Goal: Task Accomplishment & Management: Manage account settings

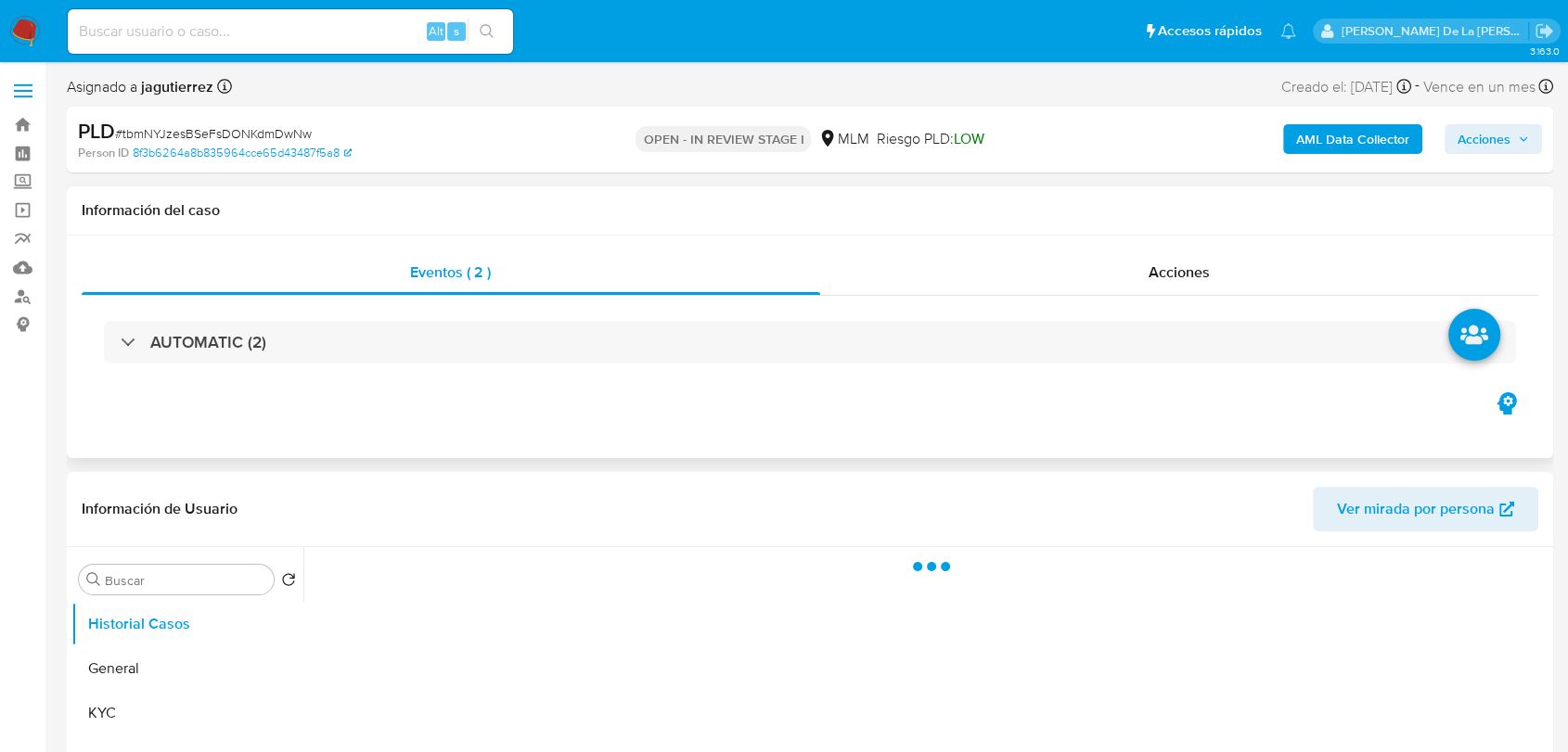
select select "10"
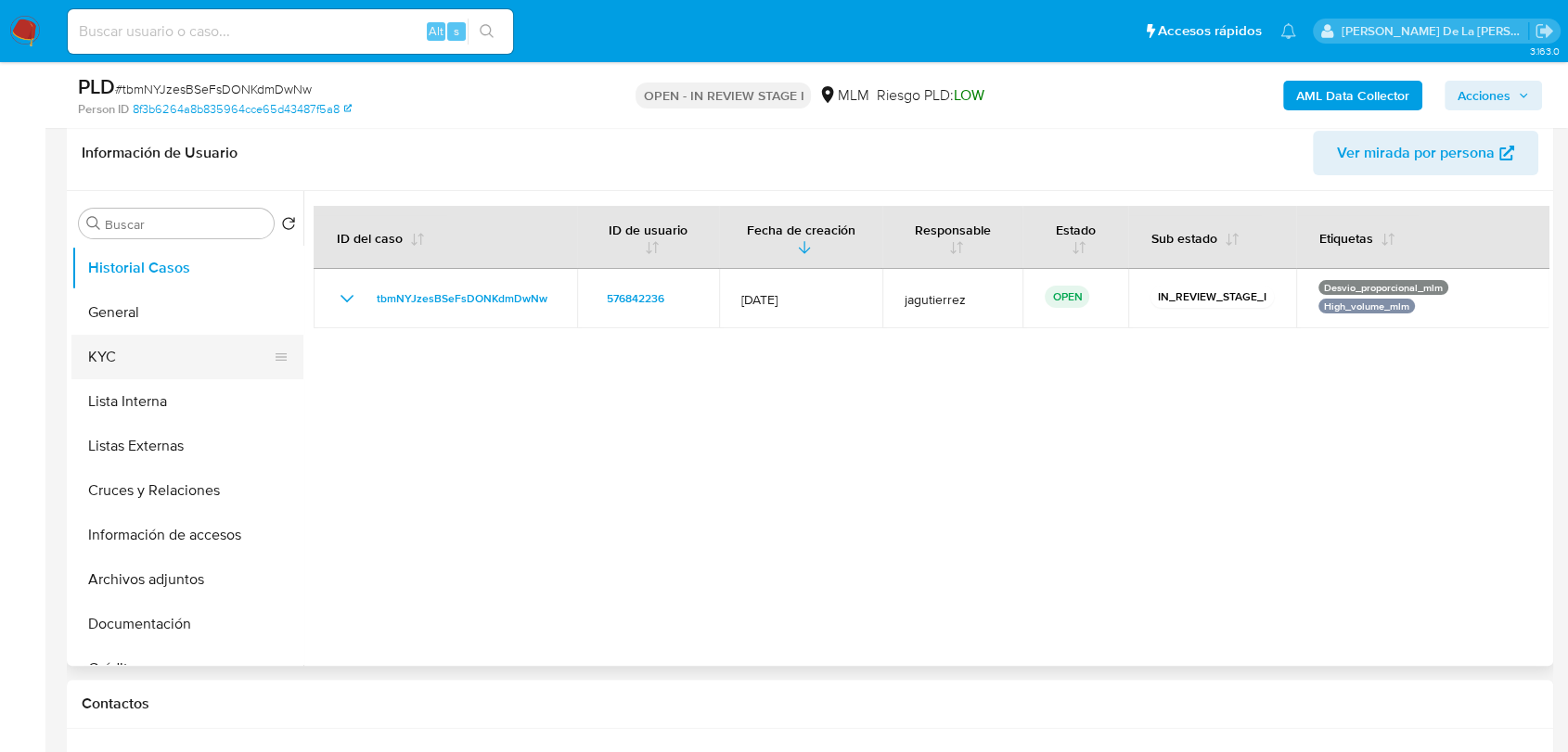
scroll to position [309, 0]
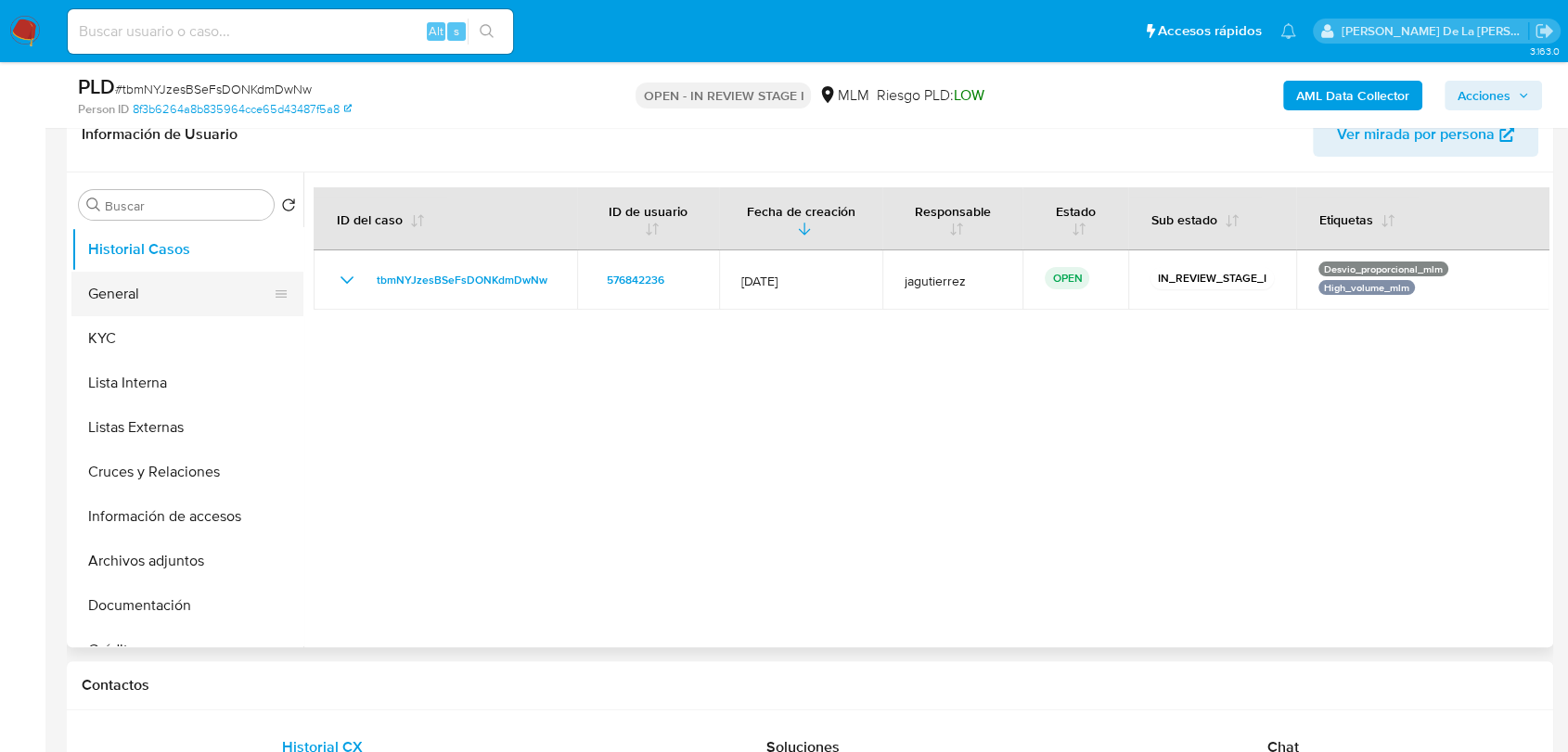
click at [171, 275] on button "General" at bounding box center [180, 294] width 217 height 45
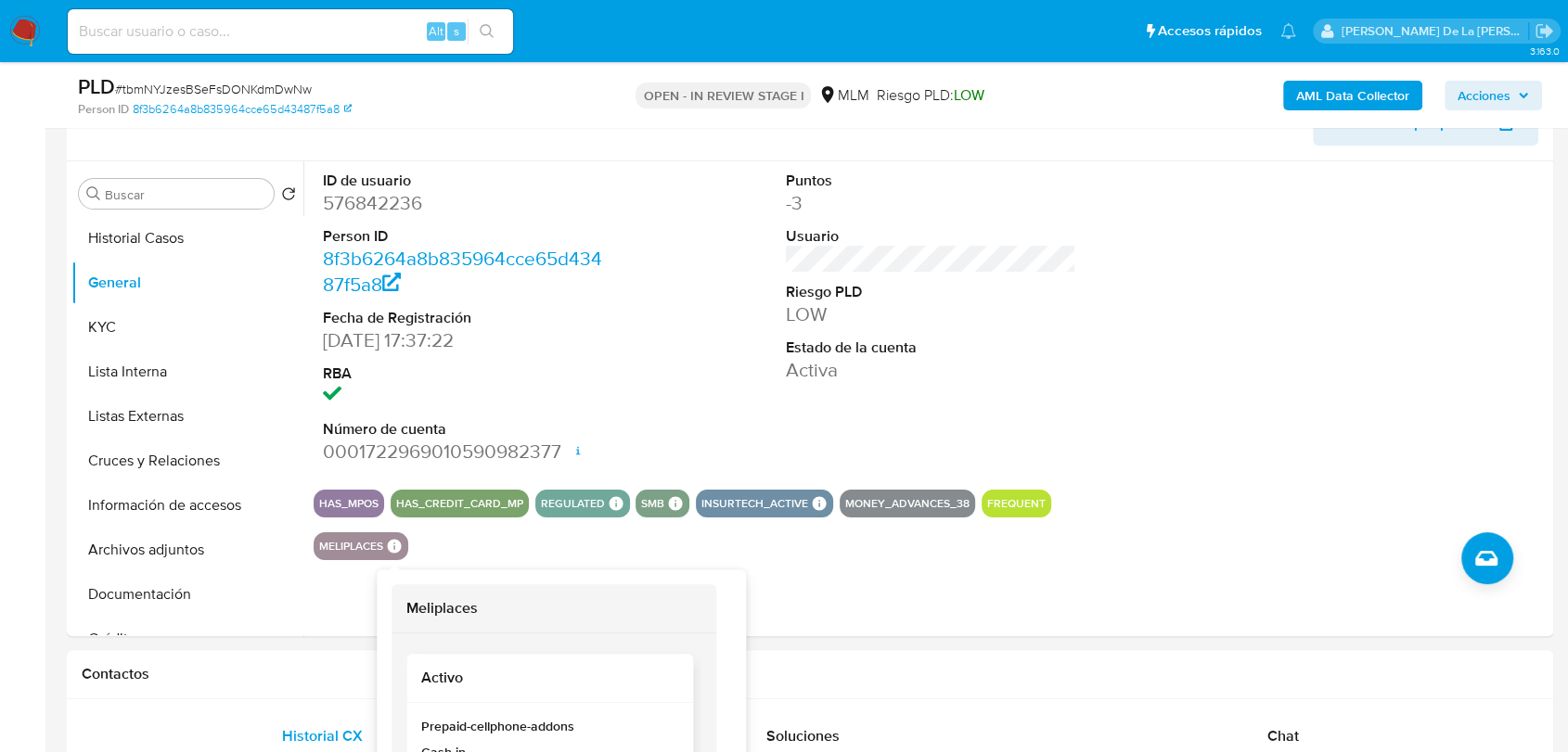
scroll to position [291, 0]
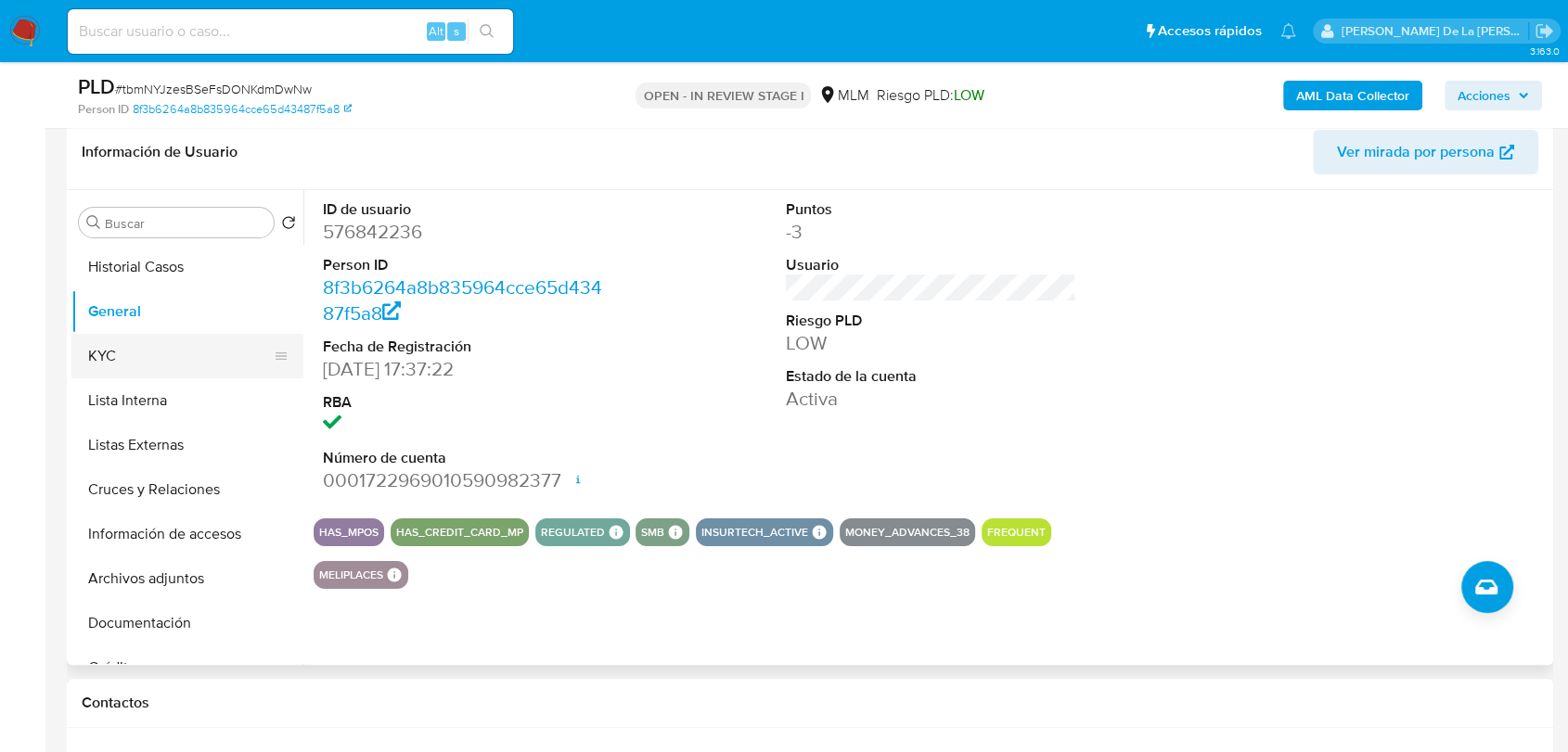
click at [154, 354] on button "KYC" at bounding box center [180, 356] width 217 height 45
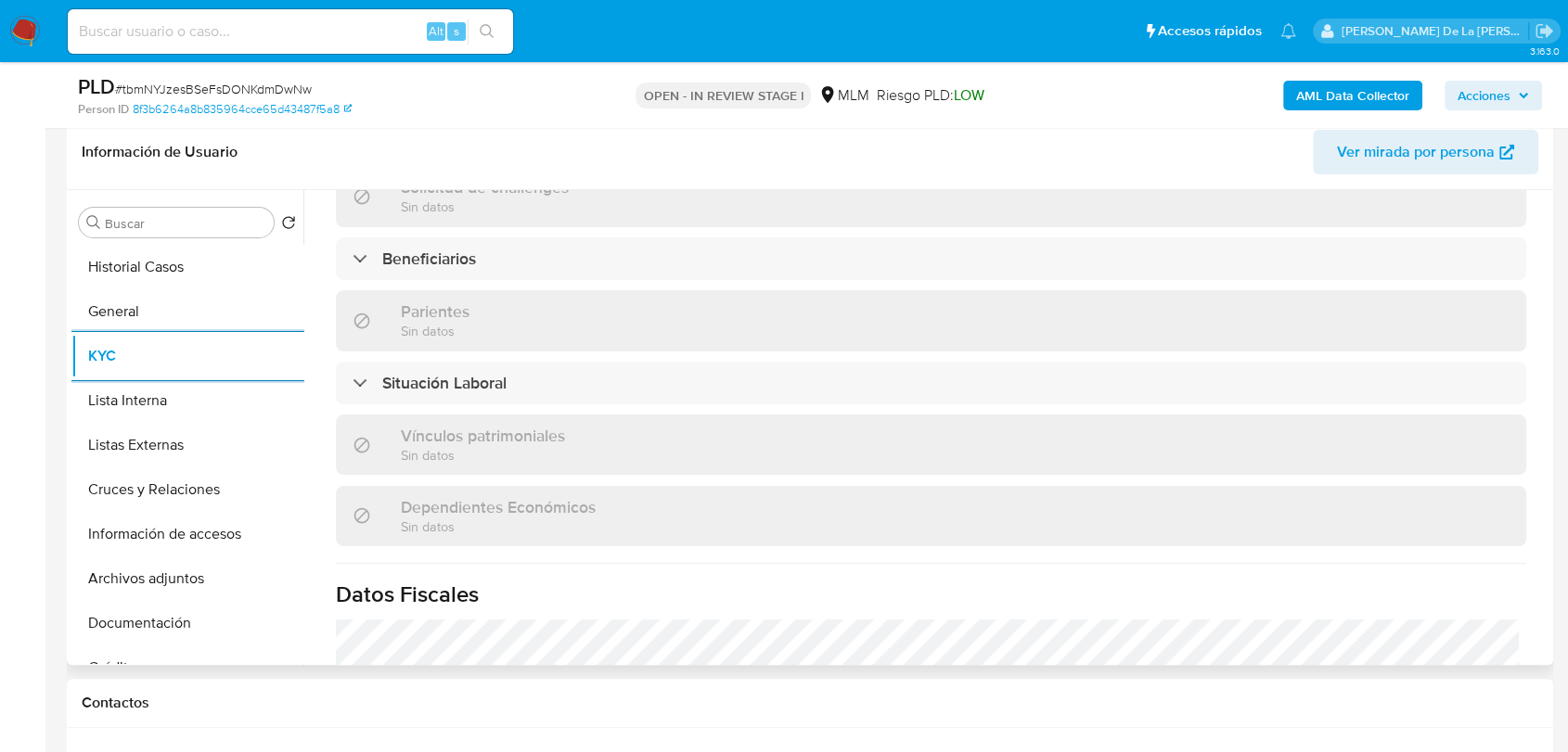
scroll to position [814, 0]
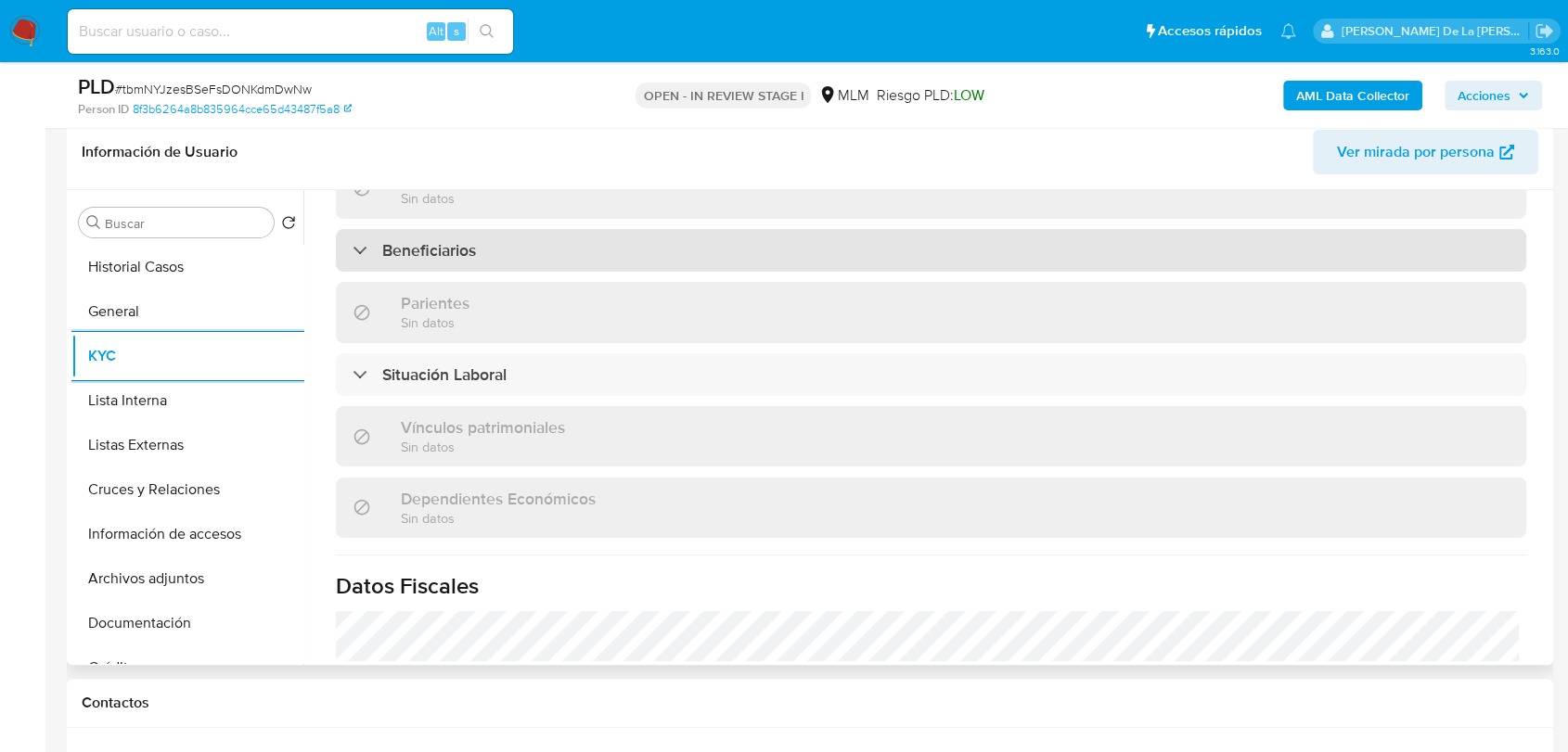
click at [466, 243] on h3 "Beneficiarios" at bounding box center [428, 250] width 94 height 20
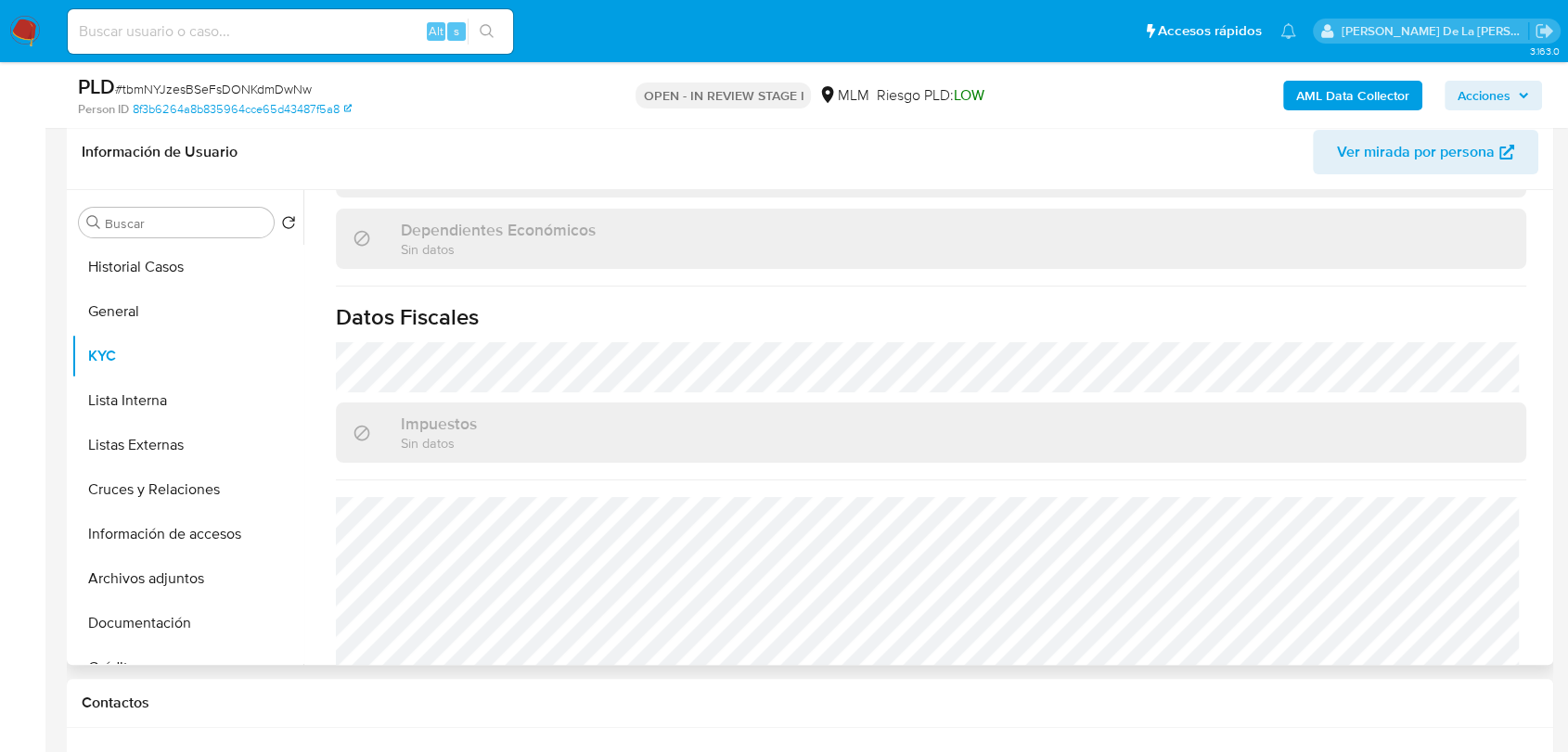
scroll to position [1323, 0]
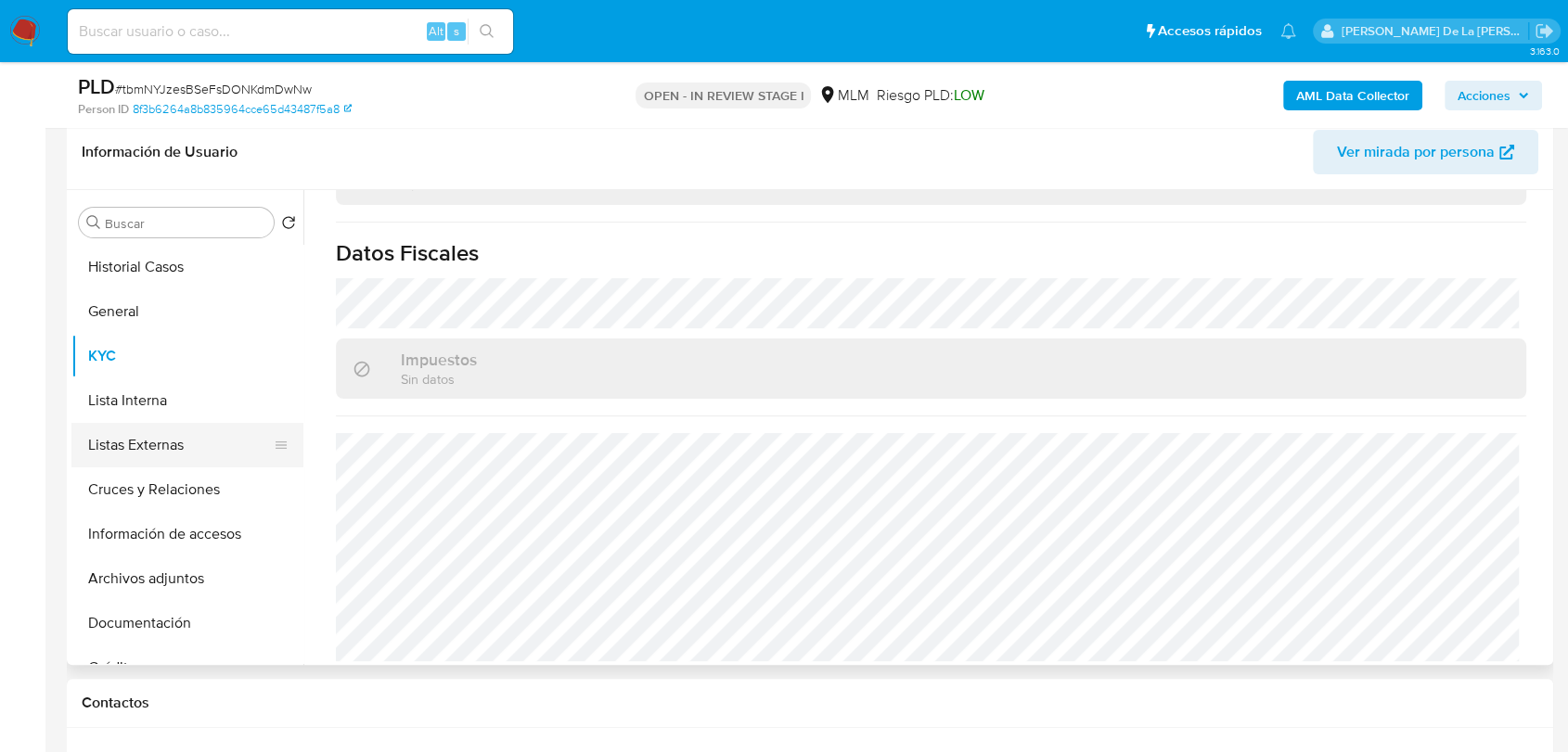
click at [186, 447] on button "Listas Externas" at bounding box center [180, 445] width 217 height 45
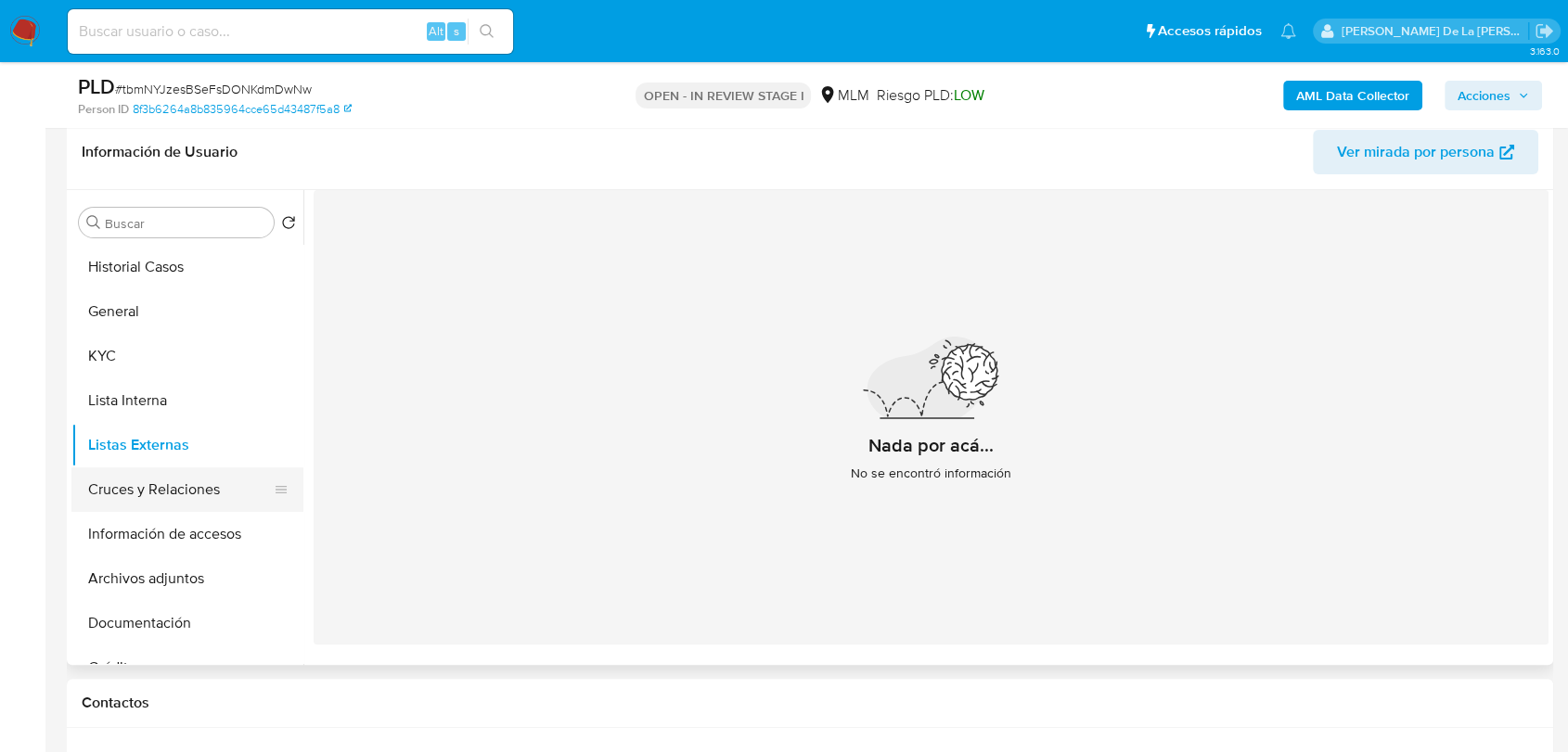
click at [171, 501] on button "Cruces y Relaciones" at bounding box center [180, 490] width 217 height 45
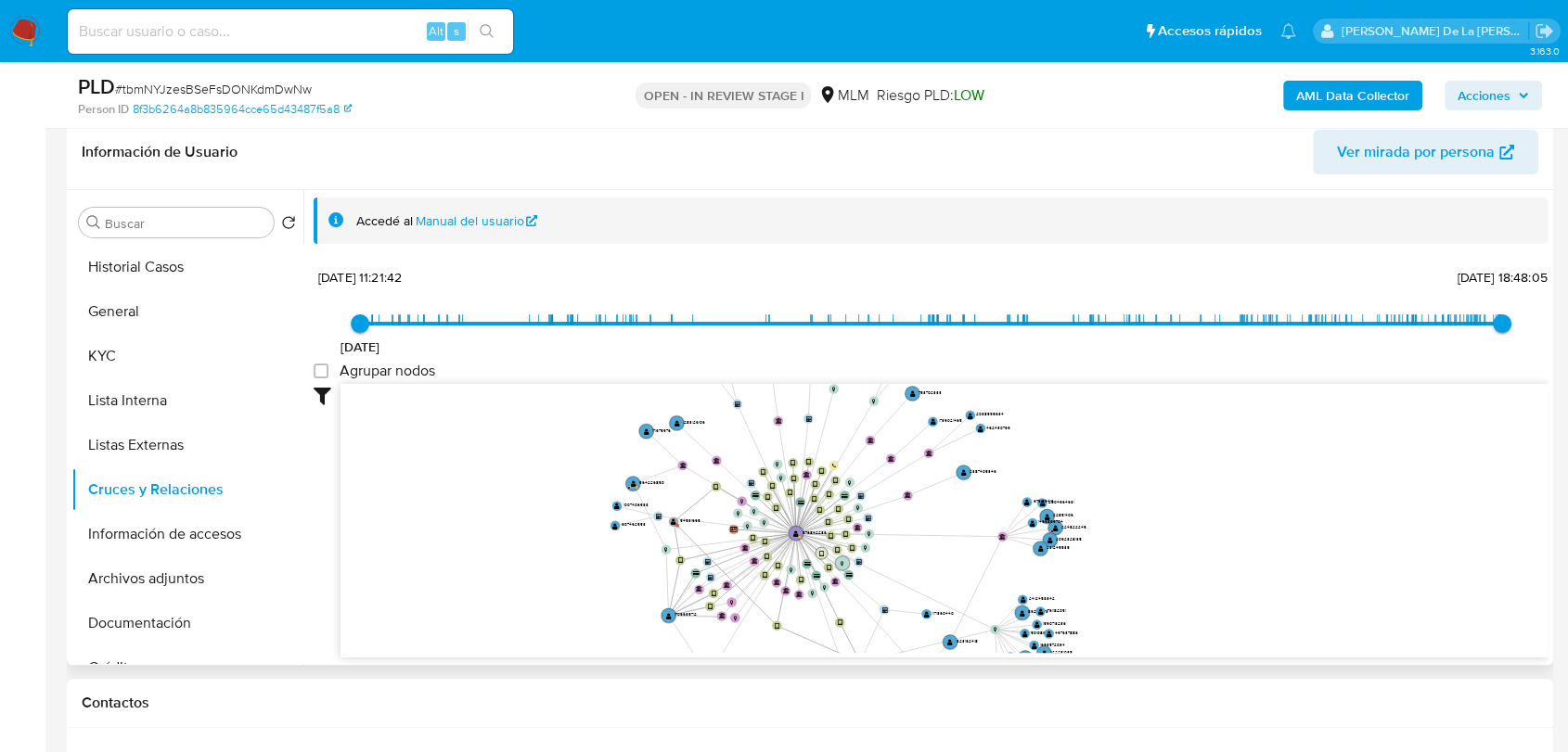
drag, startPoint x: 817, startPoint y: 490, endPoint x: 831, endPoint y: 559, distance: 70.4
click at [831, 559] on icon "device-6583ce7bd4cc249baa5829e7  device-67eedb435e2568a726242433  device-6155…" at bounding box center [944, 517] width 1208 height 269
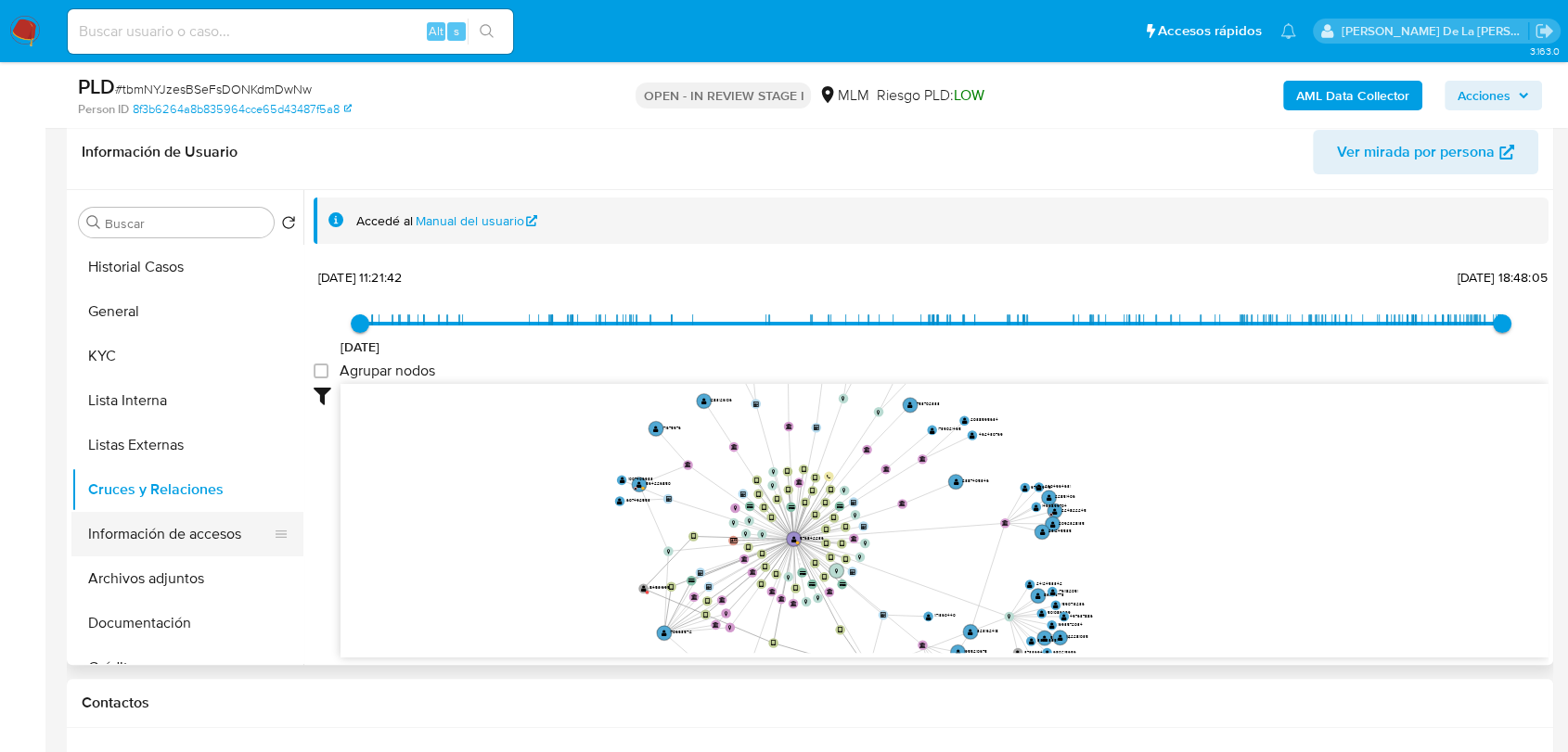
click at [178, 530] on button "Información de accesos" at bounding box center [180, 534] width 217 height 45
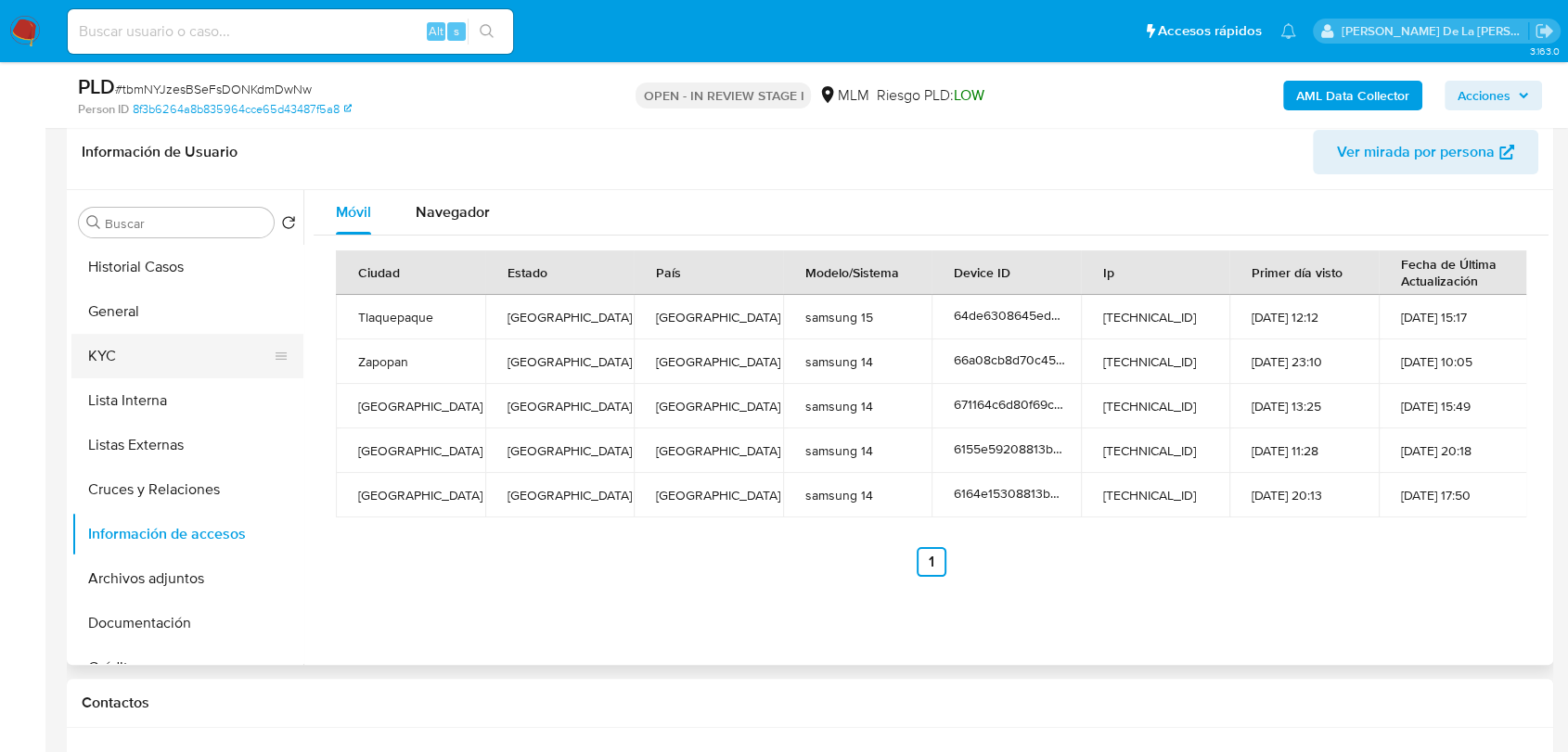
click at [165, 374] on button "KYC" at bounding box center [180, 356] width 217 height 45
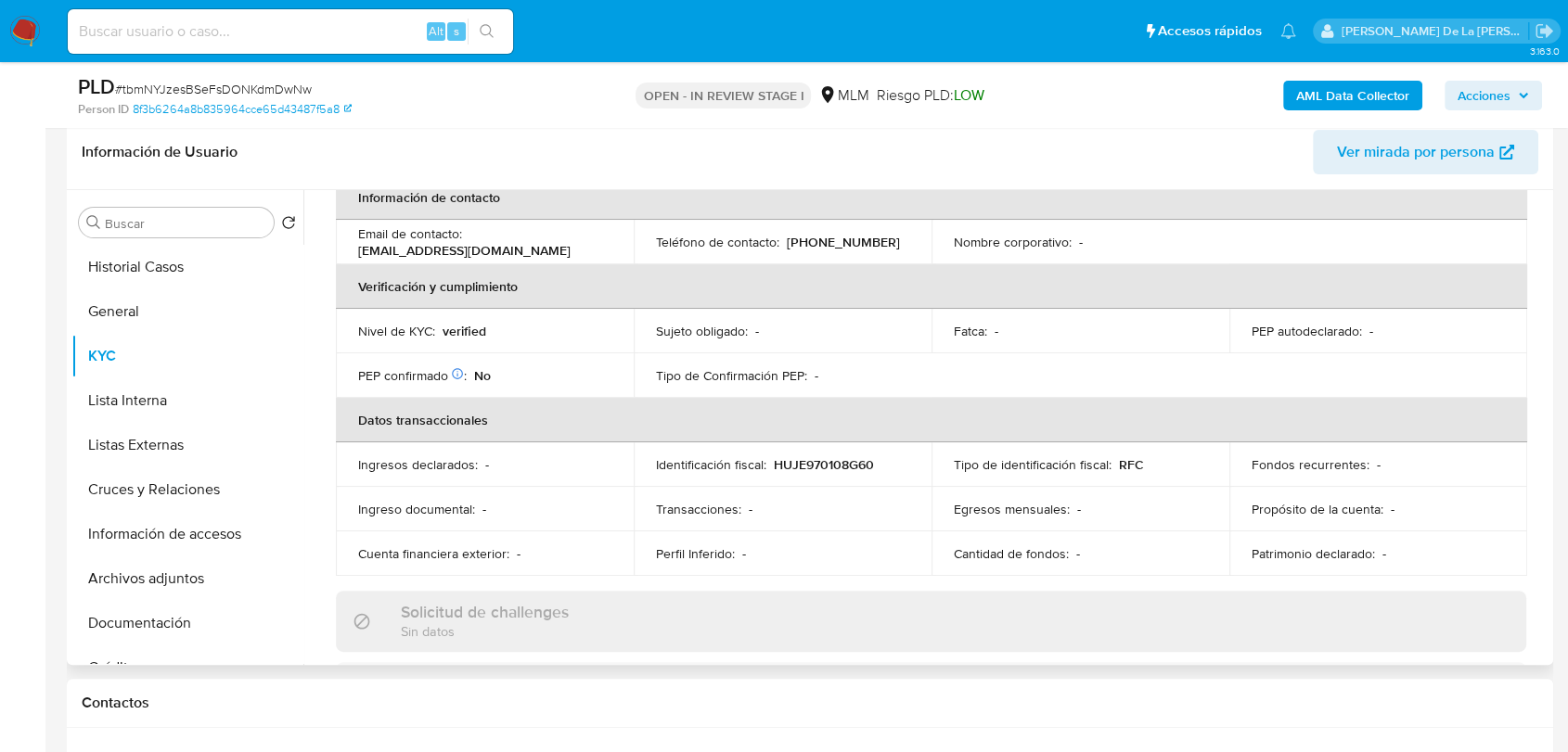
scroll to position [630, 0]
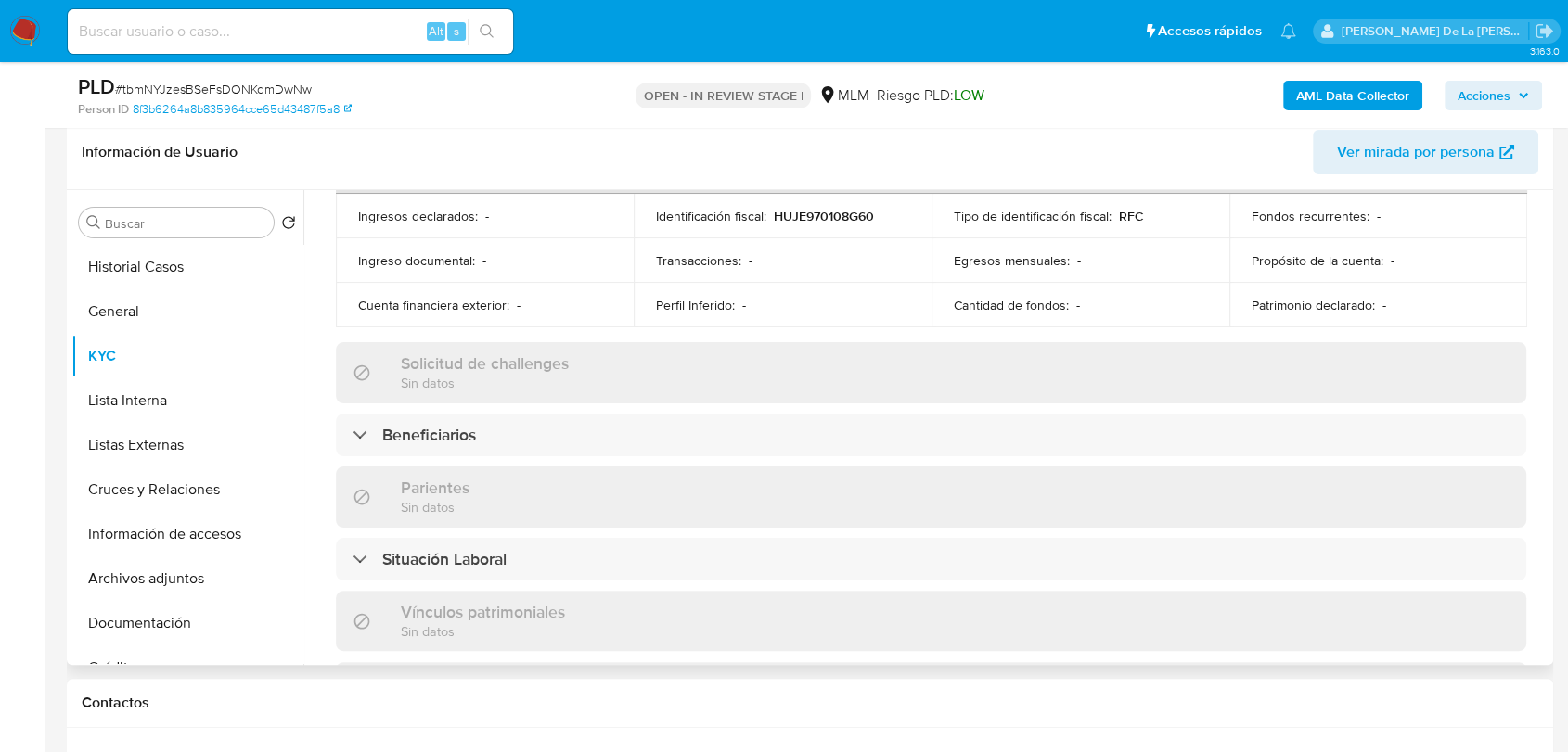
click at [412, 399] on div "Actualizado hace 8 días Creado: 30/05/2020 16:37:42 Actualizado: 06/10/2025 05:…" at bounding box center [931, 400] width 1235 height 1588
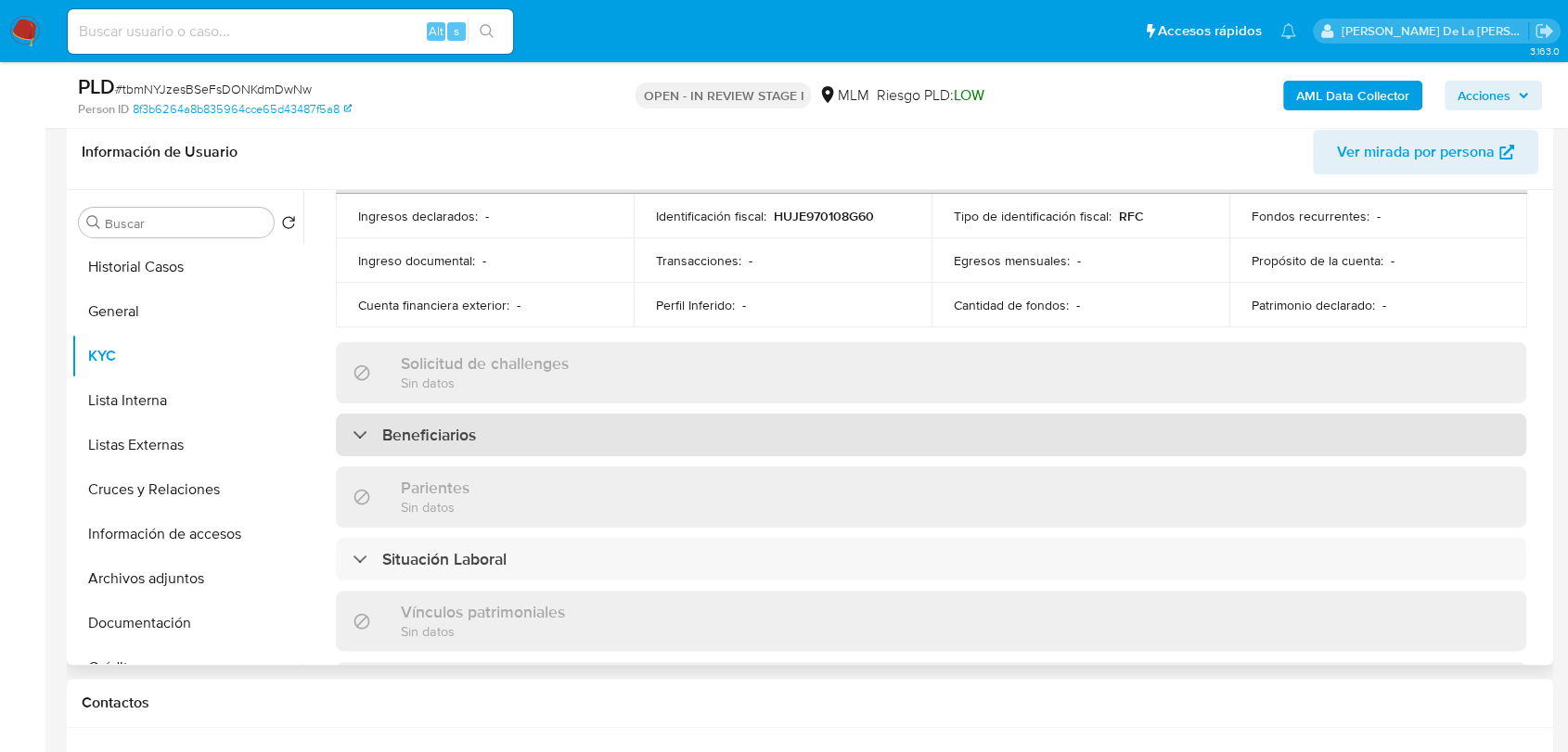
click at [389, 424] on h3 "Beneficiarios" at bounding box center [428, 435] width 94 height 20
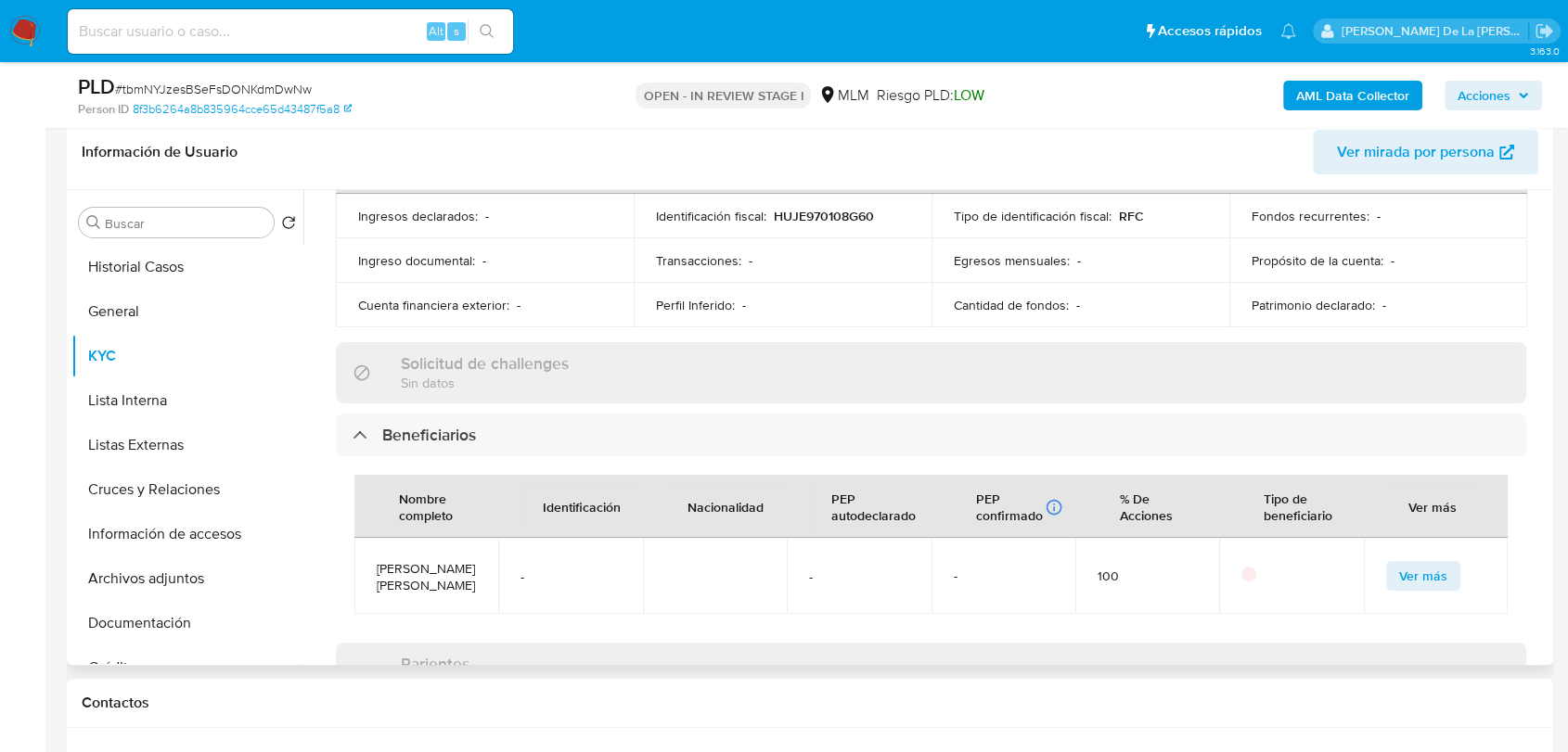
click at [395, 560] on span "Miguel aaron Jimenez ramirez" at bounding box center [426, 577] width 100 height 34
copy span "Miguel aaron Jimenez ramirez"
drag, startPoint x: 163, startPoint y: 580, endPoint x: 217, endPoint y: 574, distance: 54.3
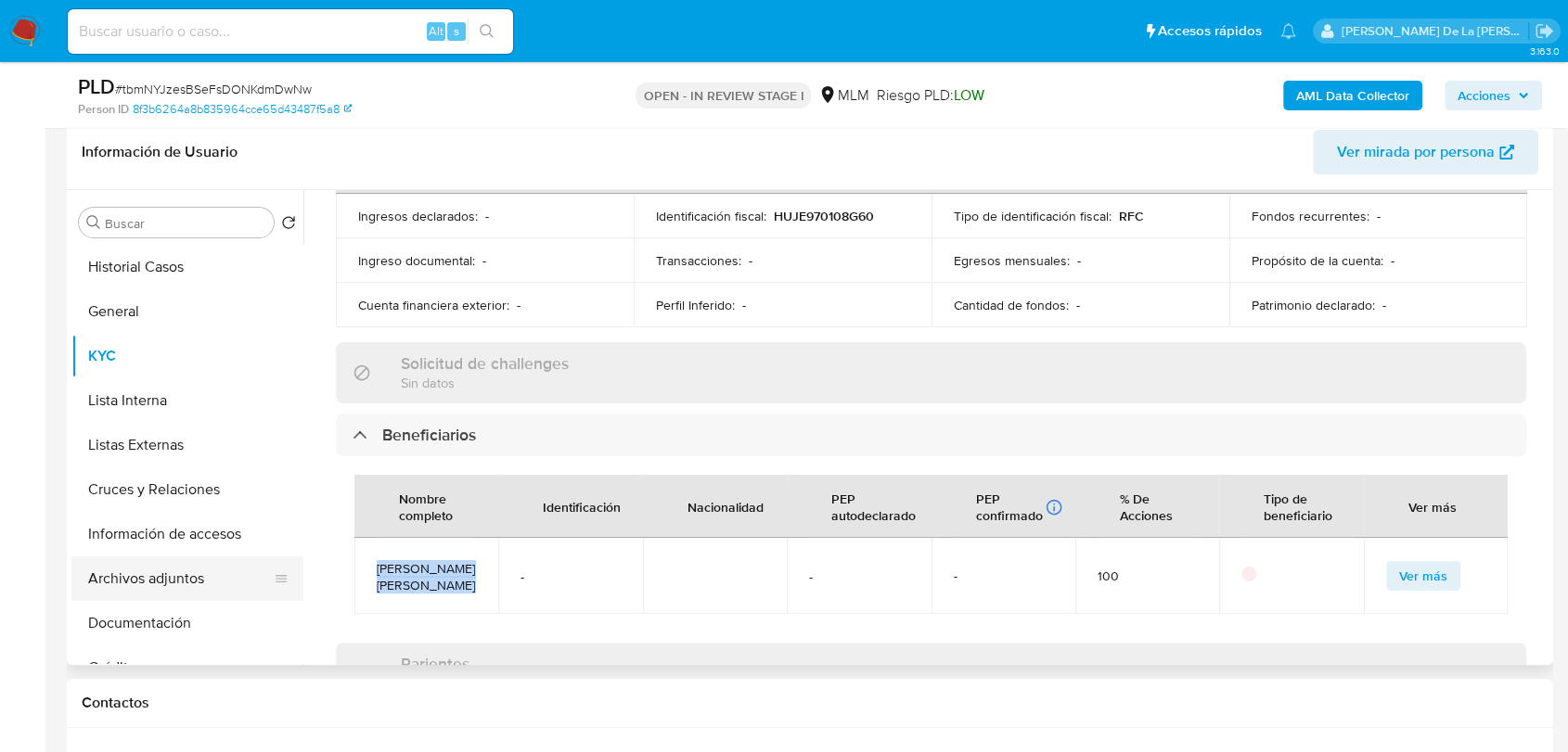
click at [163, 580] on button "Archivos adjuntos" at bounding box center [180, 579] width 217 height 45
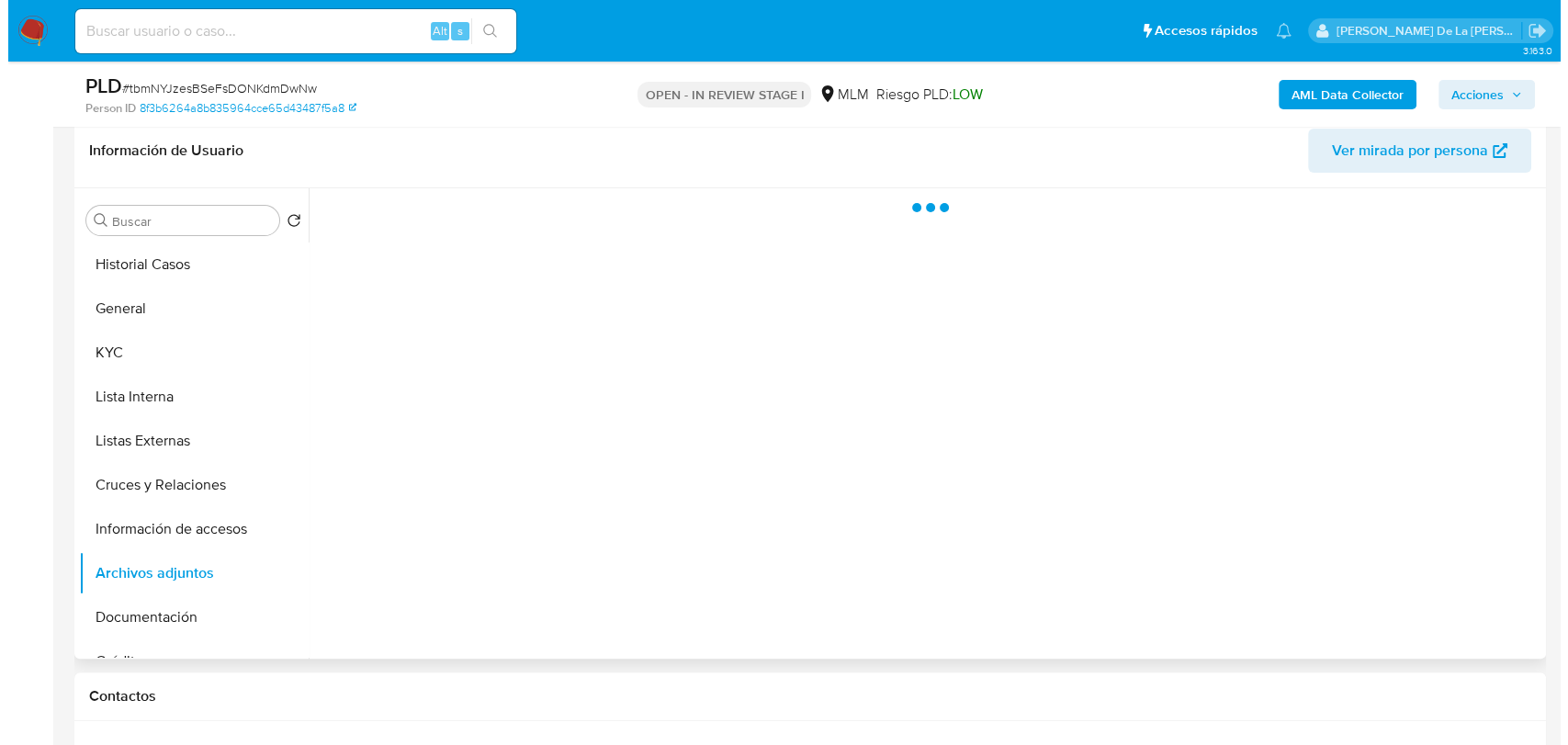
scroll to position [0, 0]
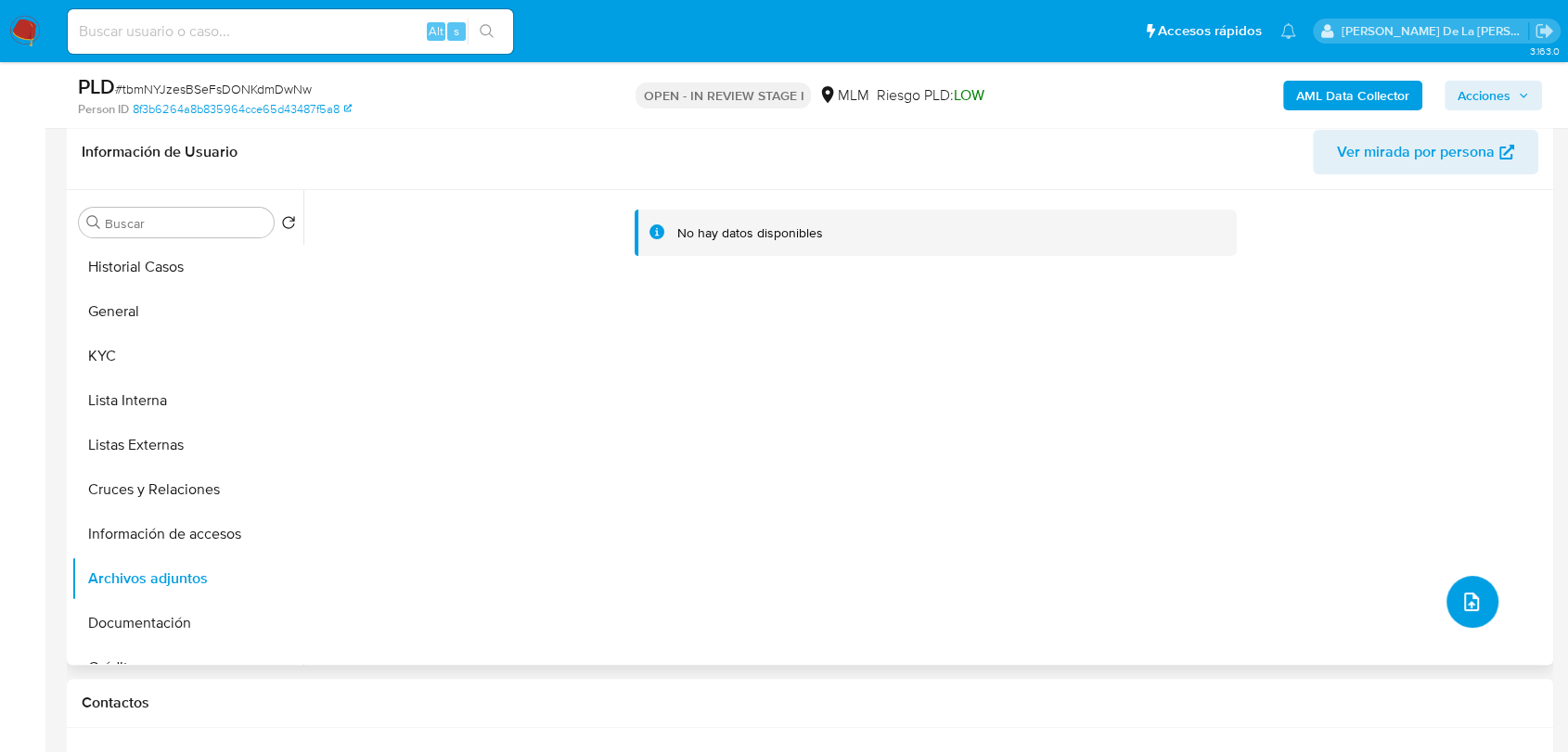
click at [1460, 598] on icon "upload-file" at bounding box center [1471, 602] width 22 height 22
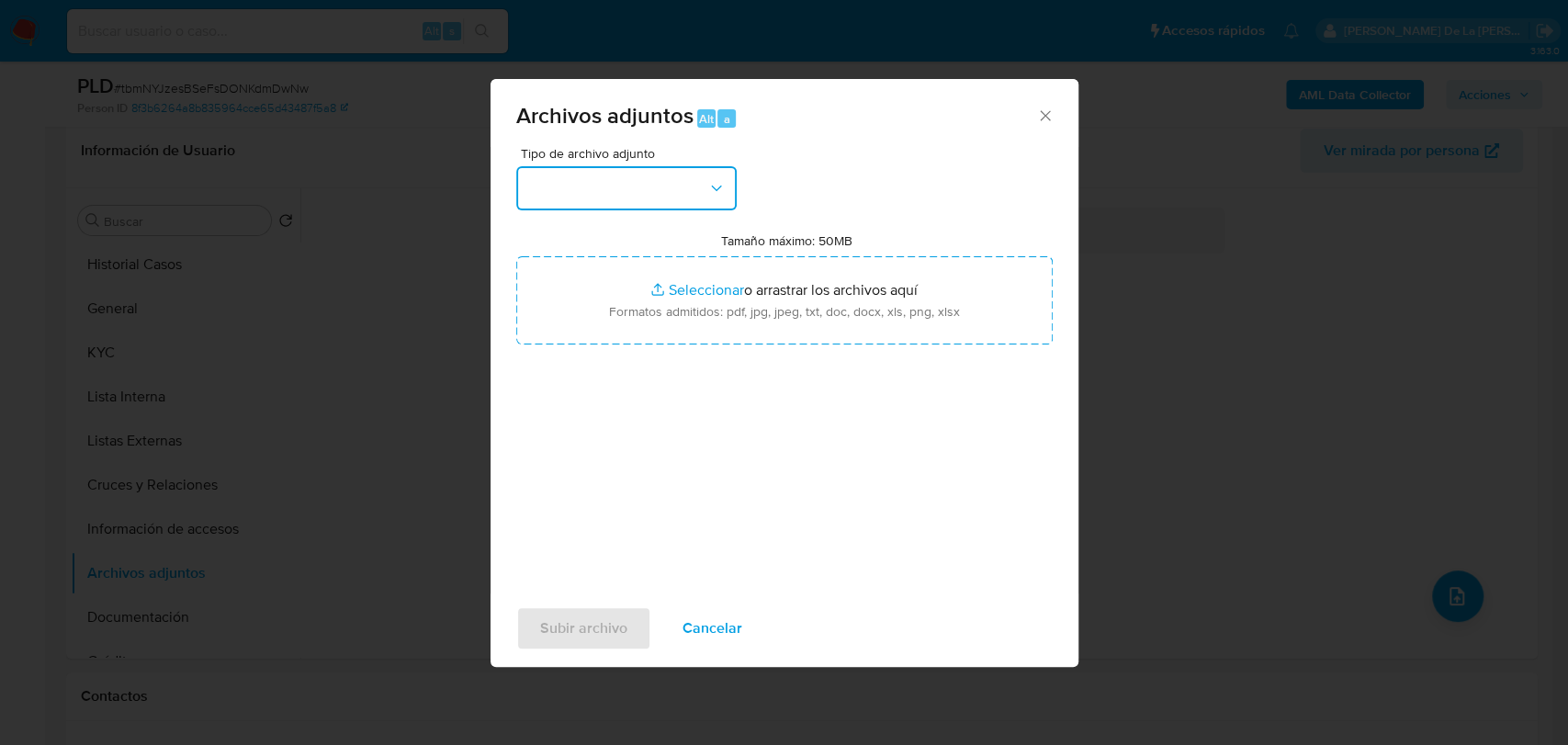
click at [614, 186] on button "button" at bounding box center [626, 188] width 220 height 44
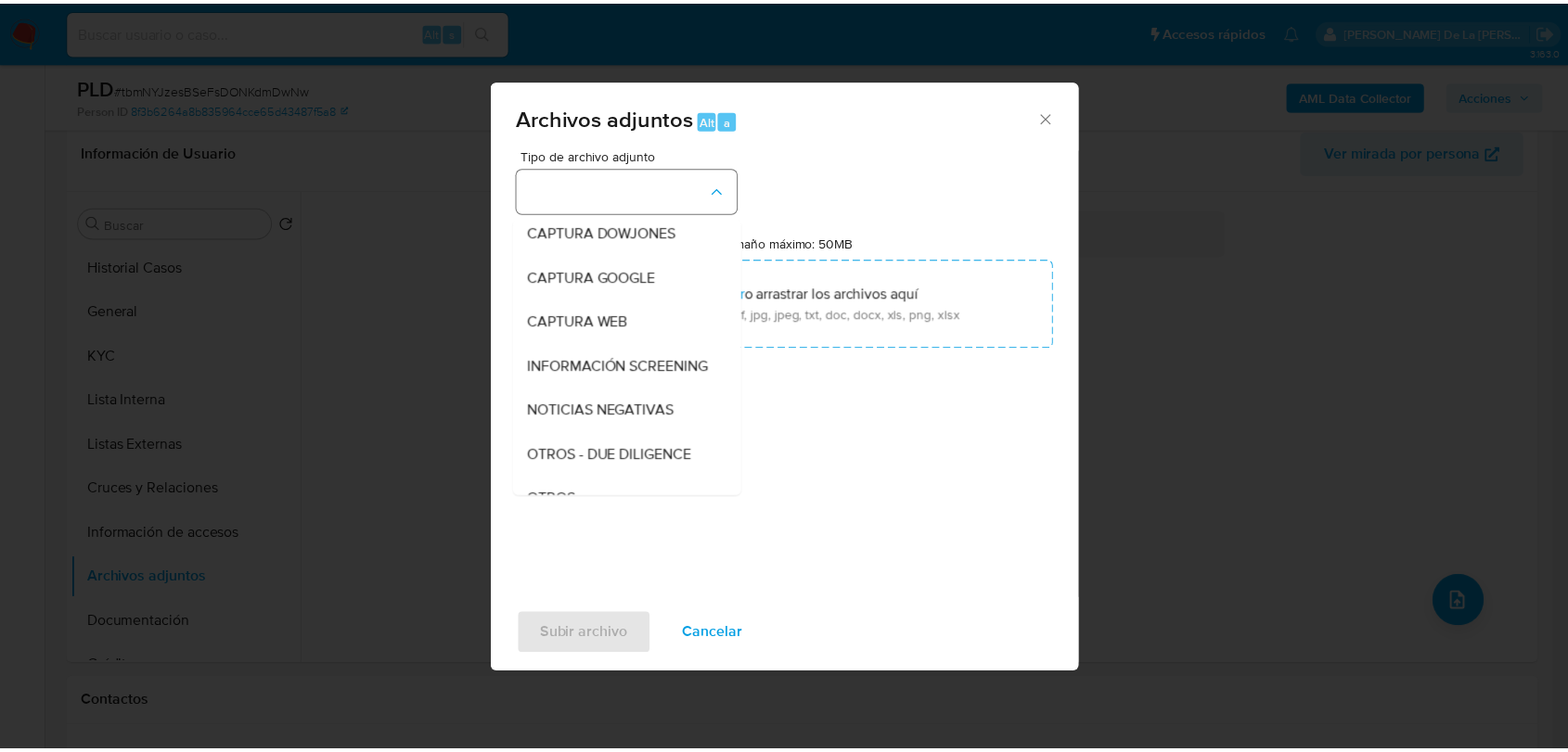
scroll to position [97, 0]
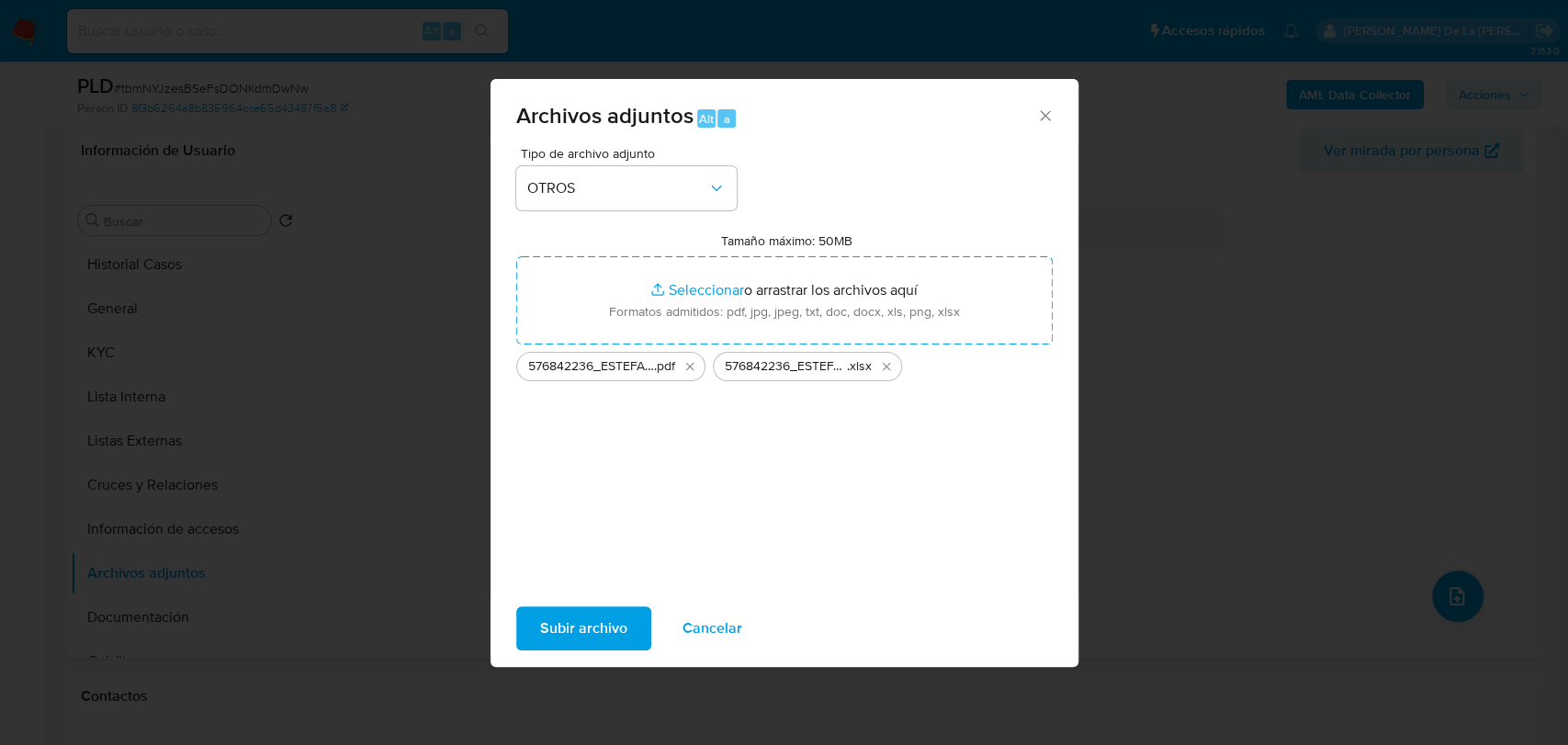
click at [564, 612] on span "Subir archivo" at bounding box center [584, 629] width 88 height 41
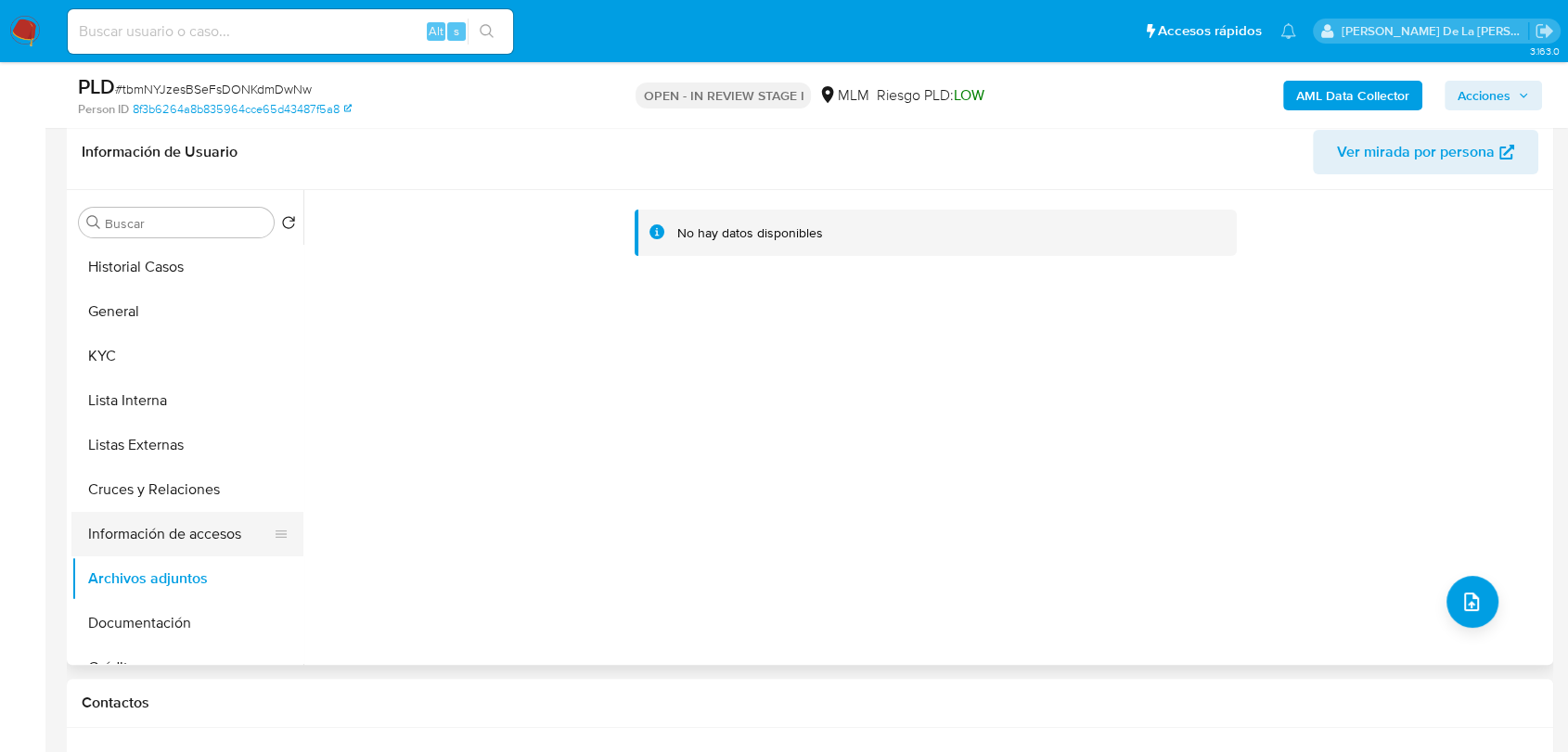
click at [136, 540] on button "Información de accesos" at bounding box center [180, 534] width 217 height 45
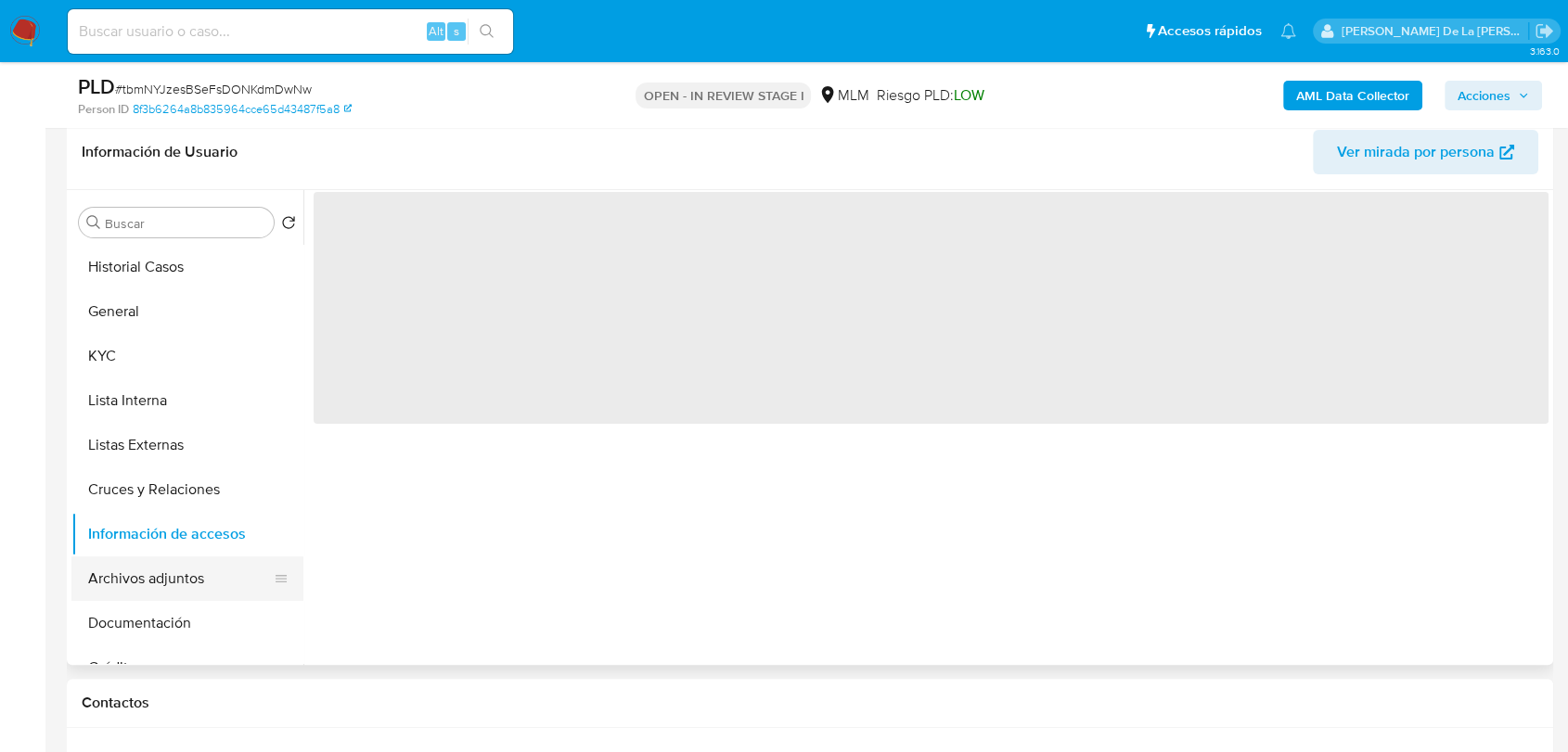
click at [137, 575] on button "Archivos adjuntos" at bounding box center [180, 579] width 217 height 45
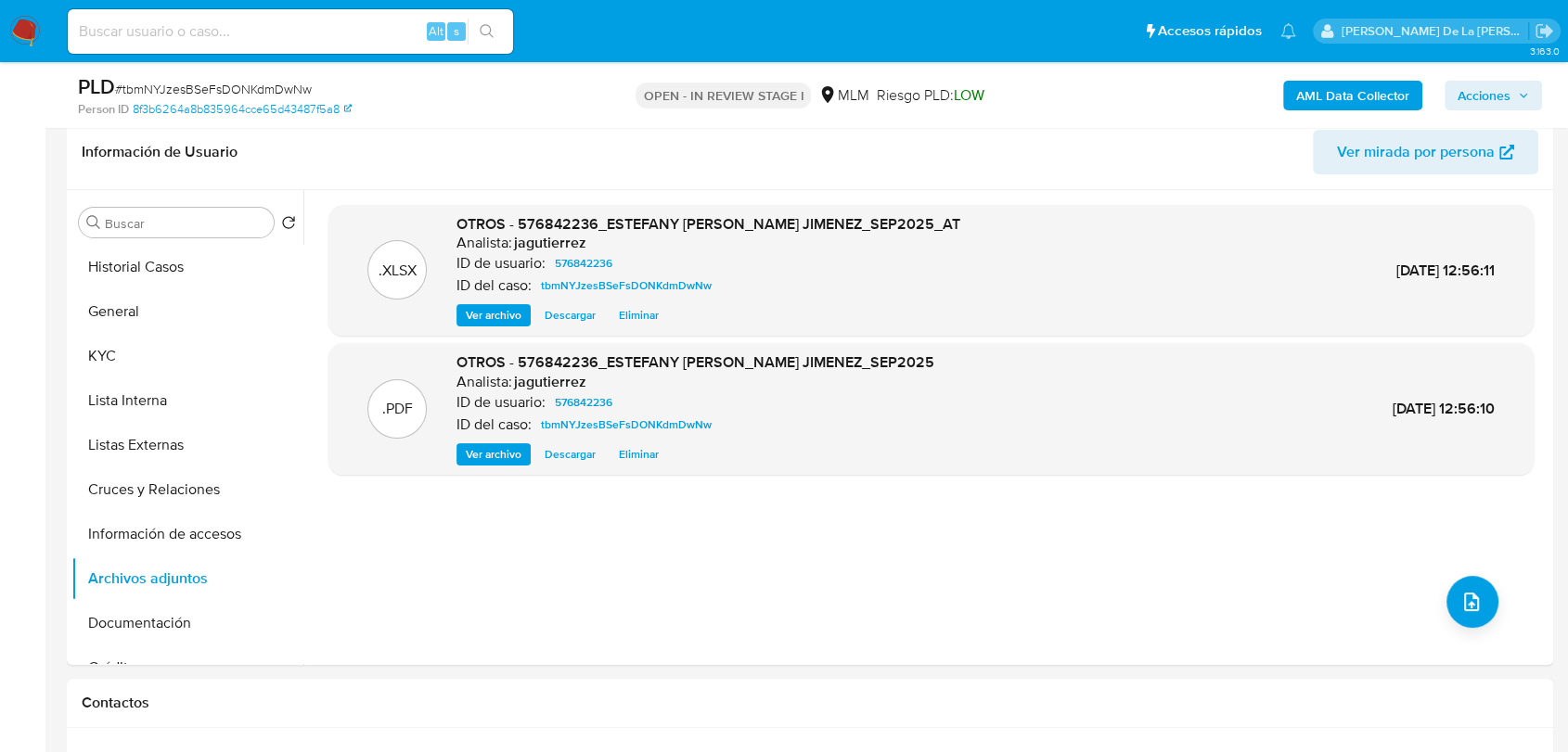
click at [1499, 99] on span "Acciones" at bounding box center [1483, 96] width 53 height 30
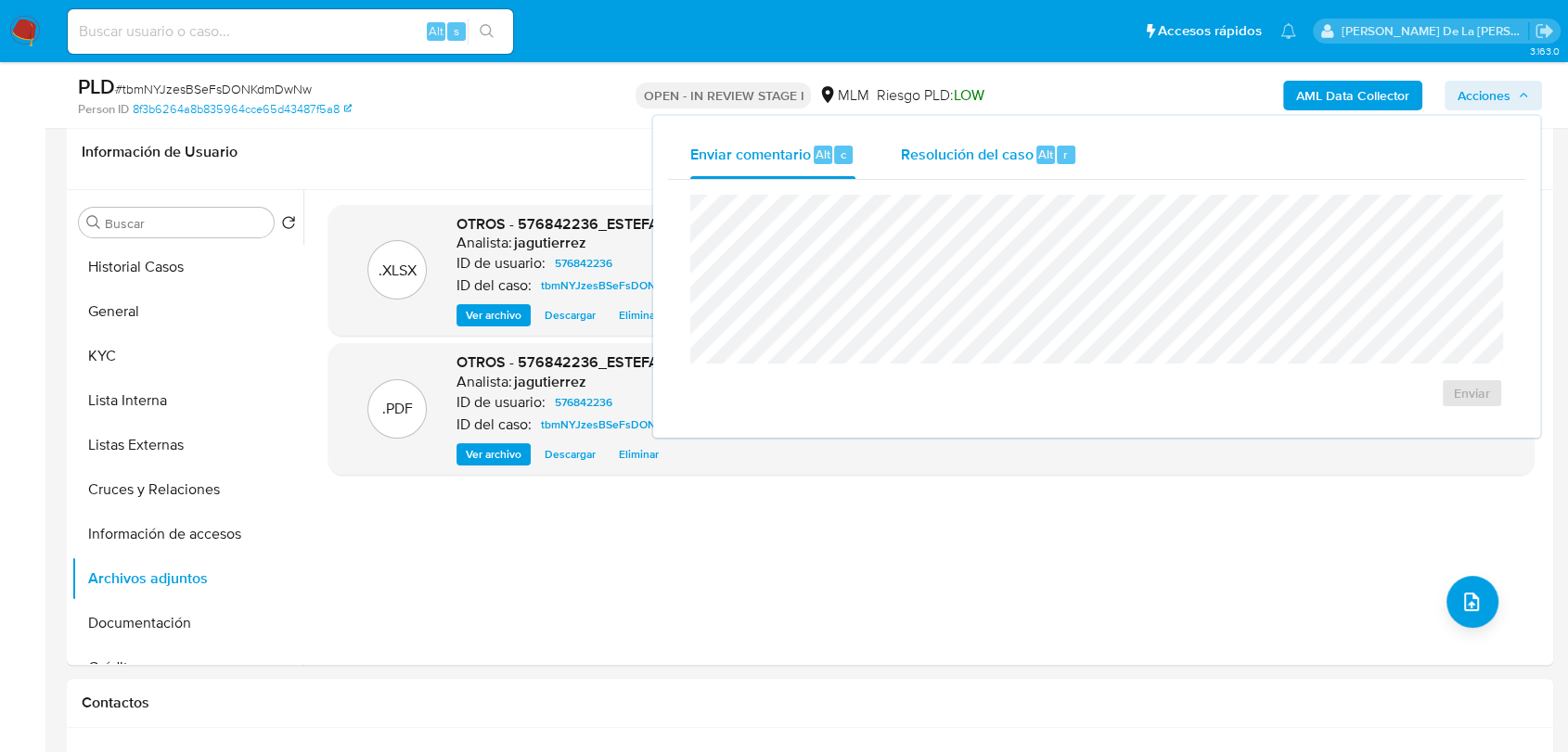
click at [966, 161] on span "Resolución del caso" at bounding box center [966, 153] width 132 height 21
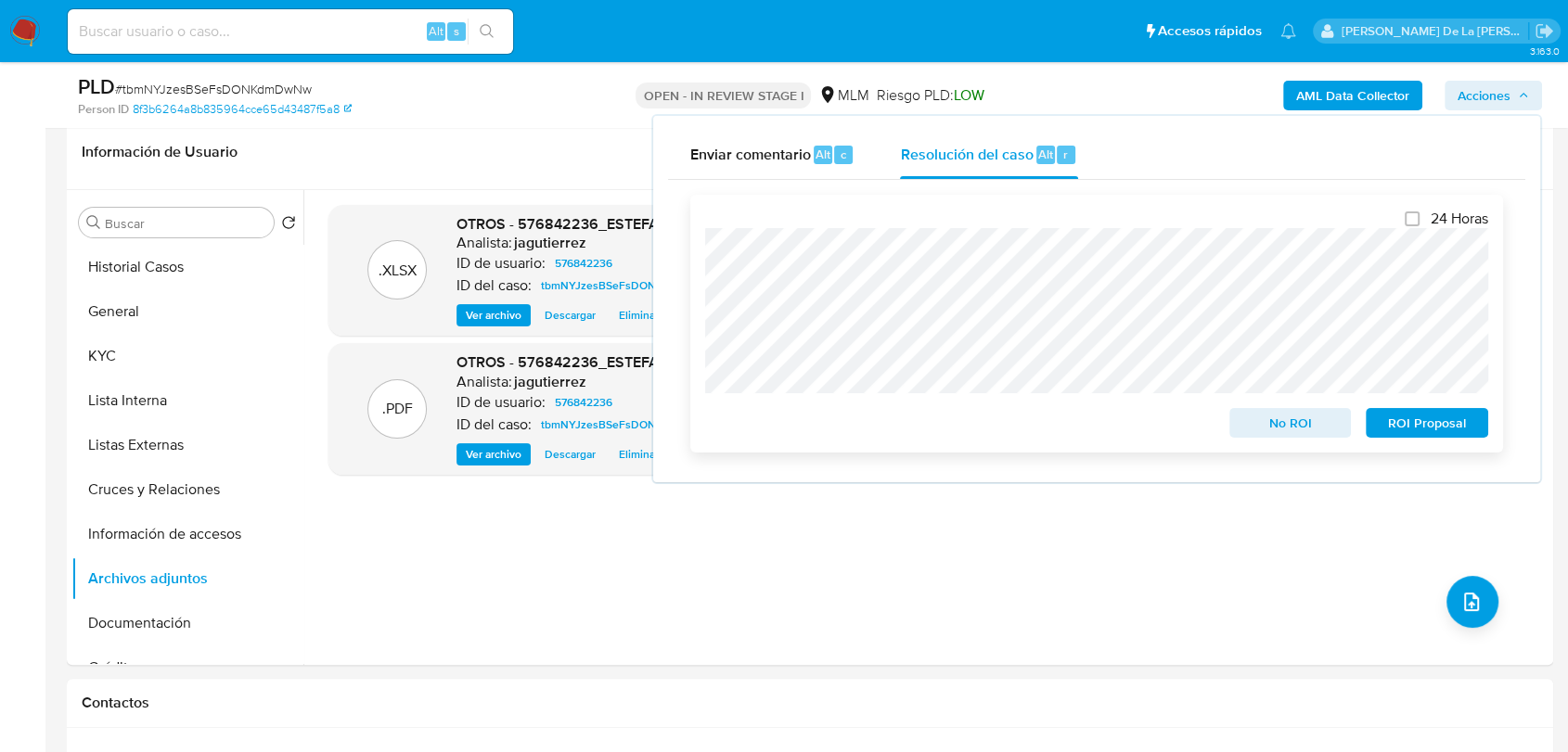
click at [1294, 436] on span "No ROI" at bounding box center [1291, 423] width 97 height 26
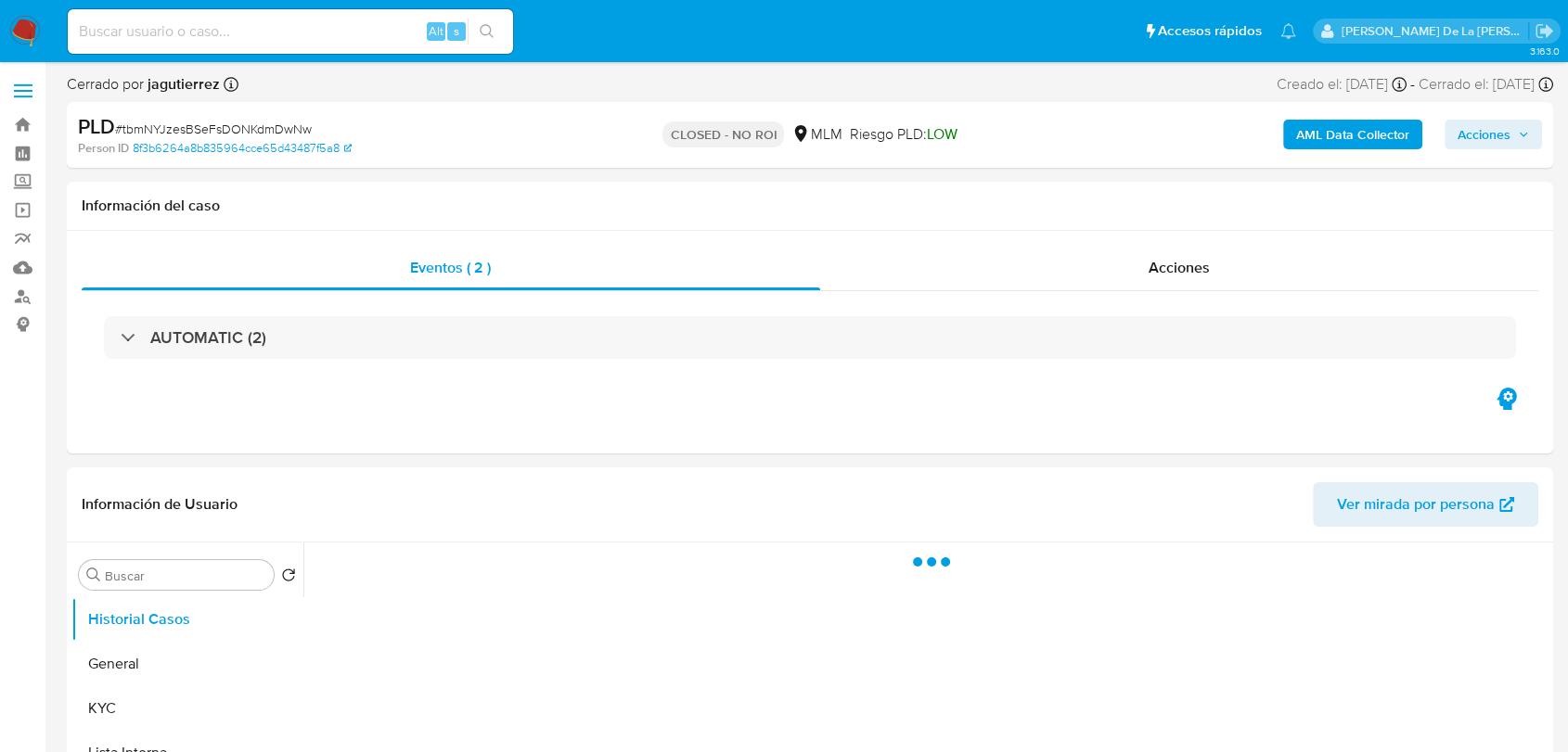
select select "10"
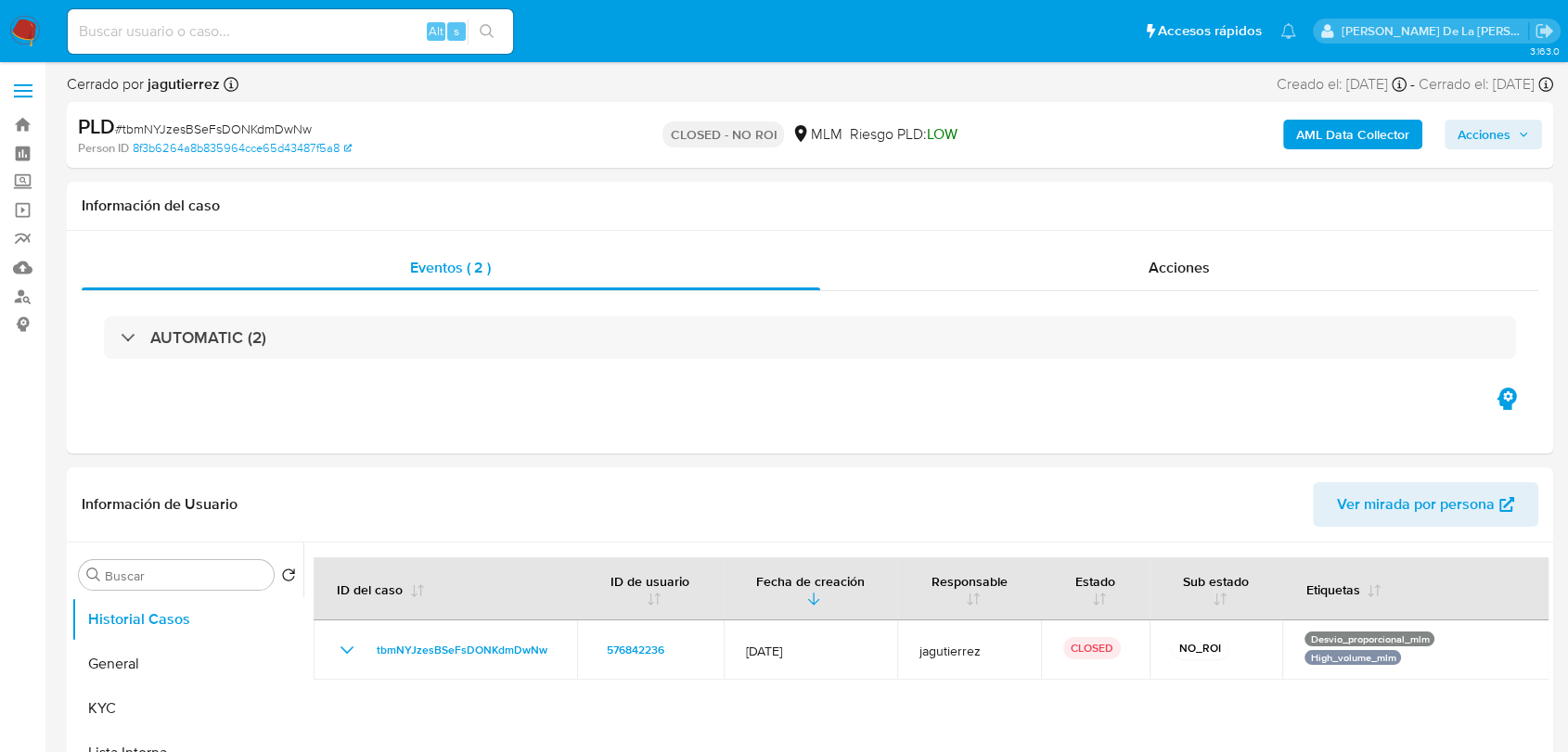
click at [23, 31] on img at bounding box center [25, 32] width 32 height 32
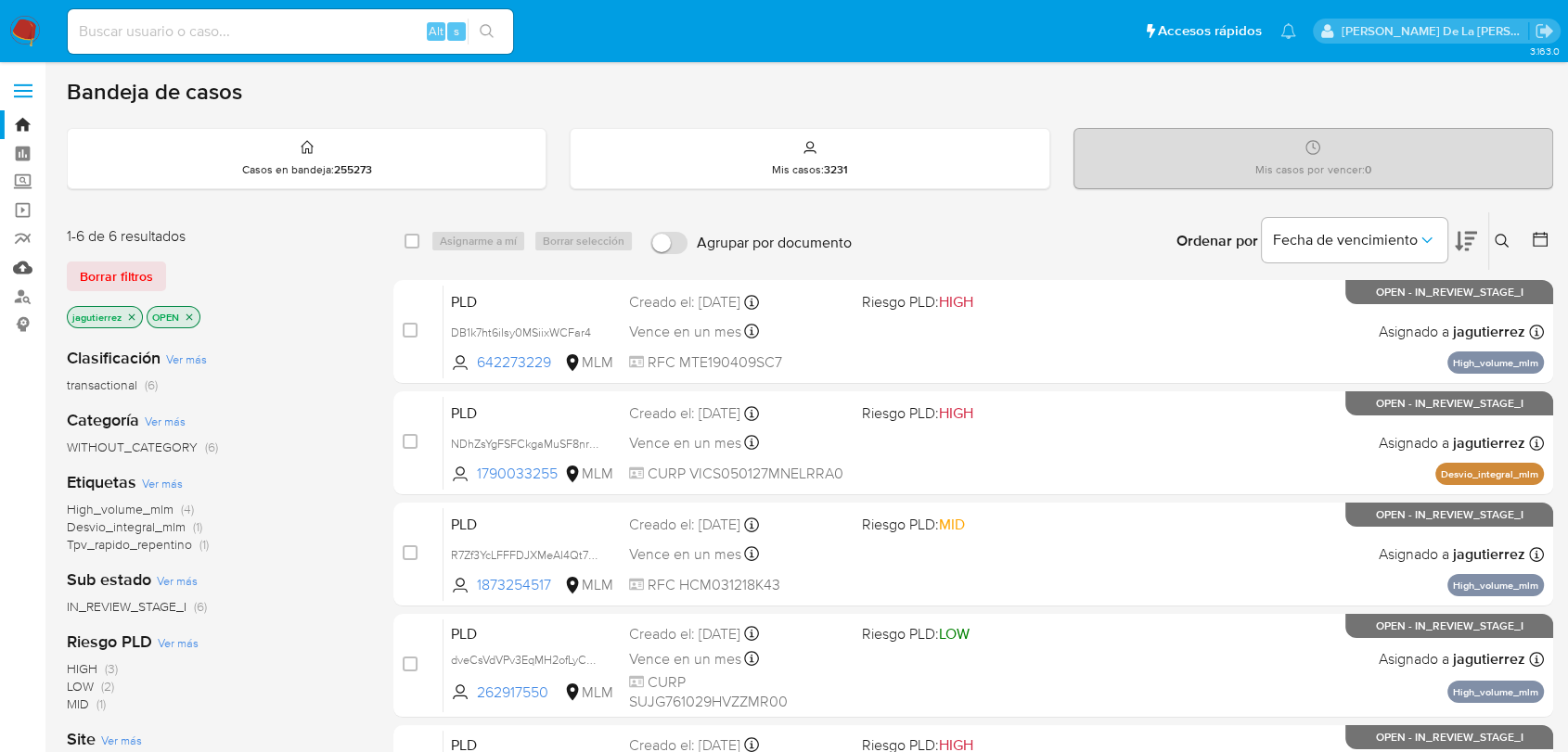
click at [31, 267] on link "Mulan" at bounding box center [110, 267] width 221 height 29
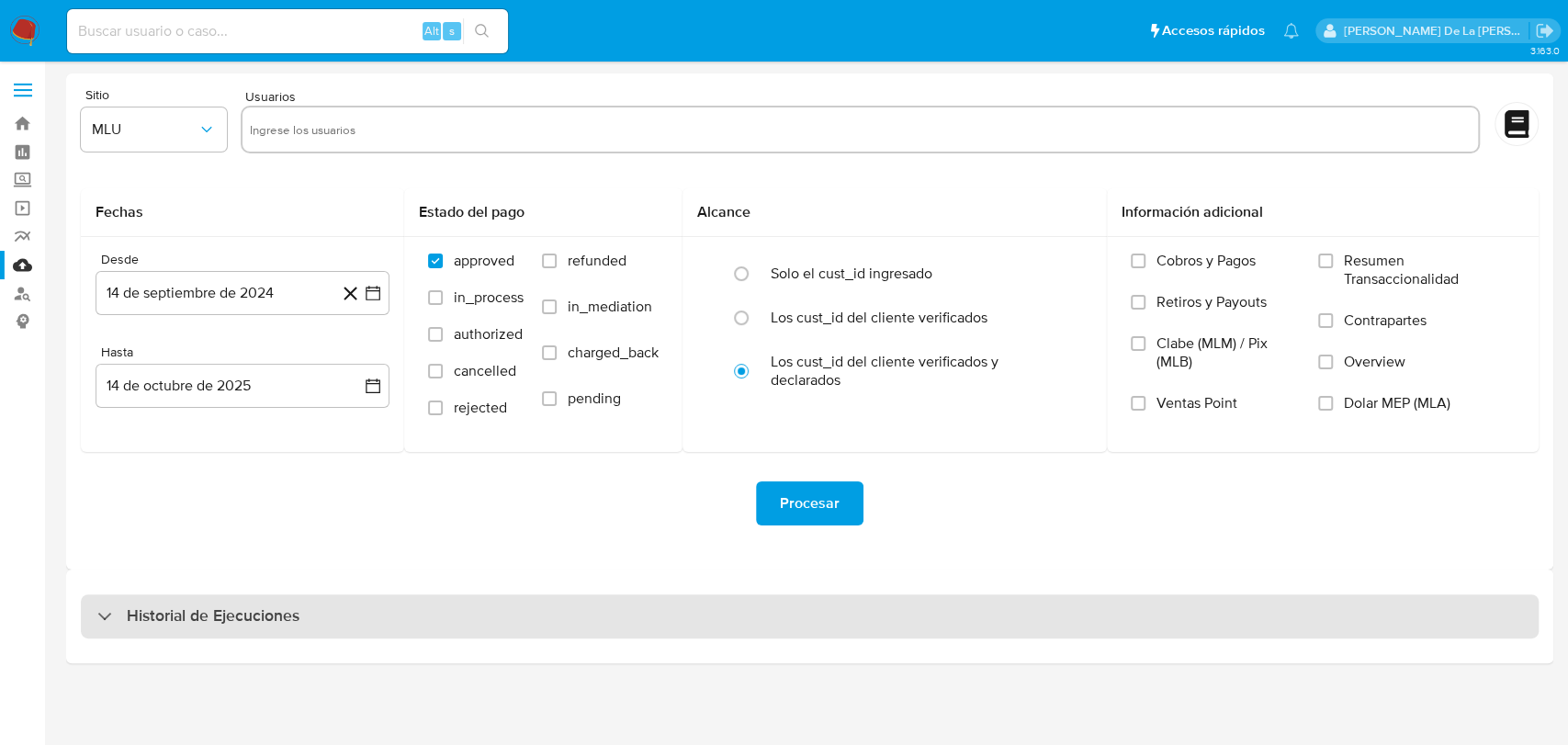
click at [315, 636] on div "Historial de Ejecuciones" at bounding box center [809, 617] width 1457 height 44
select select "10"
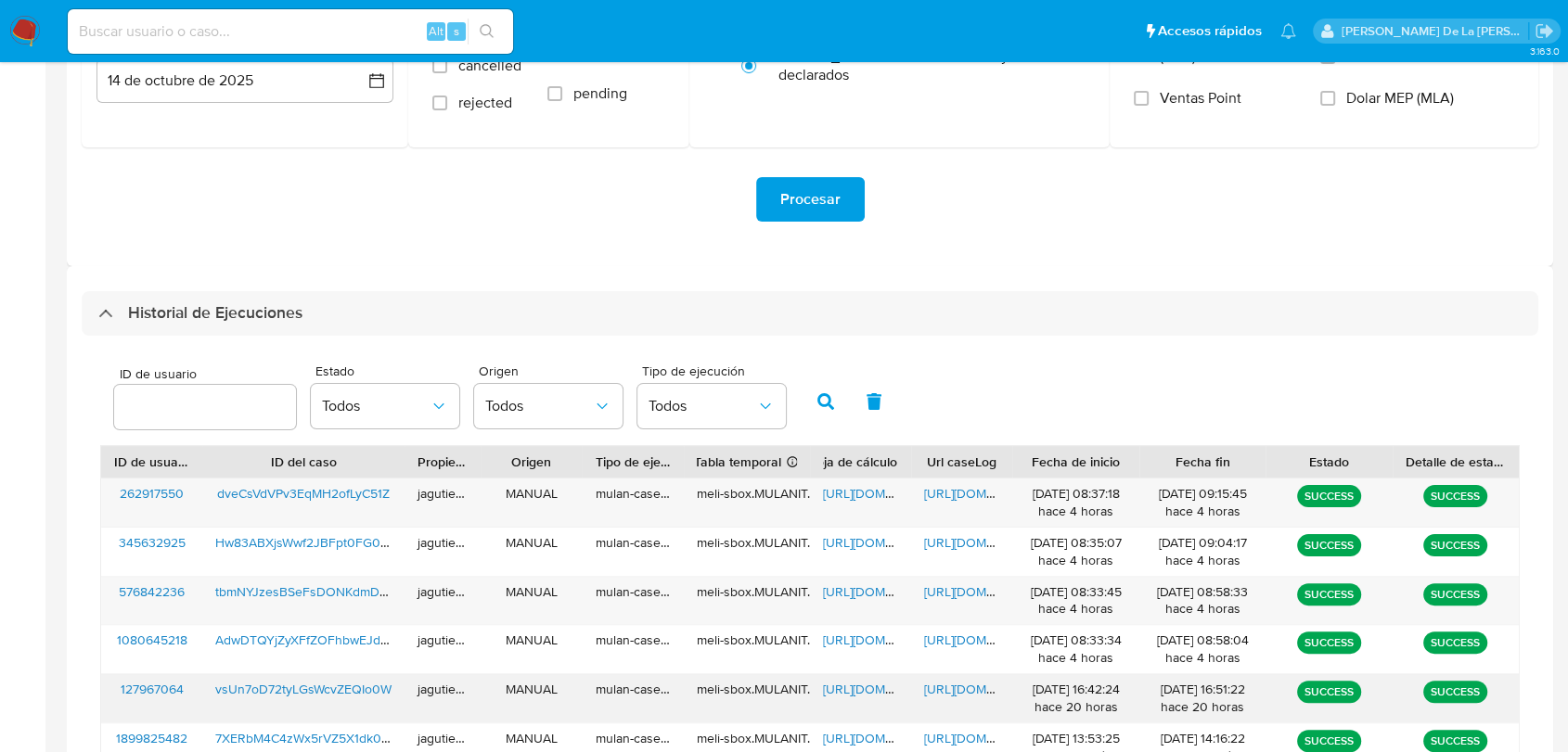
scroll to position [515, 0]
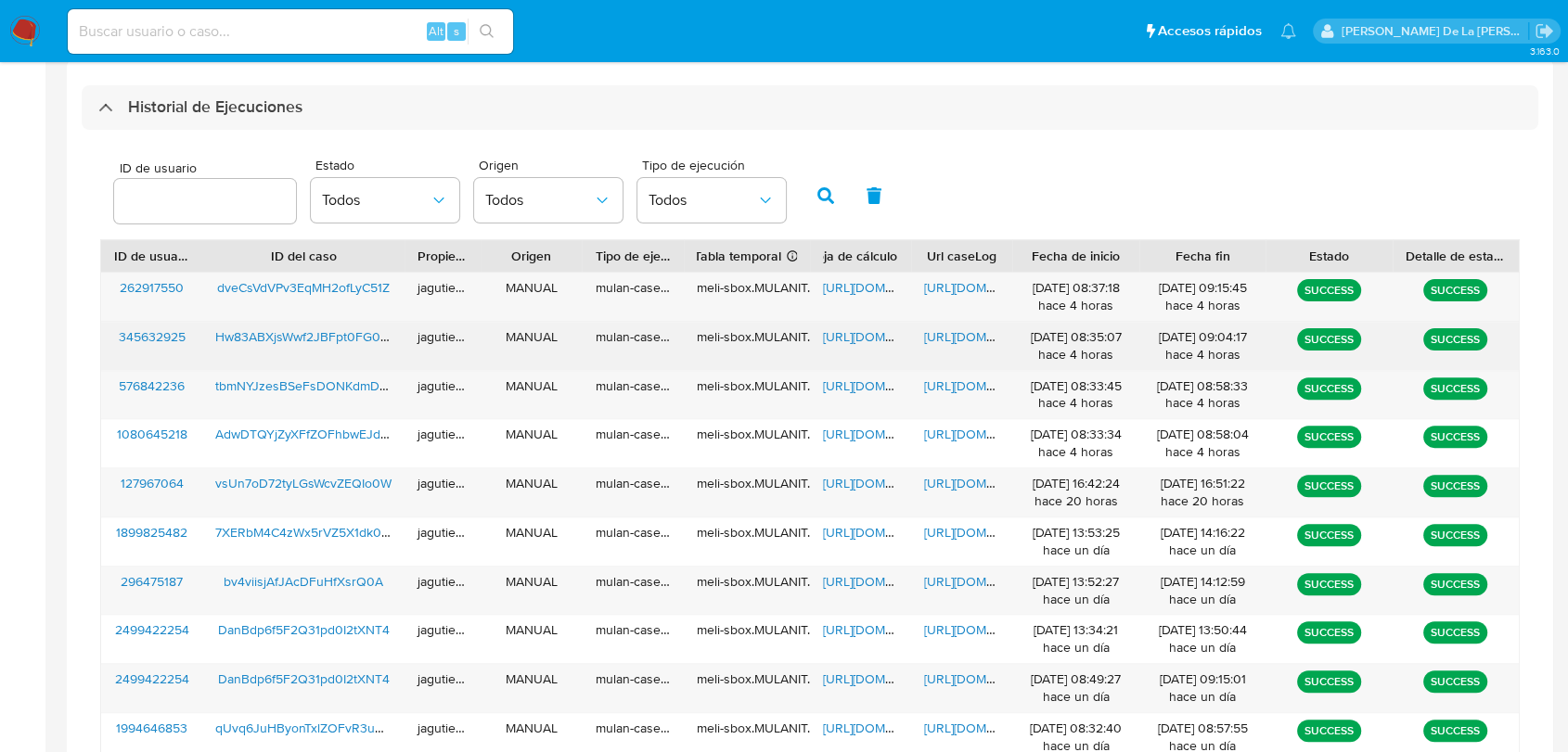
click at [298, 343] on span "Hw83ABXjsWwf2JBFpt0FG0tX" at bounding box center [304, 337] width 177 height 19
click at [840, 334] on span "https://docs.google.com/spreadsheets/d/1iJlmalxvEHcyca9RW5Xlmkf7zavTPUugO02fxEb…" at bounding box center [886, 337] width 128 height 19
click at [966, 340] on span "https://docs.google.com/document/d/1qcEa9PSv23eMRAq7ljbPo4G6-QgoyKyulCDbJ5iaMhU…" at bounding box center [987, 337] width 128 height 19
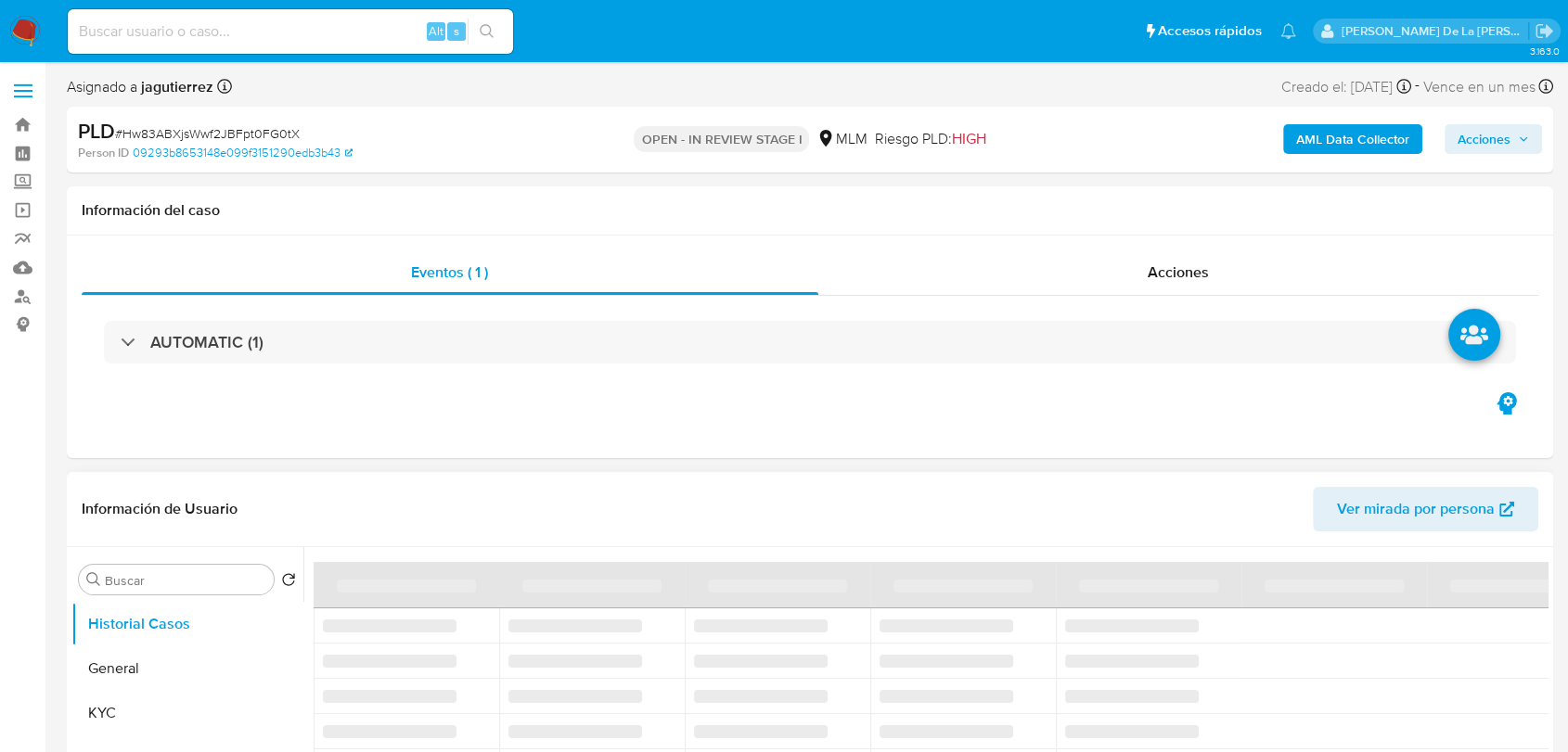
select select "10"
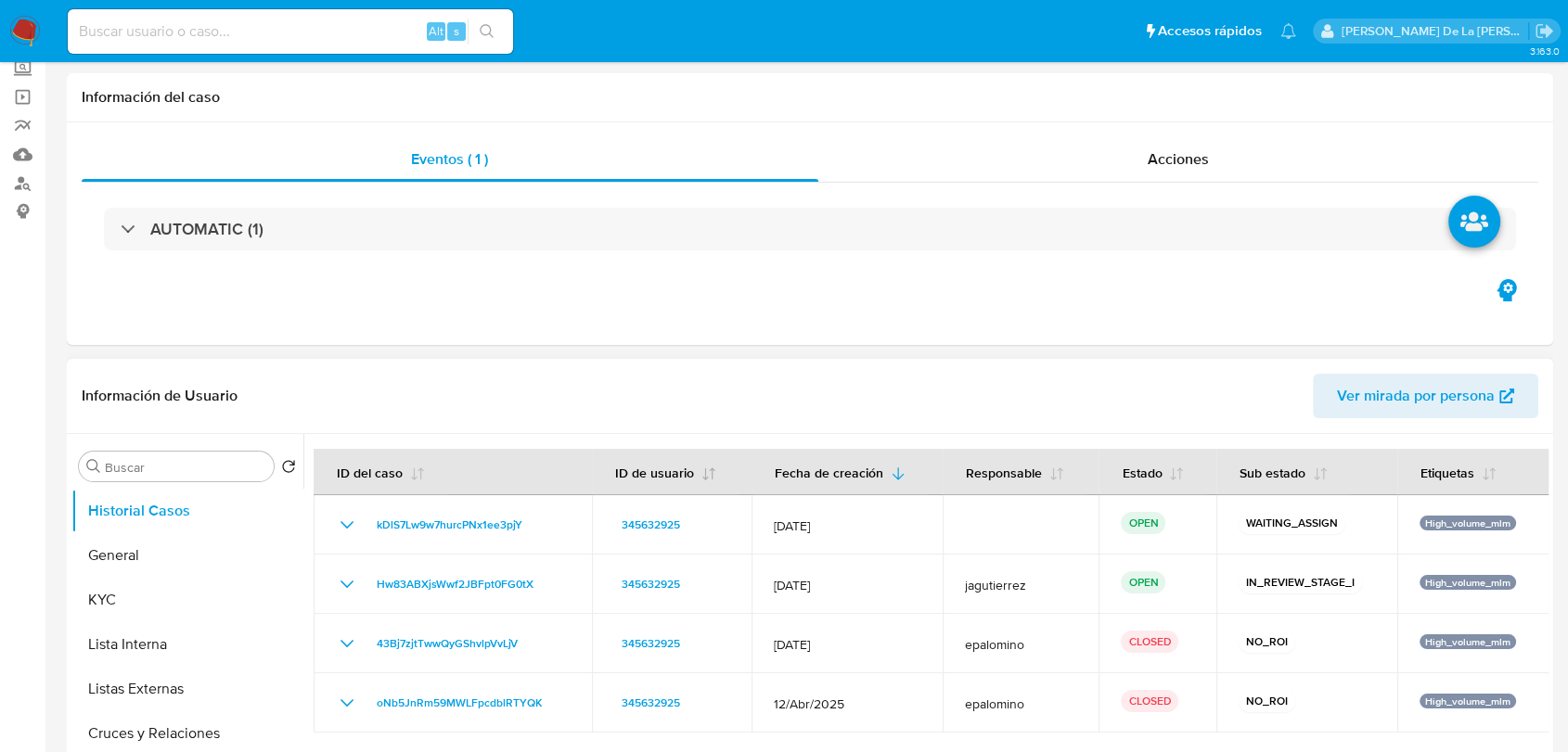
scroll to position [309, 0]
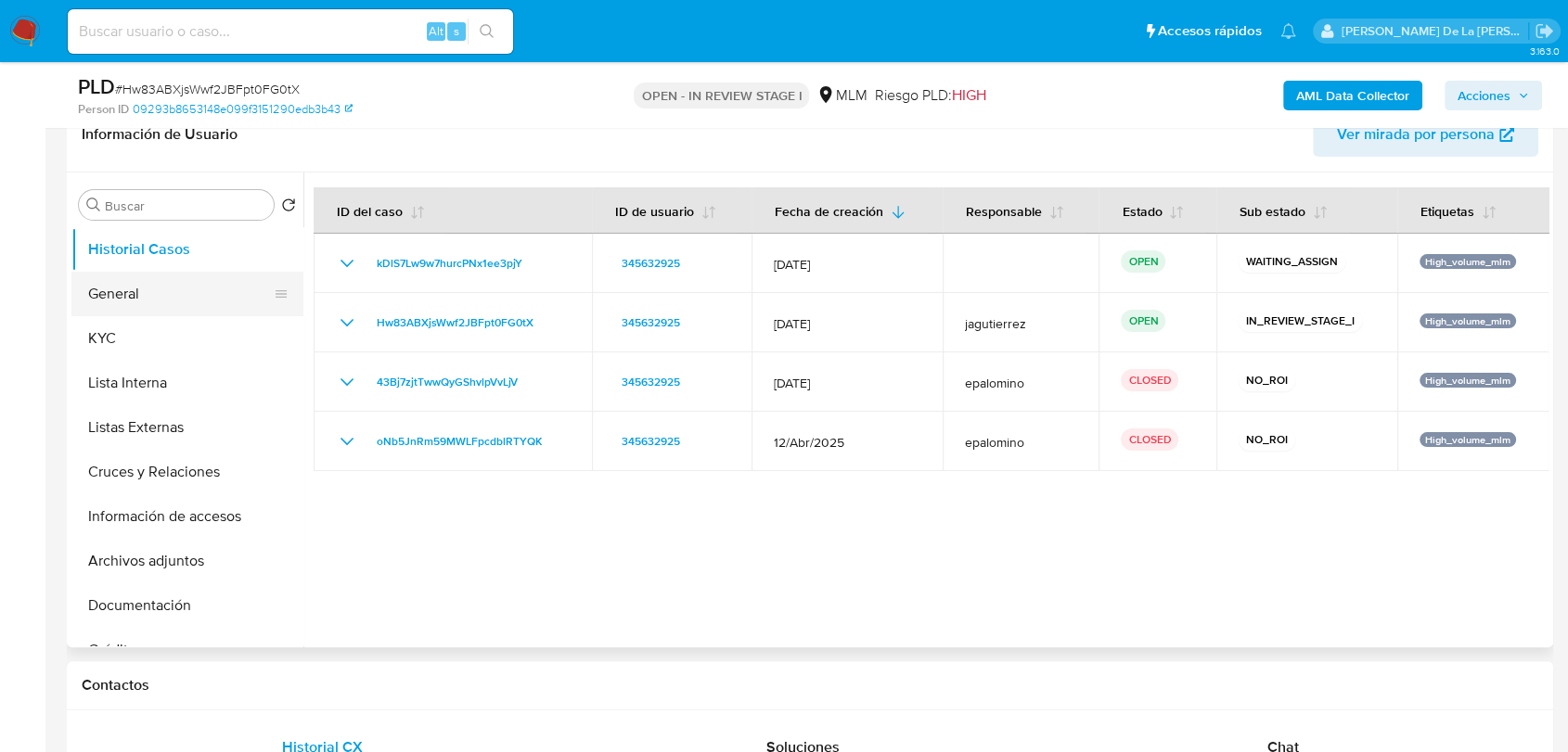
click at [148, 311] on button "General" at bounding box center [180, 294] width 217 height 45
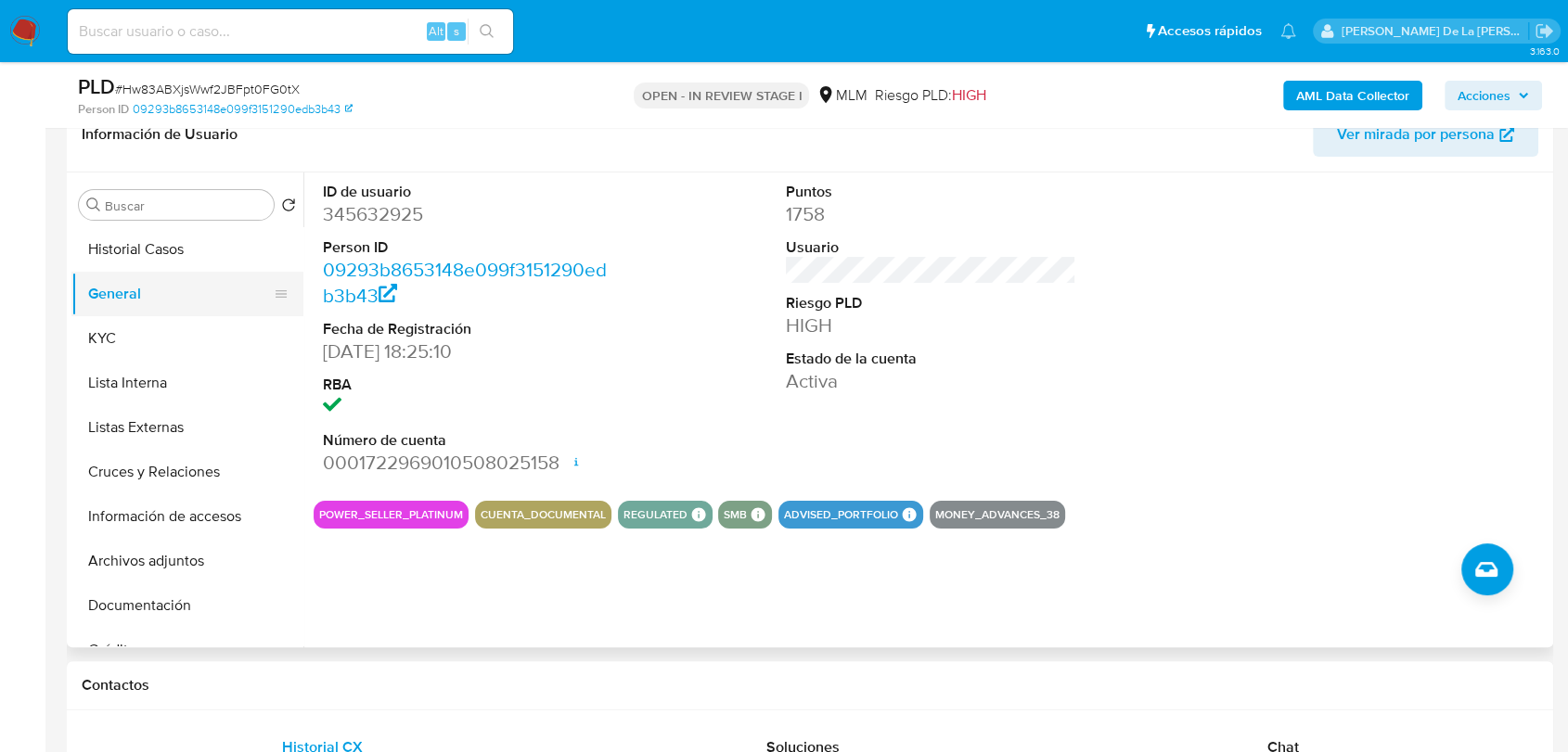
click at [200, 310] on button "General" at bounding box center [180, 294] width 217 height 45
click at [195, 314] on button "General" at bounding box center [180, 294] width 217 height 45
click at [189, 321] on button "KYC" at bounding box center [180, 339] width 217 height 45
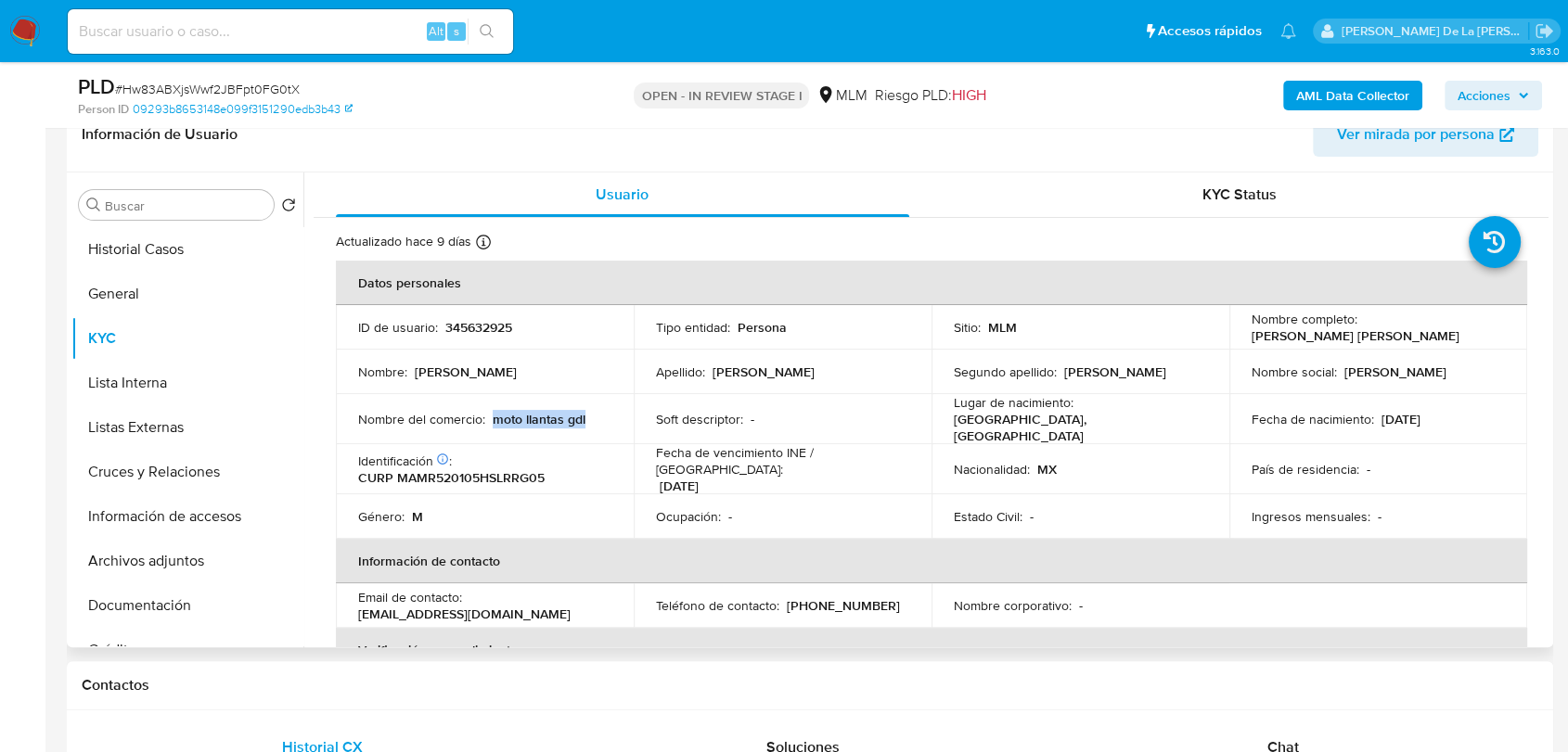
drag, startPoint x: 593, startPoint y: 417, endPoint x: 493, endPoint y: 414, distance: 100.0
click at [493, 414] on div "Nombre del comercio : moto llantas gdl" at bounding box center [485, 419] width 253 height 17
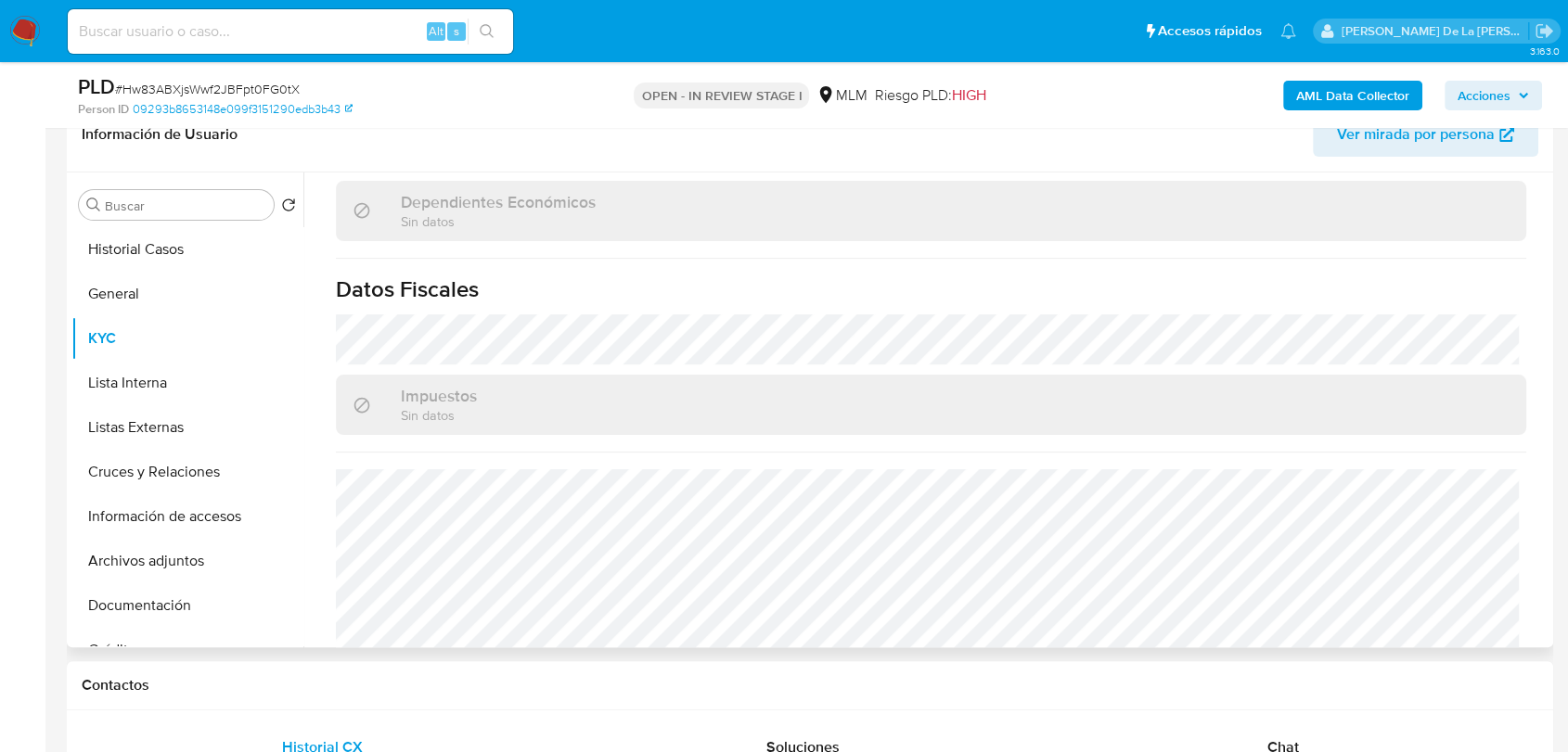
scroll to position [1147, 0]
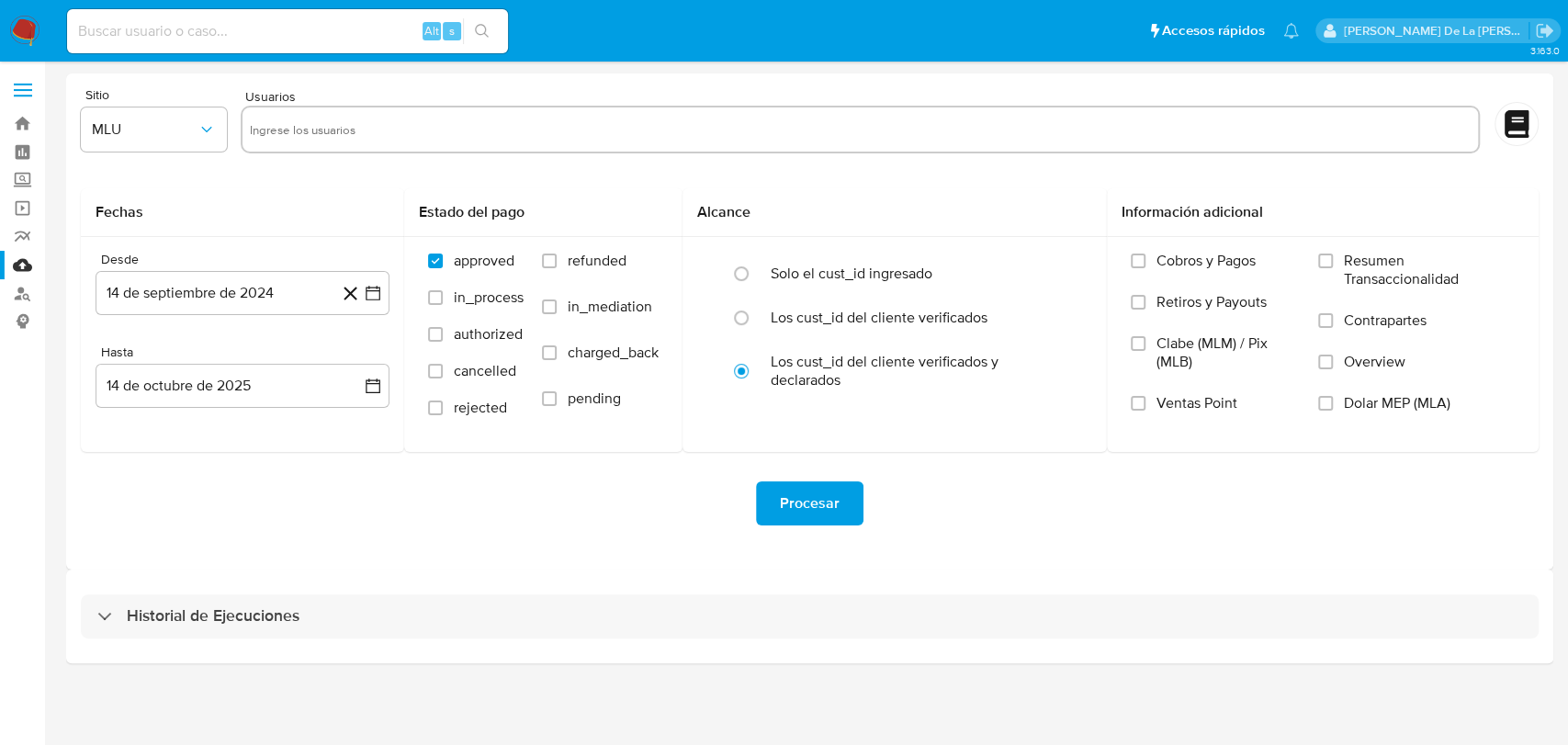
click at [134, 659] on div "Historial de Ejecuciones" at bounding box center [809, 617] width 1487 height 94
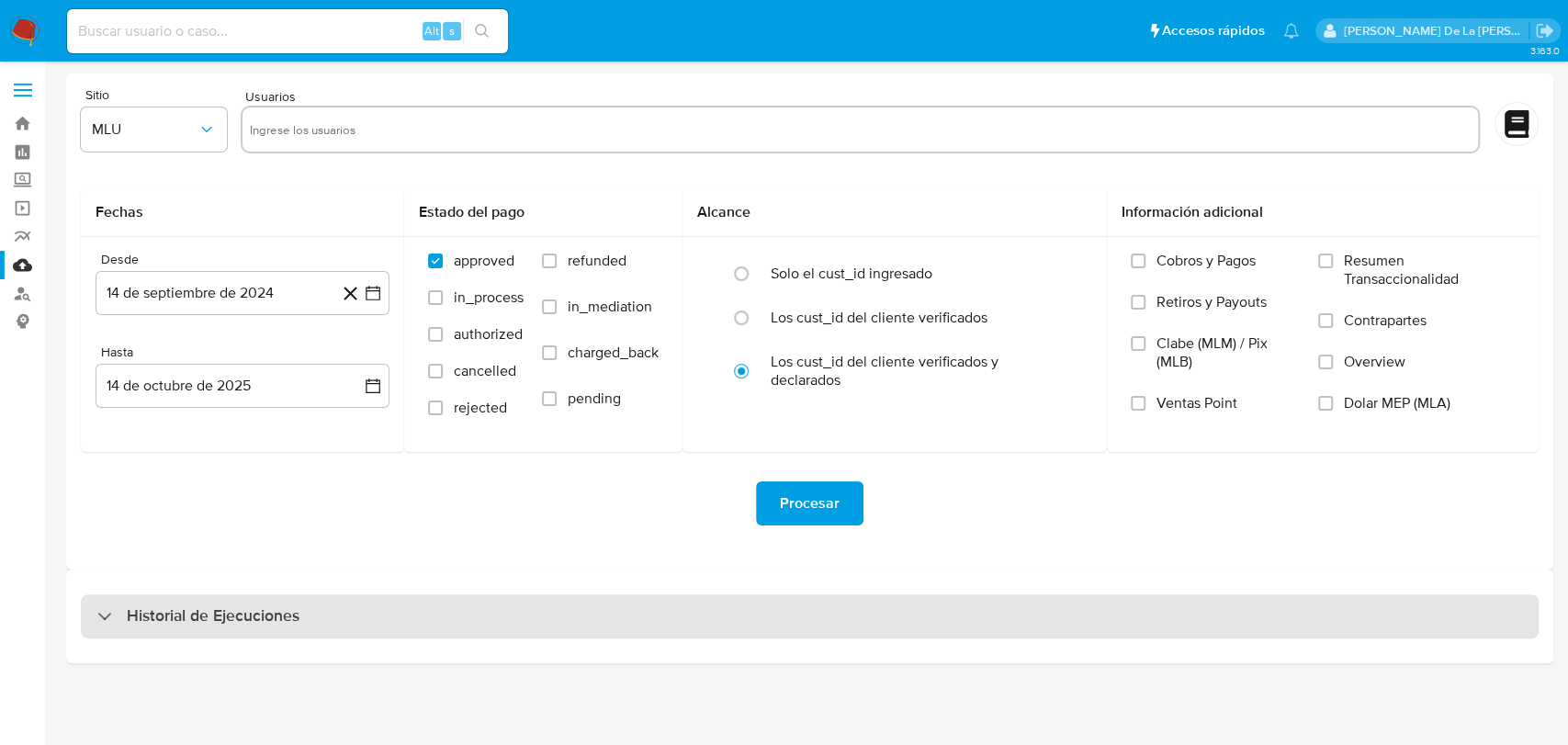
click at [133, 618] on h3 "Historial de Ejecuciones" at bounding box center [212, 617] width 172 height 22
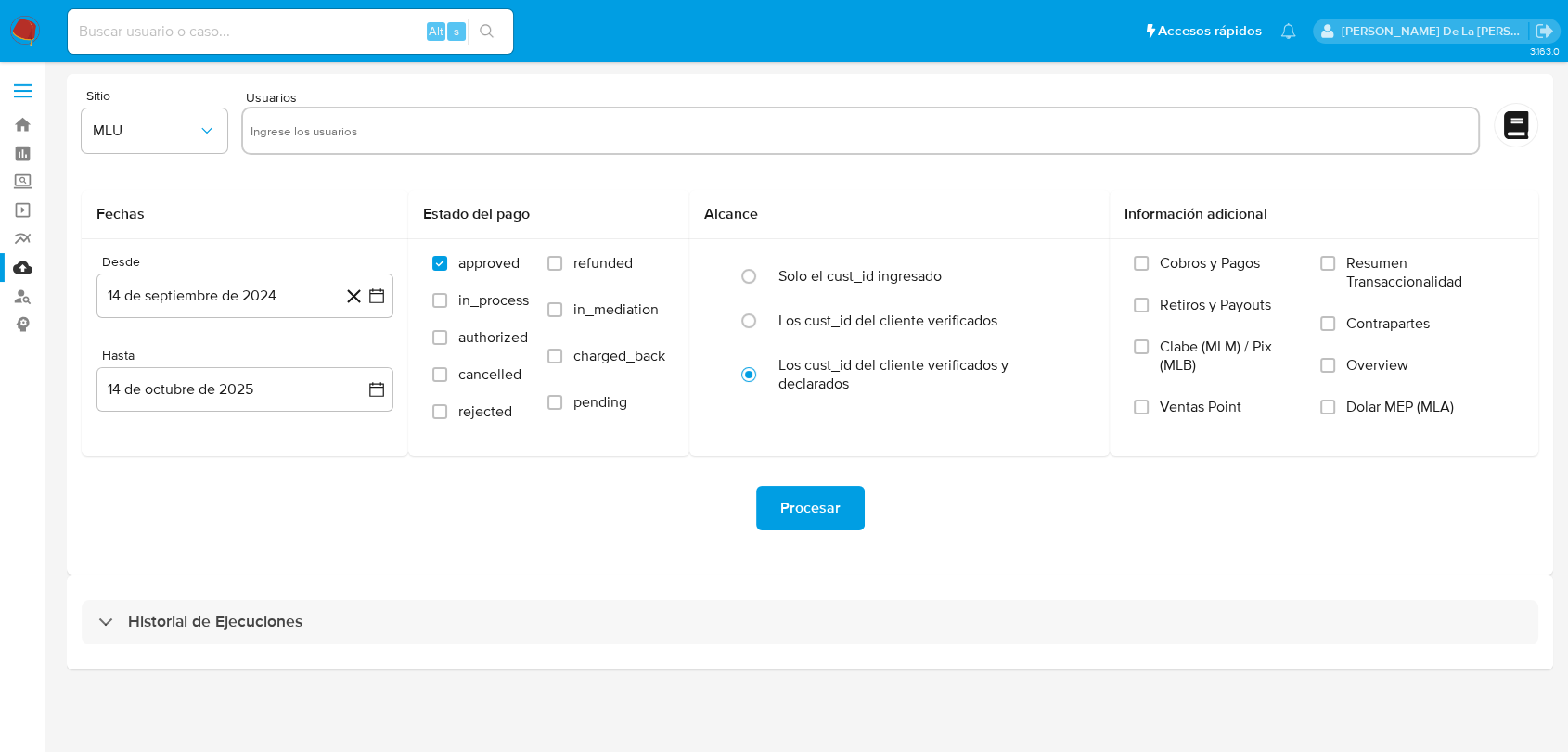
select select "10"
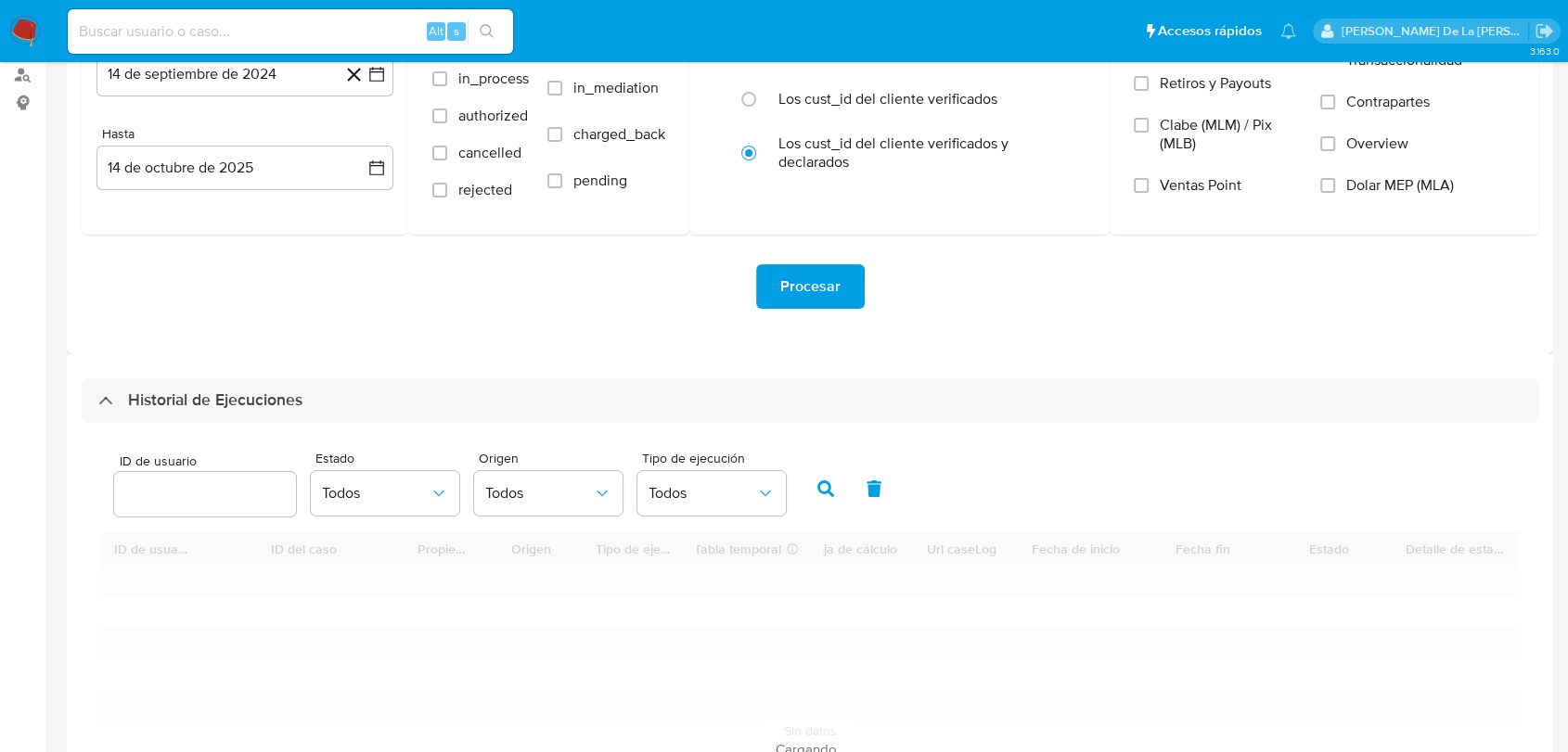
scroll to position [309, 0]
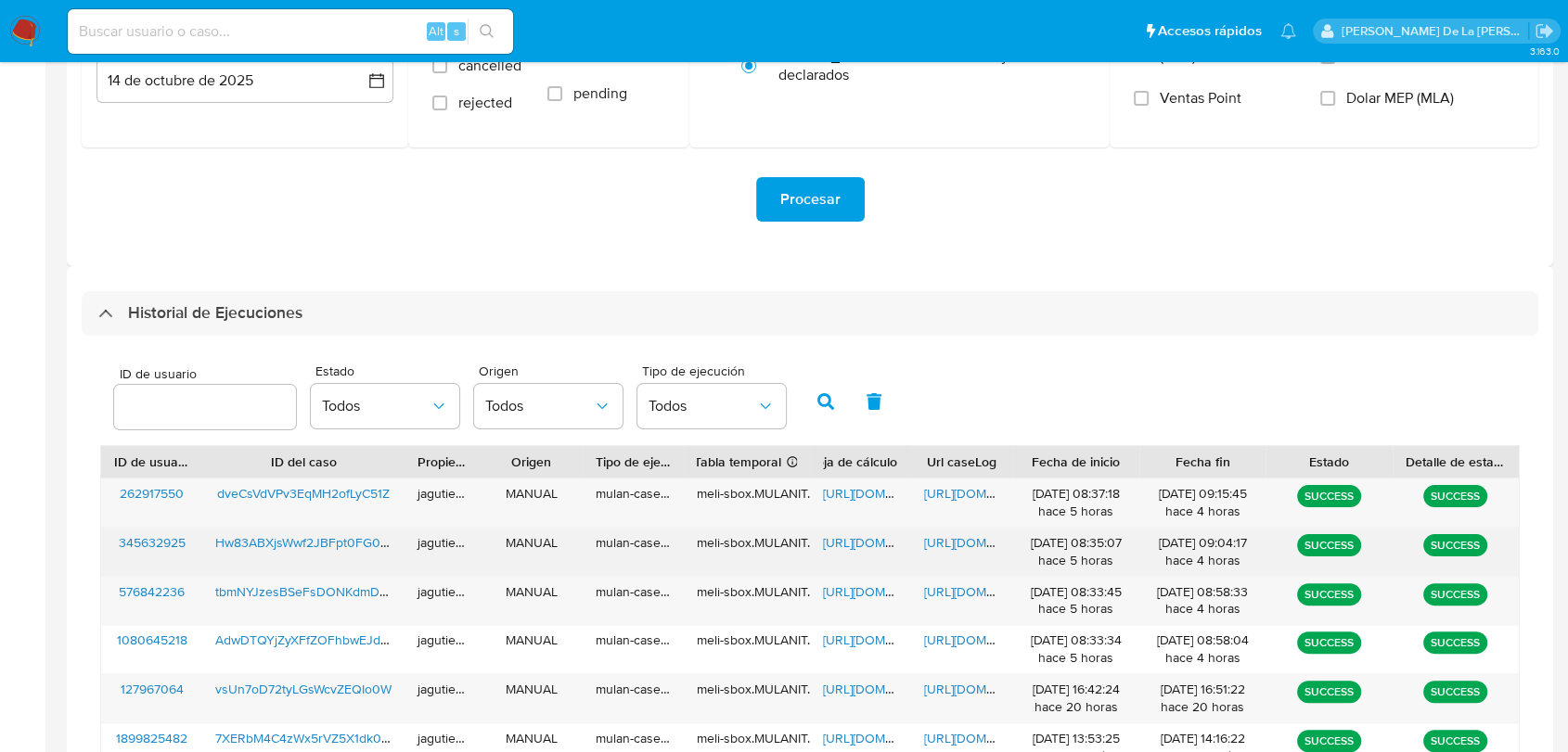
click at [269, 548] on span "Hw83ABXjsWwf2JBFpt0FG0tX" at bounding box center [304, 543] width 177 height 19
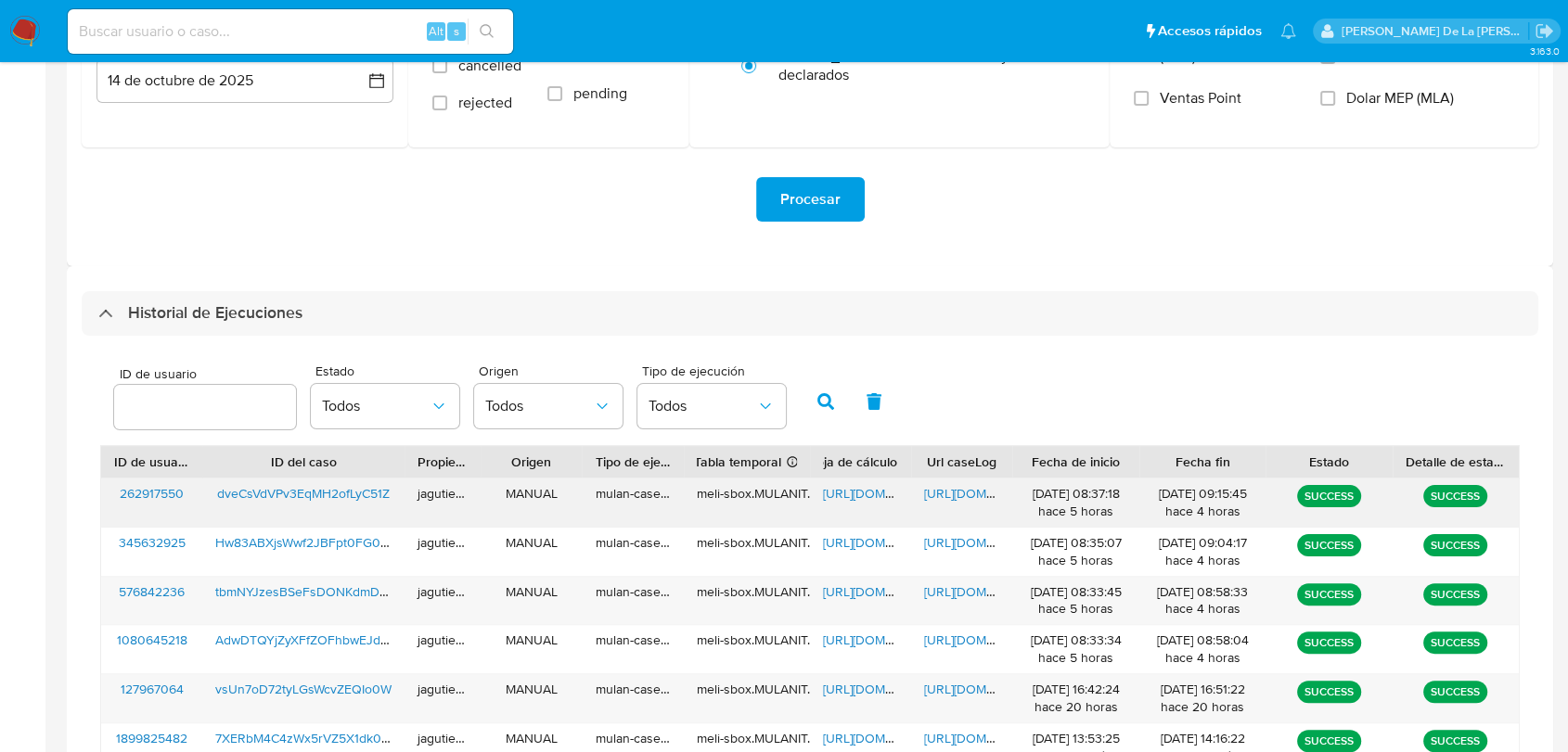
click at [969, 490] on span "https://docs.google.com/document/d/1d_yhHWuwqQYRtEcwCR1iWi9KI-0pCkSGoFUtmAZHYUI…" at bounding box center [987, 493] width 128 height 19
click at [861, 502] on span "https://docs.google.com/spreadsheets/d/1z1-GAyqe8EhGfY8W5RV0vx4uKqitcVyEh747yKP…" at bounding box center [886, 493] width 128 height 19
click at [294, 491] on span "dveCsVdVPv3EqMH2ofLyC51Z" at bounding box center [303, 493] width 172 height 19
click at [850, 489] on span "https://docs.google.com/spreadsheets/d/1z1-GAyqe8EhGfY8W5RV0vx4uKqitcVyEh747yKP…" at bounding box center [886, 493] width 128 height 19
click at [878, 492] on span "https://docs.google.com/spreadsheets/d/1z1-GAyqe8EhGfY8W5RV0vx4uKqitcVyEh747yKP…" at bounding box center [886, 493] width 128 height 19
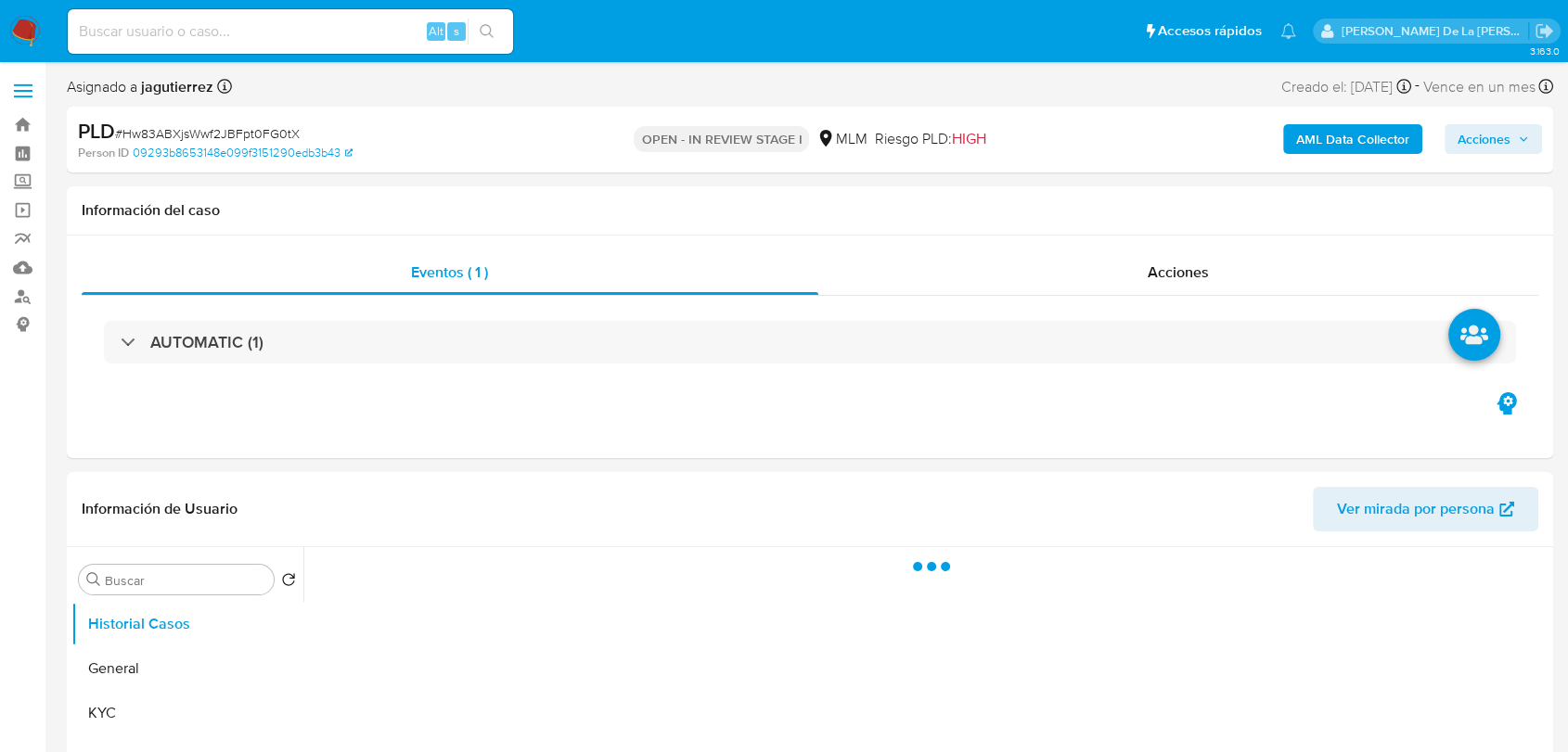
select select "10"
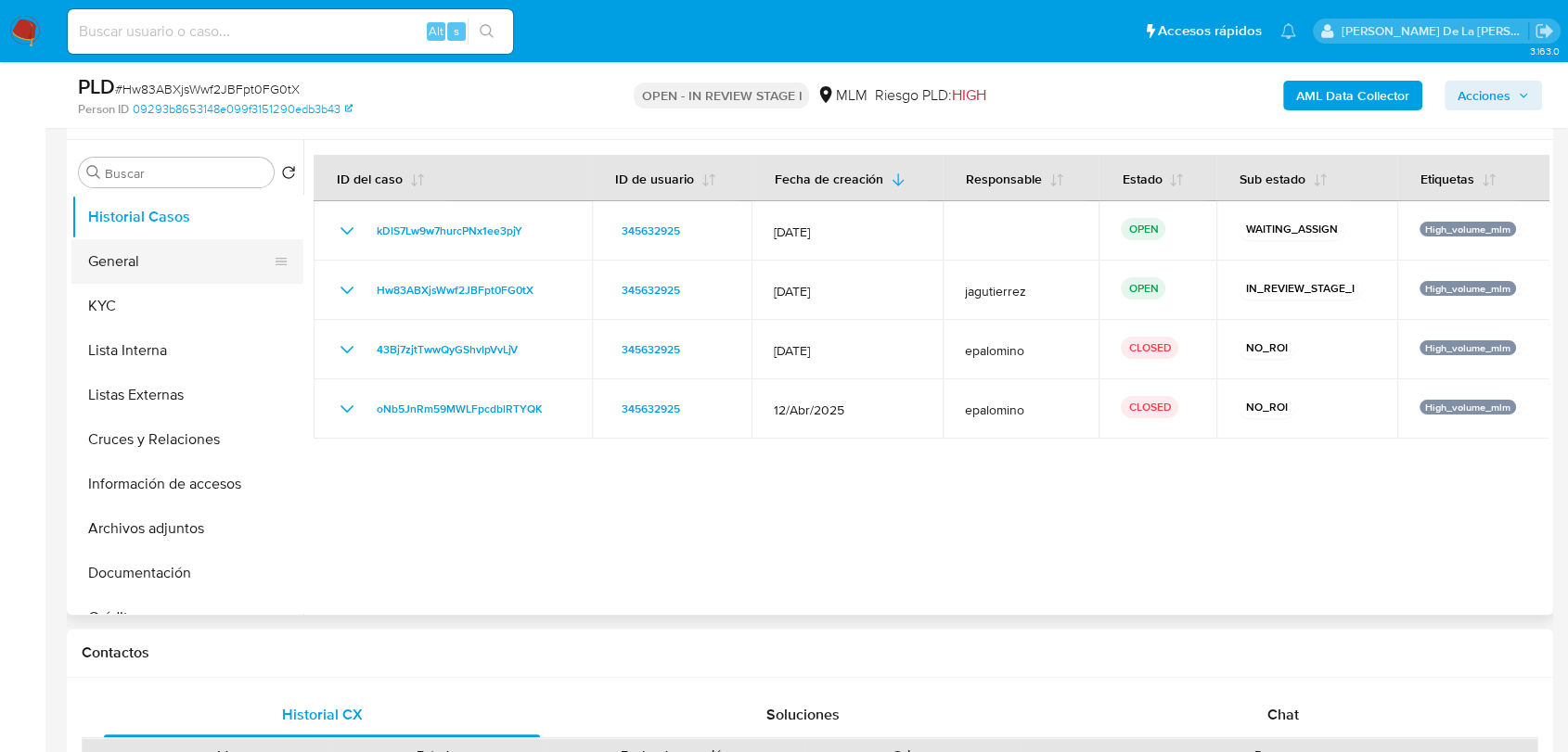
scroll to position [309, 0]
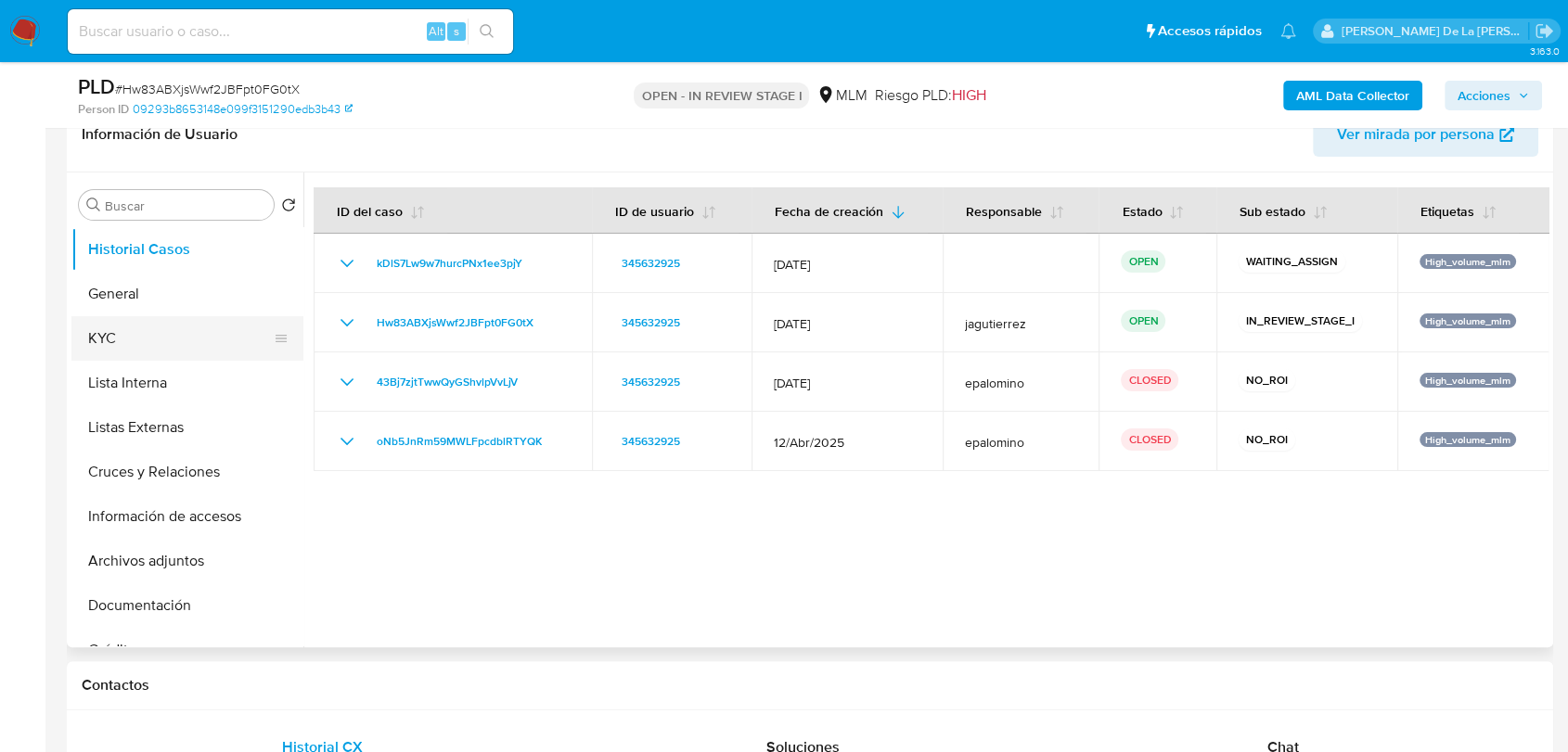
click at [140, 329] on button "KYC" at bounding box center [180, 339] width 217 height 45
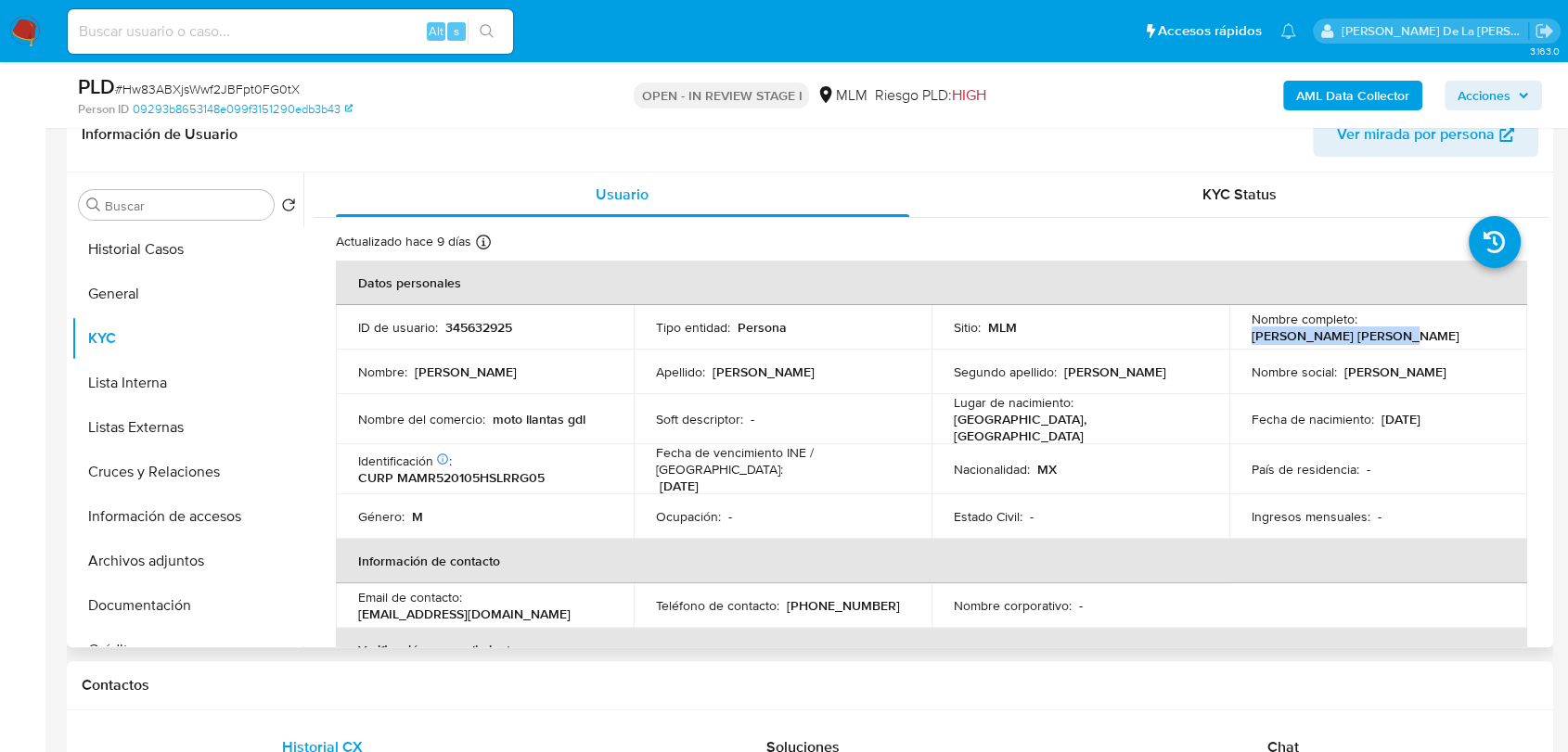
drag, startPoint x: 1404, startPoint y: 343, endPoint x: 1237, endPoint y: 340, distance: 167.0
click at [1237, 340] on td "Nombre completo : Rogelio Martinez Moran" at bounding box center [1378, 328] width 298 height 45
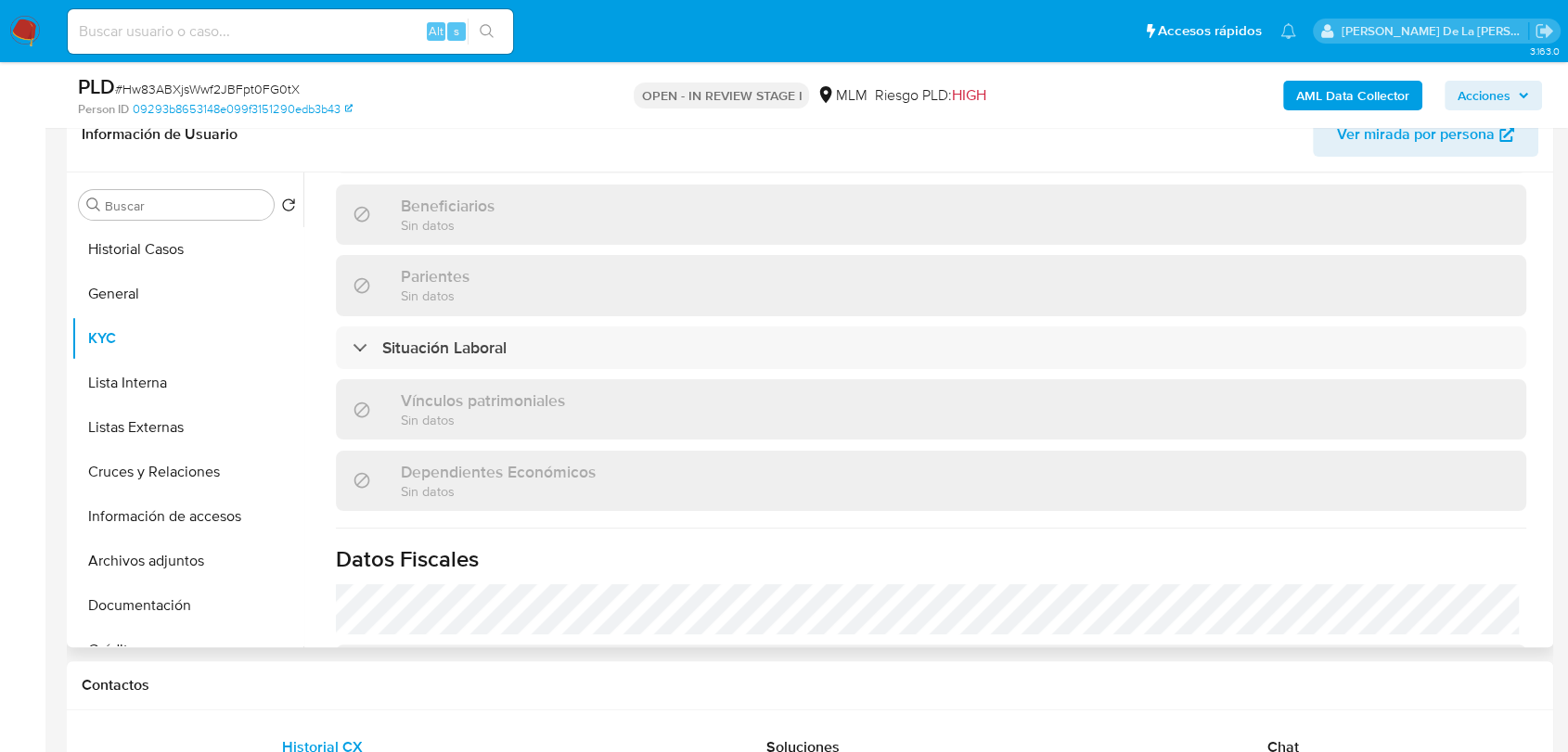
scroll to position [206, 0]
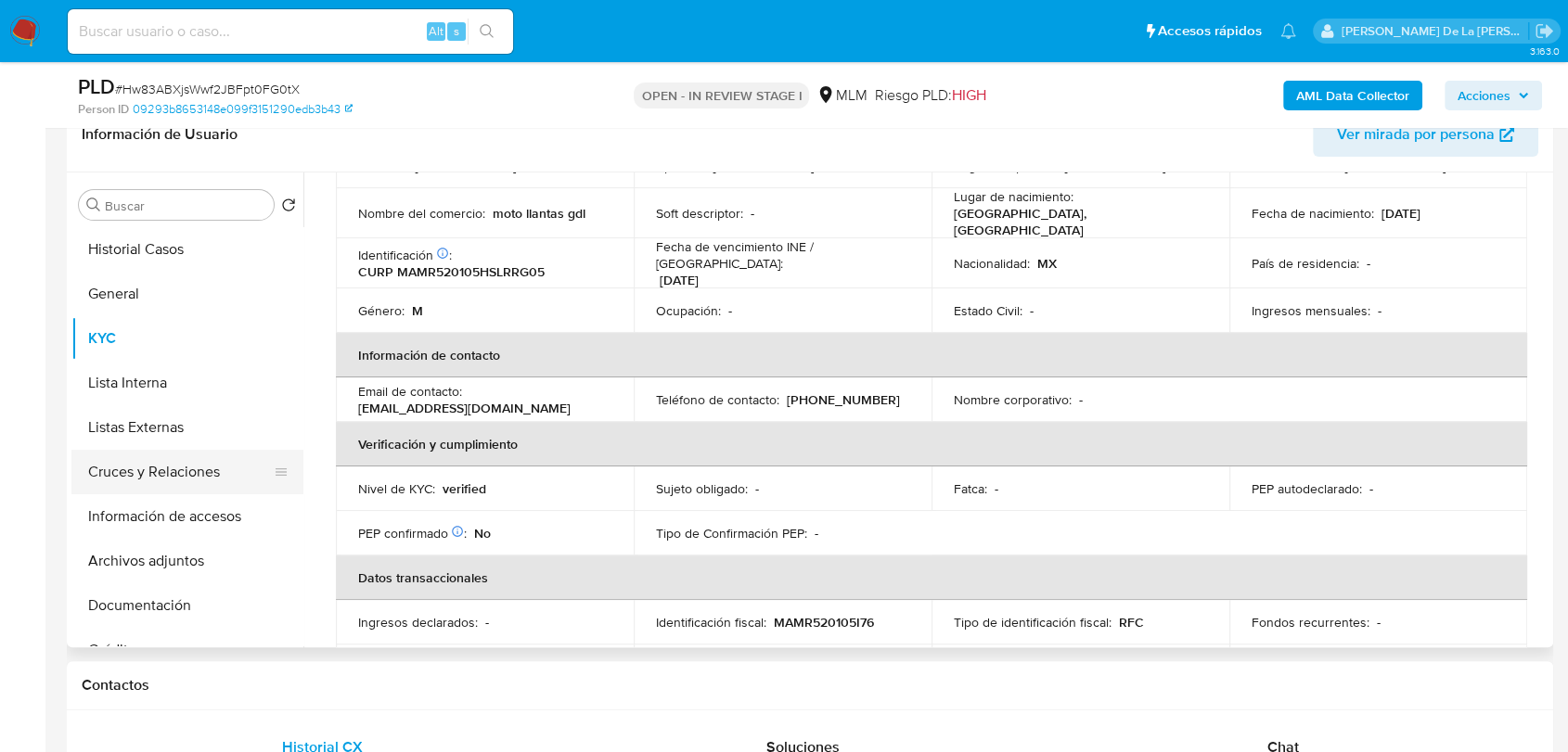
click at [179, 475] on button "Cruces y Relaciones" at bounding box center [180, 472] width 217 height 45
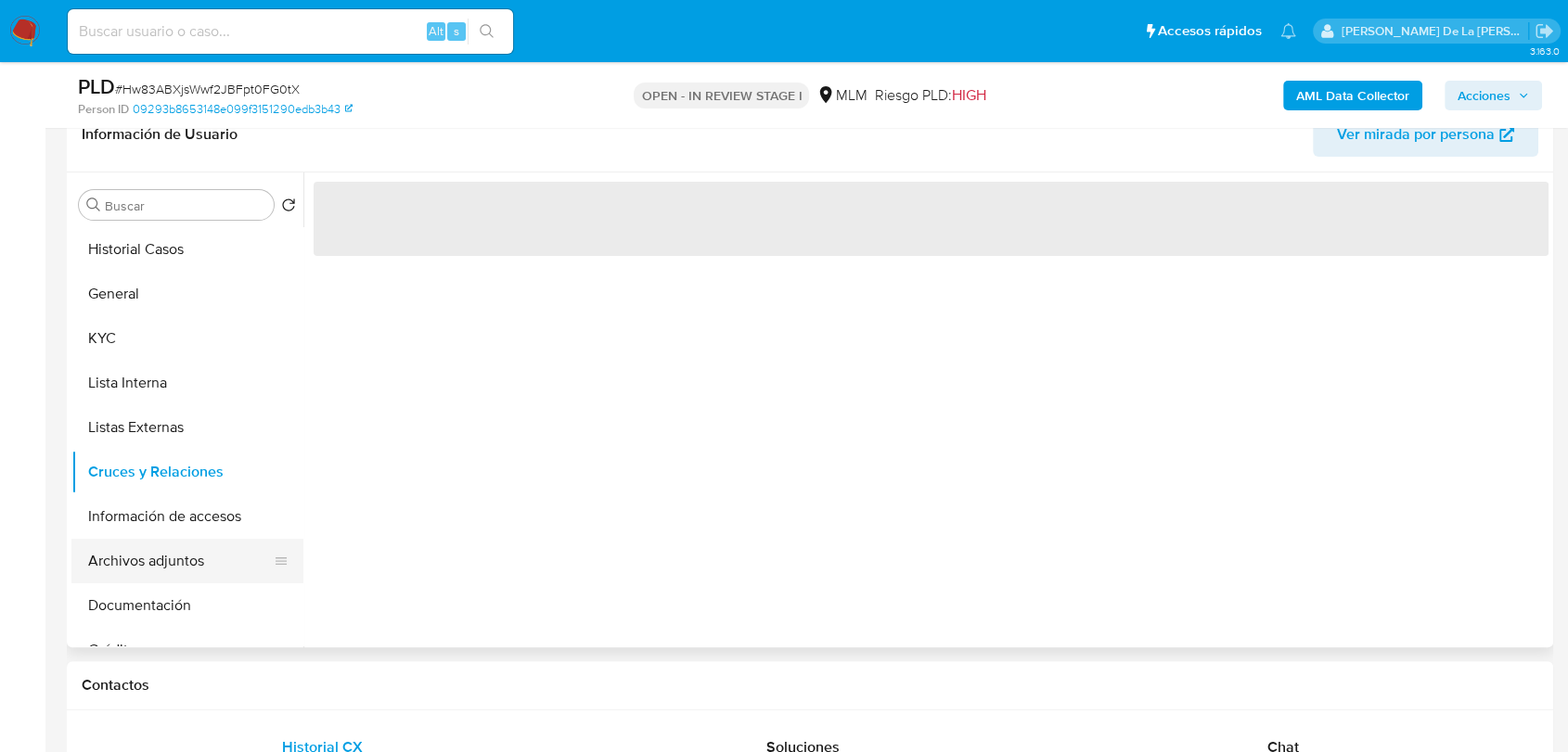
scroll to position [0, 0]
click at [163, 542] on button "Archivos adjuntos" at bounding box center [180, 561] width 217 height 45
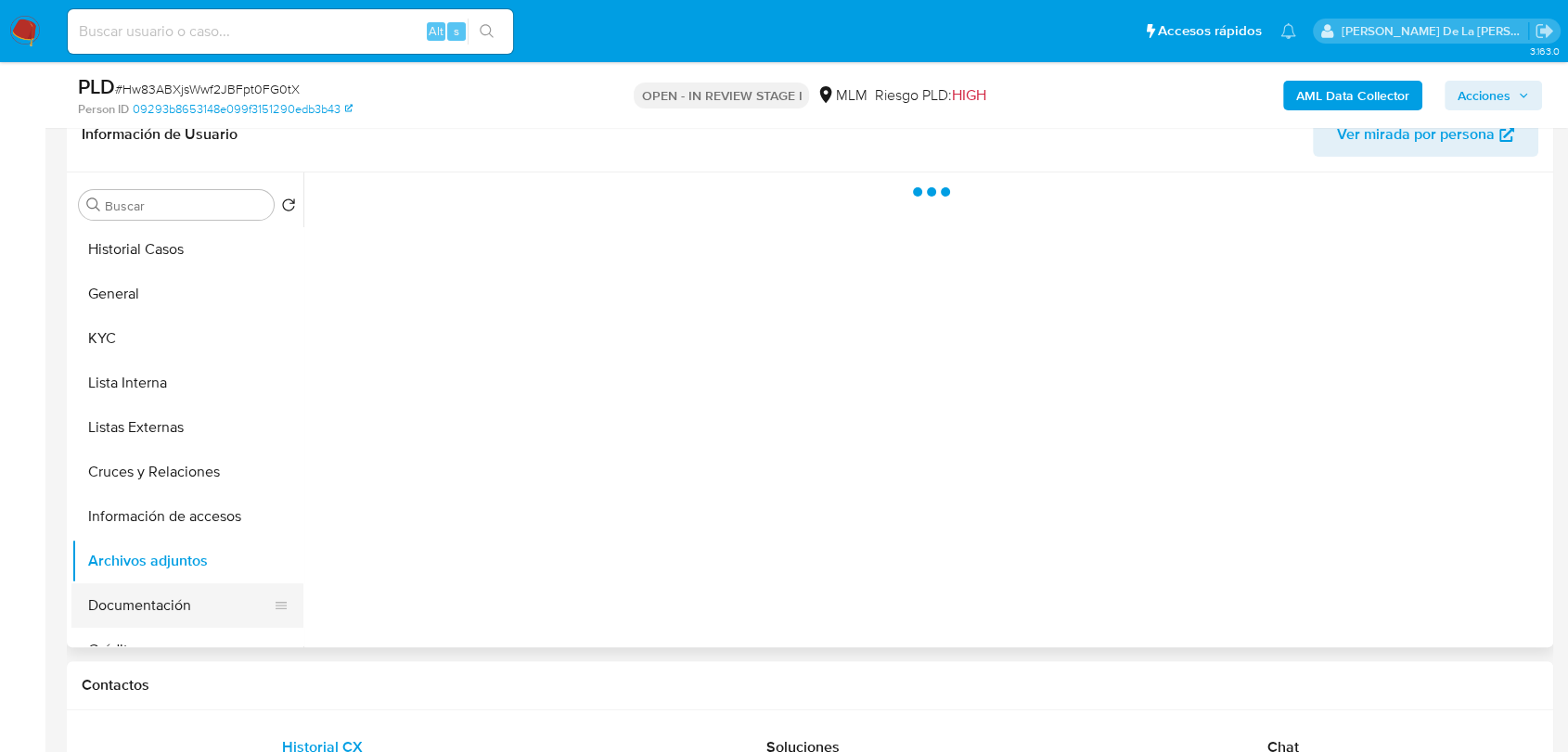
click at [135, 616] on button "Documentación" at bounding box center [180, 606] width 217 height 45
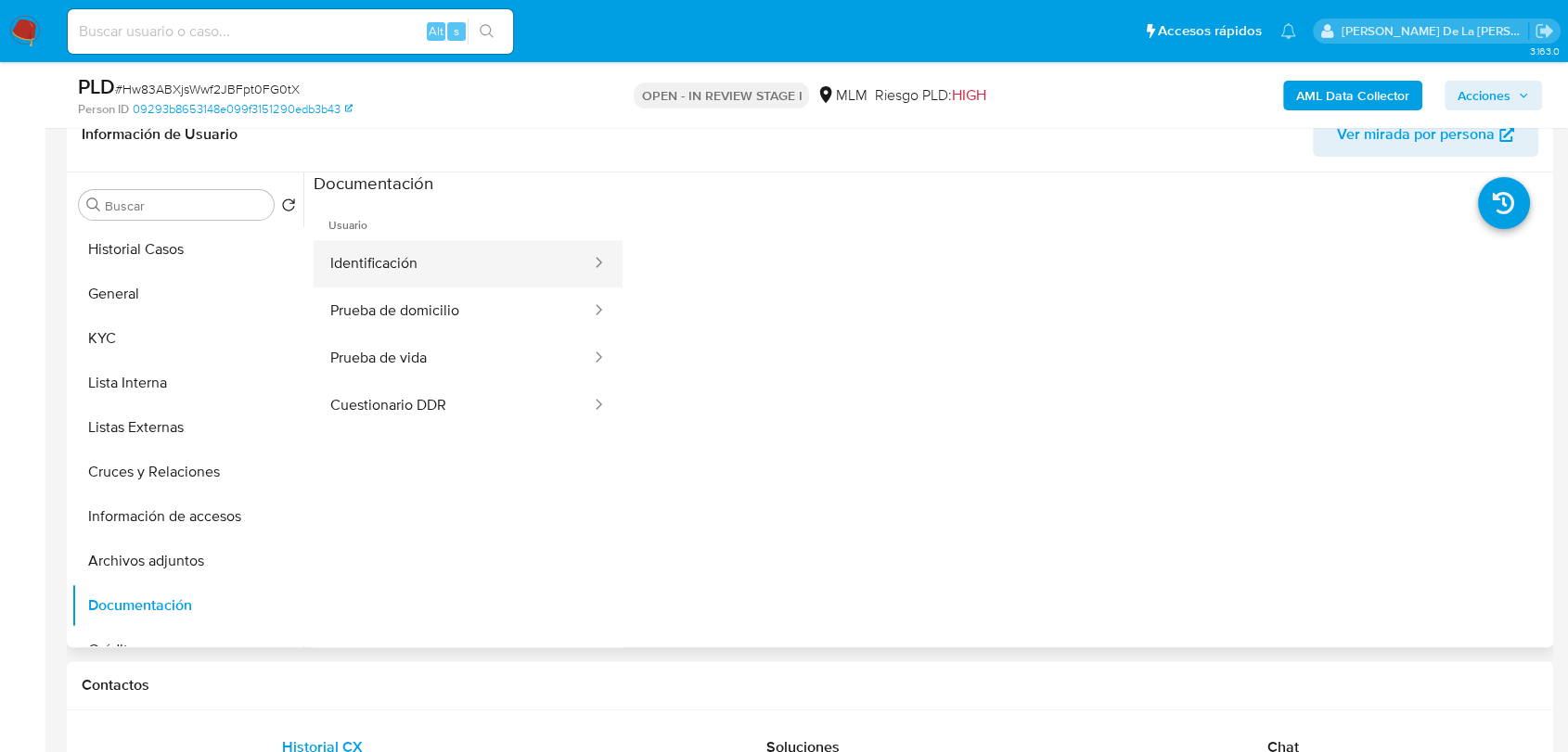
click at [436, 241] on button "Identificación" at bounding box center [453, 263] width 279 height 47
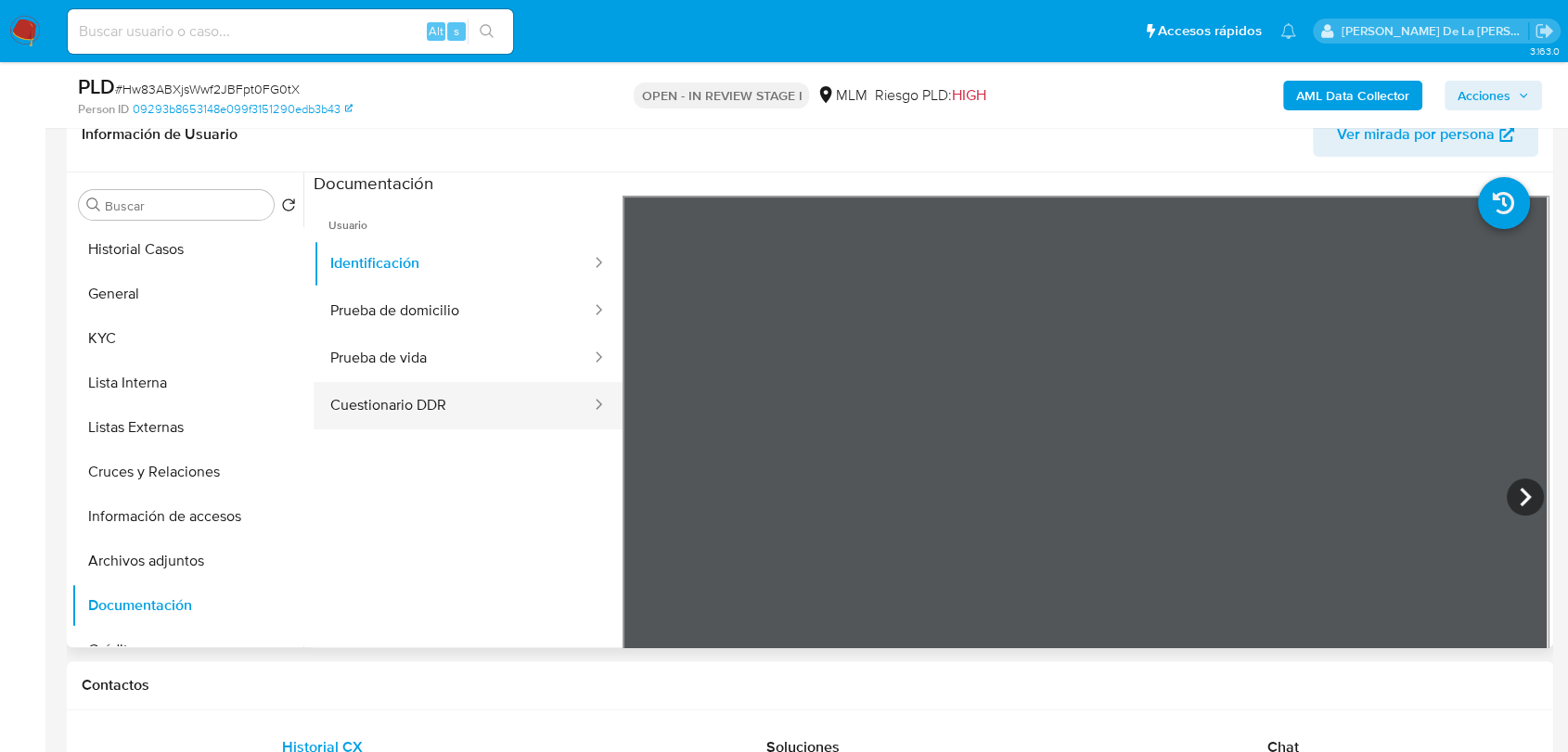
click at [403, 405] on button "Cuestionario DDR" at bounding box center [453, 405] width 279 height 47
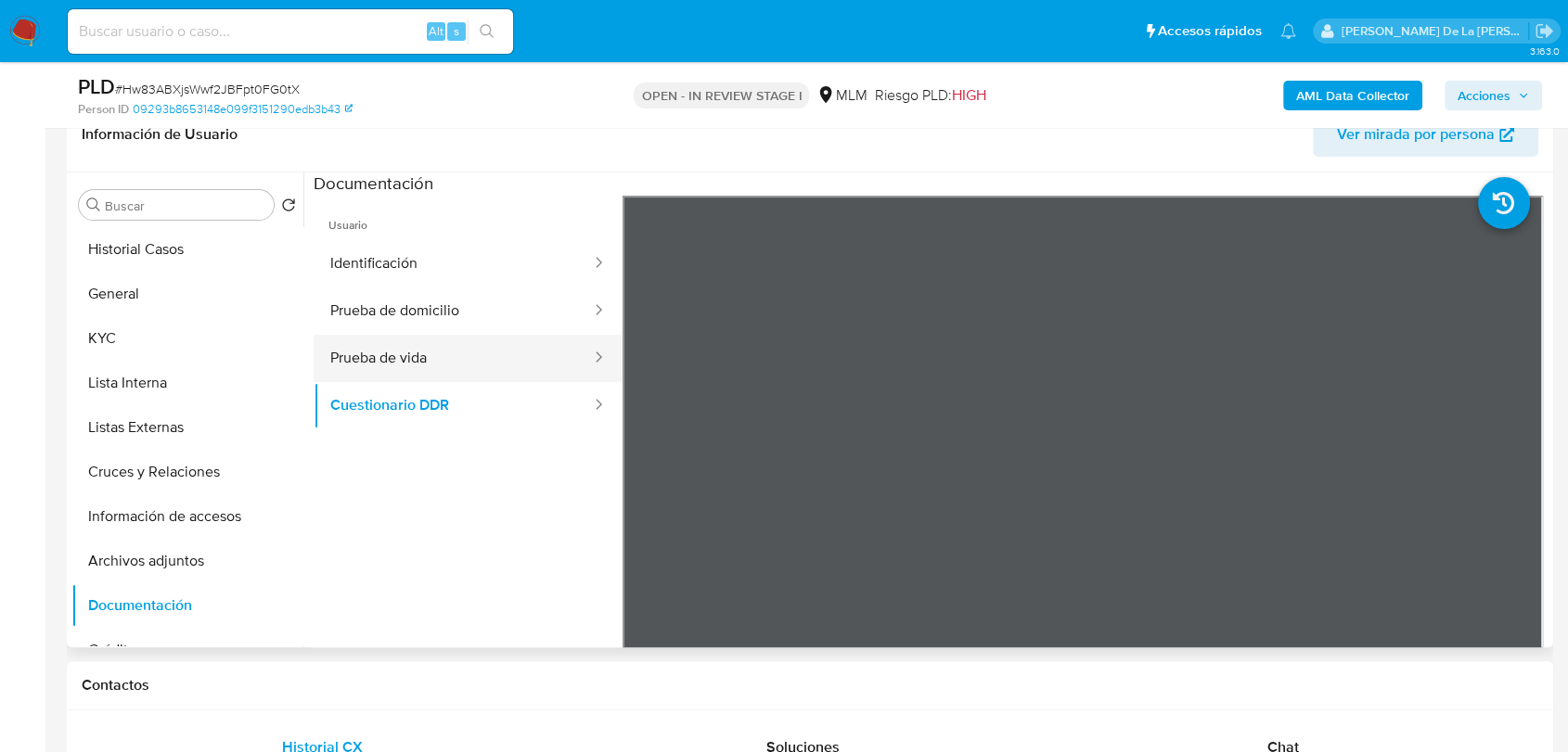
click at [498, 365] on button "Prueba de vida" at bounding box center [453, 358] width 279 height 47
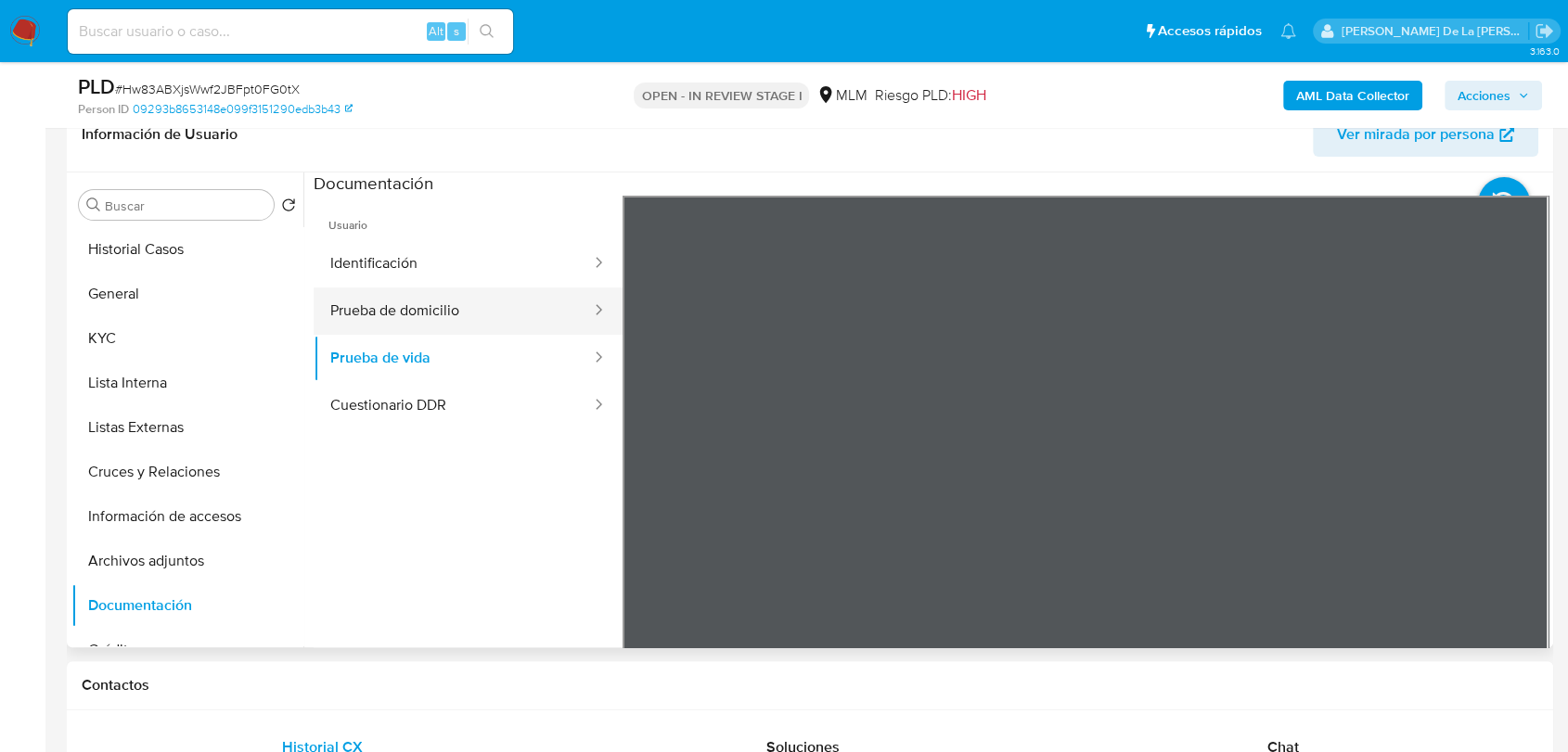
click at [501, 314] on button "Prueba de domicilio" at bounding box center [453, 311] width 279 height 47
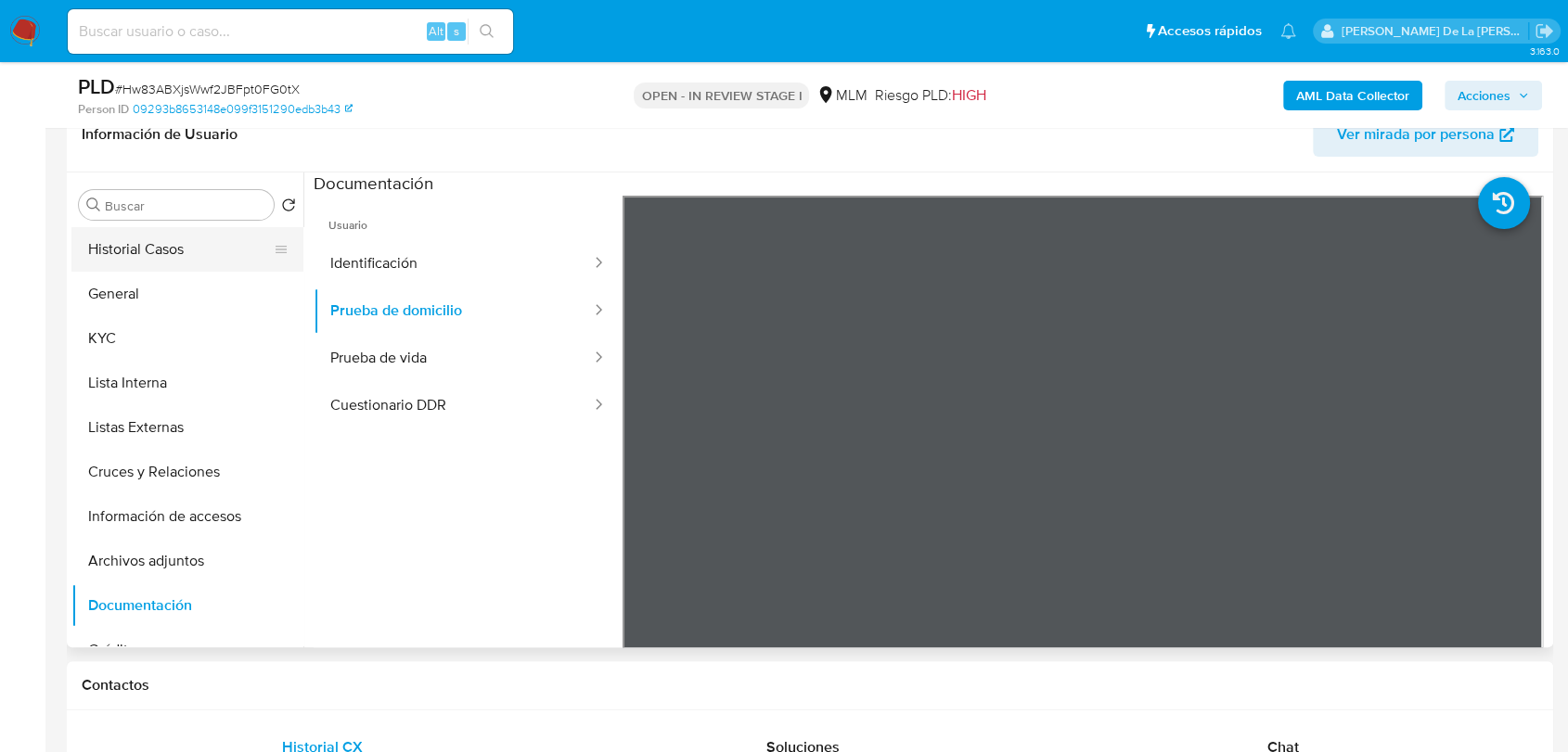
click at [154, 267] on button "Historial Casos" at bounding box center [180, 249] width 217 height 45
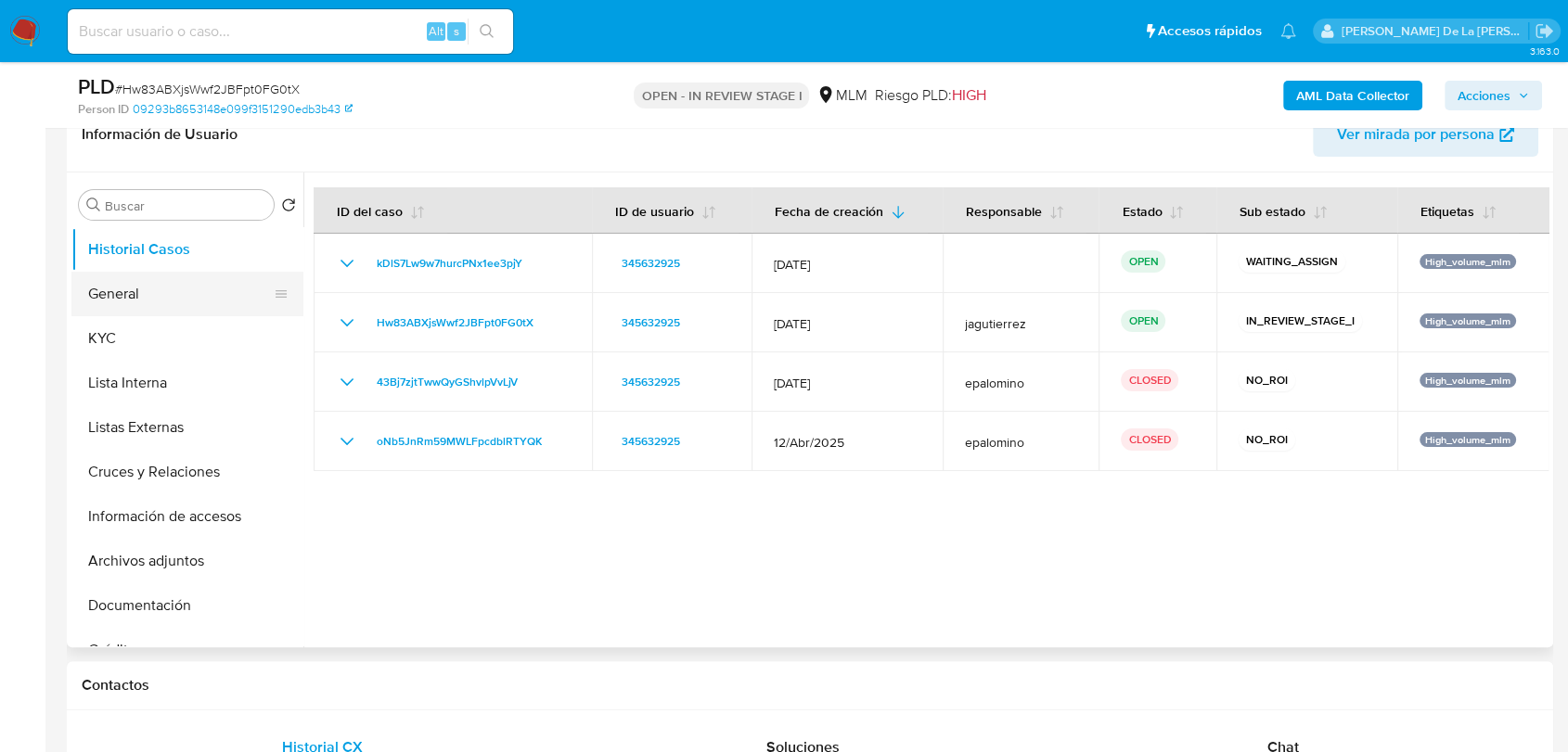
click at [194, 305] on button "General" at bounding box center [180, 294] width 217 height 45
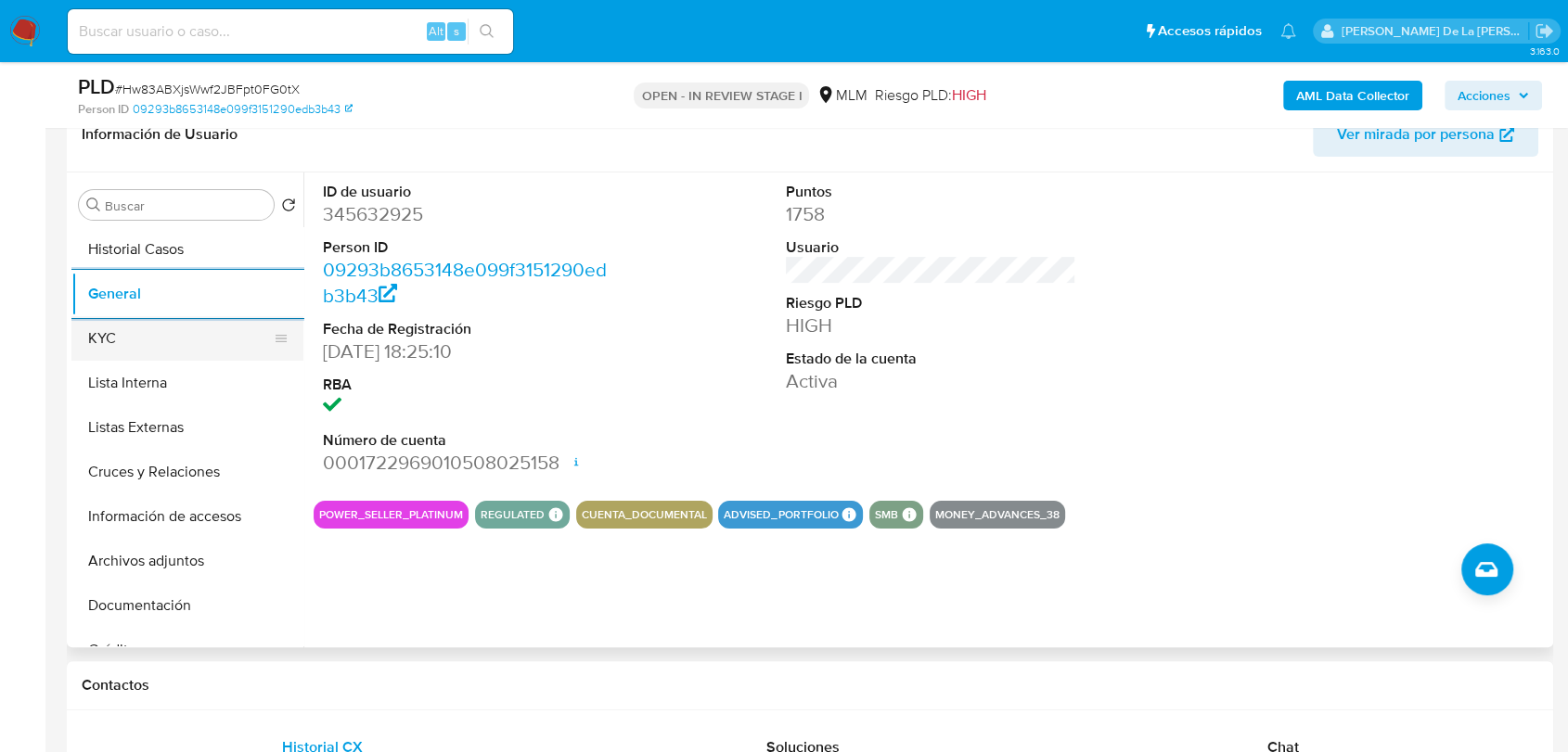
click at [156, 321] on button "KYC" at bounding box center [180, 339] width 217 height 45
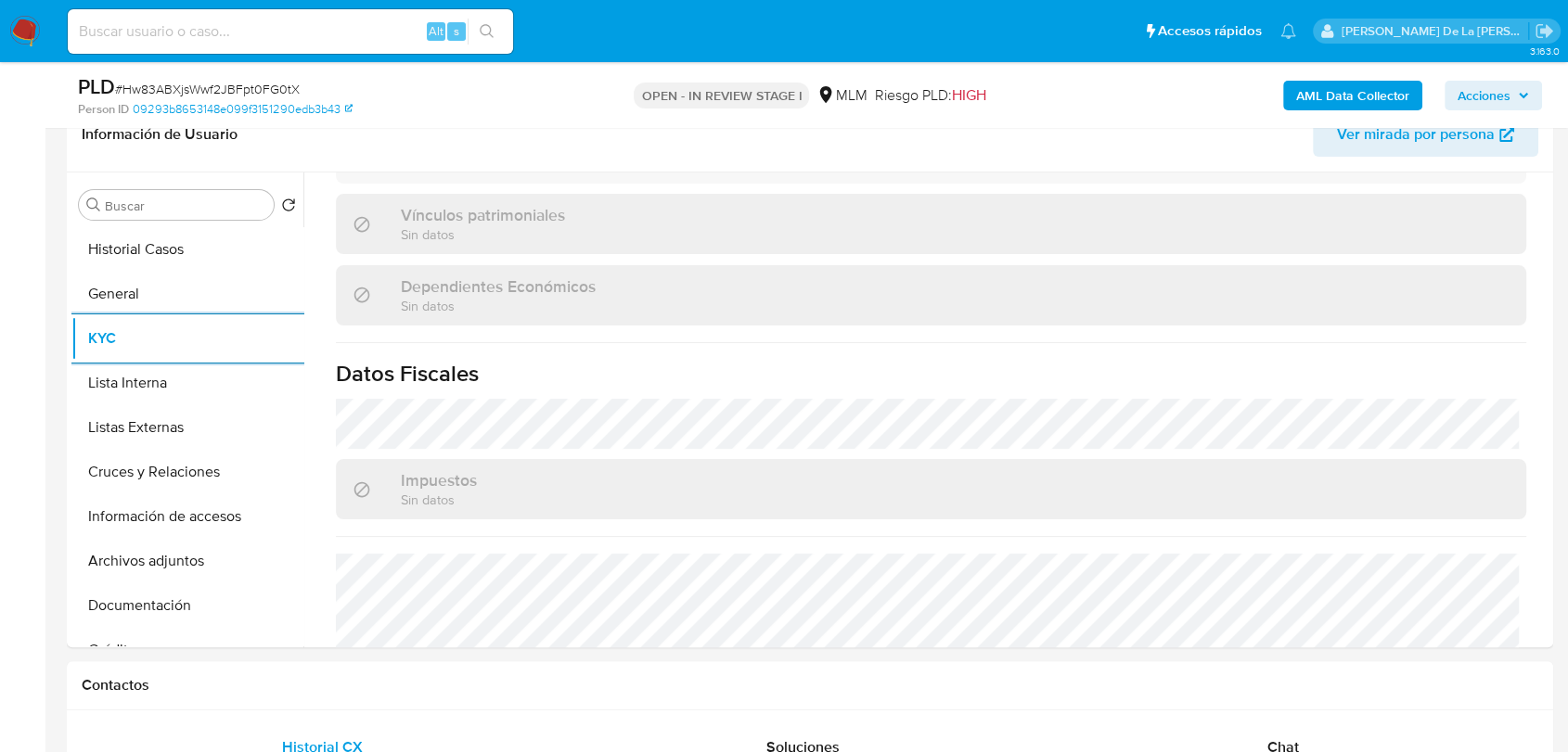
scroll to position [1147, 0]
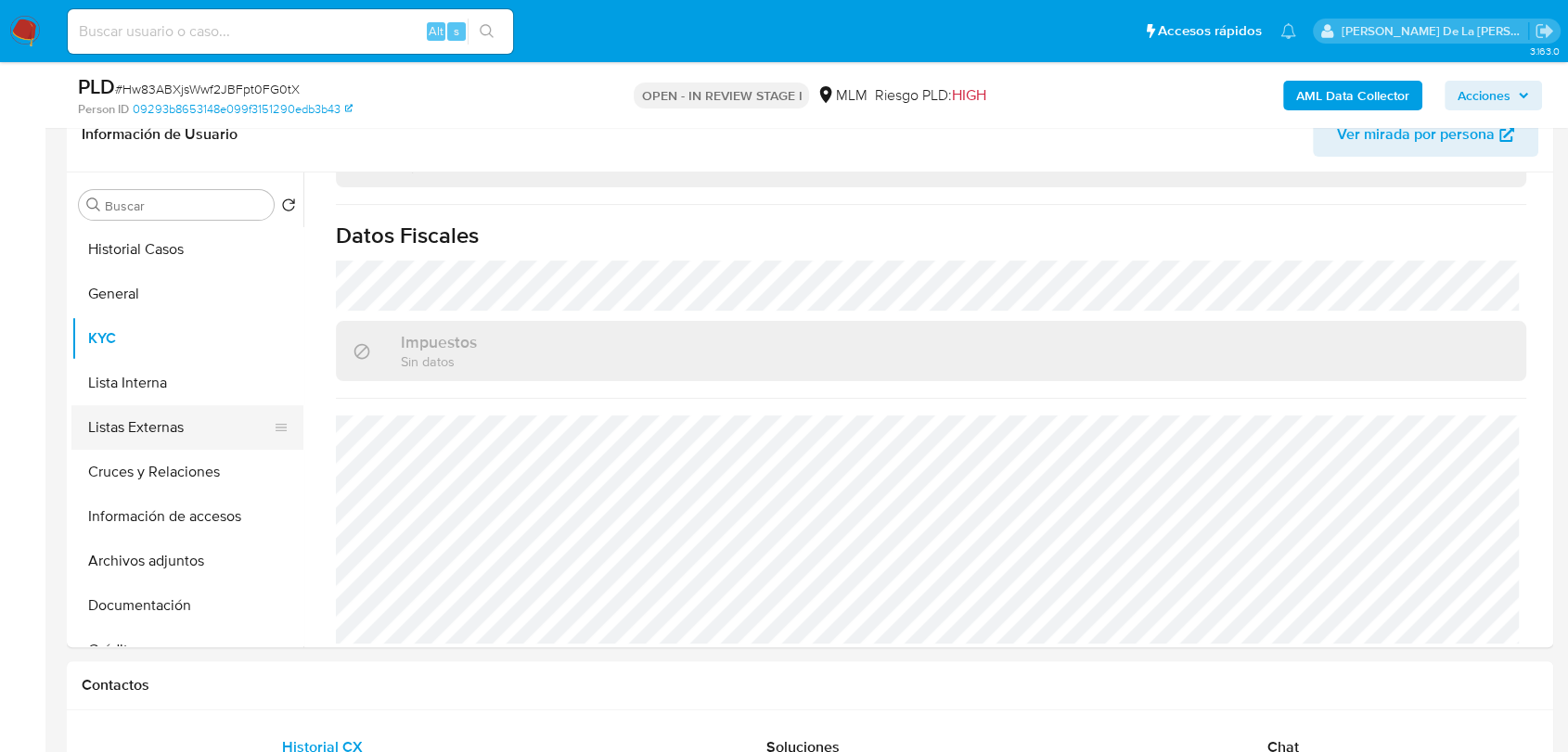
click at [139, 418] on button "Listas Externas" at bounding box center [180, 427] width 217 height 45
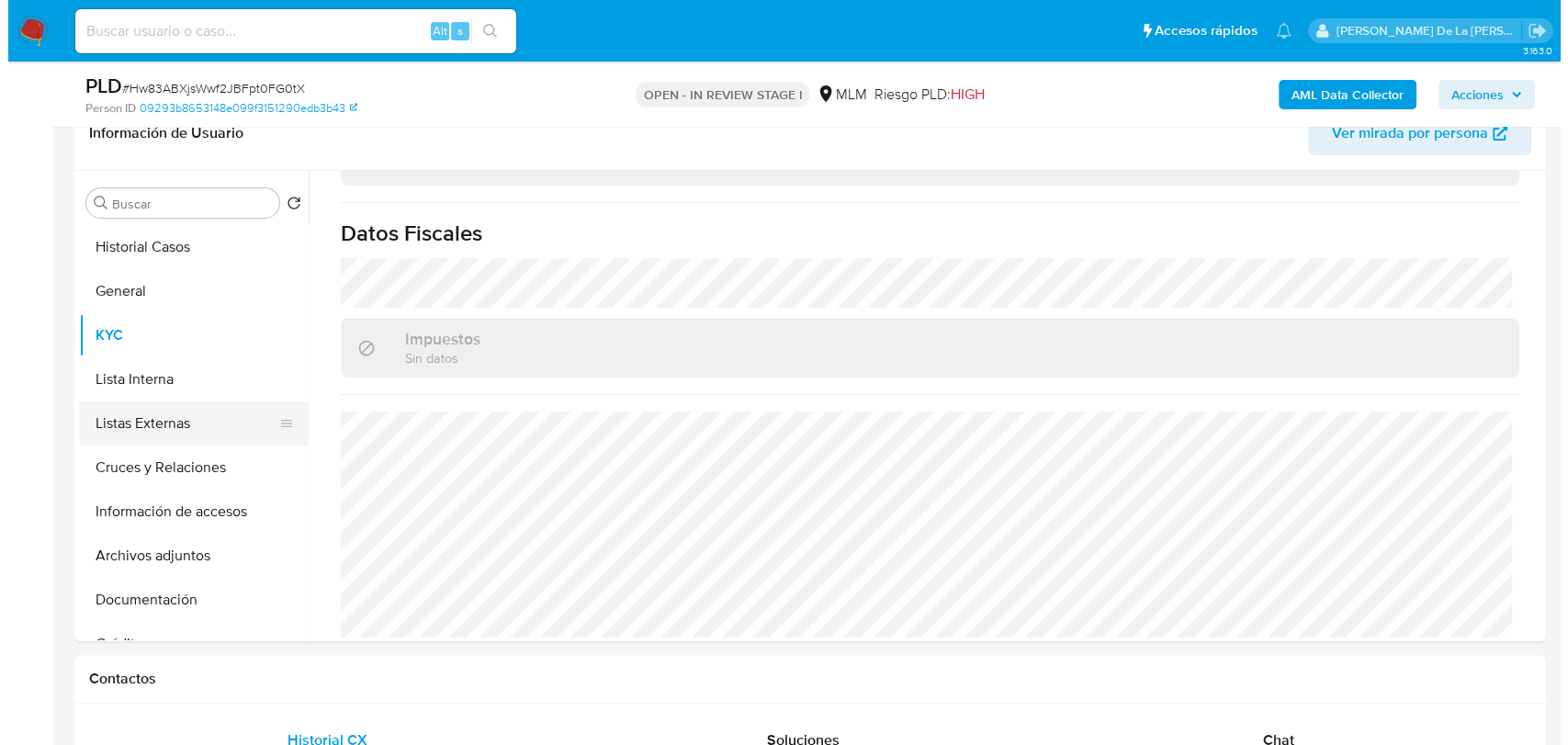
scroll to position [0, 0]
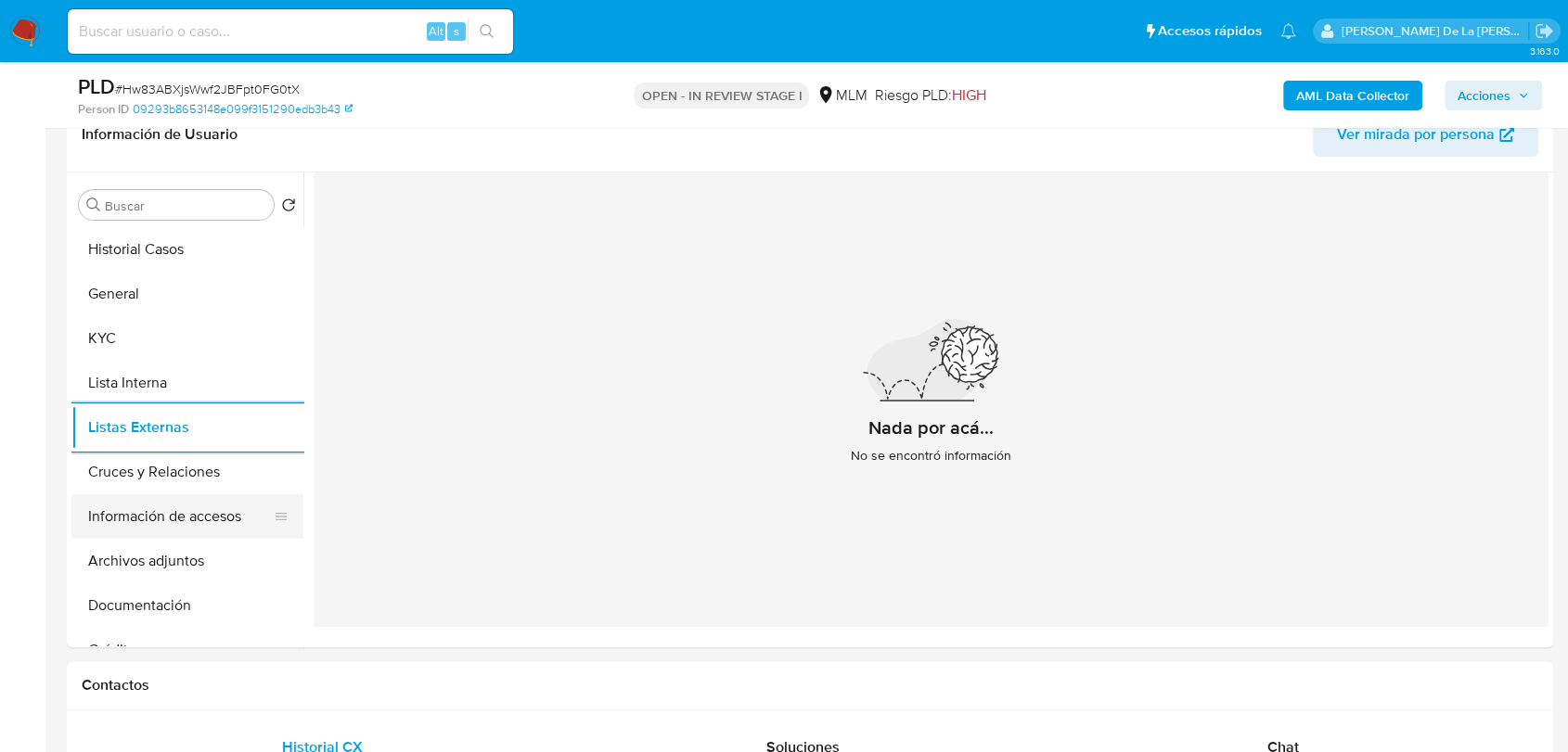
click at [197, 516] on button "Información de accesos" at bounding box center [180, 517] width 217 height 45
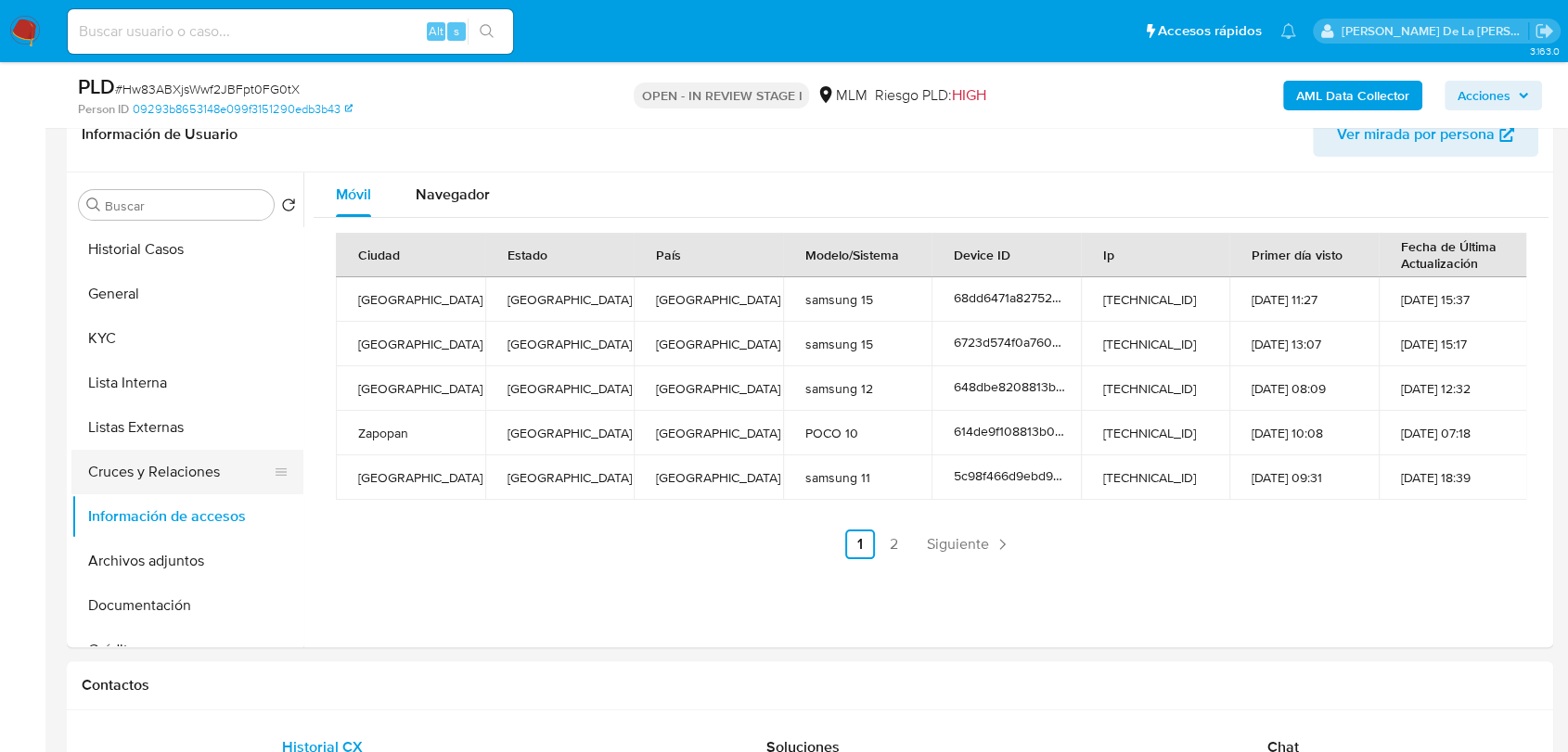
click at [138, 462] on button "Cruces y Relaciones" at bounding box center [180, 472] width 217 height 45
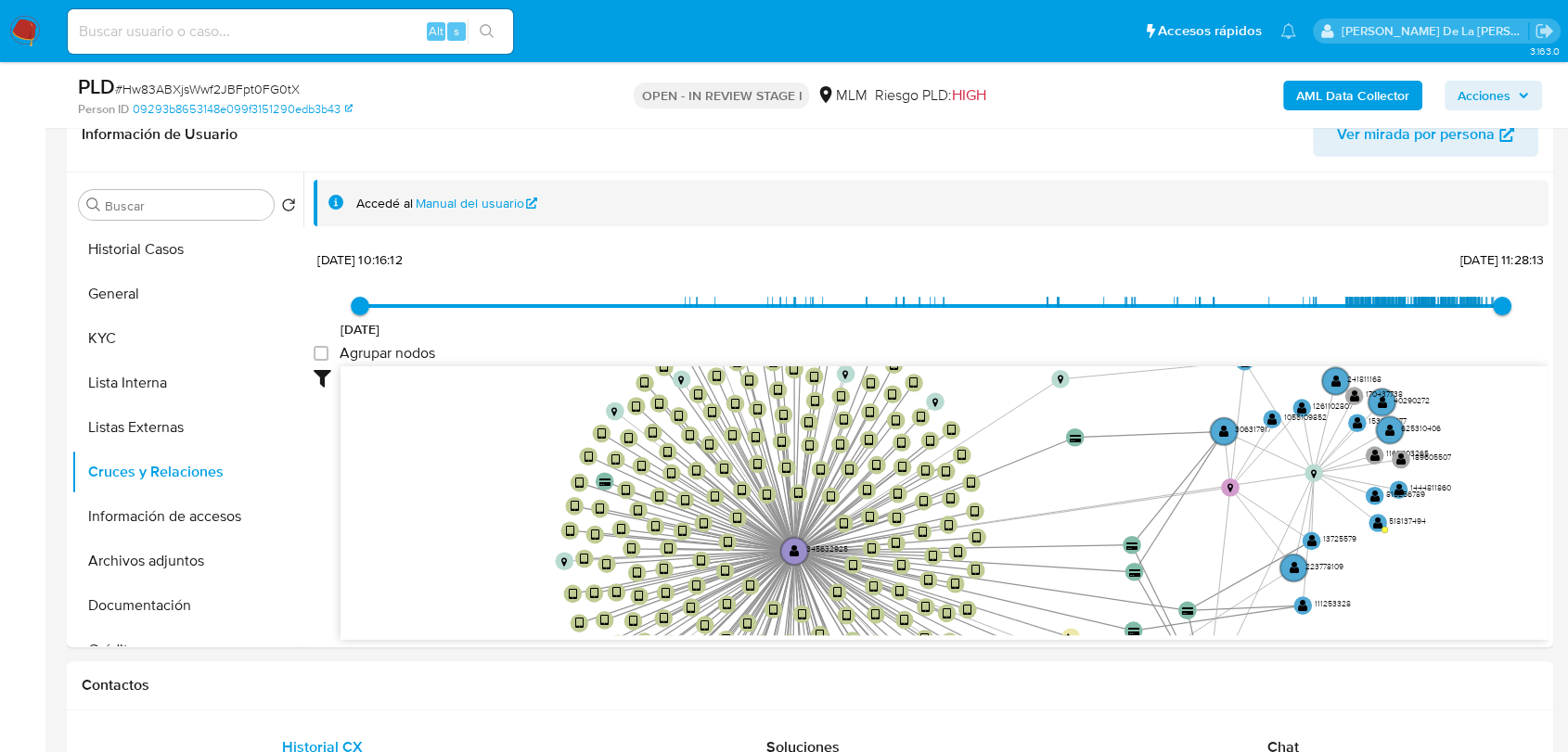
drag, startPoint x: 666, startPoint y: 501, endPoint x: 488, endPoint y: 538, distance: 181.8
click at [488, 538] on icon "device-689770a4301d4e335024c617  device-687a6e0e423b87d2790e655a  device-6877…" at bounding box center [944, 501] width 1208 height 269
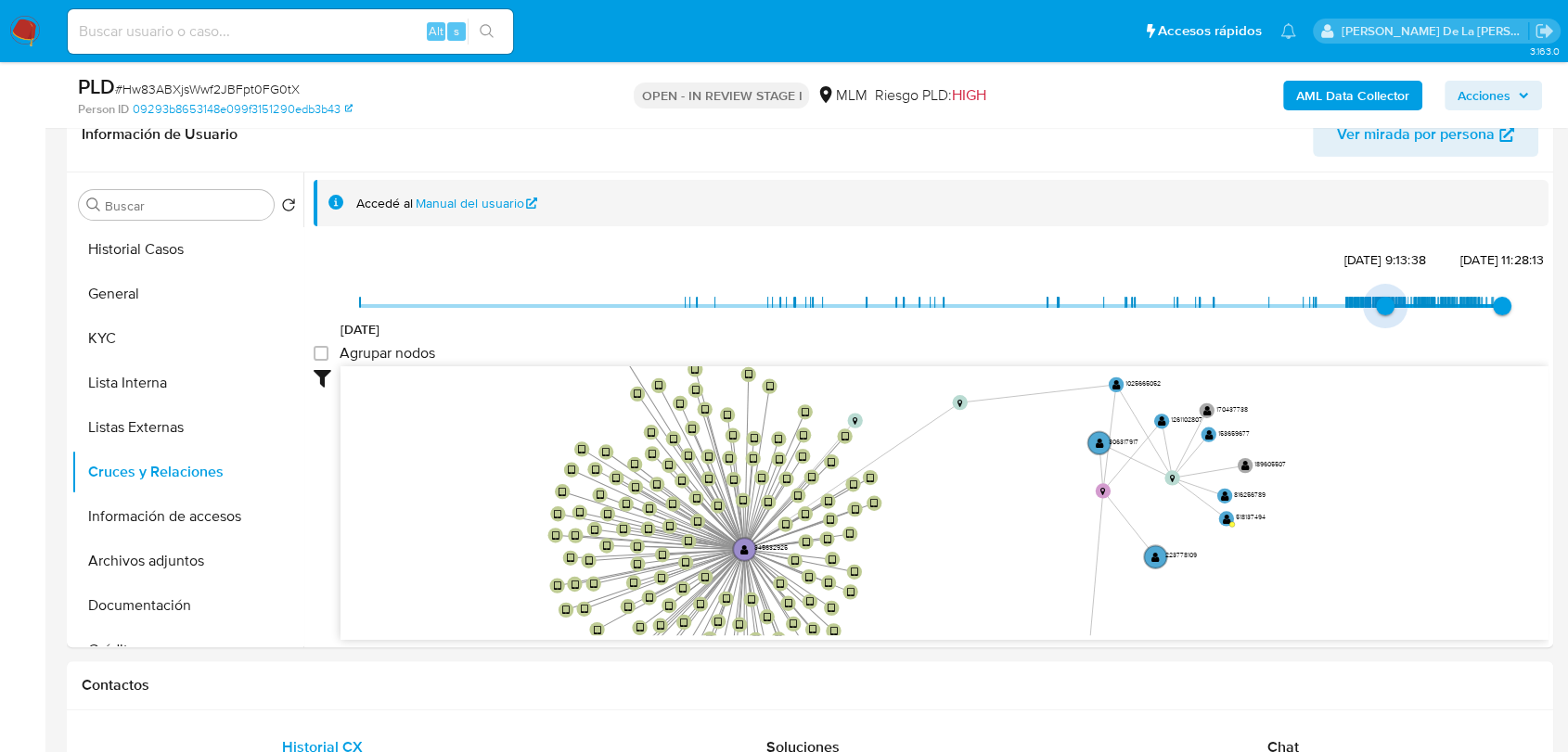
type input "1740237619000"
drag, startPoint x: 364, startPoint y: 315, endPoint x: 1376, endPoint y: 343, distance: 1012.4
click at [1376, 343] on div "18/12/2019 22/2/2025, 9:20:19 1/10/2025, 11:28:13" at bounding box center [931, 318] width 1142 height 52
type input "1756134855000"
drag, startPoint x: 1492, startPoint y: 316, endPoint x: 1473, endPoint y: 311, distance: 19.6
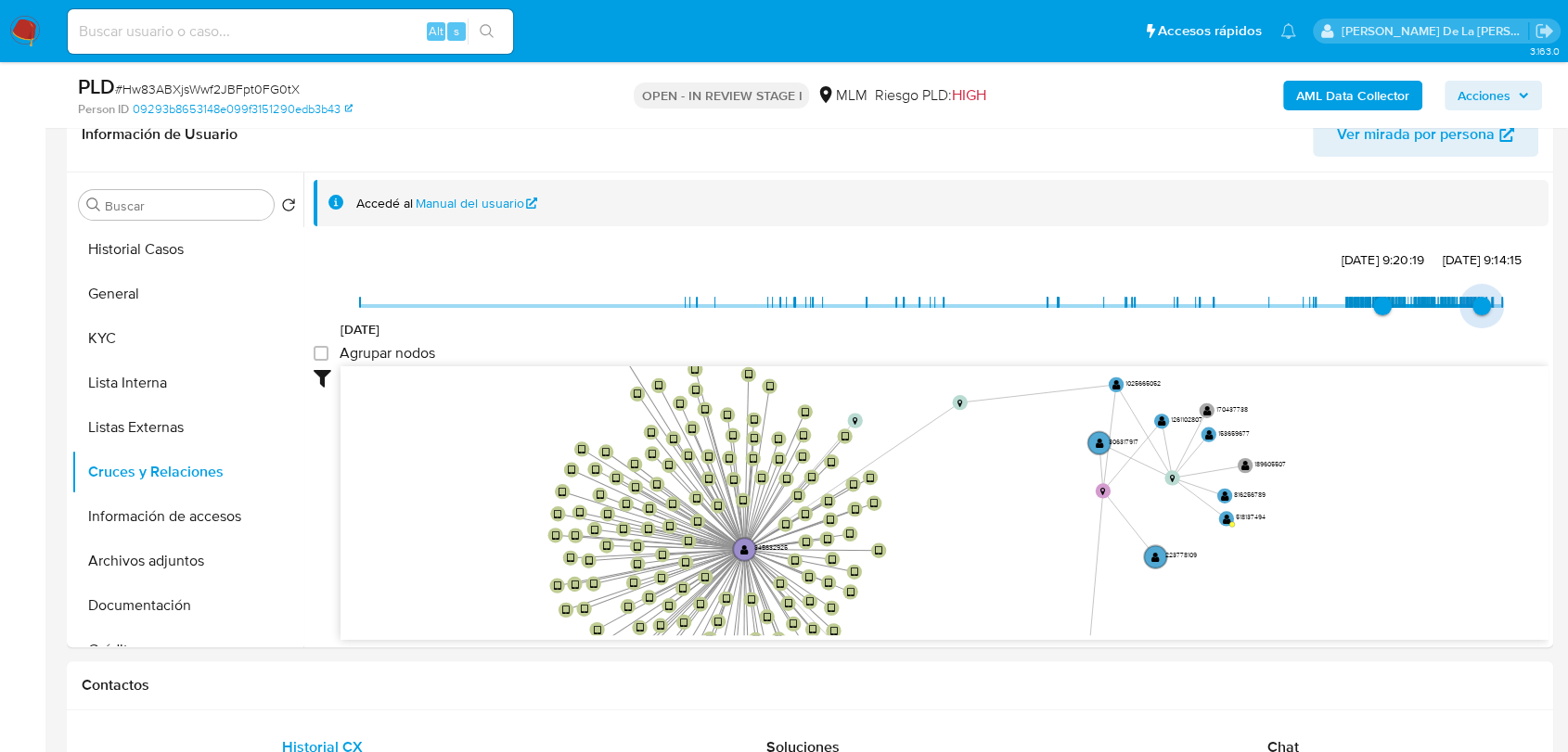
click at [1473, 311] on span "25/8/2025, 9:14:15" at bounding box center [1481, 306] width 19 height 19
type input "1741187991000"
click at [1382, 298] on span "5/3/2025, 9:19:51" at bounding box center [1389, 306] width 19 height 19
click at [148, 520] on button "Información de accesos" at bounding box center [180, 517] width 217 height 45
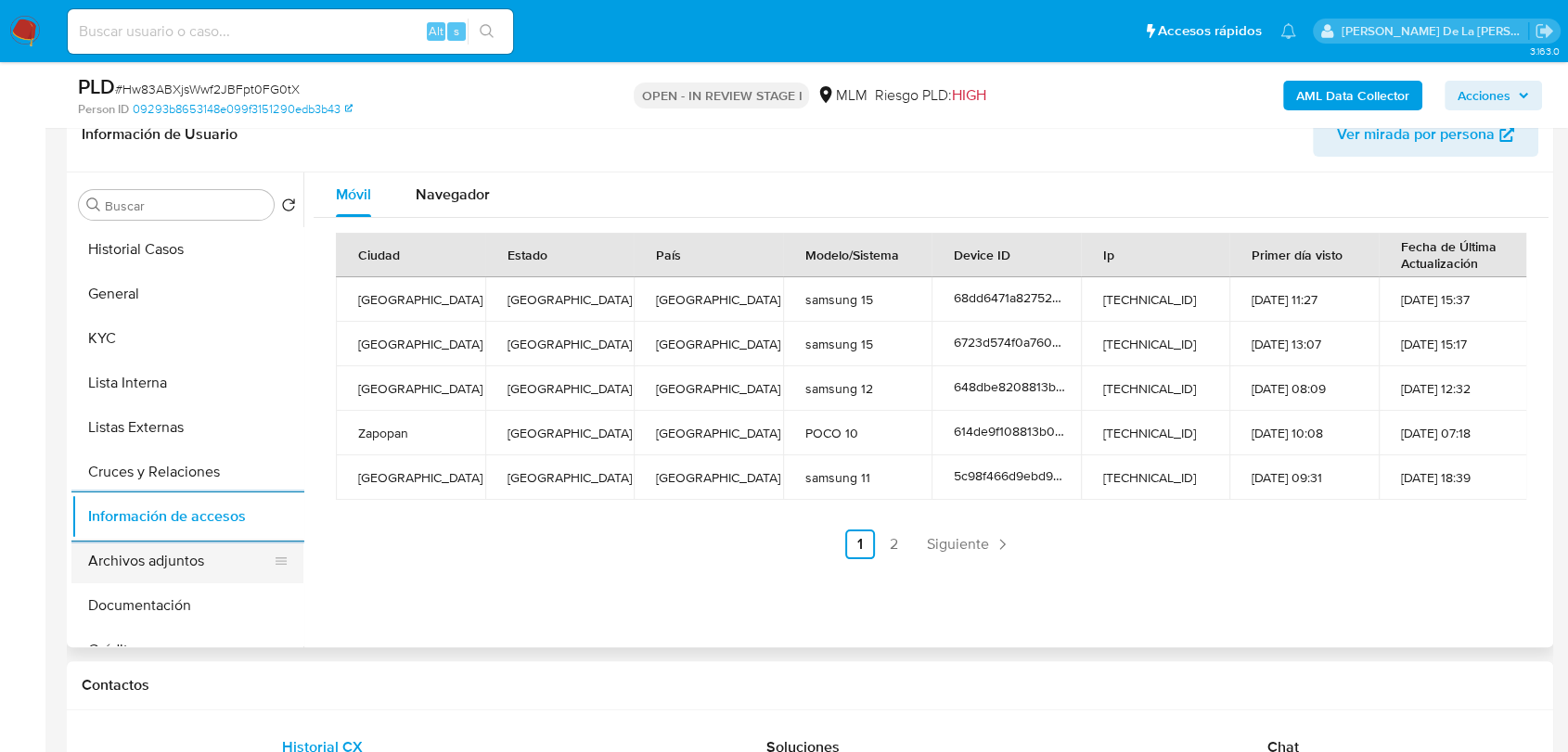
click at [159, 541] on button "Archivos adjuntos" at bounding box center [180, 561] width 217 height 45
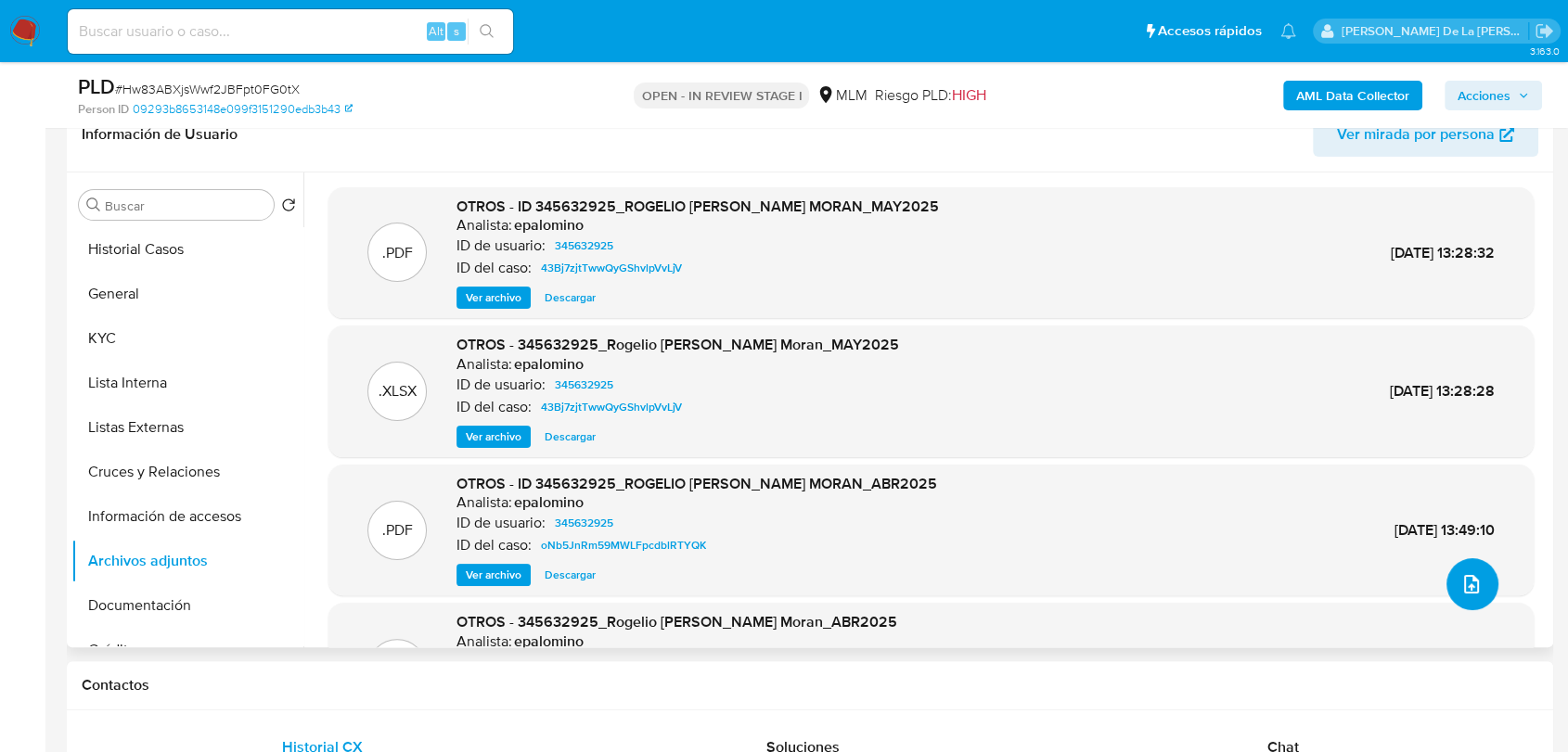
click at [1460, 587] on icon "upload-file" at bounding box center [1471, 584] width 22 height 22
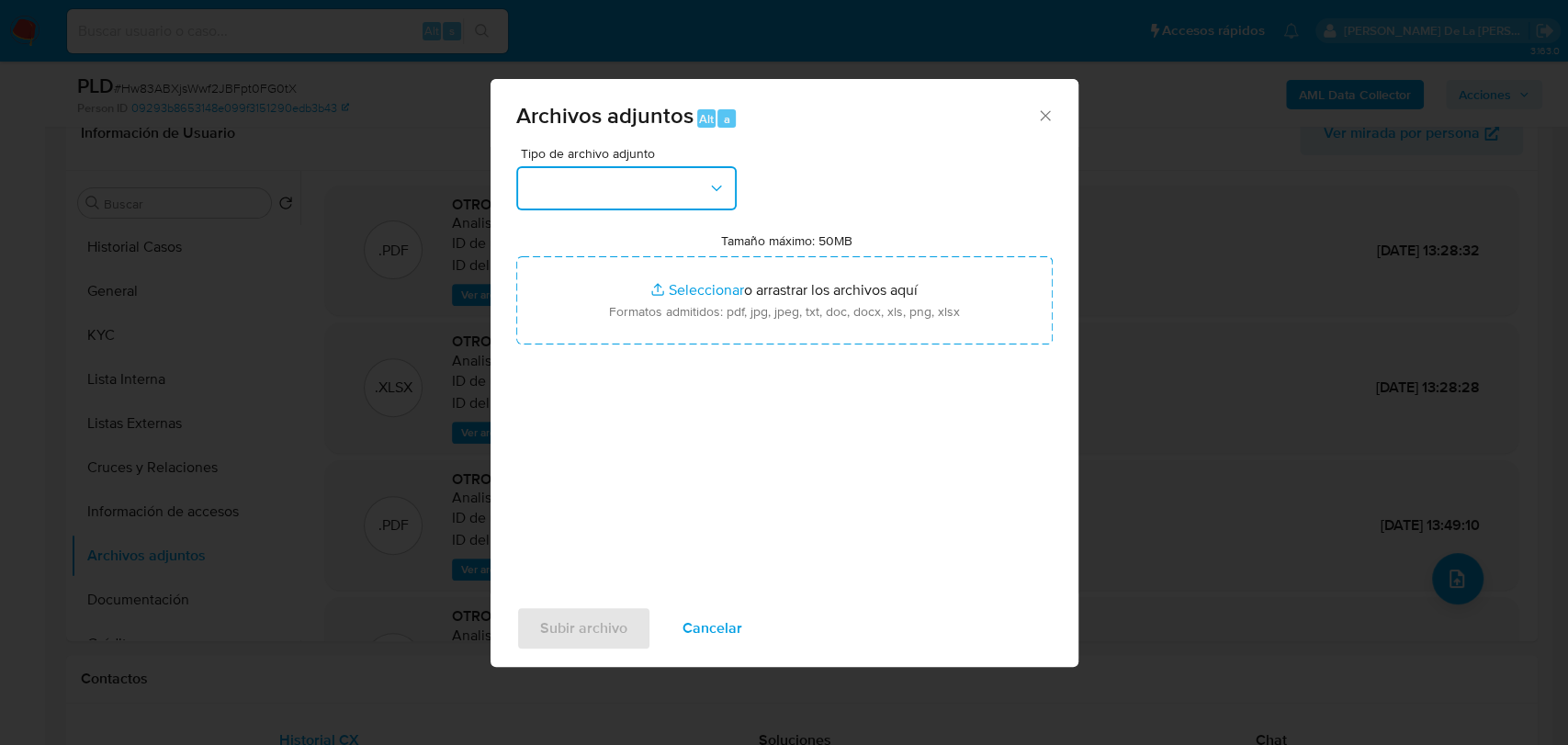
click at [591, 191] on button "button" at bounding box center [626, 188] width 220 height 44
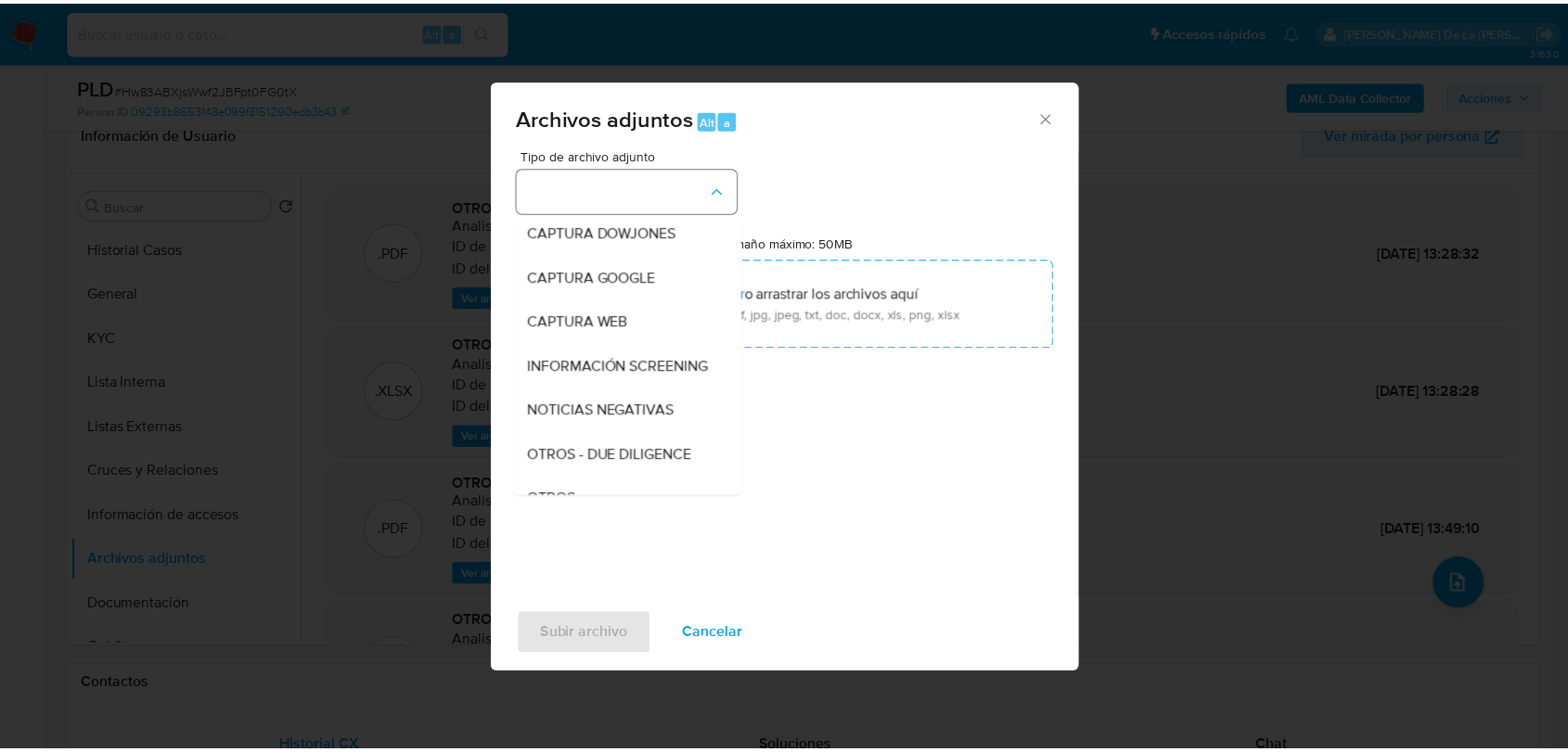
scroll to position [97, 0]
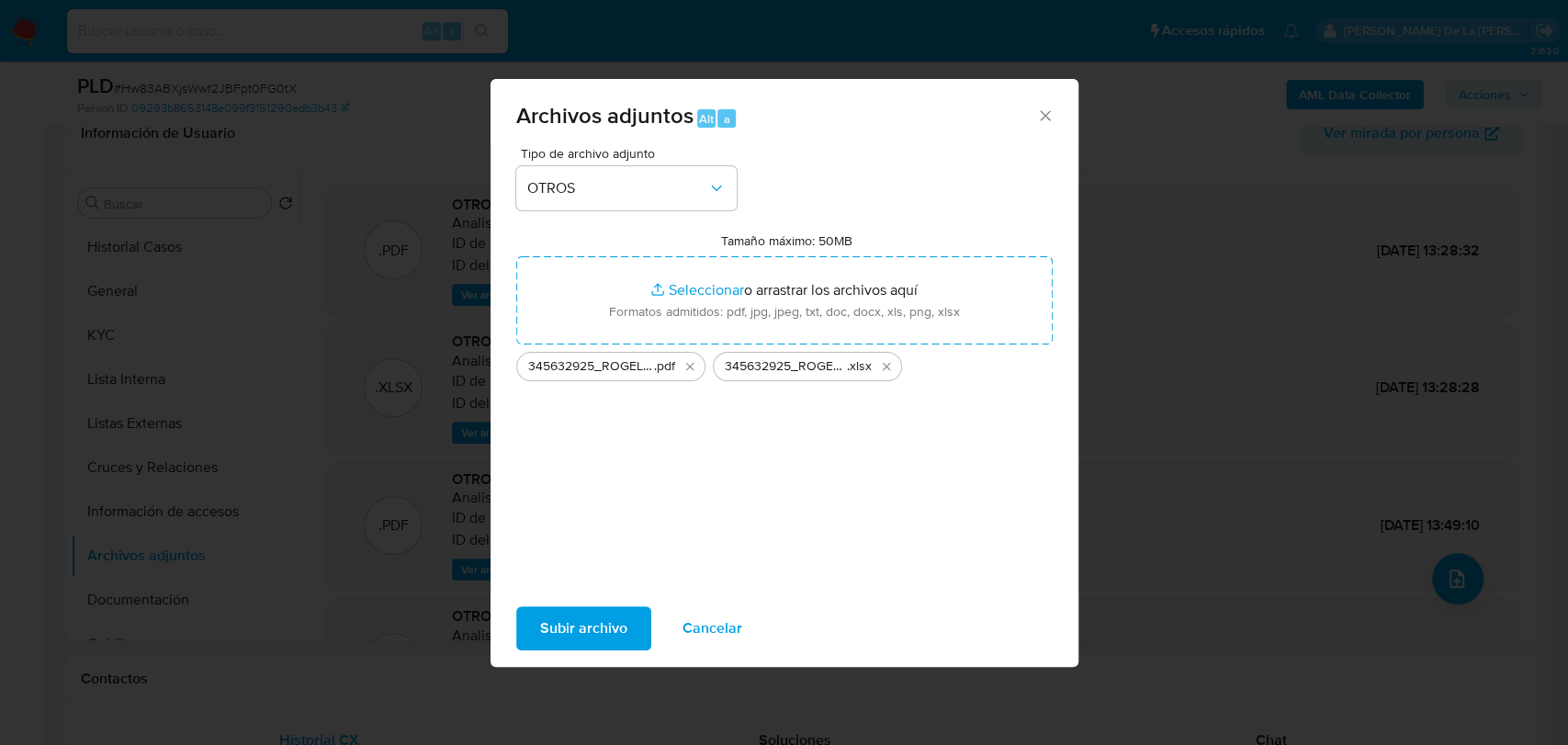
click at [532, 626] on button "Subir archivo" at bounding box center [584, 629] width 135 height 44
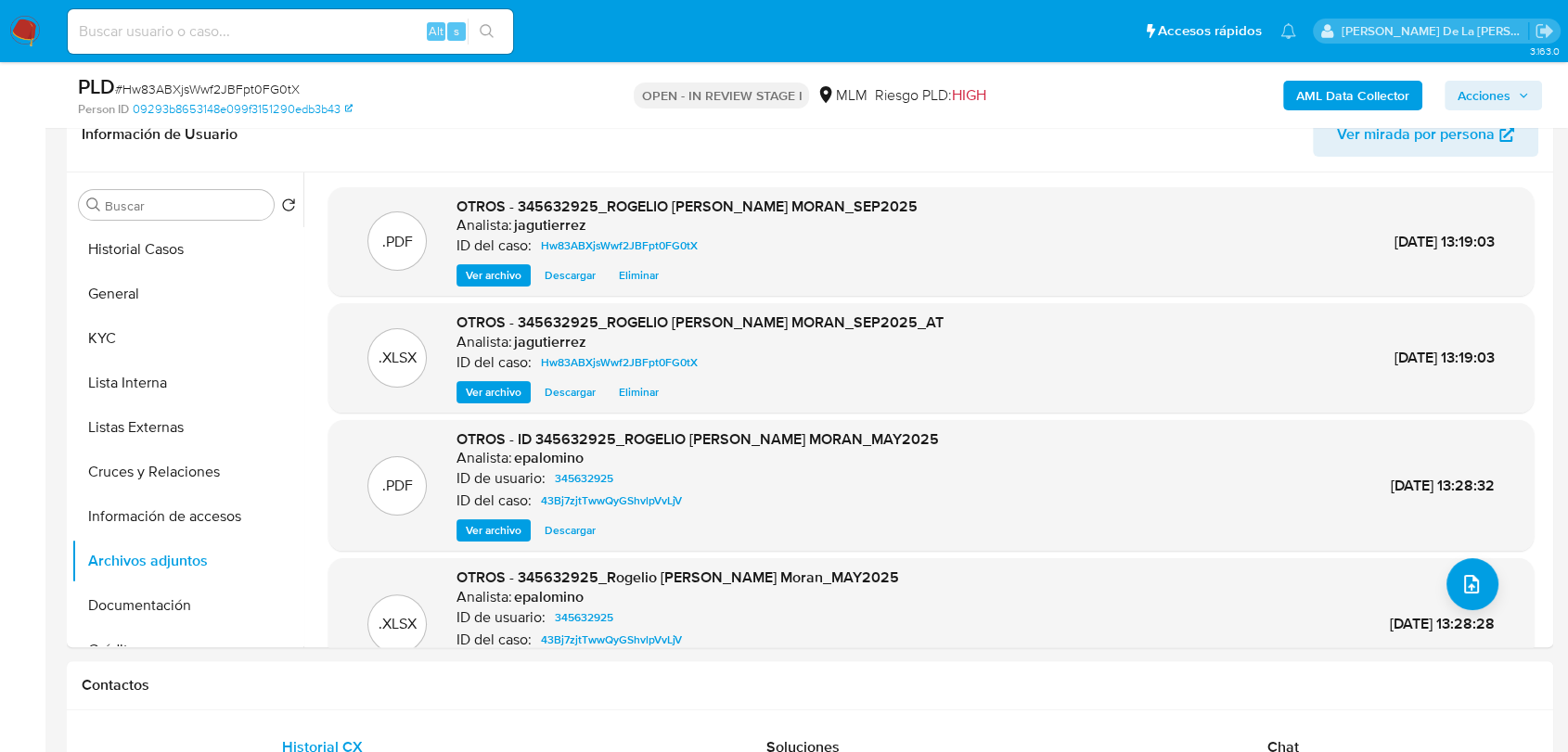
click at [1474, 83] on span "Acciones" at bounding box center [1483, 96] width 53 height 30
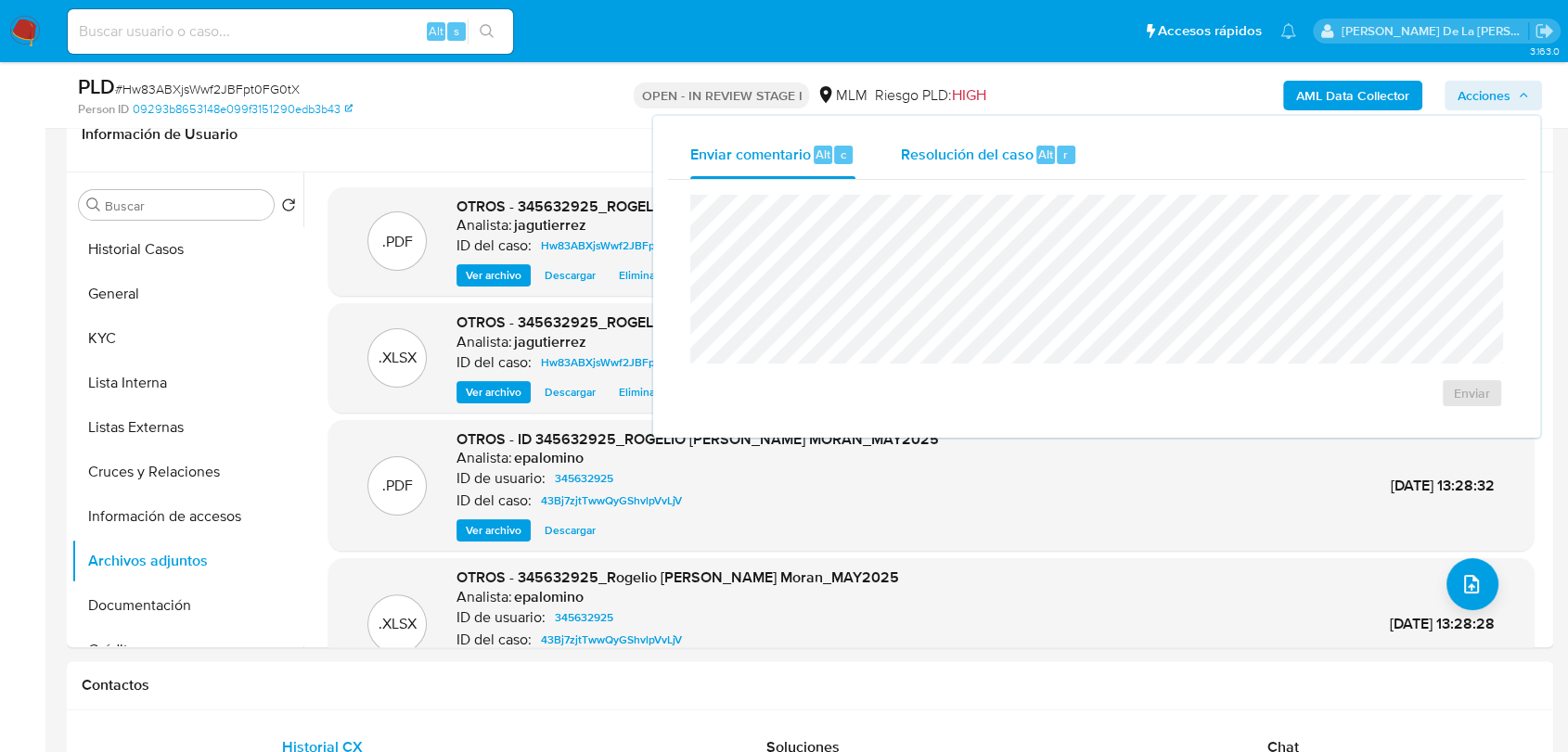
click at [900, 144] on span "Resolución del caso" at bounding box center [966, 153] width 132 height 21
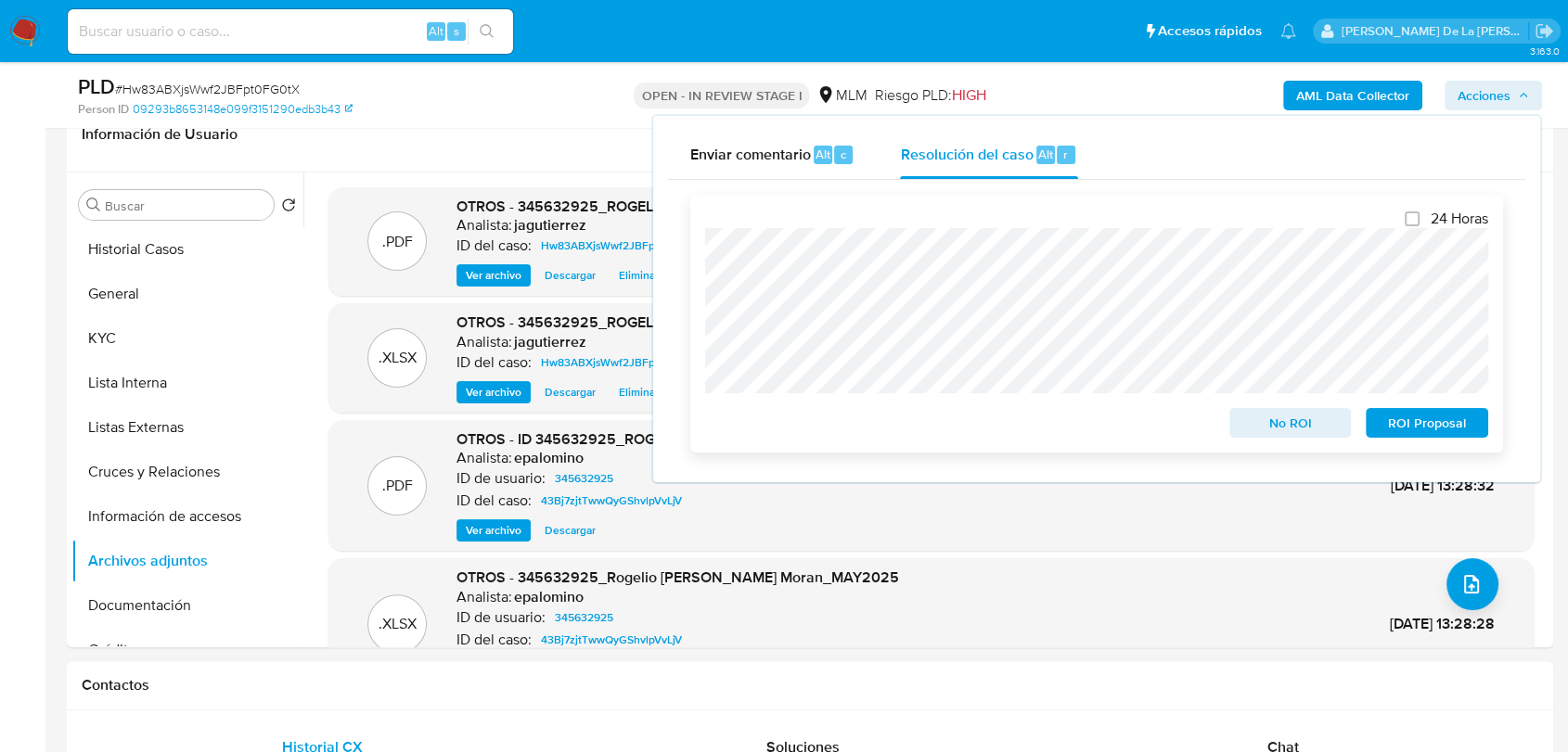
click at [1313, 432] on span "No ROI" at bounding box center [1291, 423] width 97 height 26
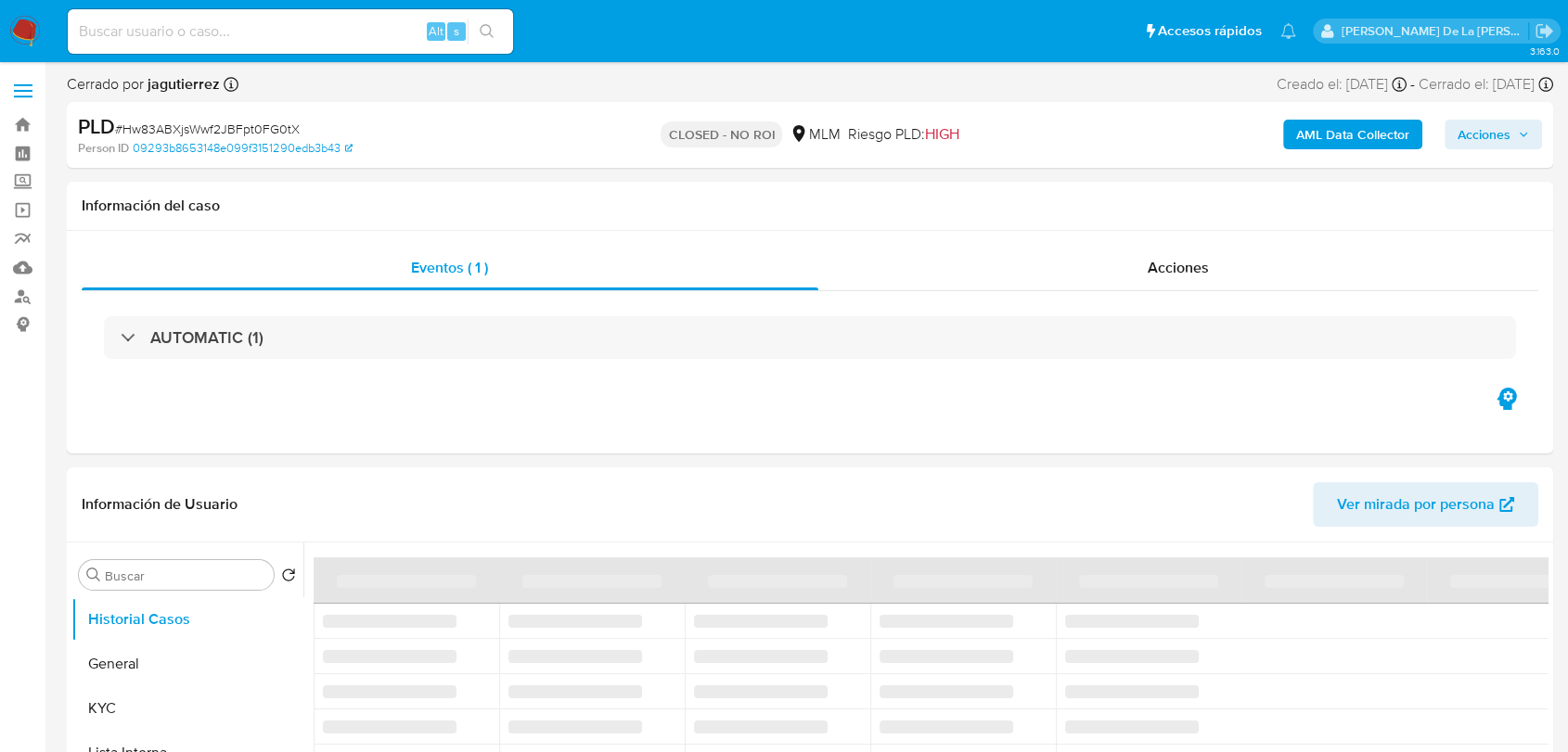
select select "10"
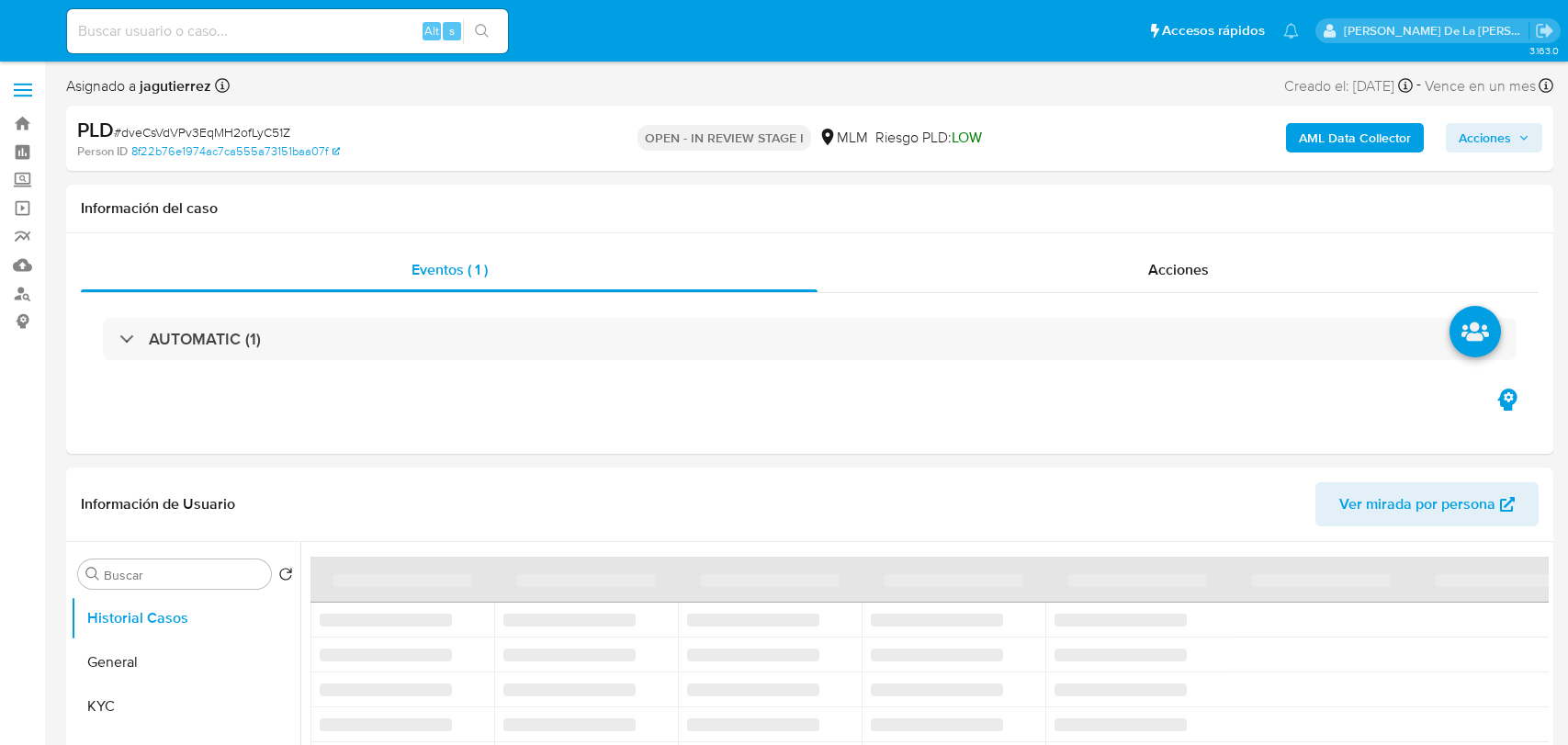
select select "10"
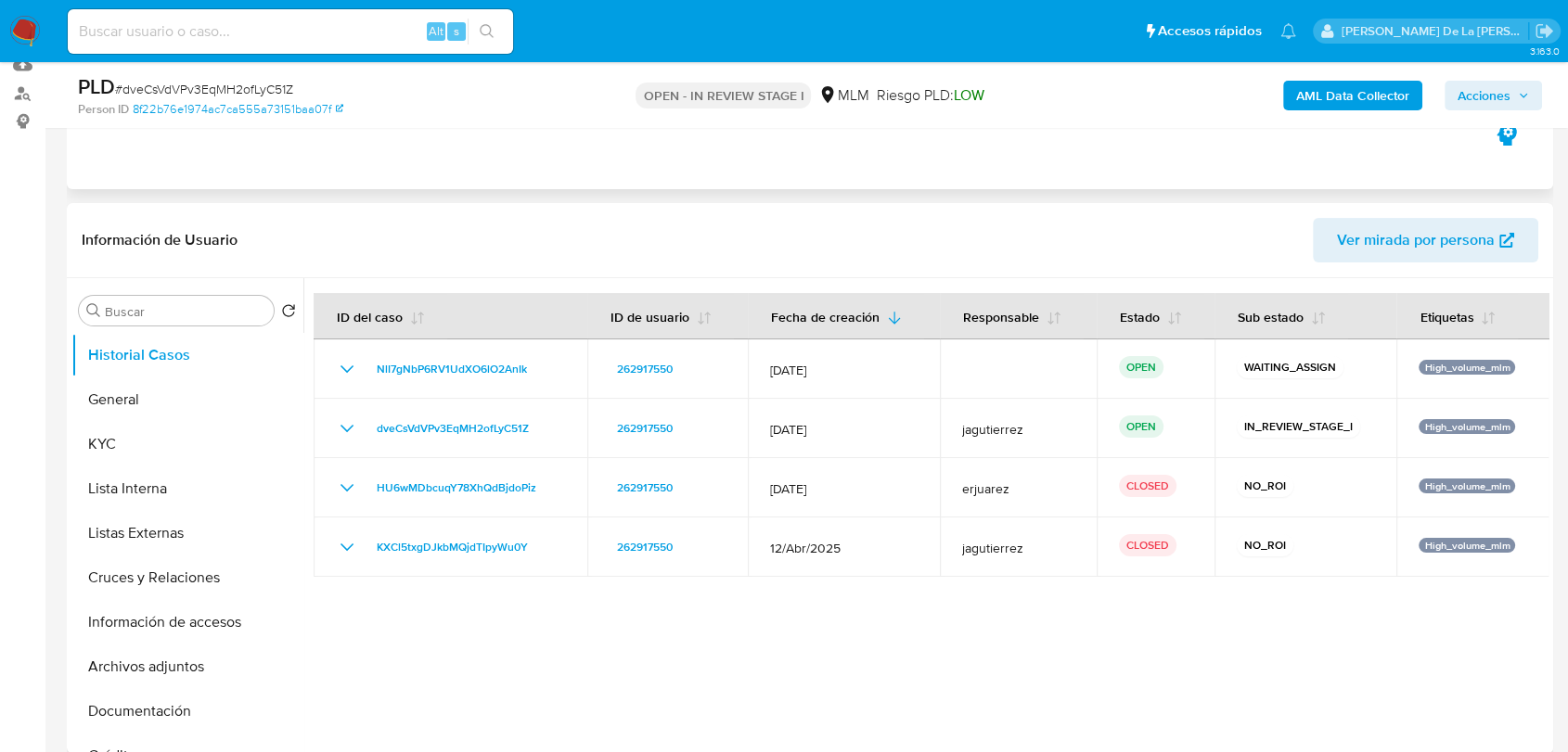
scroll to position [206, 0]
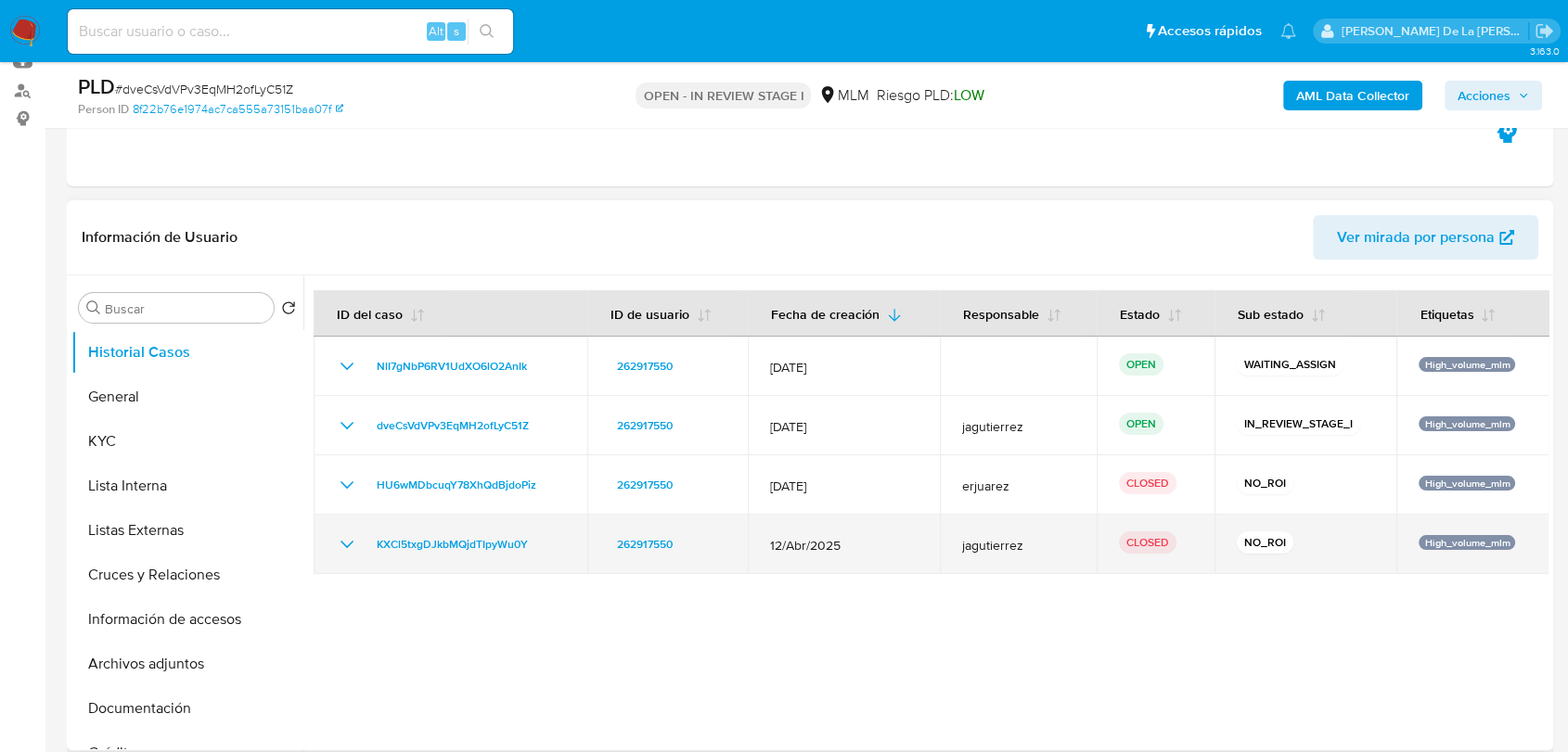
click at [335, 544] on td "KXCl5txgDJkbMQjdTIpyWu0Y" at bounding box center [451, 544] width 274 height 60
click at [336, 548] on icon "Mostrar/Ocultar" at bounding box center [347, 544] width 22 height 22
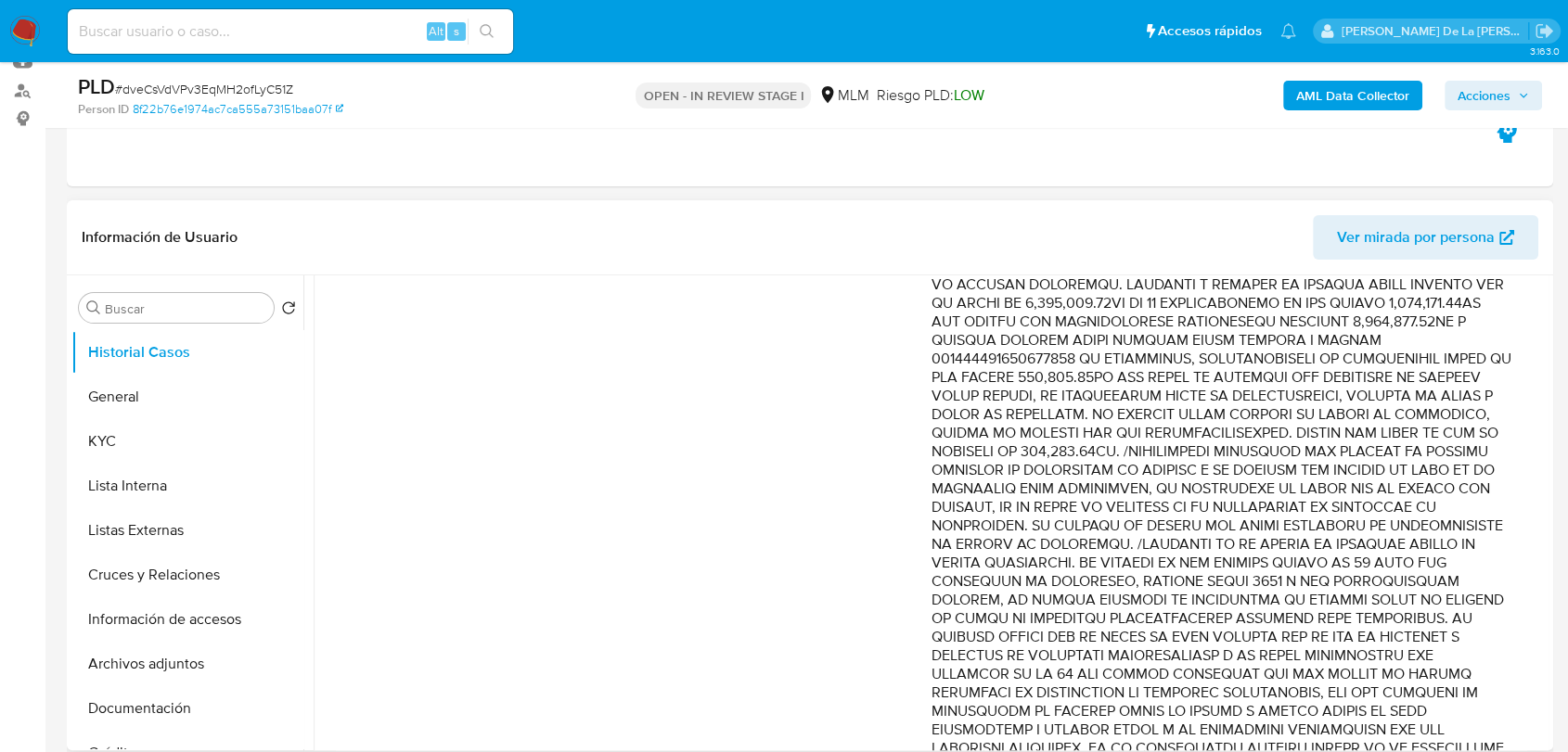
scroll to position [847, 0]
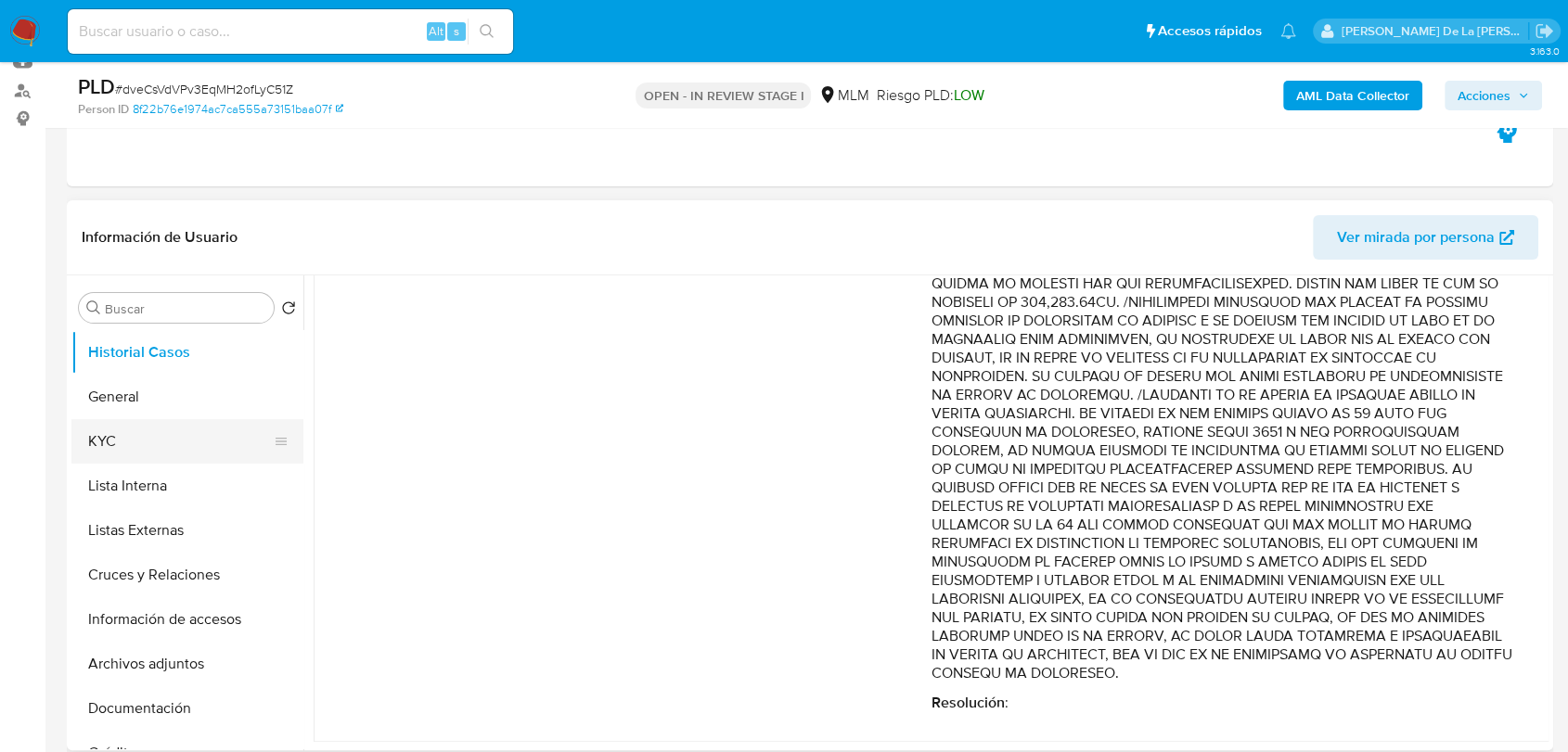
click at [142, 419] on button "KYC" at bounding box center [180, 441] width 217 height 45
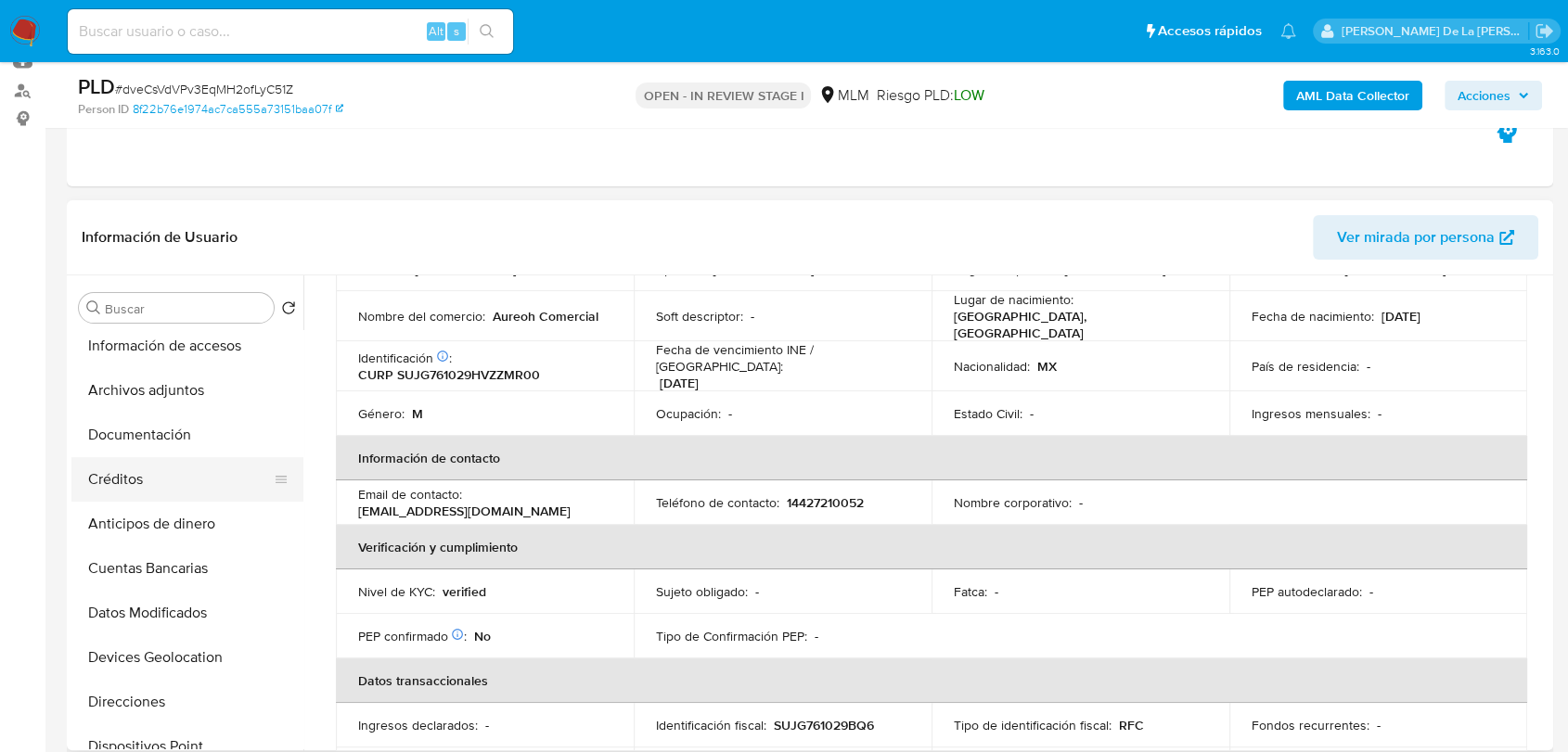
scroll to position [309, 0]
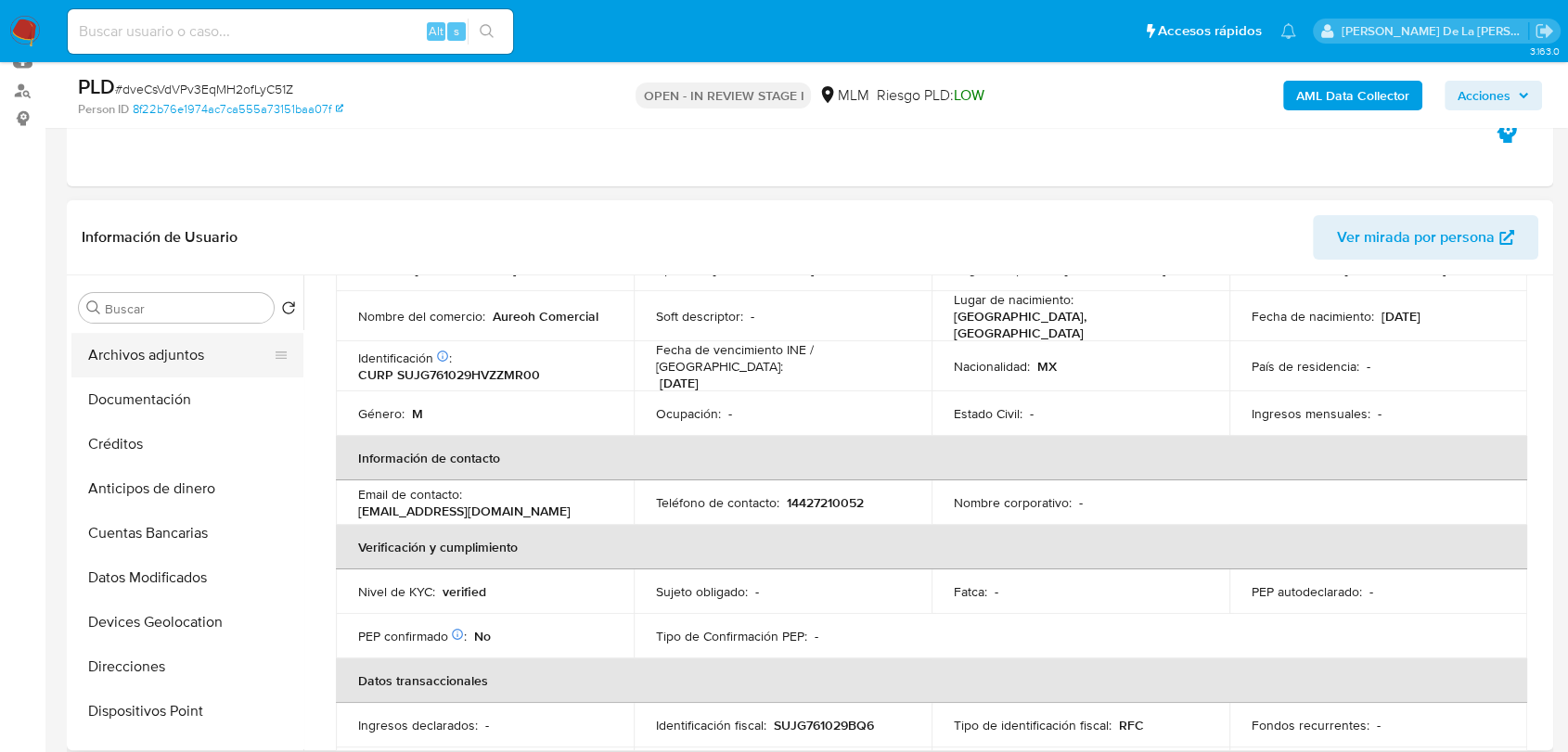
click at [170, 364] on button "Archivos adjuntos" at bounding box center [180, 356] width 217 height 45
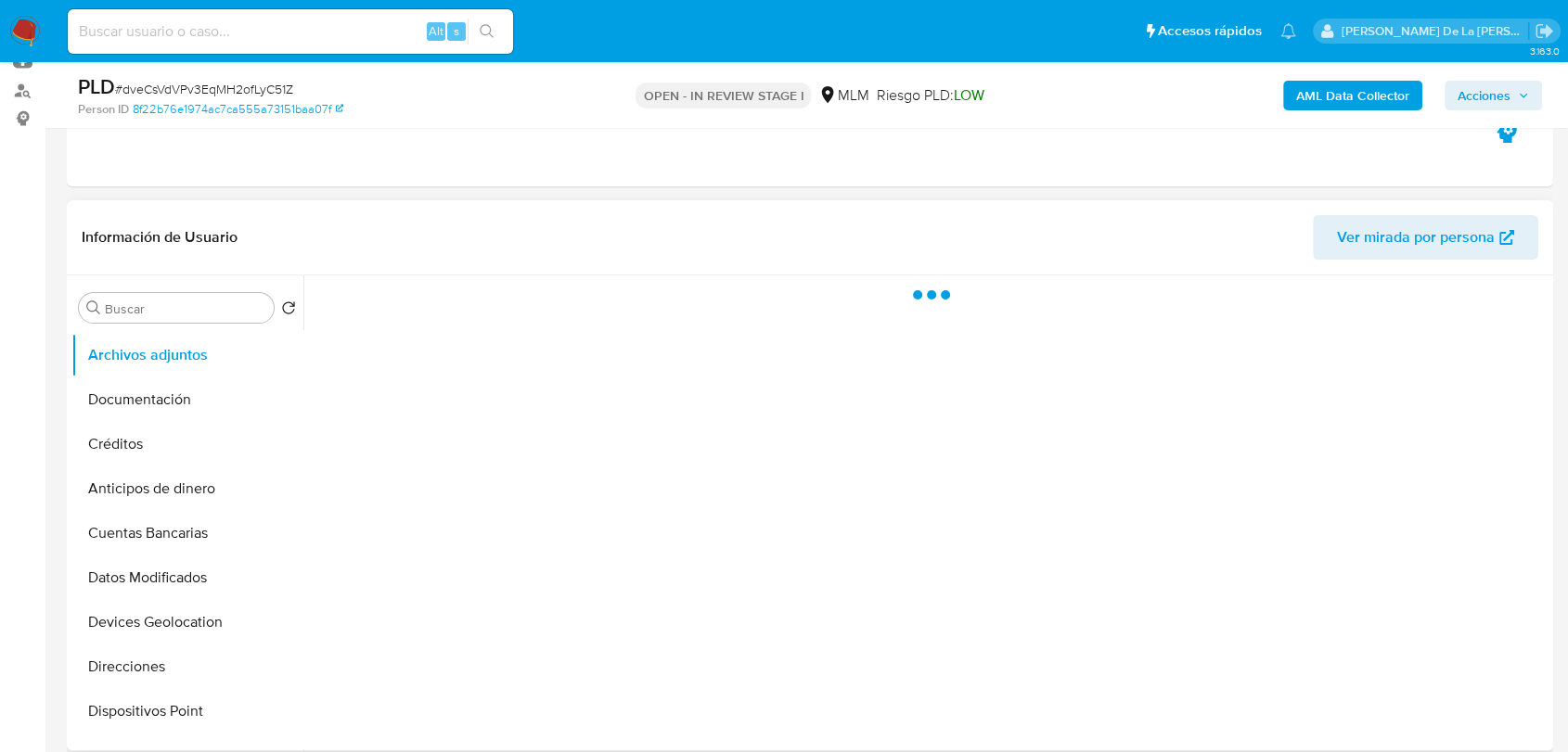
scroll to position [0, 0]
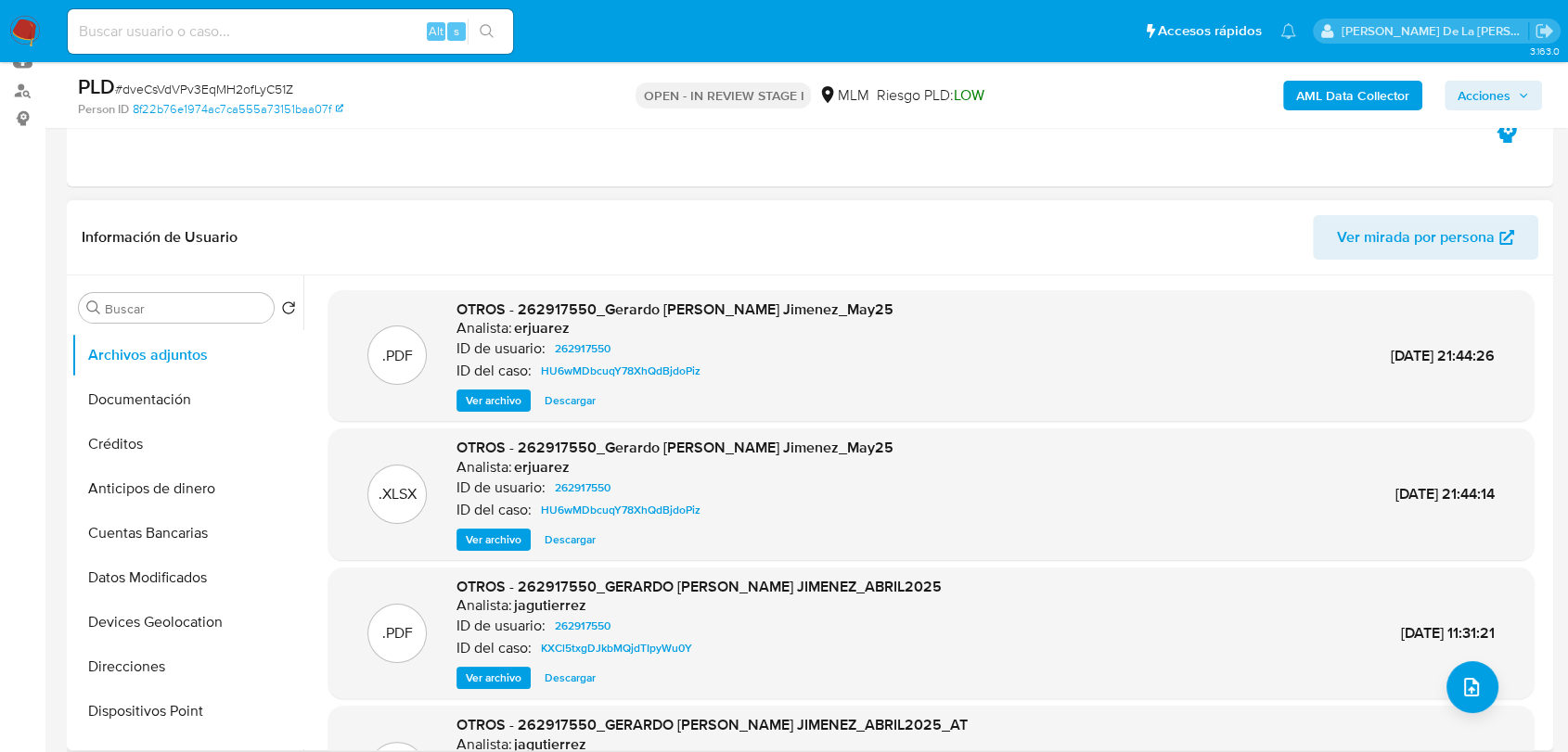
click at [485, 401] on span "Ver archivo" at bounding box center [493, 400] width 56 height 19
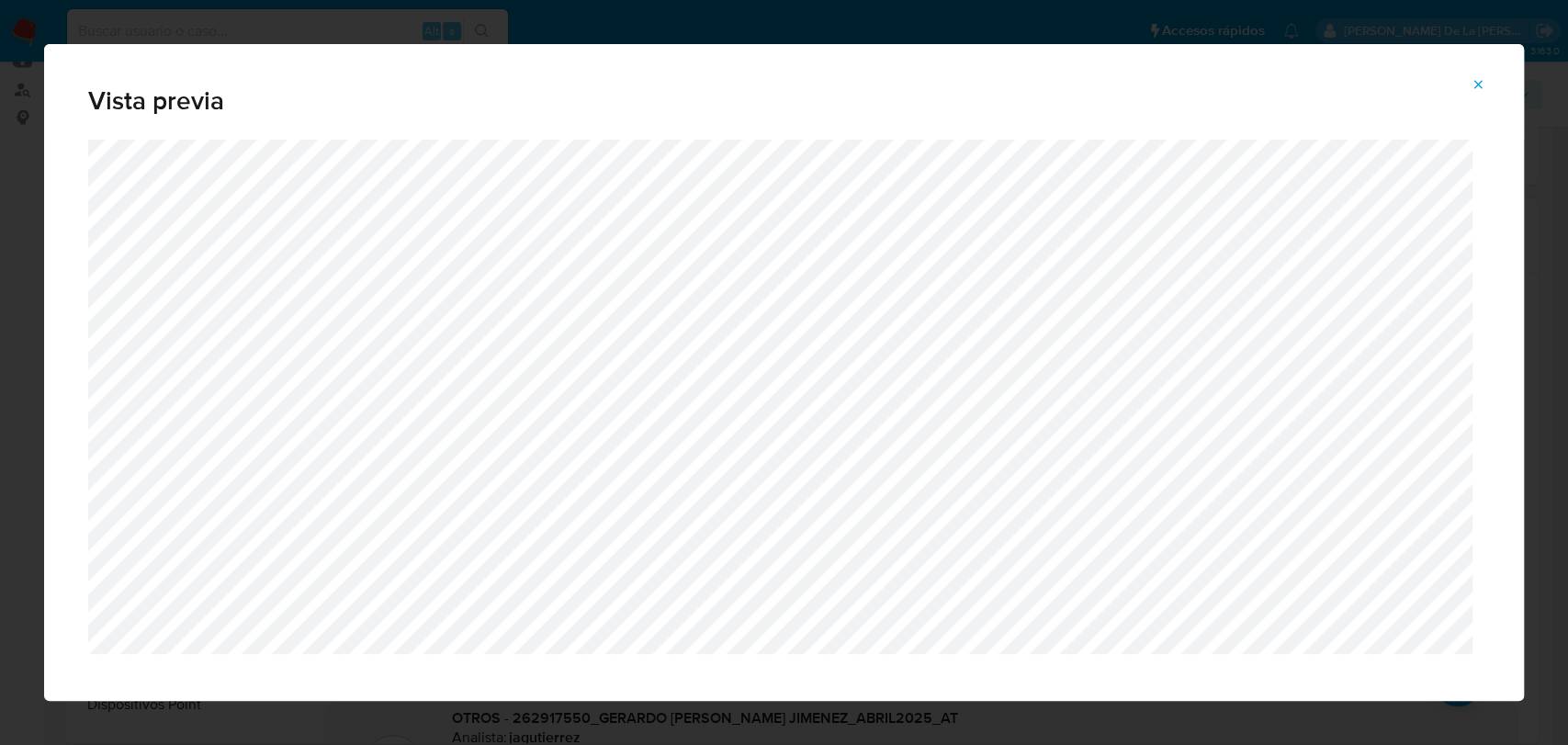
click at [1477, 86] on icon "Attachment preview" at bounding box center [1478, 84] width 8 height 8
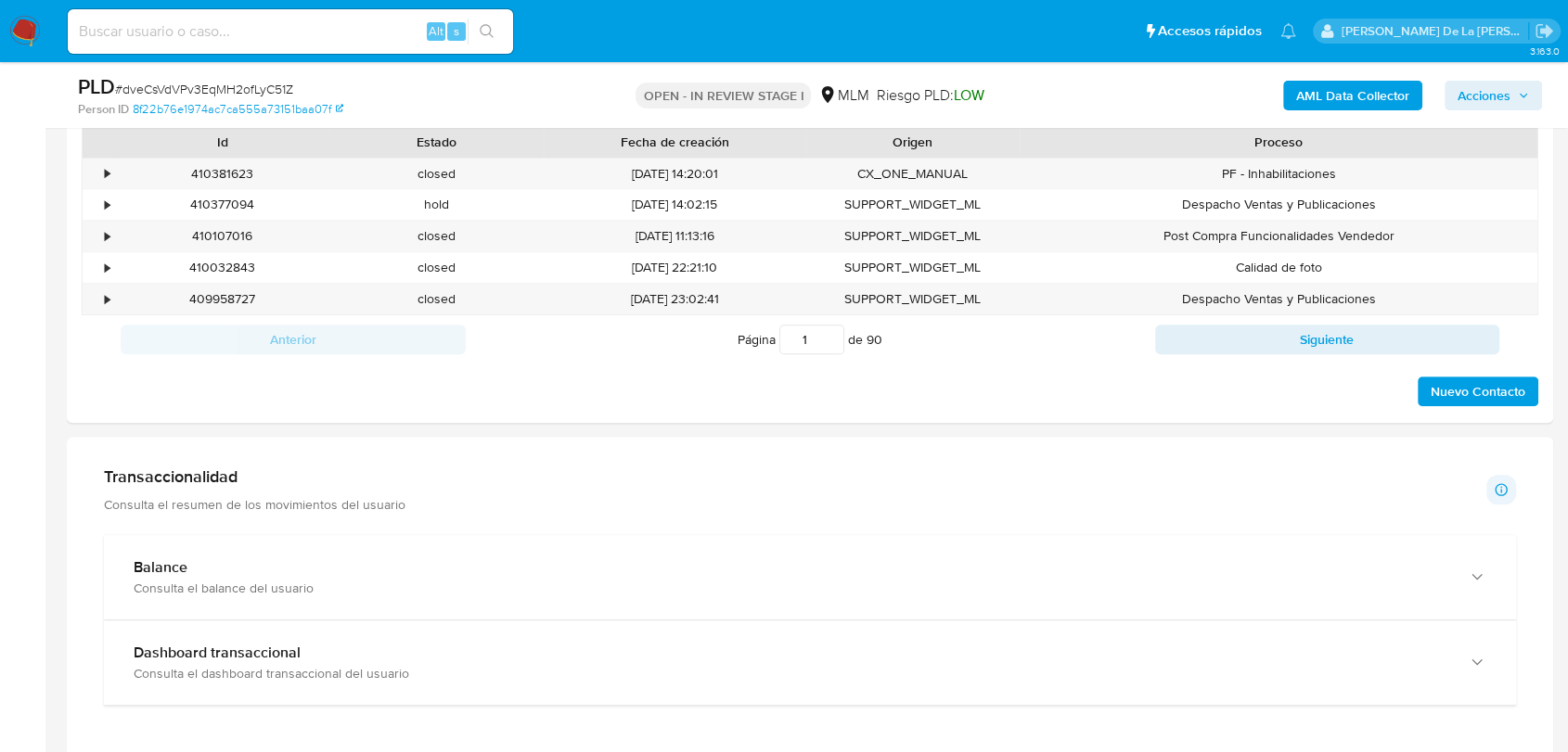
scroll to position [1134, 0]
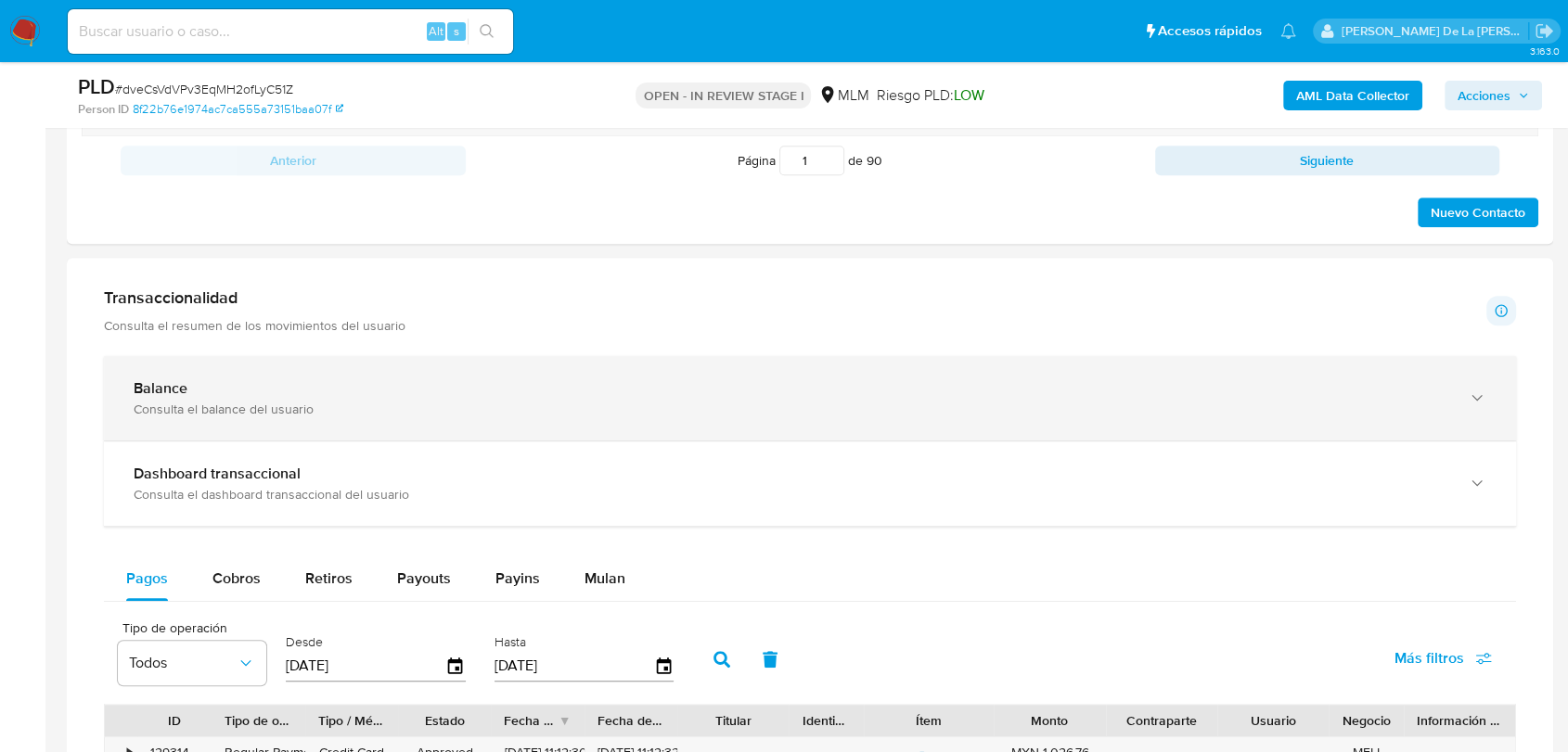
click at [249, 376] on div "Balance Consulta el balance del usuario" at bounding box center [810, 398] width 1412 height 85
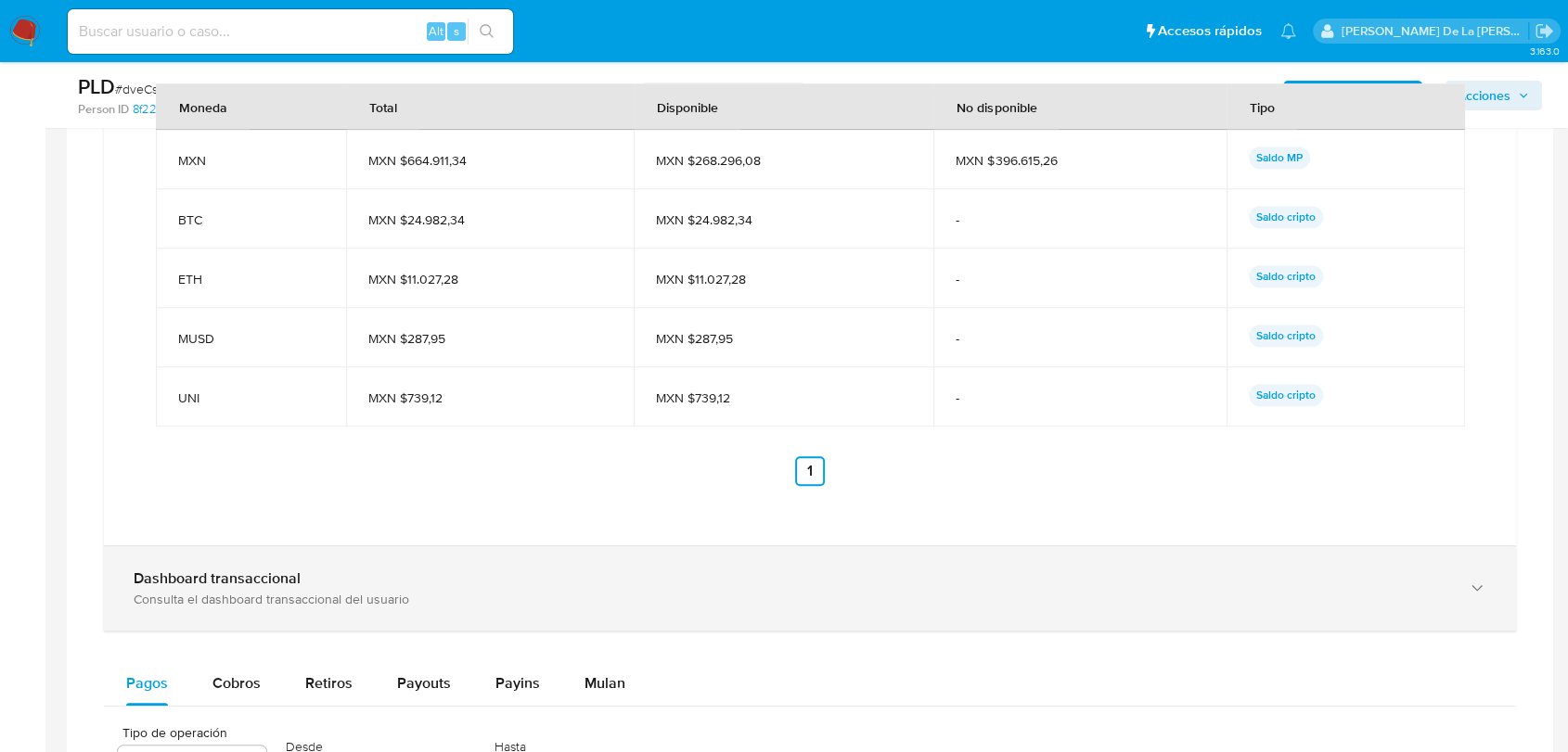
scroll to position [1957, 0]
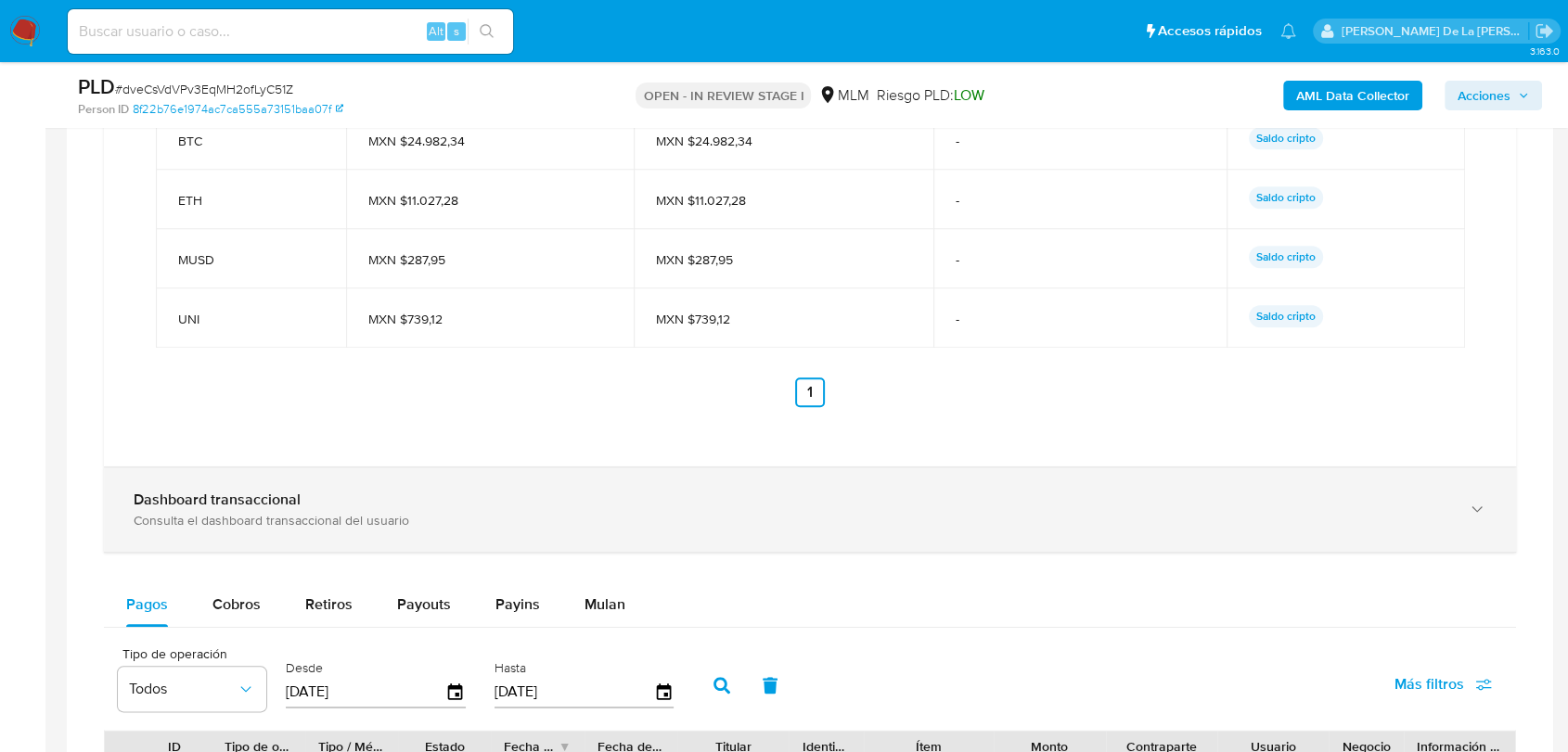
click at [392, 488] on div "Dashboard transaccional Consulta el dashboard transaccional del usuario" at bounding box center [810, 509] width 1412 height 85
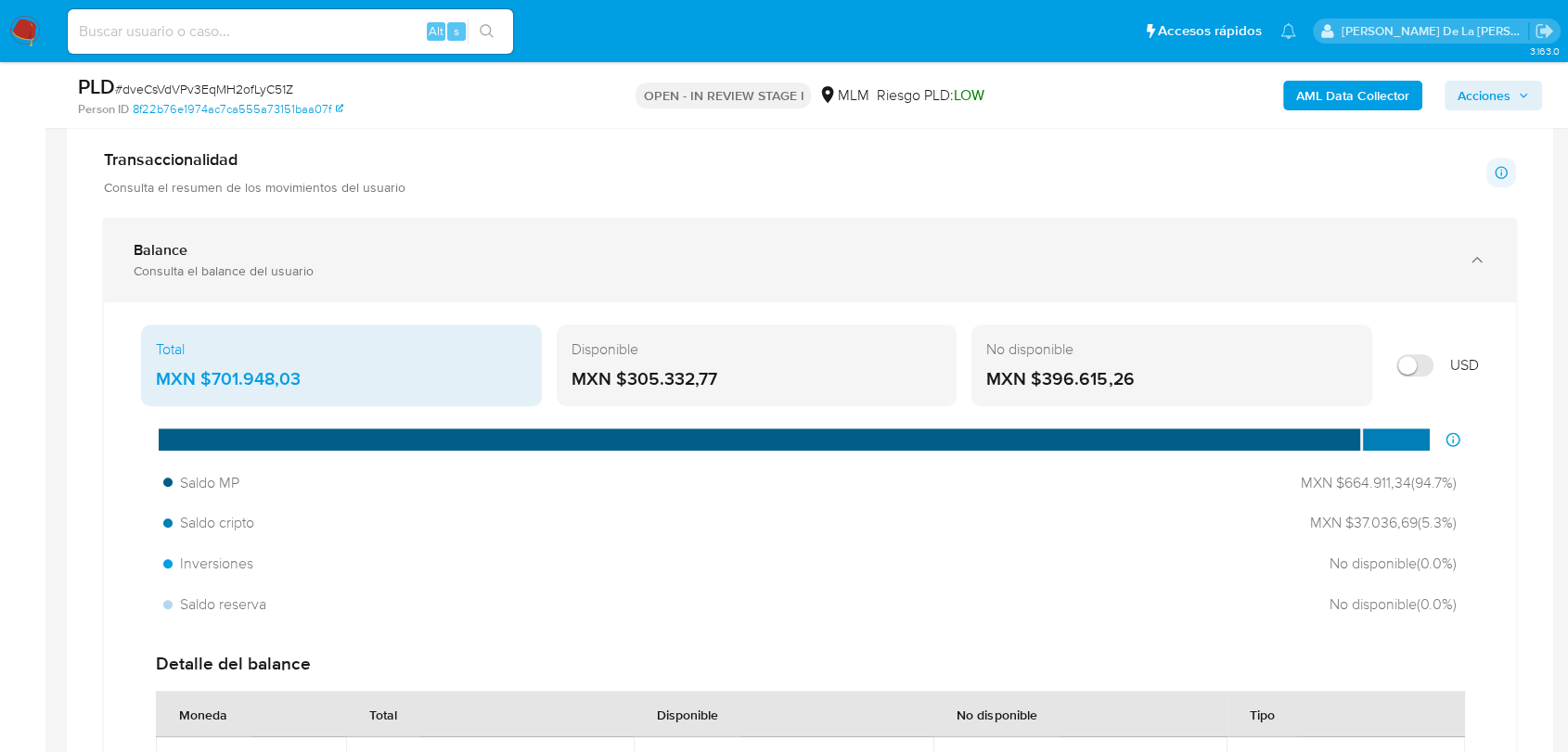
scroll to position [1236, 0]
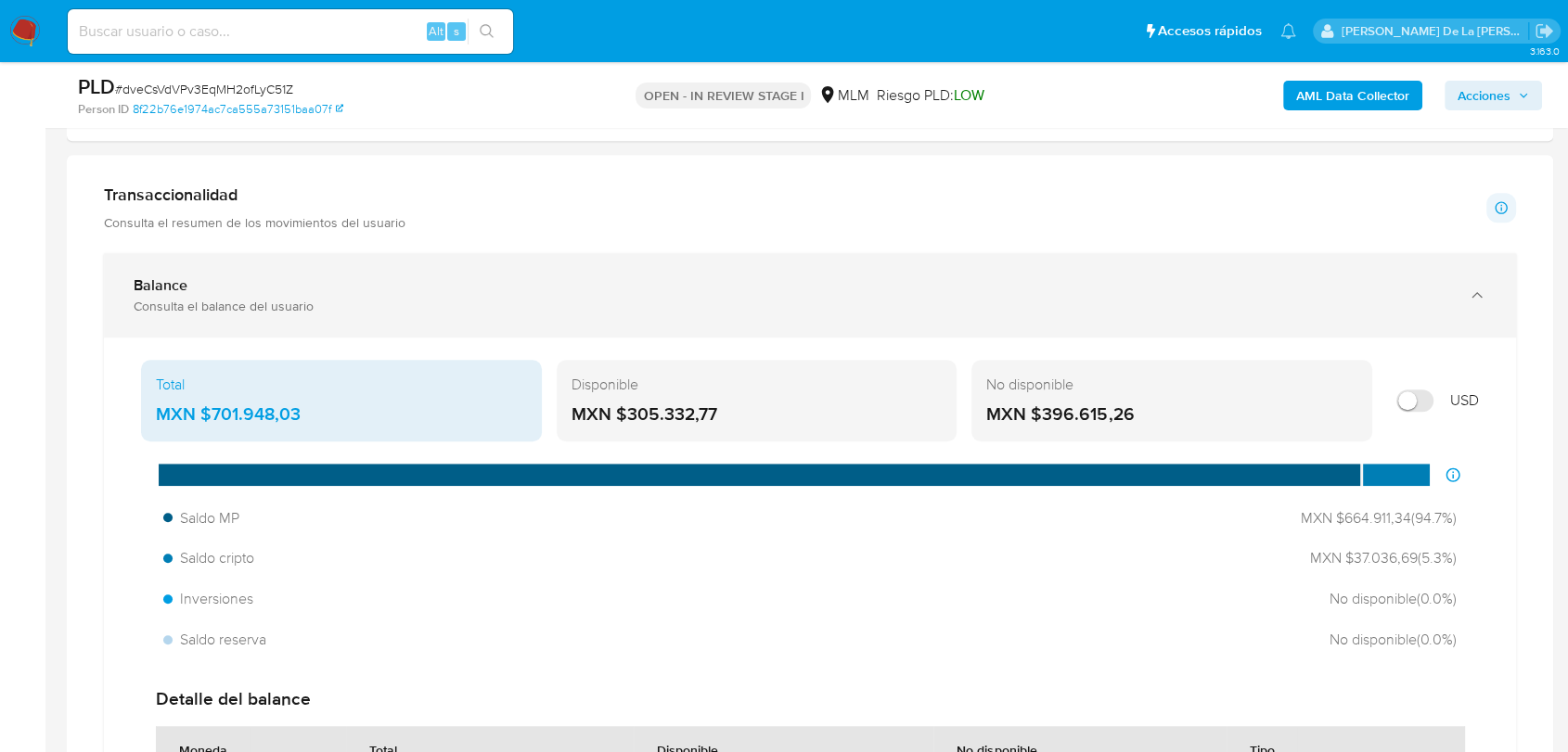
click at [267, 276] on div "Balance" at bounding box center [791, 286] width 1316 height 19
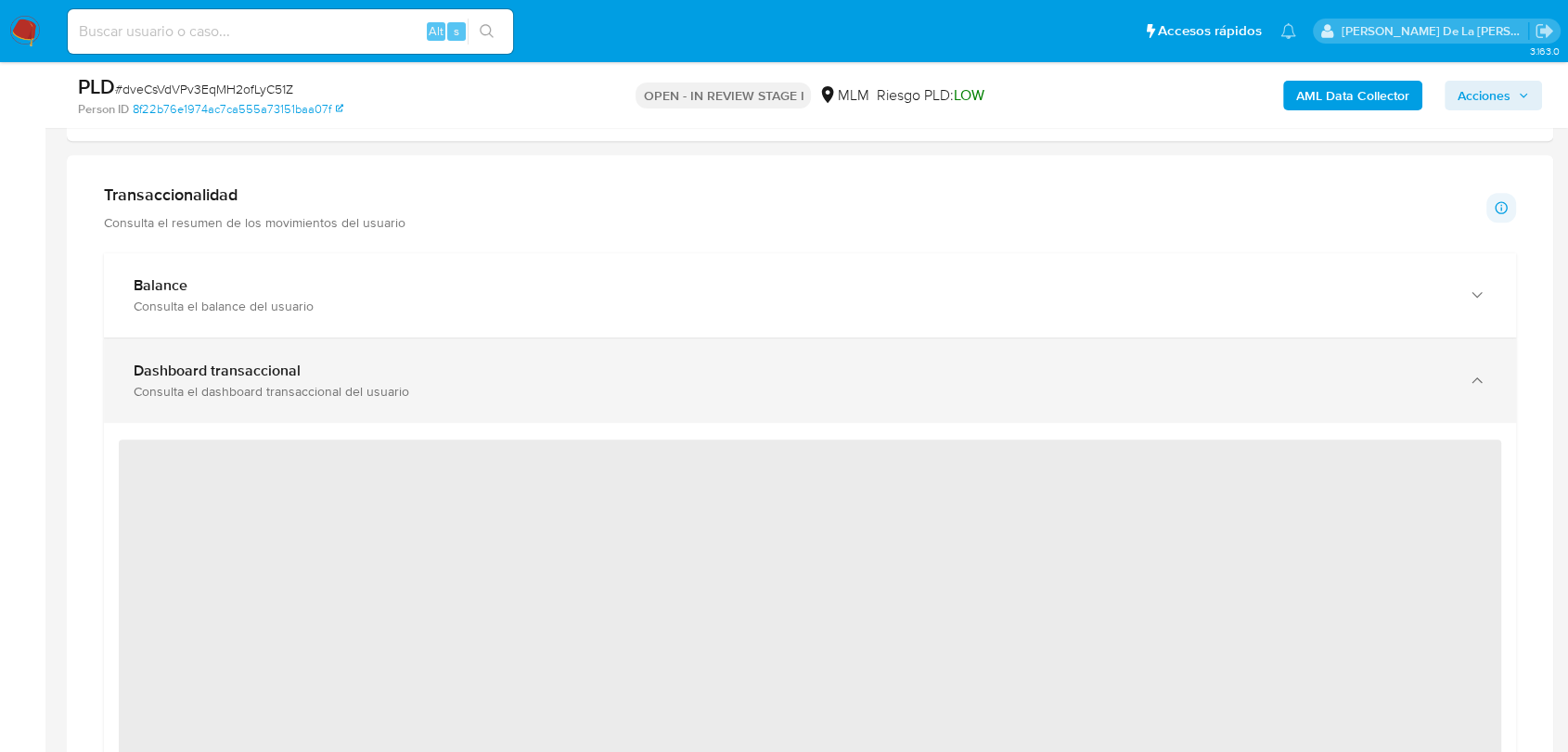
click at [249, 378] on b "Dashboard transaccional" at bounding box center [216, 370] width 167 height 21
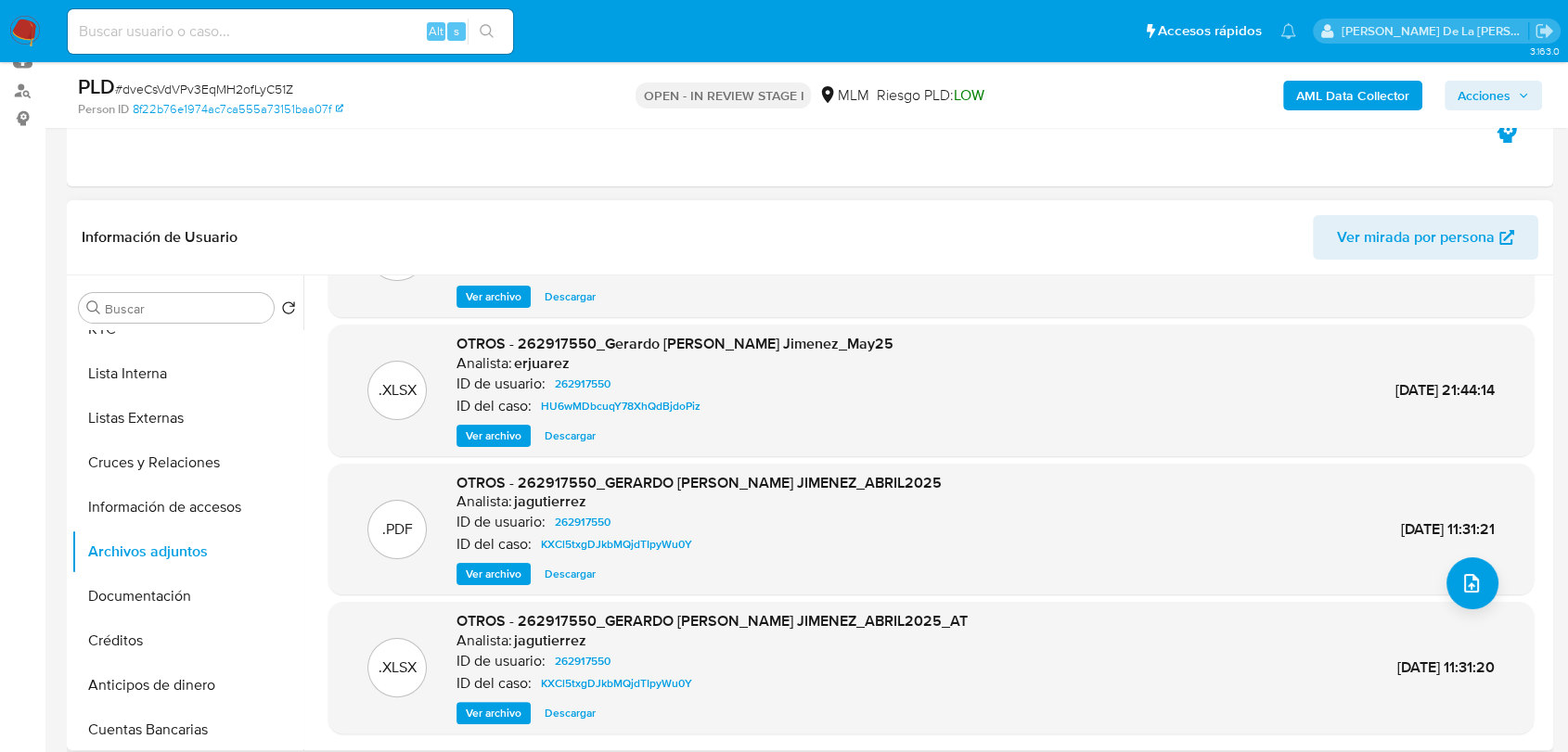
scroll to position [0, 0]
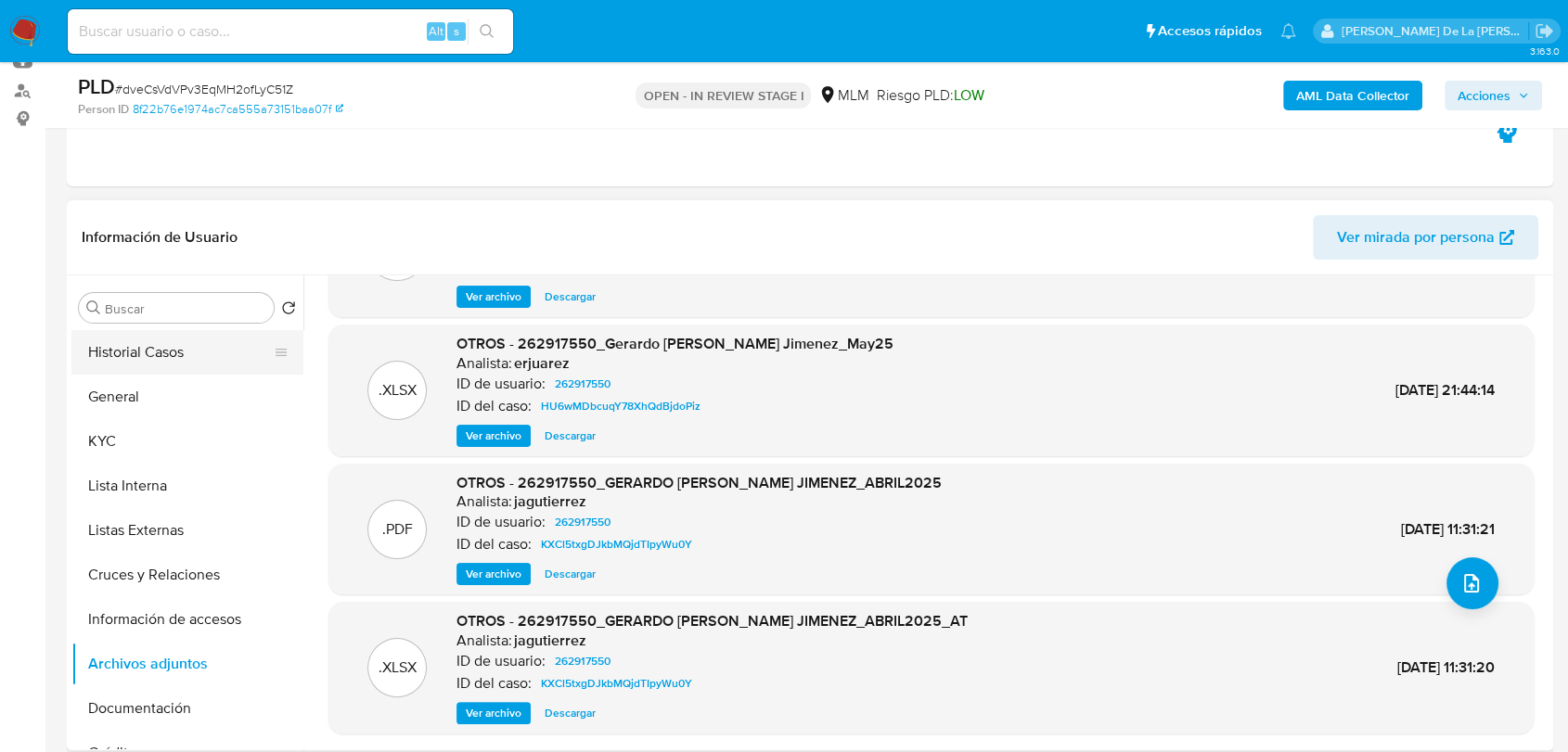
click at [141, 351] on button "Historial Casos" at bounding box center [180, 353] width 217 height 45
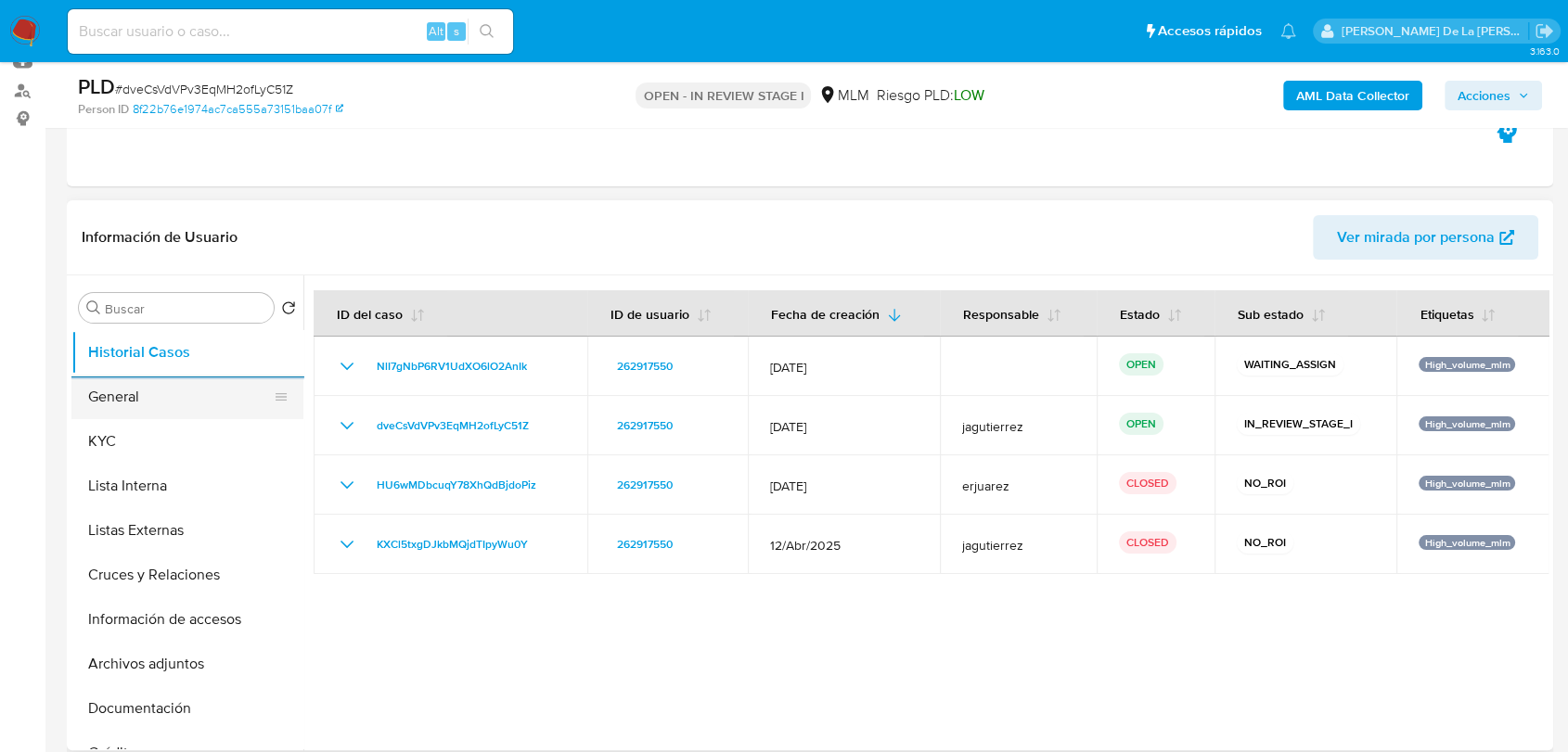
click at [184, 402] on button "General" at bounding box center [180, 397] width 217 height 45
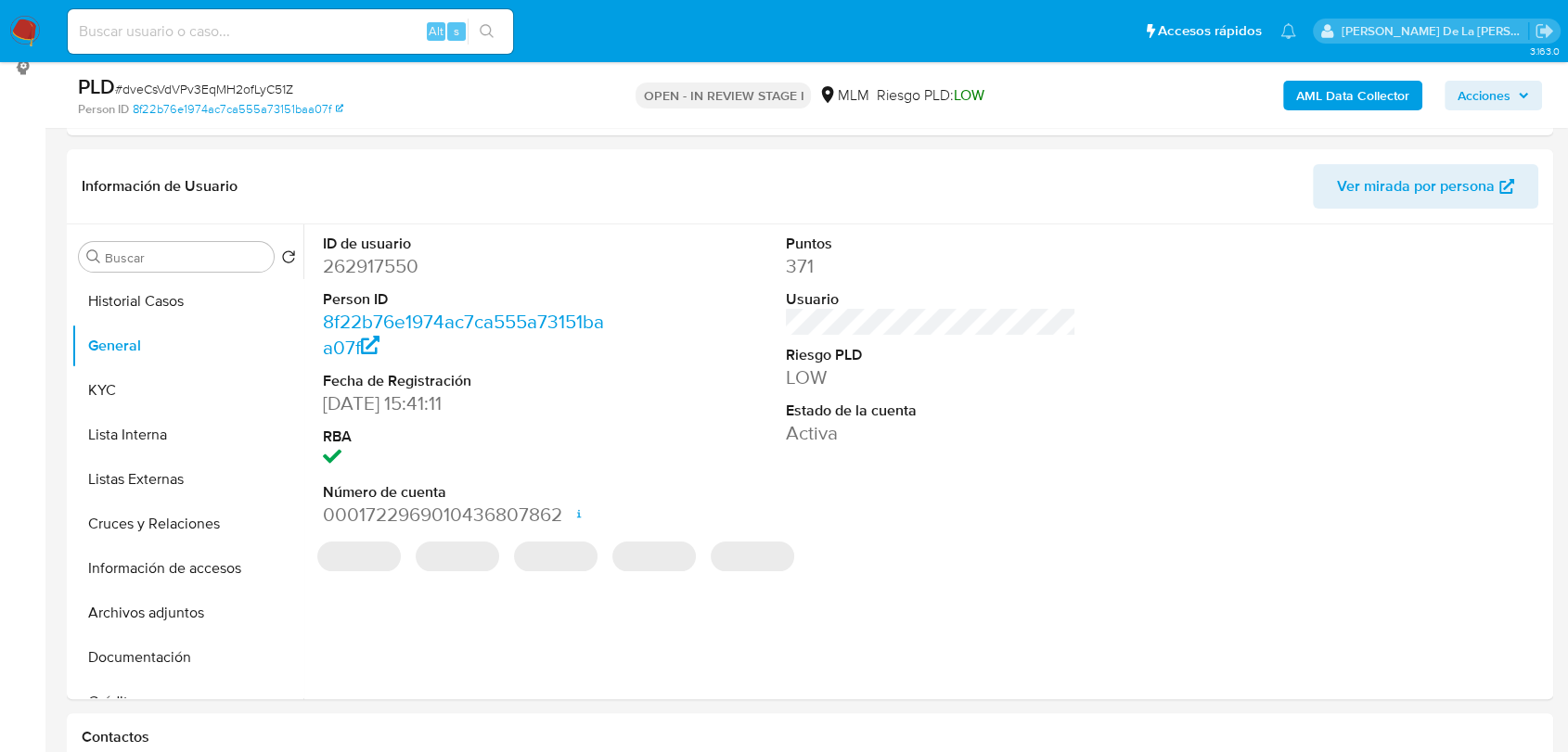
scroll to position [264, 0]
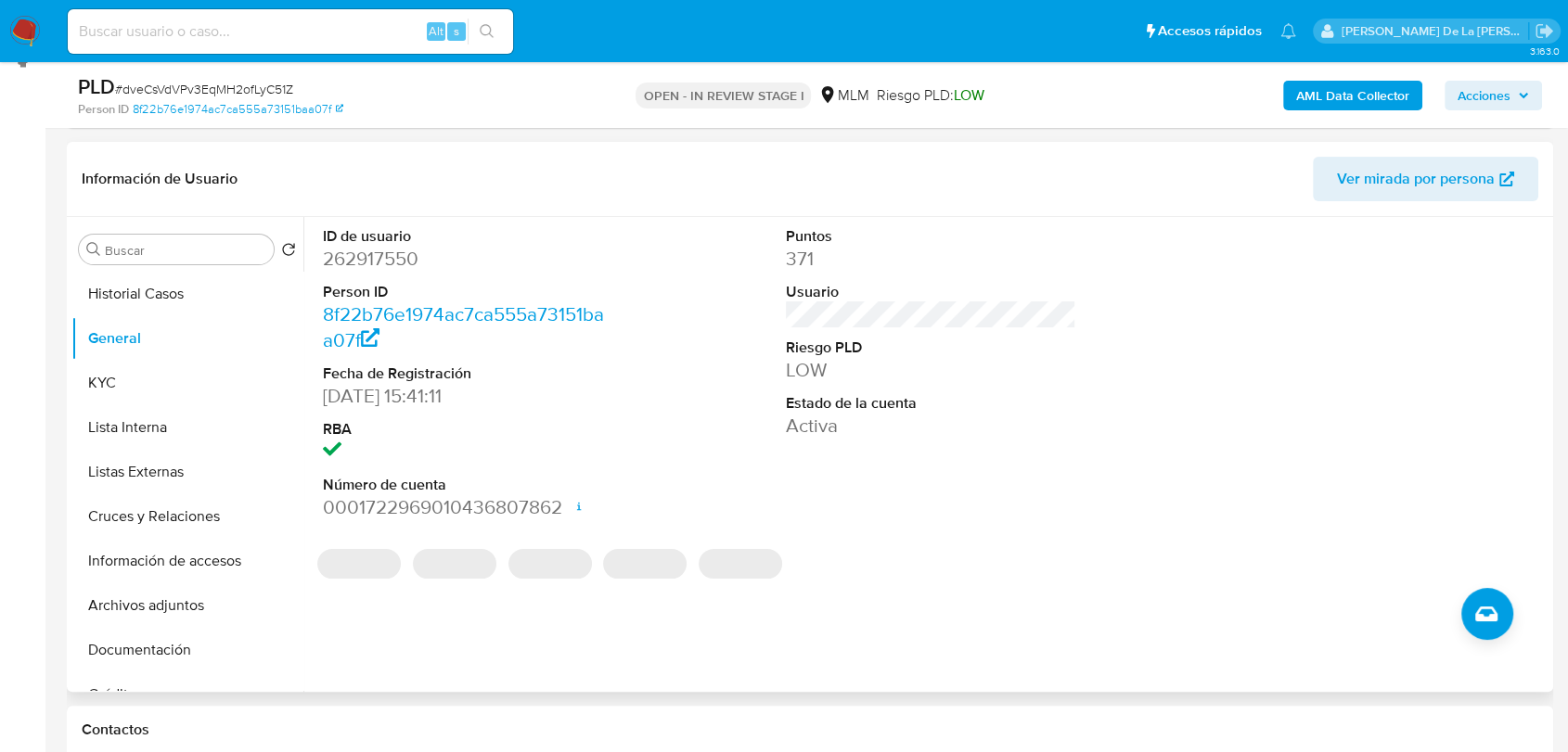
click at [863, 334] on dl "Puntos 371 Usuario Riesgo PLD LOW Estado de la cuenta Activa" at bounding box center [931, 332] width 291 height 213
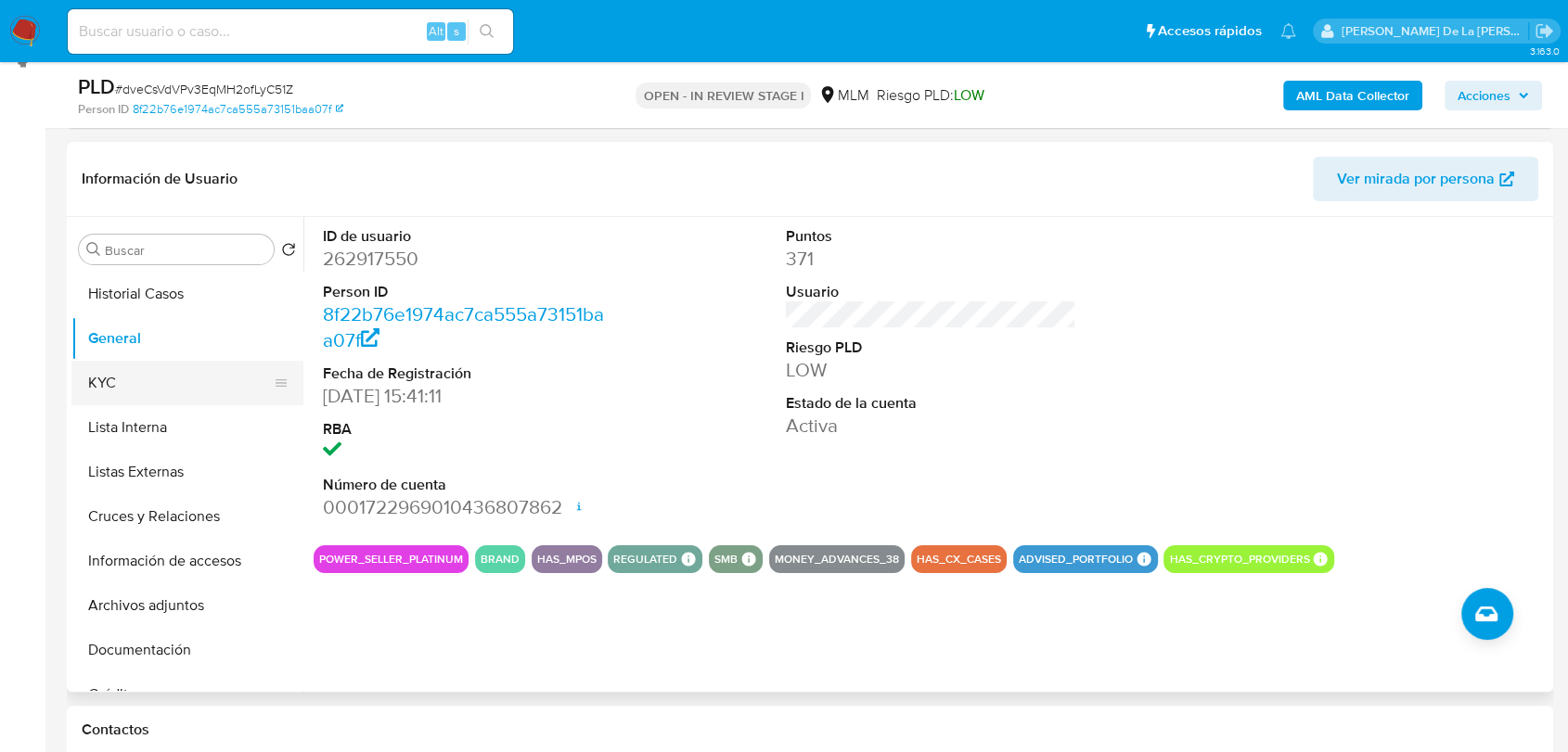
click at [153, 387] on button "KYC" at bounding box center [180, 383] width 217 height 45
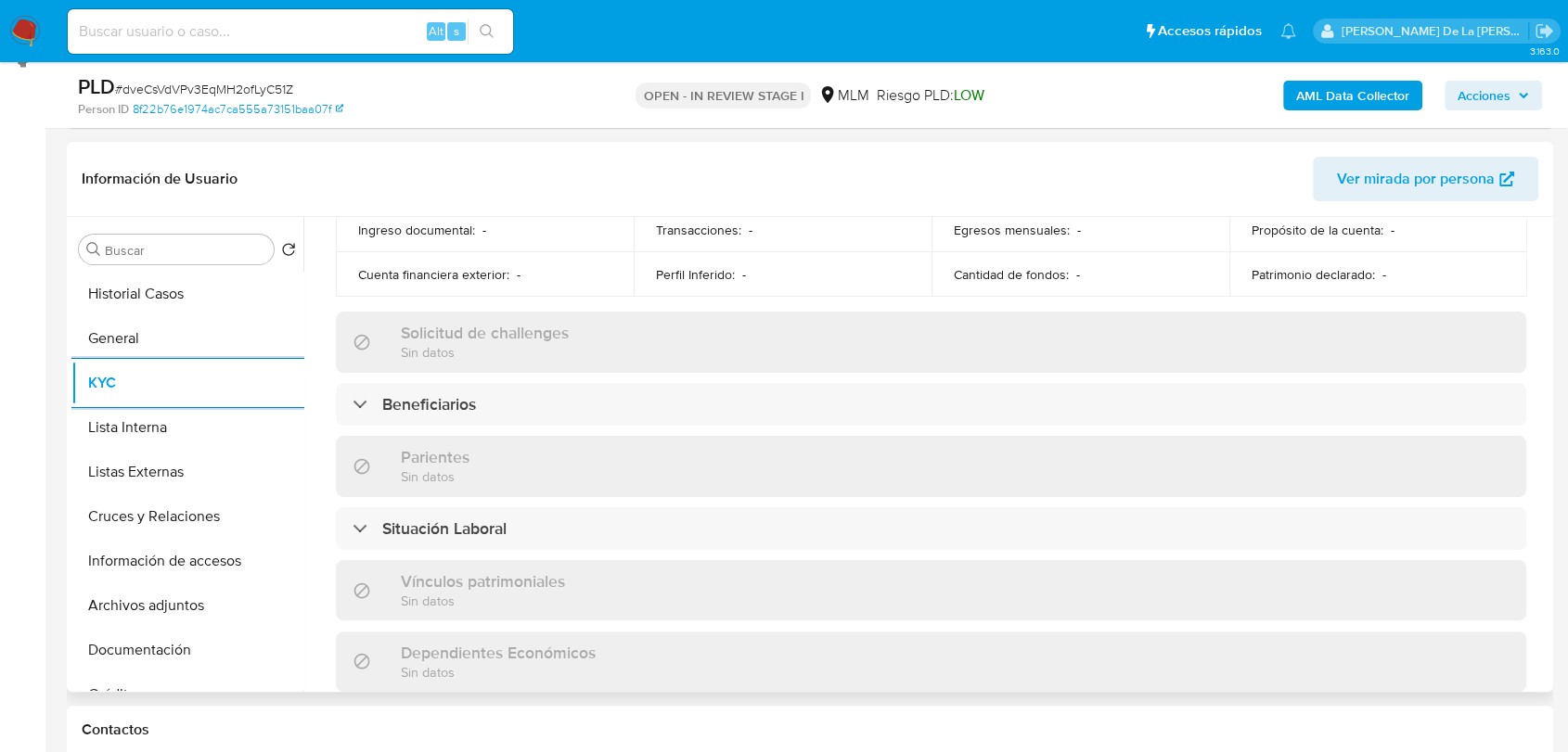
scroll to position [688, 0]
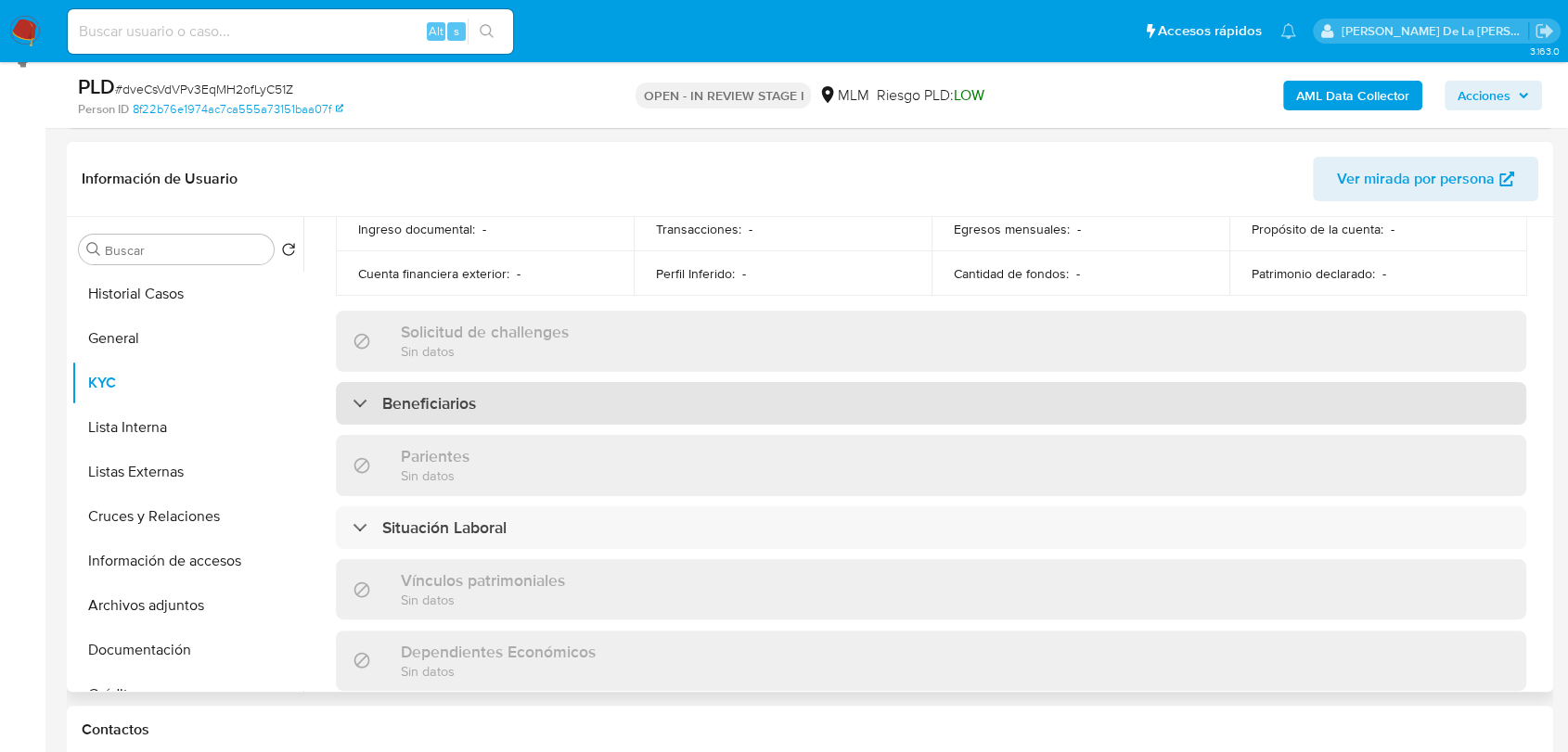
click at [454, 408] on div "Beneficiarios" at bounding box center [931, 403] width 1190 height 43
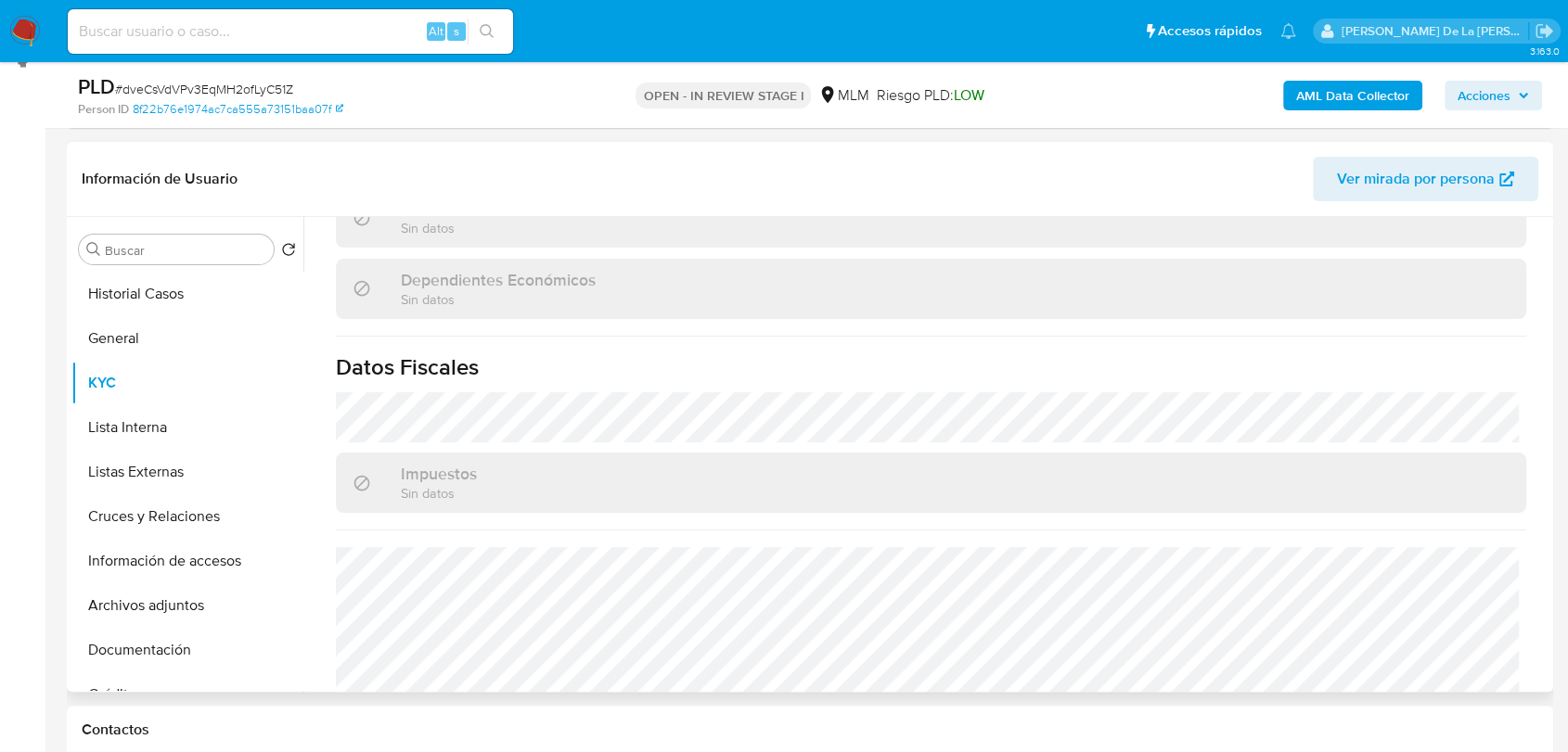
scroll to position [1323, 0]
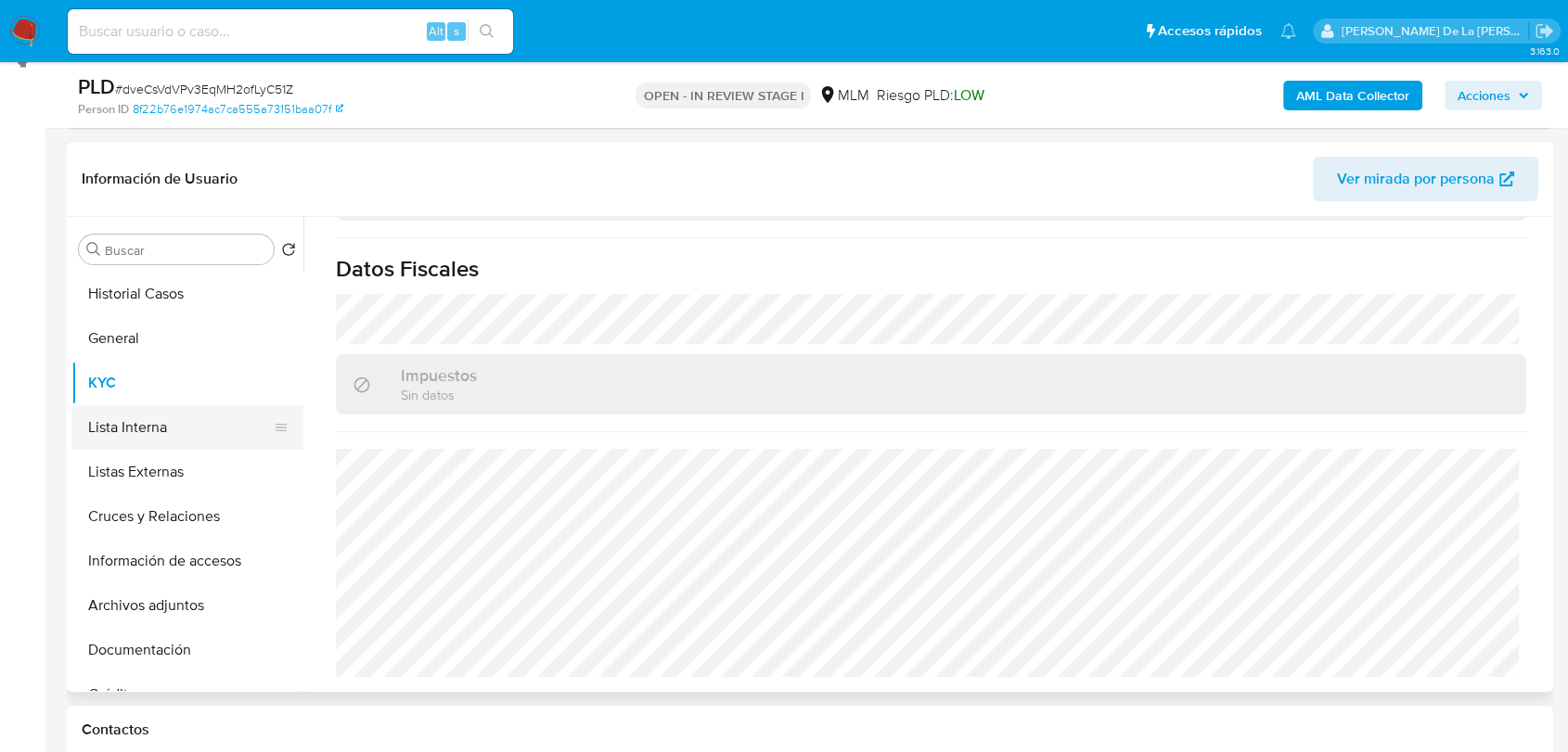
click at [168, 442] on button "Lista Interna" at bounding box center [180, 427] width 217 height 45
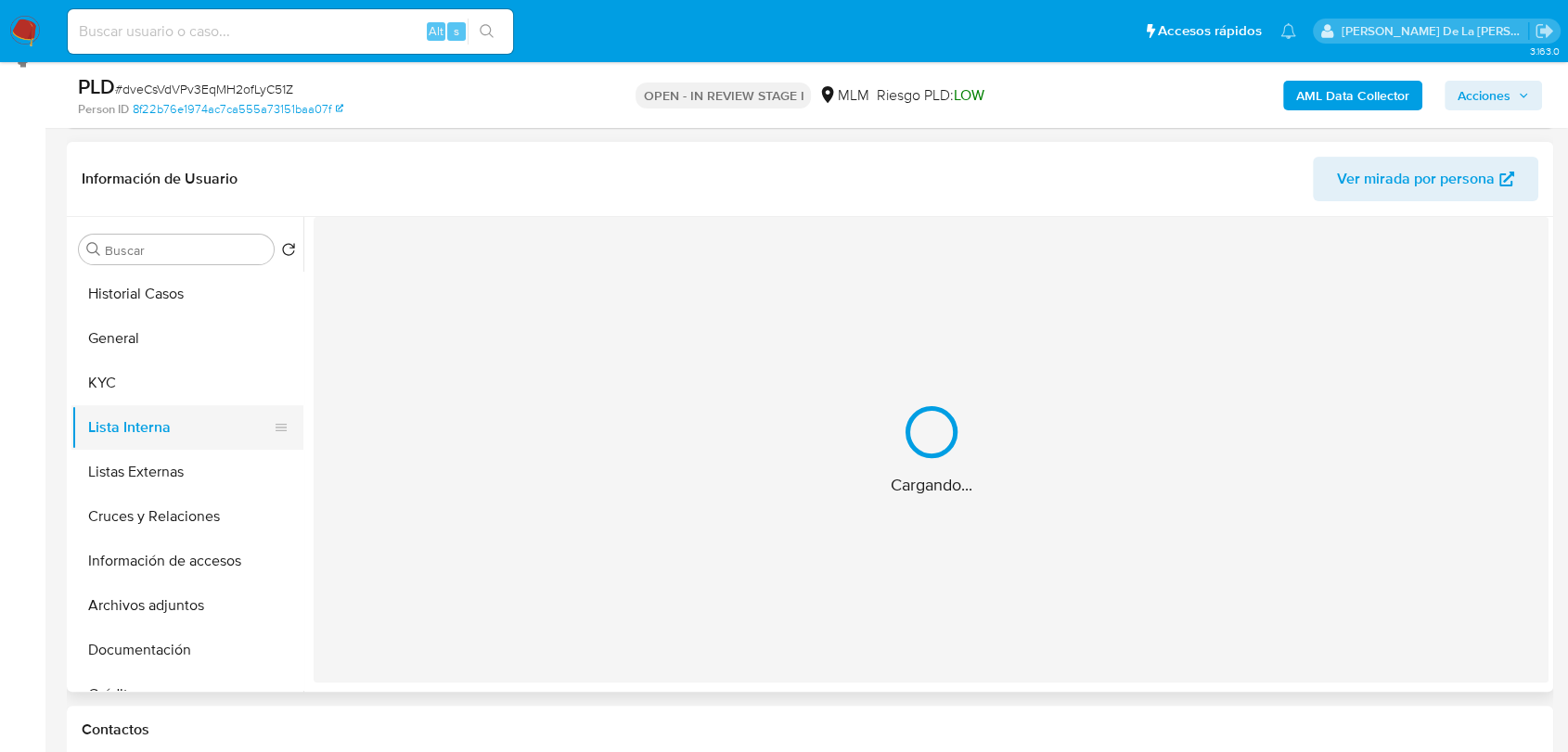
scroll to position [0, 0]
click at [140, 463] on button "Listas Externas" at bounding box center [180, 472] width 217 height 45
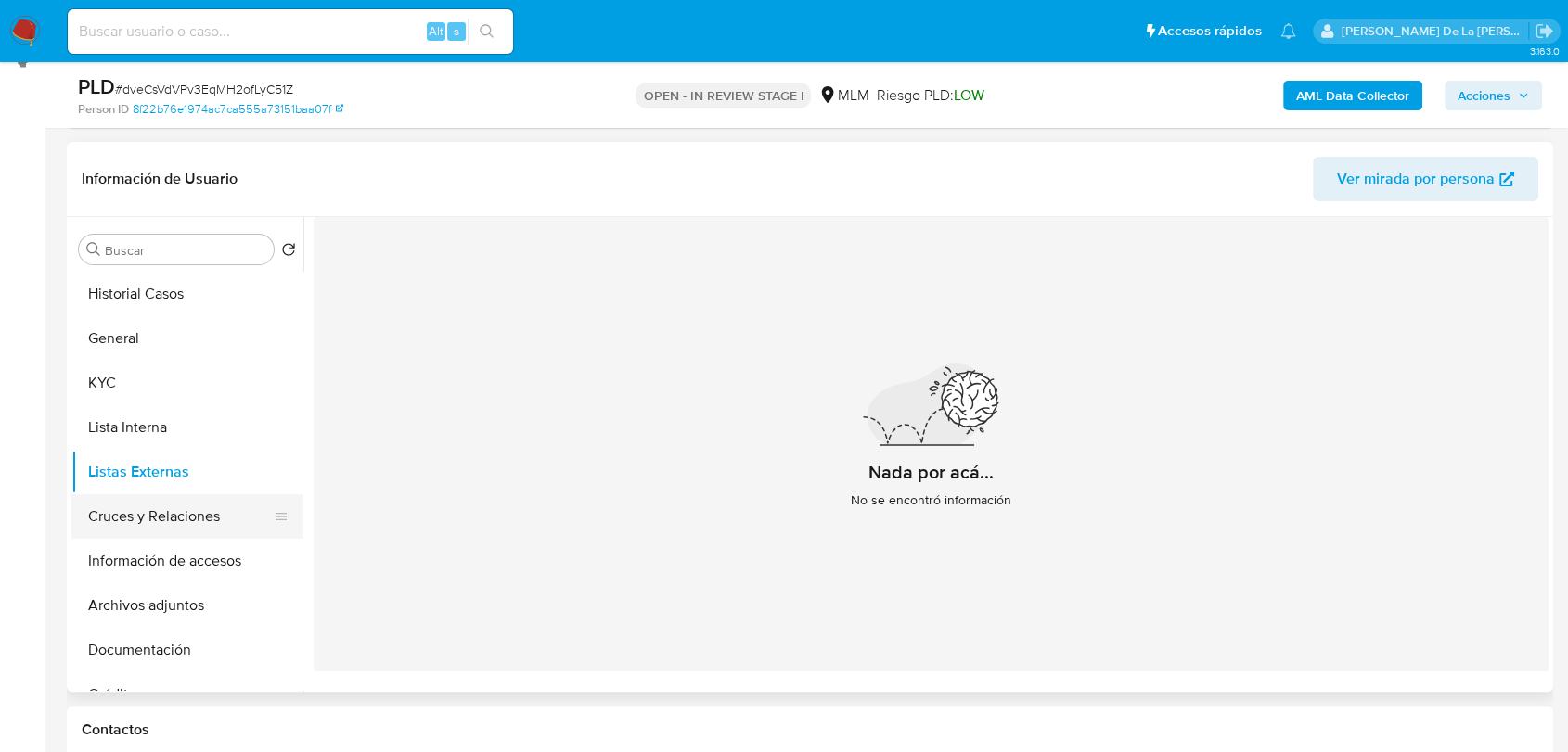
click at [107, 497] on button "Cruces y Relaciones" at bounding box center [180, 517] width 217 height 45
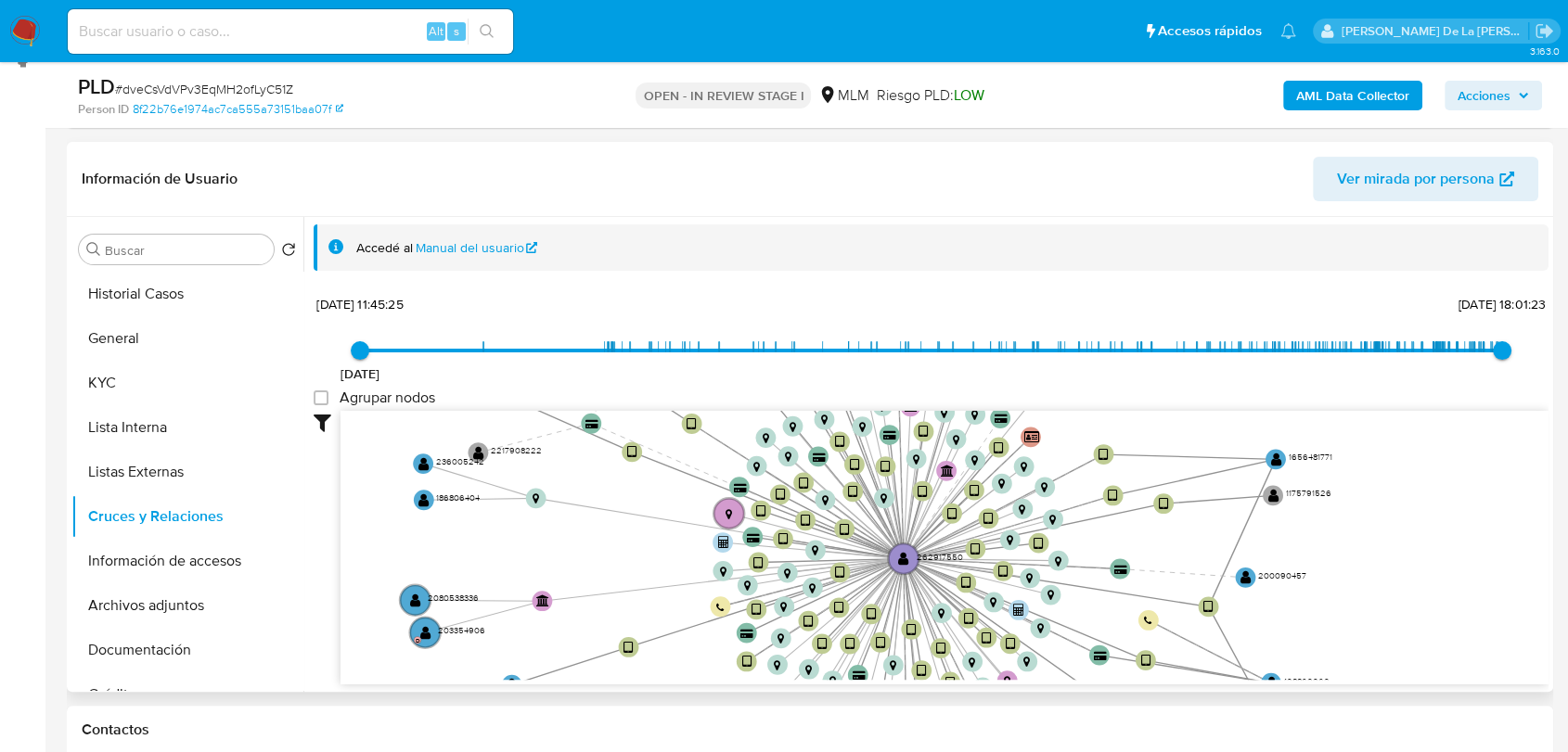
drag, startPoint x: 832, startPoint y: 481, endPoint x: 697, endPoint y: 685, distance: 244.6
click at [697, 685] on div "Filtros Confianza alta Device Tarjeta Persona validada Teléfono validado Confia…" at bounding box center [931, 581] width 1235 height 342
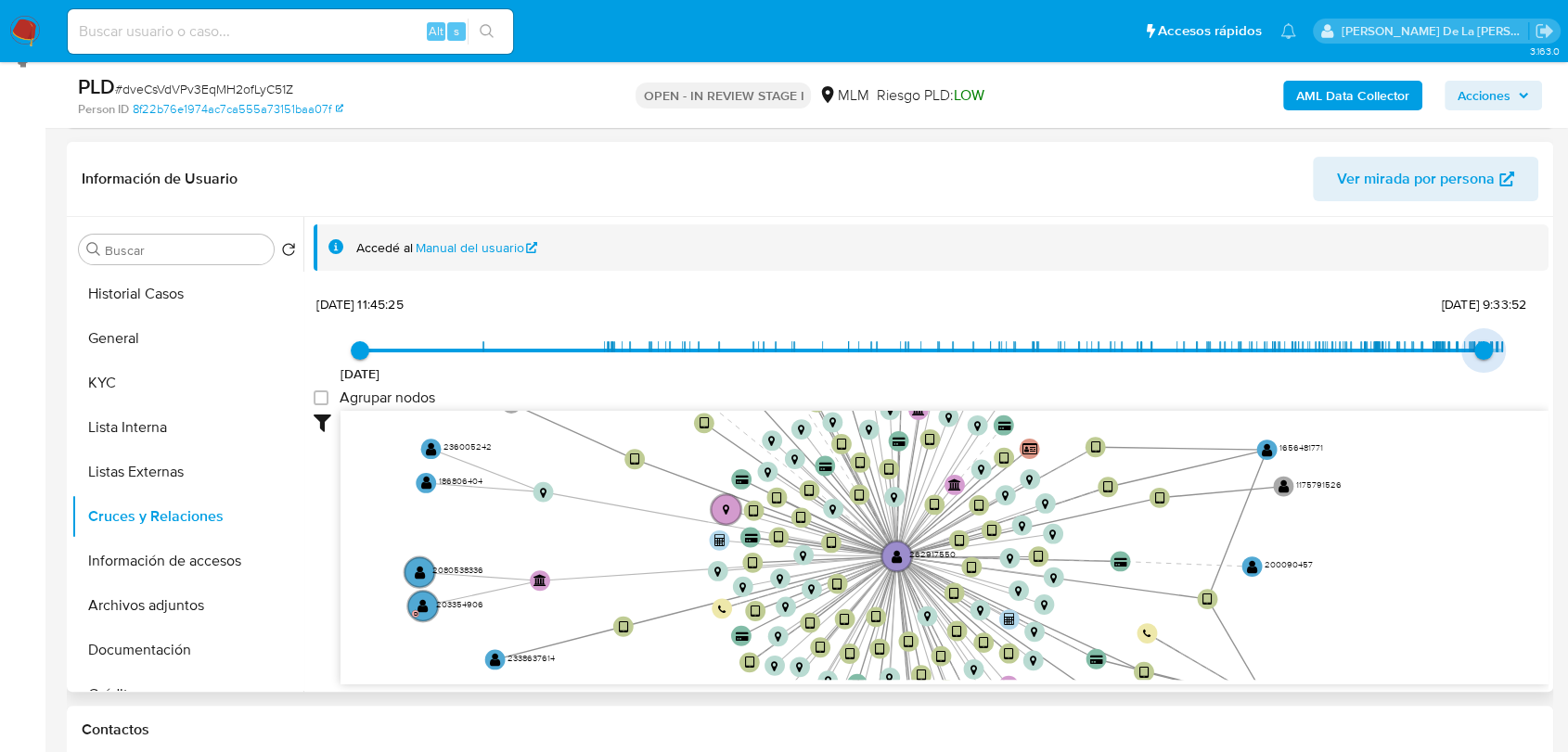
type input "1756692220000"
drag, startPoint x: 1489, startPoint y: 350, endPoint x: 1470, endPoint y: 351, distance: 19.0
click at [1470, 351] on span "31/8/2025, 20:03:40" at bounding box center [1479, 351] width 19 height 19
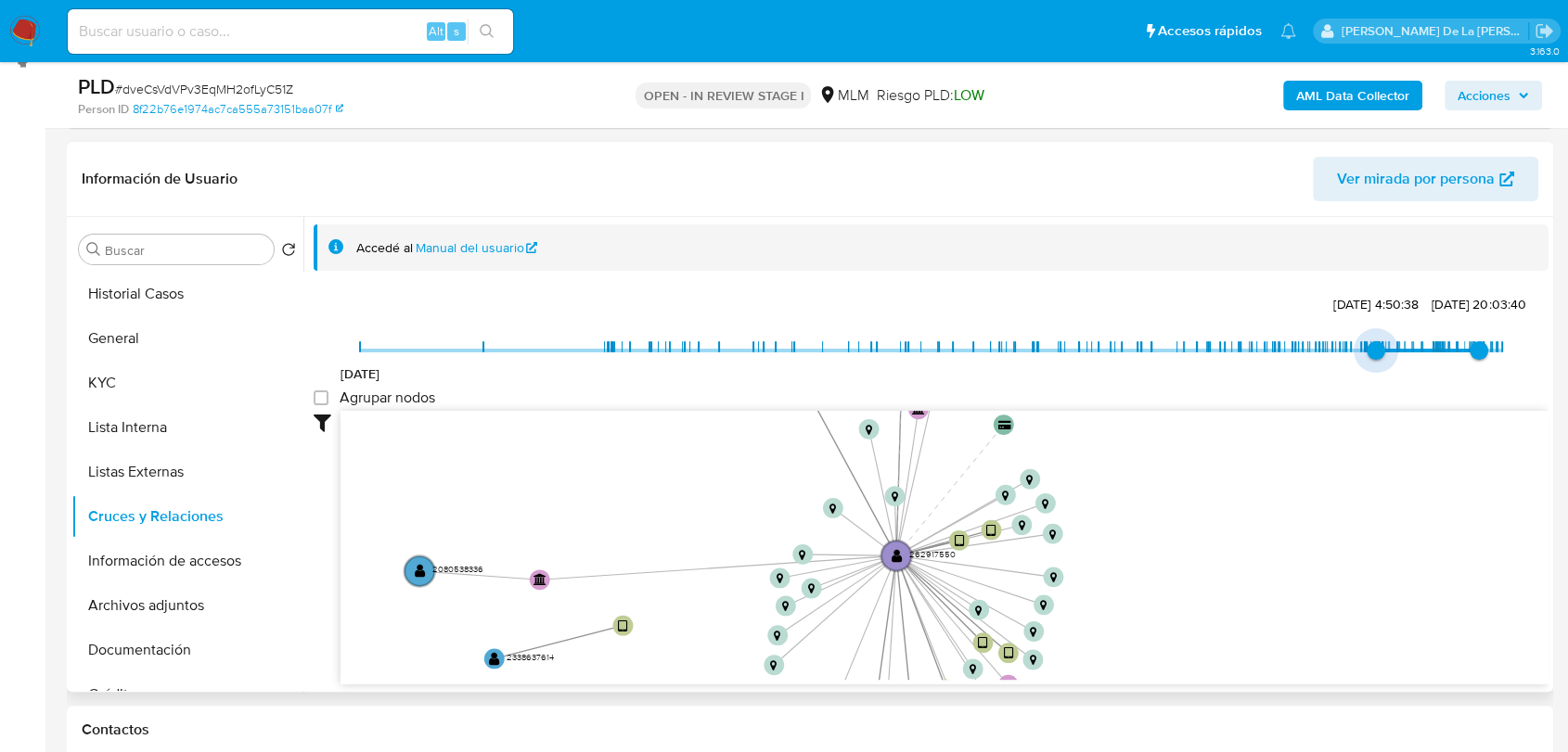
drag, startPoint x: 370, startPoint y: 360, endPoint x: 1371, endPoint y: 379, distance: 1001.2
click at [1371, 379] on div "23/3/2020 2/3/2025, 4:50:38 31/8/2025, 20:03:40" at bounding box center [931, 363] width 1142 height 52
type input "1741056401000"
drag, startPoint x: 1284, startPoint y: 505, endPoint x: 1307, endPoint y: 483, distance: 31.8
click at [1307, 483] on icon "device-685579362a612f382b8dbd58  device-64e2ba5eab228bbe51ff93e5  device-66d6…" at bounding box center [944, 544] width 1208 height 269
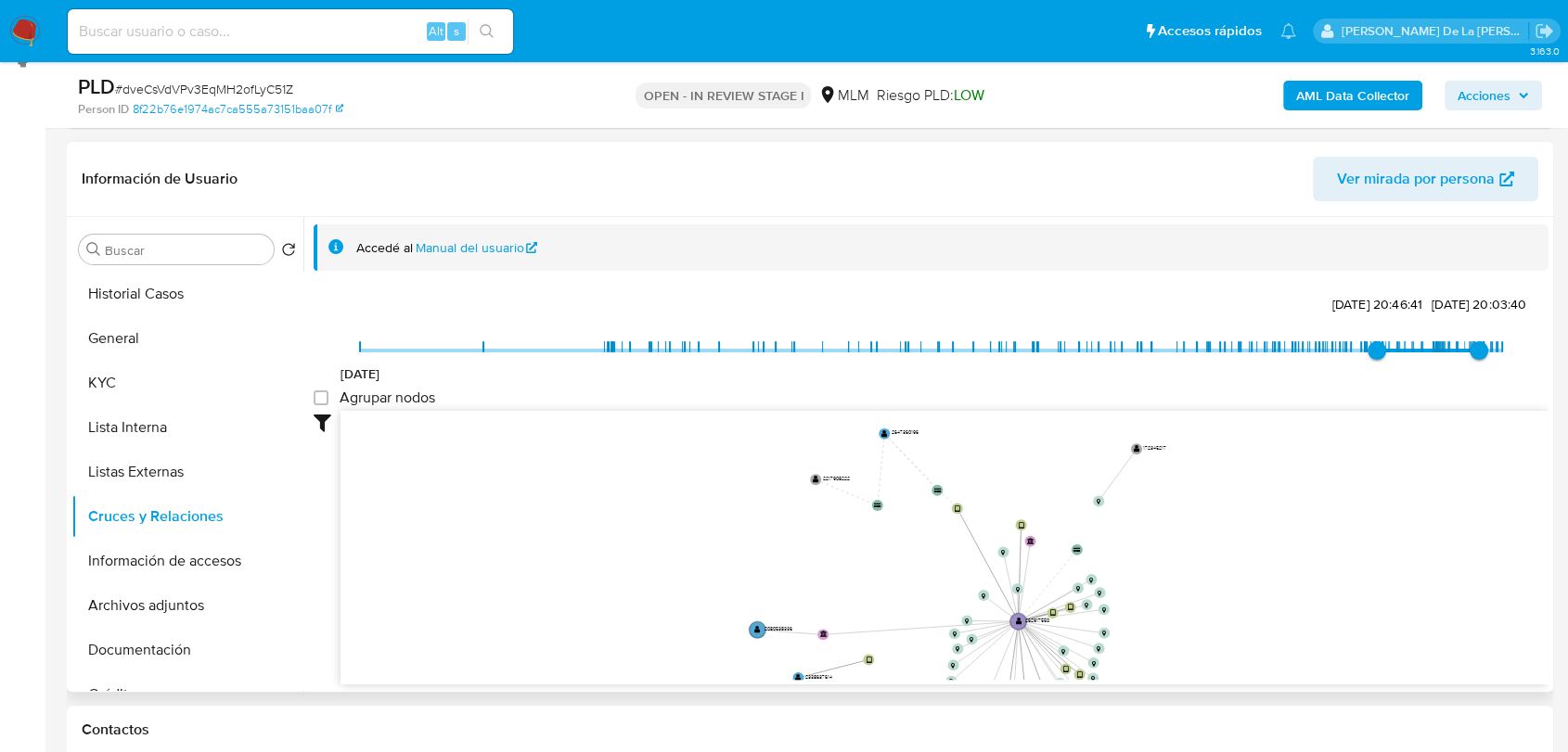
drag, startPoint x: 1307, startPoint y: 483, endPoint x: 1224, endPoint y: 606, distance: 148.4
click at [1224, 606] on icon "device-685579362a612f382b8dbd58  device-64e2ba5eab228bbe51ff93e5  device-66d6…" at bounding box center [944, 544] width 1208 height 269
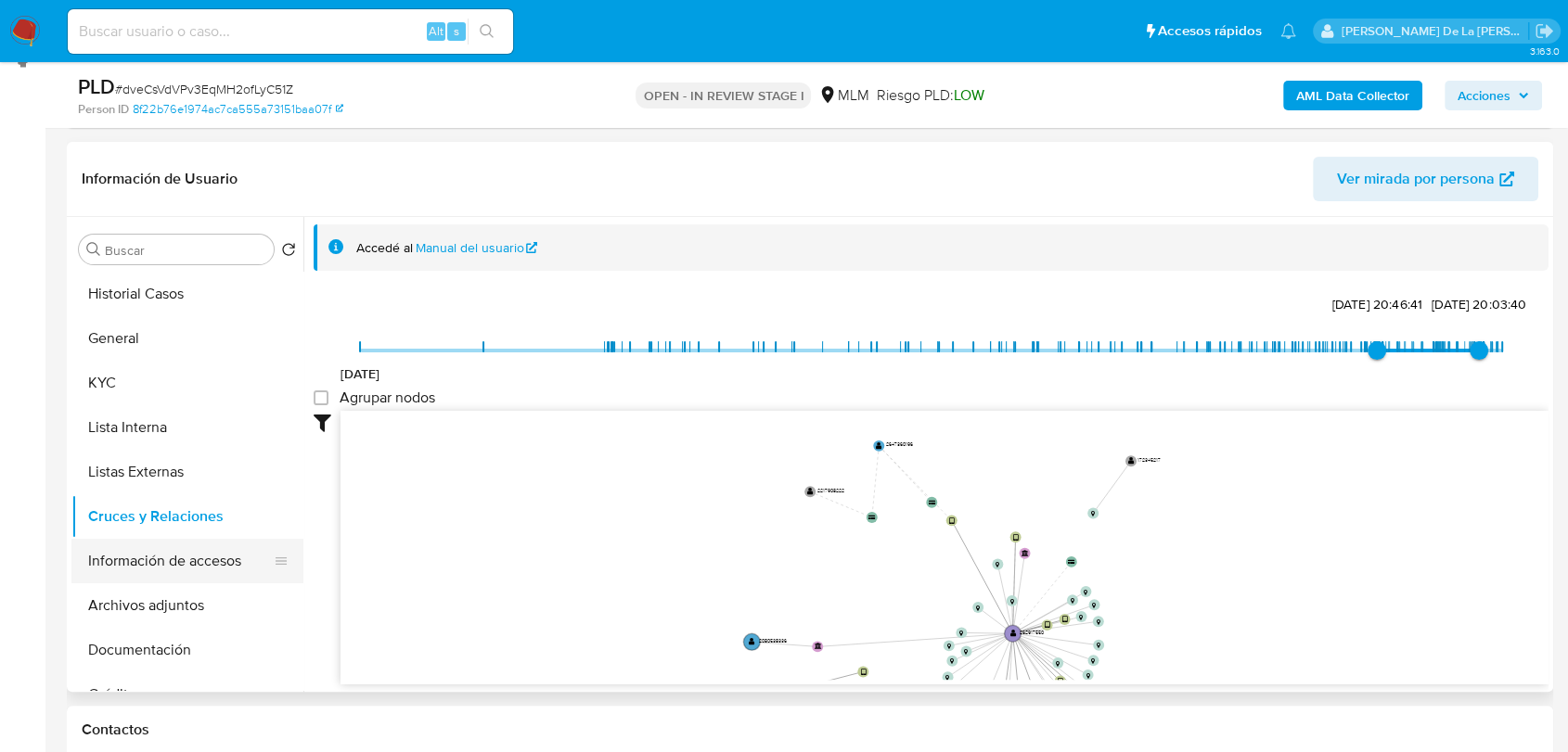
click at [116, 566] on button "Información de accesos" at bounding box center [180, 561] width 217 height 45
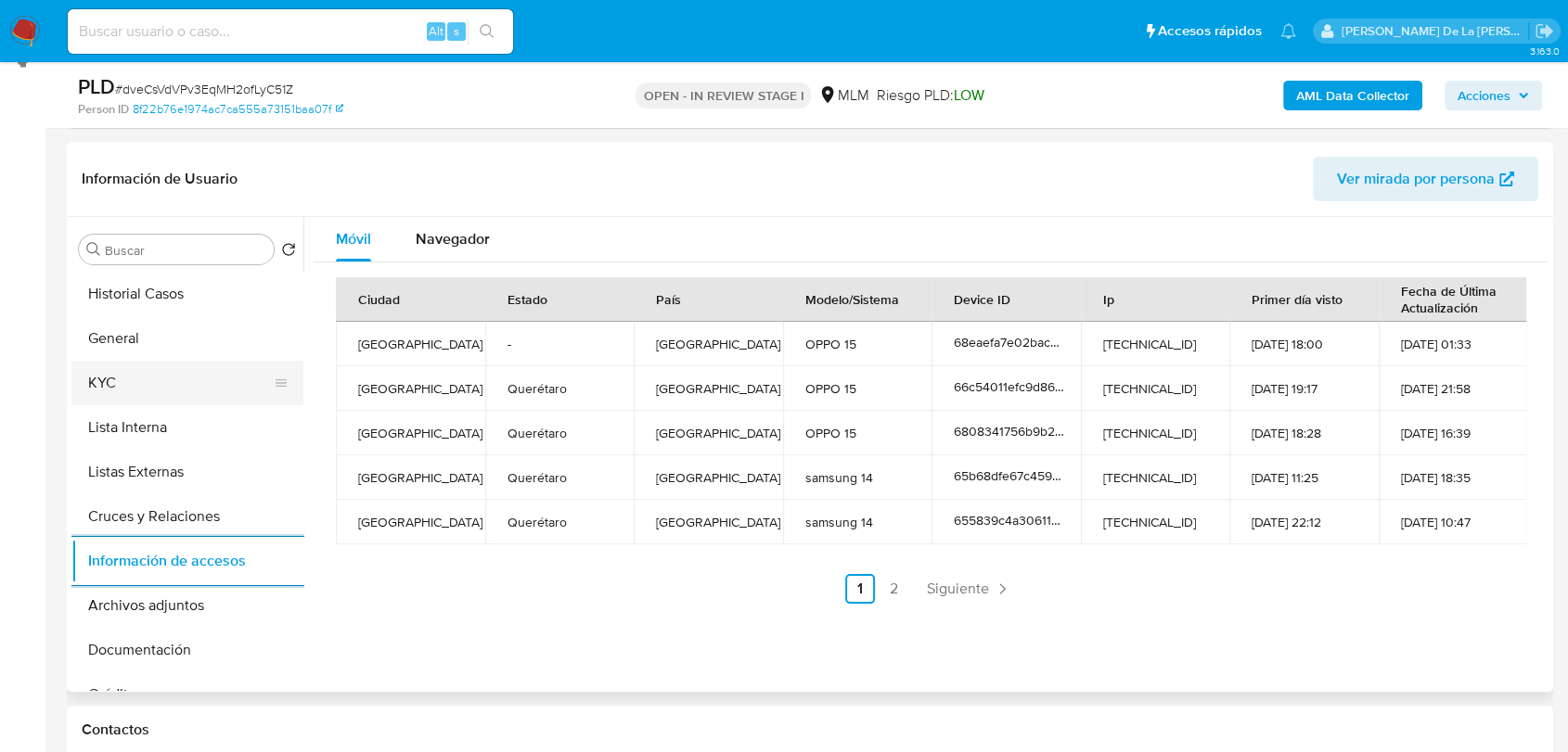
click at [141, 374] on button "KYC" at bounding box center [180, 383] width 217 height 45
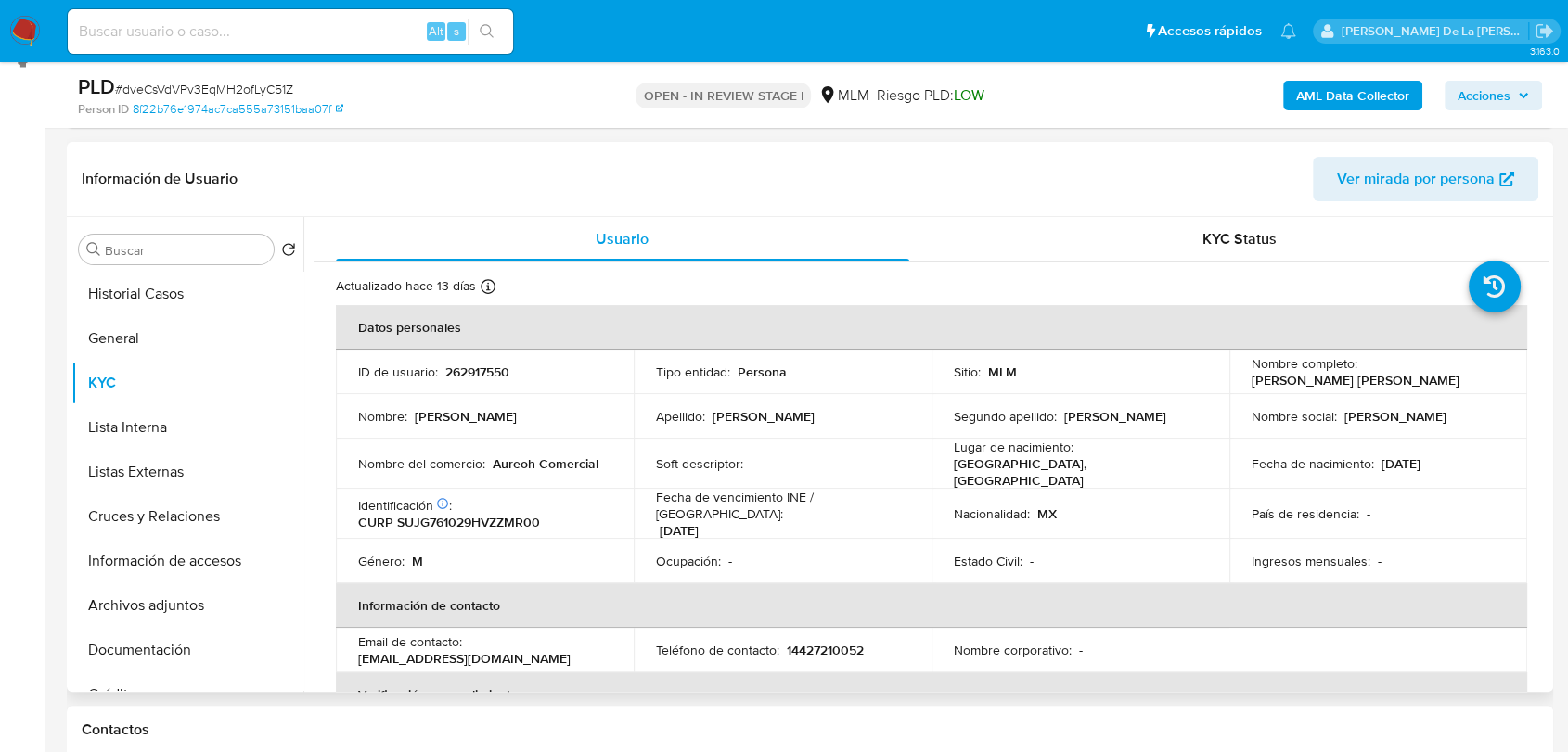
drag, startPoint x: 1439, startPoint y: 373, endPoint x: 1241, endPoint y: 383, distance: 198.3
click at [1241, 383] on td "Nombre completo : Gerardo Joaquin Suazo Jimenez" at bounding box center [1378, 372] width 298 height 45
drag, startPoint x: 594, startPoint y: 461, endPoint x: 494, endPoint y: 462, distance: 100.0
click at [494, 462] on p "Aureoh Comercial" at bounding box center [546, 463] width 106 height 17
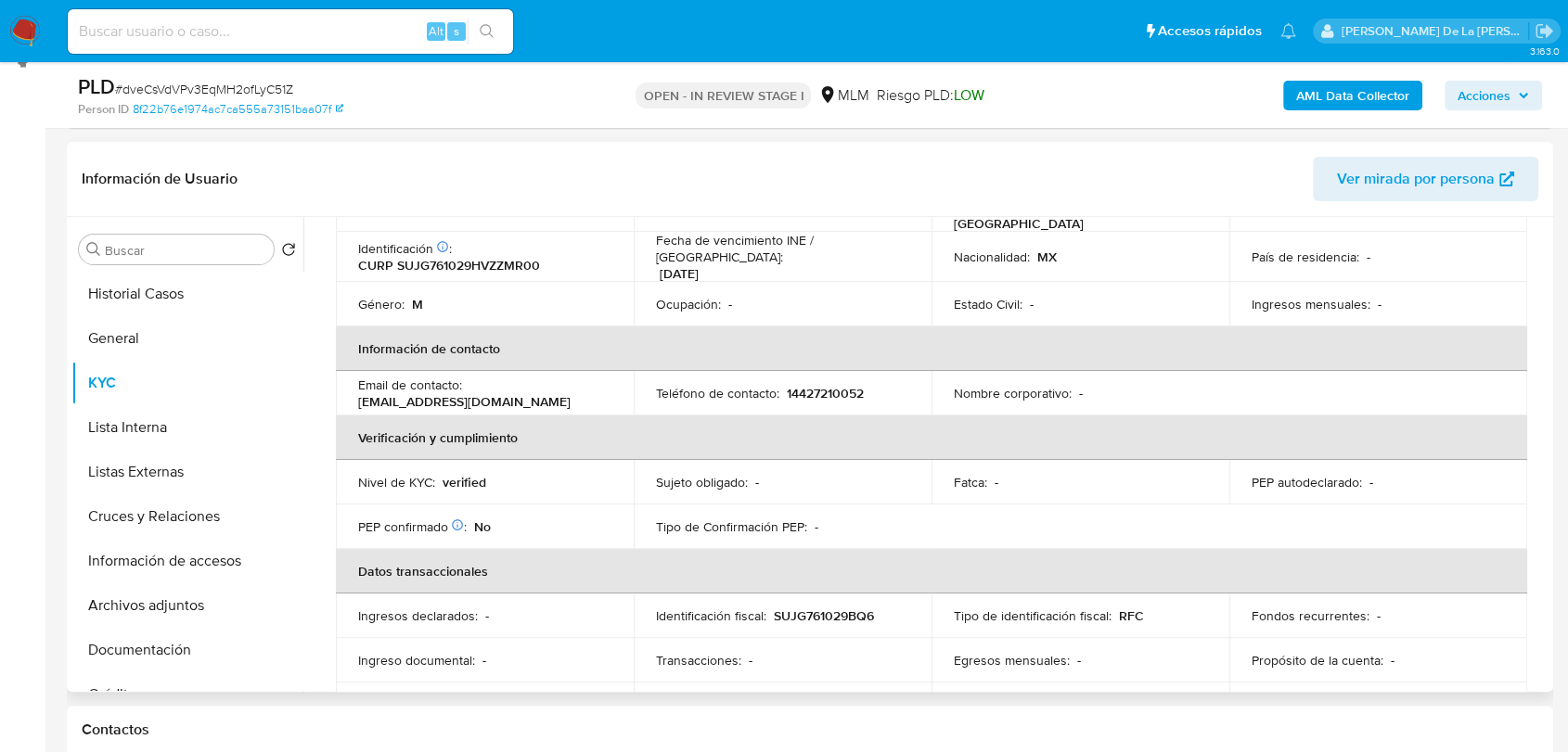
scroll to position [117, 0]
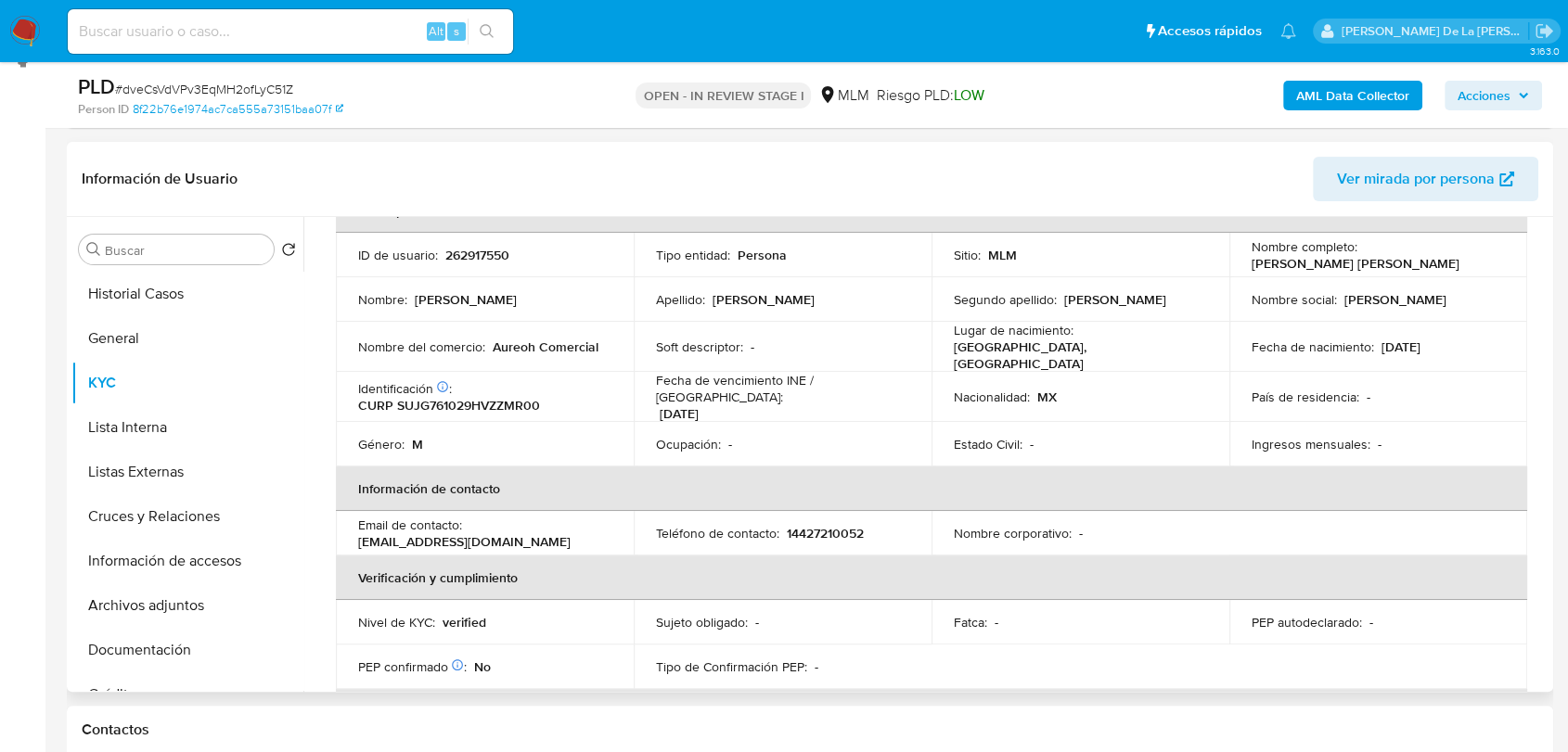
click at [465, 249] on p "262917550" at bounding box center [477, 255] width 64 height 17
click at [466, 249] on p "262917550" at bounding box center [477, 255] width 64 height 17
copy p "262917550"
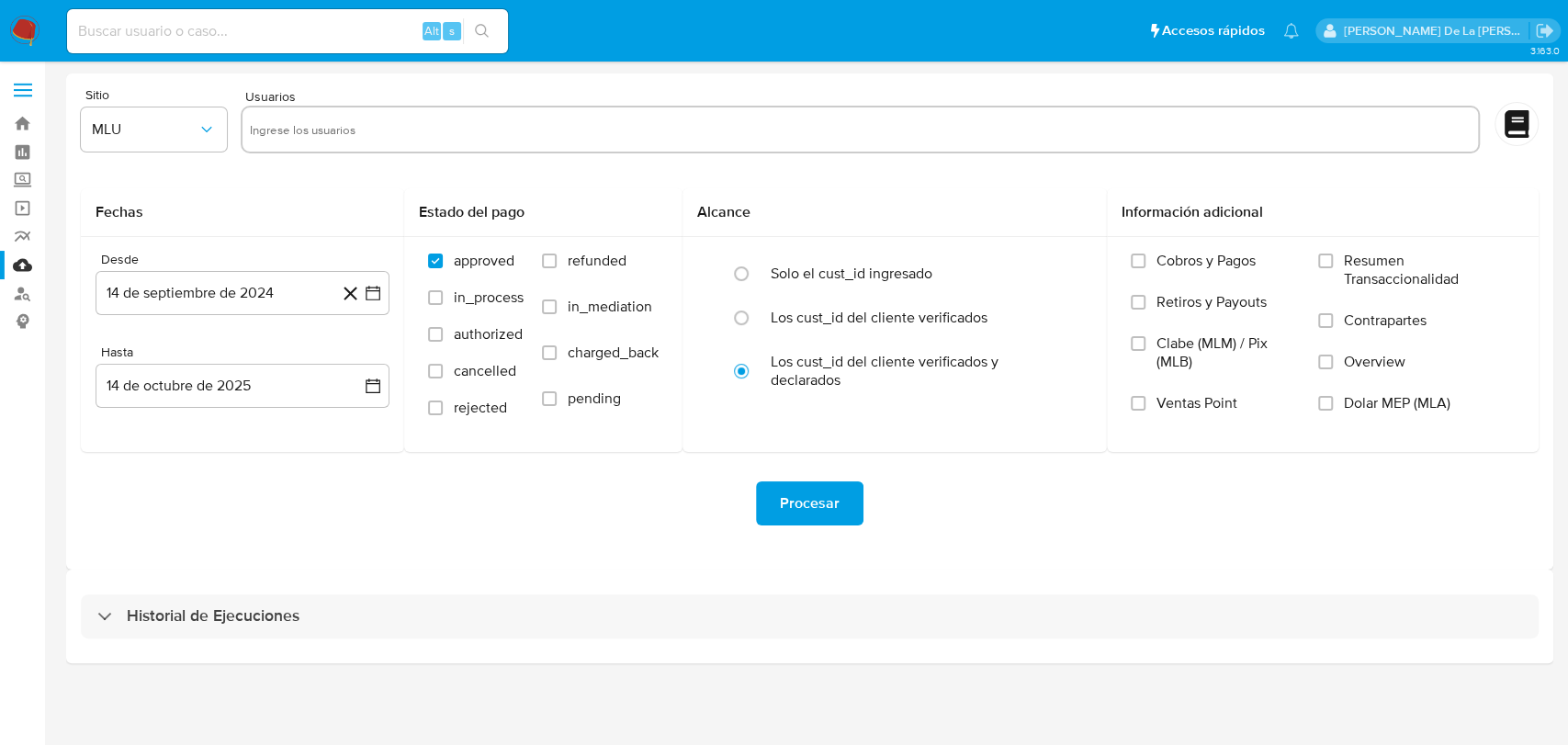
click at [28, 25] on img at bounding box center [25, 31] width 31 height 31
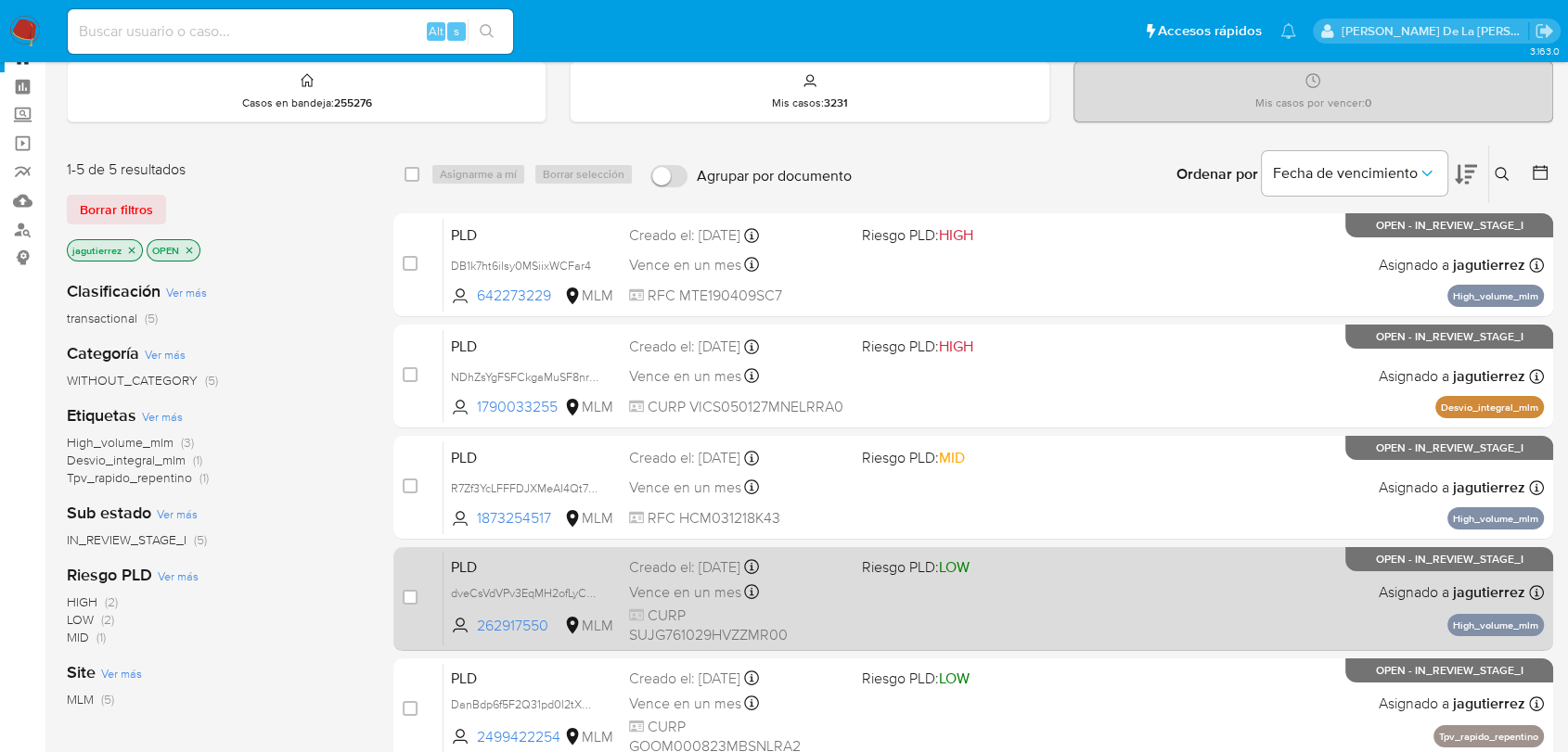
scroll to position [170, 0]
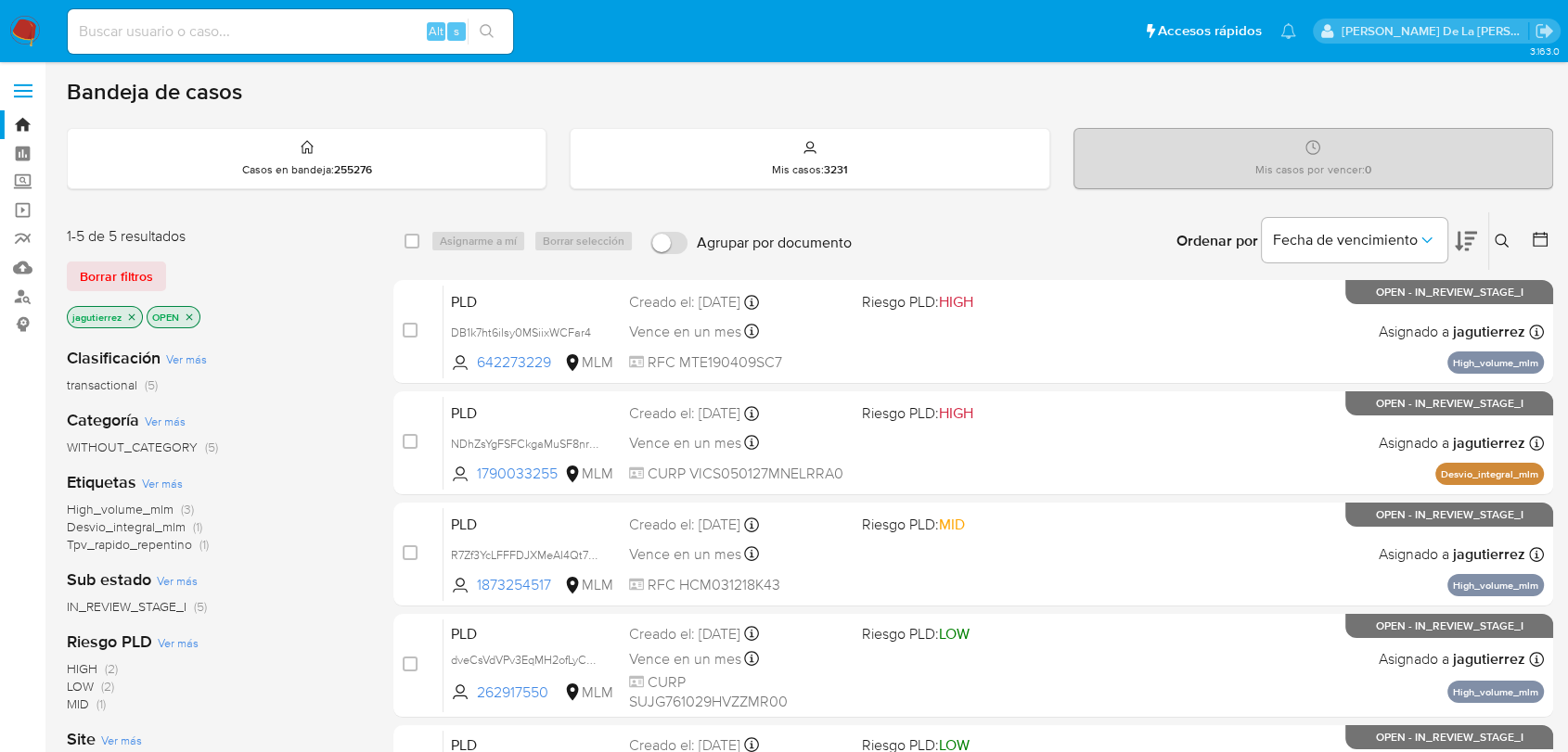
click at [131, 314] on icon "close-filter" at bounding box center [131, 316] width 7 height 7
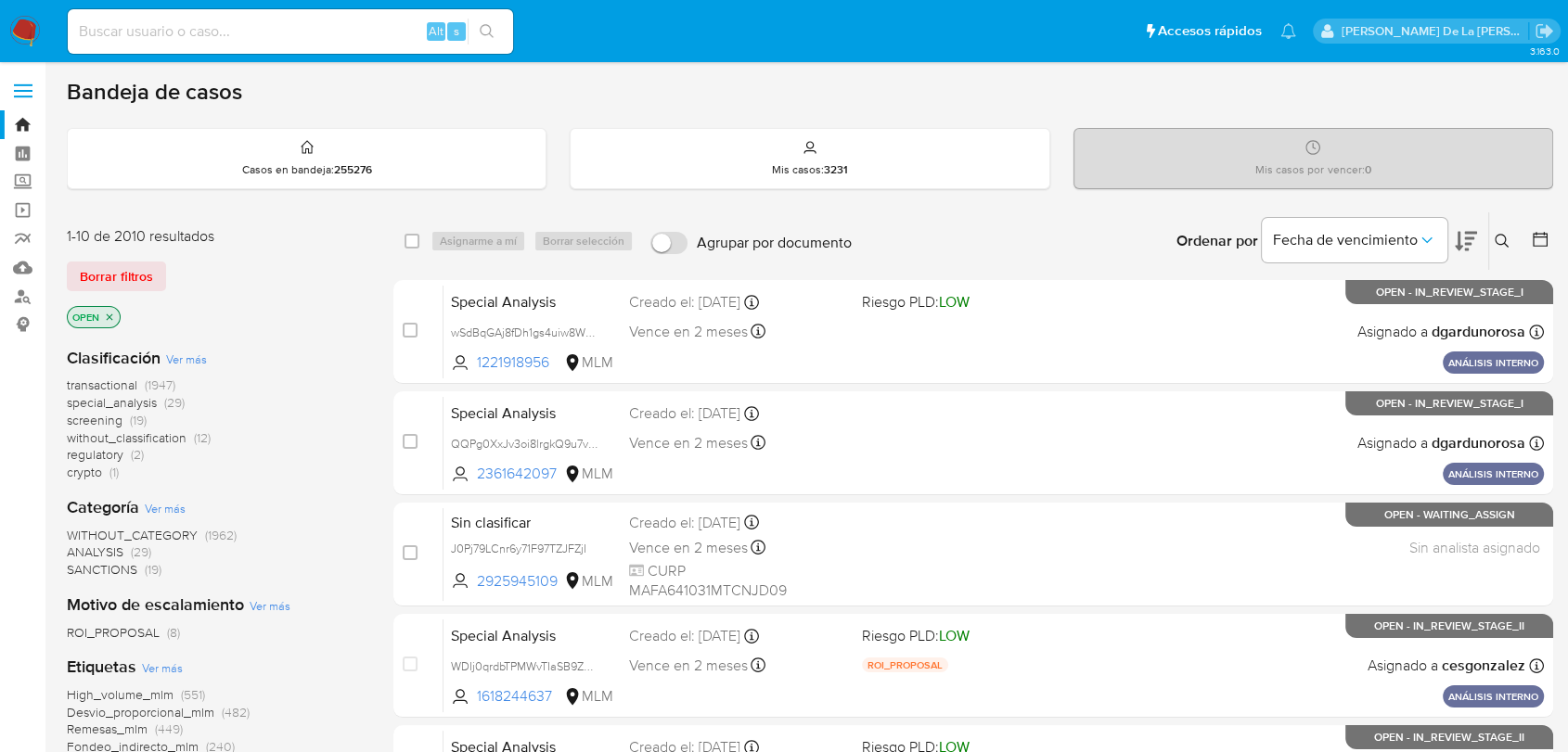
click at [101, 415] on span "screening" at bounding box center [95, 420] width 56 height 19
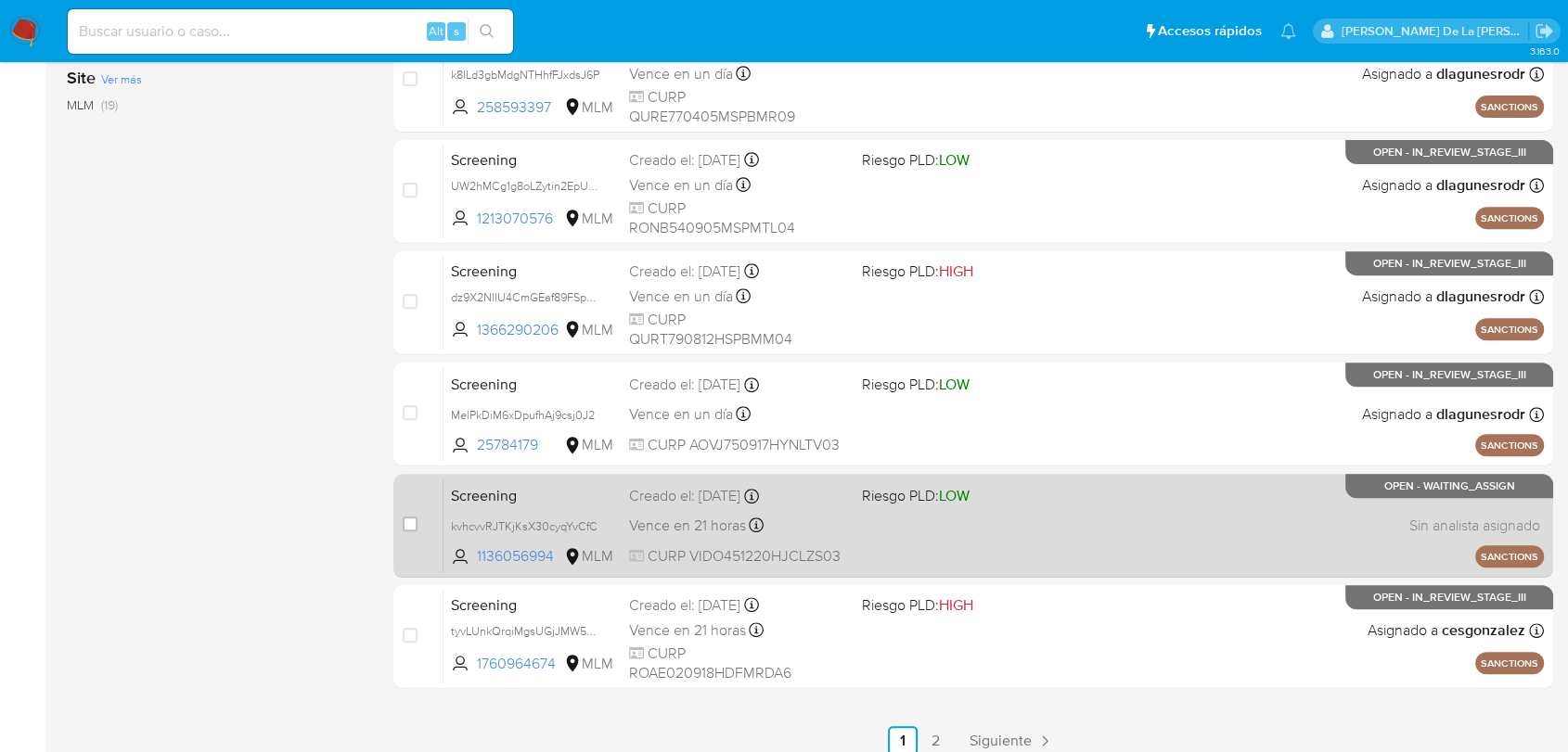
scroll to position [778, 0]
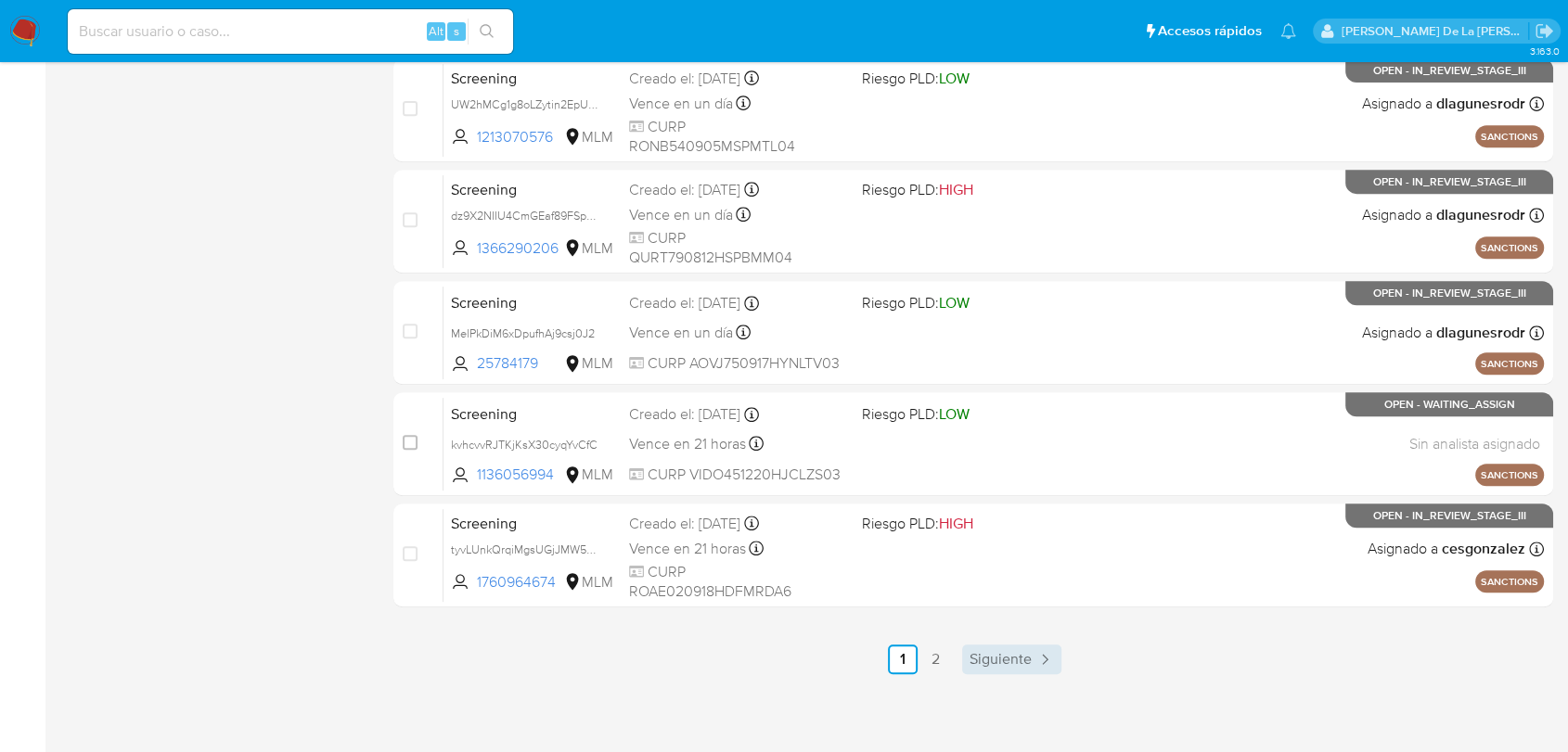
click at [999, 651] on span "Siguiente" at bounding box center [1000, 659] width 62 height 15
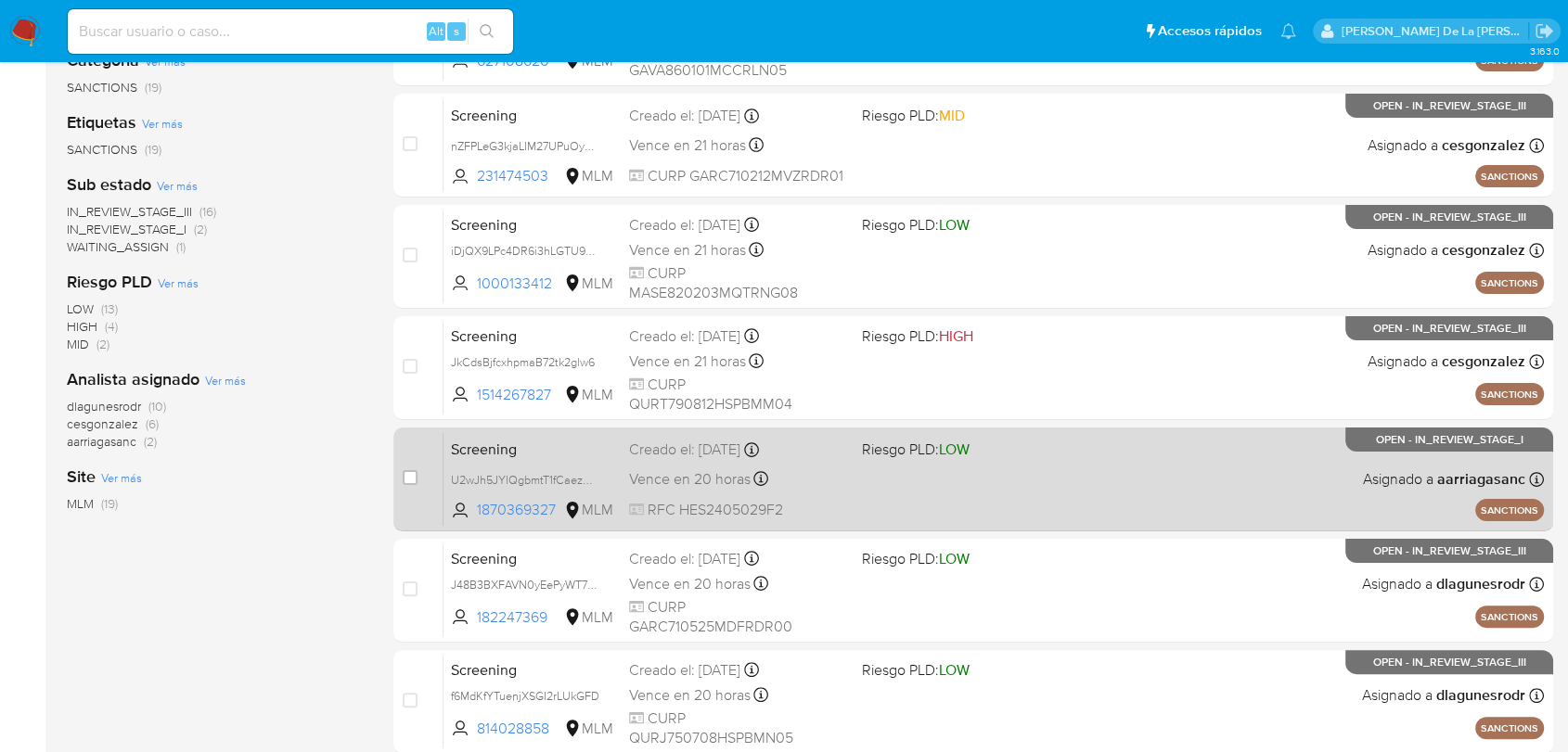
scroll to position [666, 0]
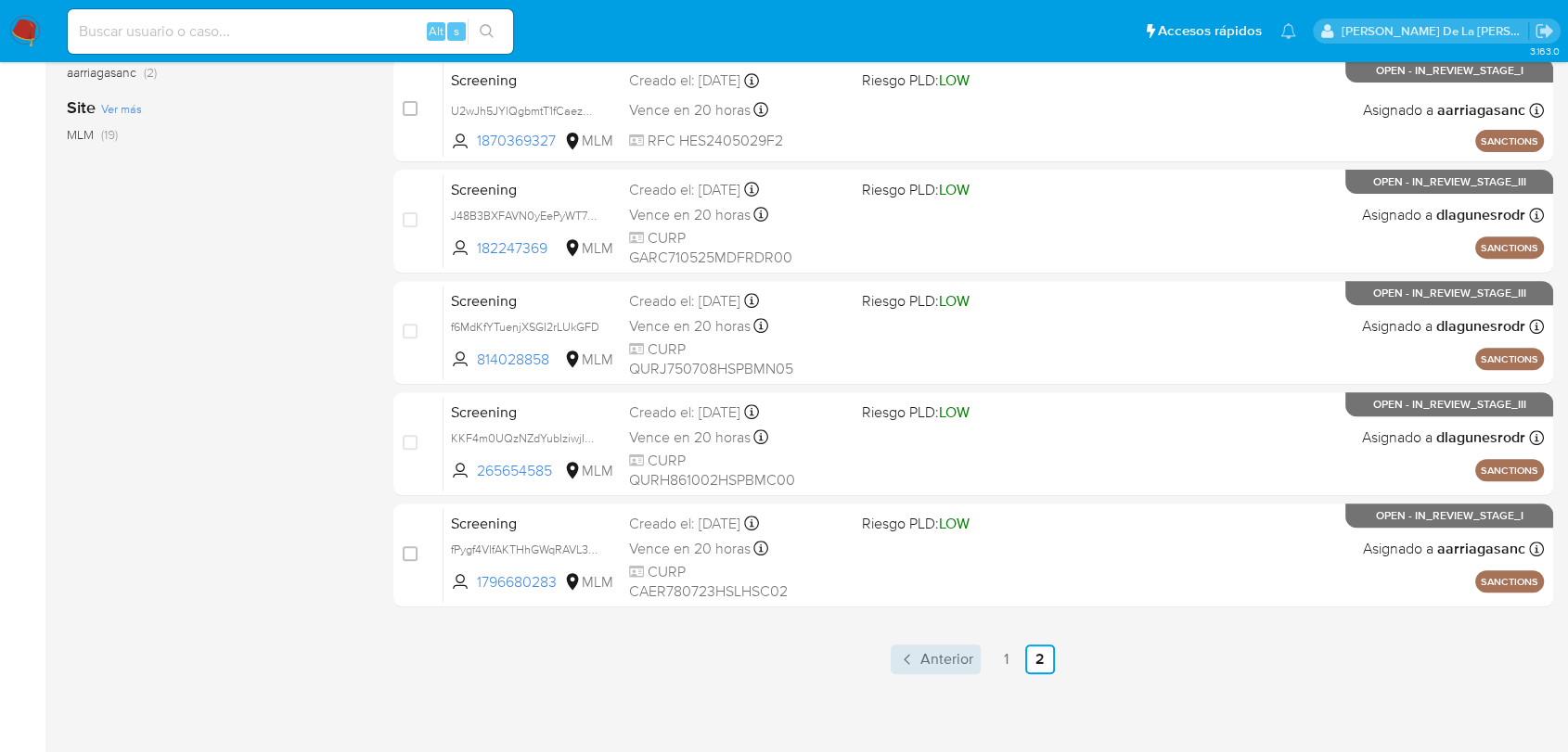
click at [929, 662] on span "Anterior" at bounding box center [946, 659] width 53 height 15
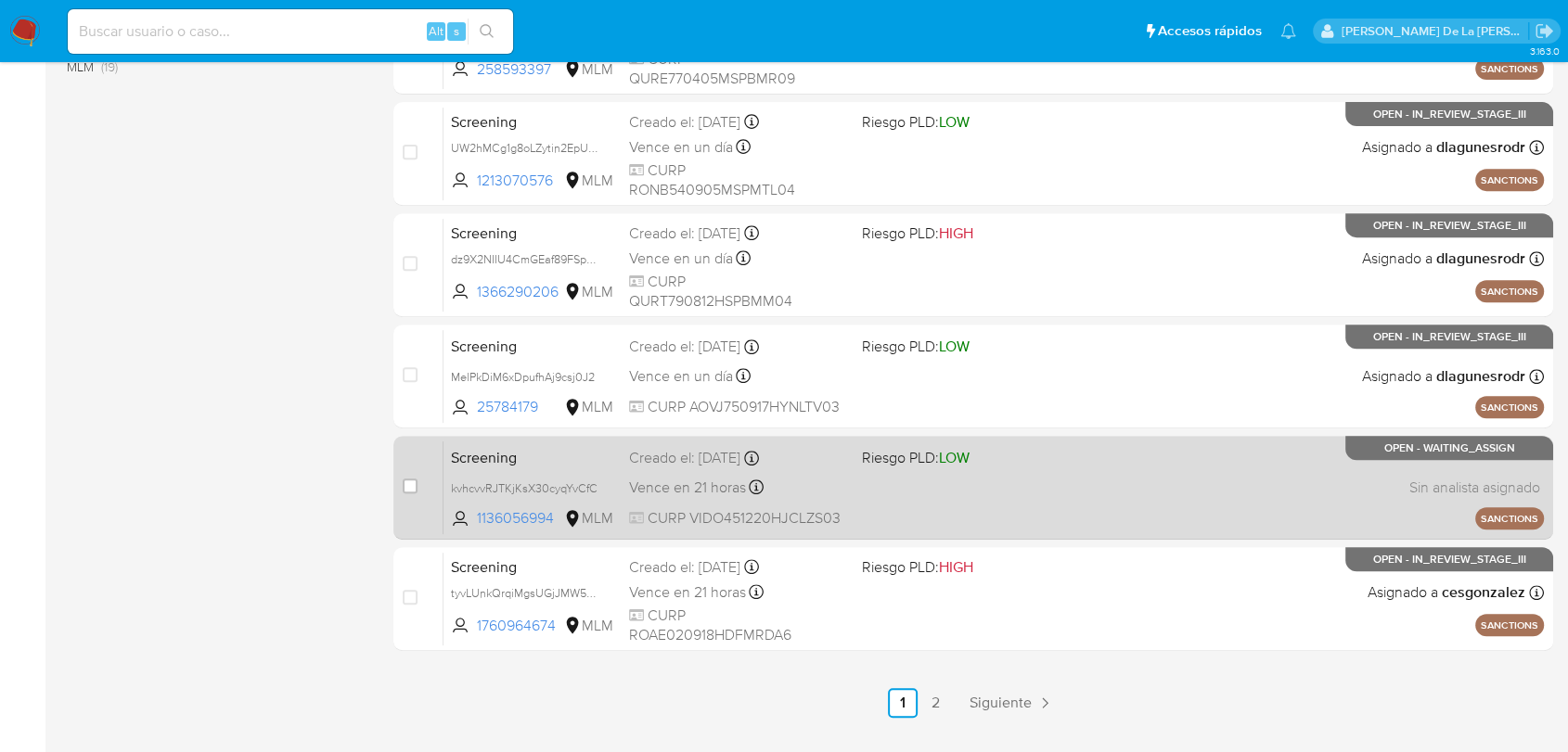
scroll to position [778, 0]
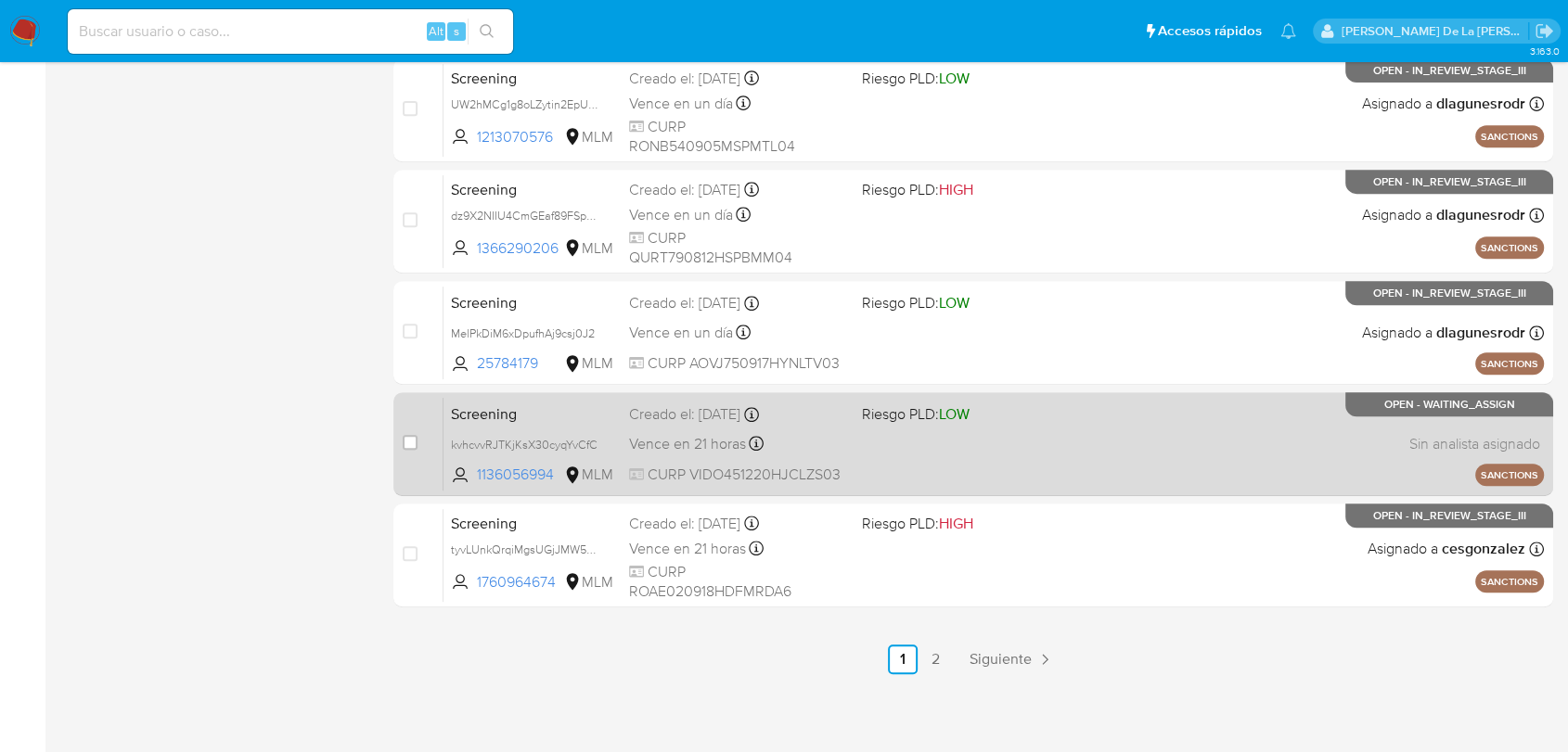
click at [1094, 470] on div "Screening kvhcvvRJTKjKsX30cyqYvCfC 1136056994 MLM Riesgo PLD: LOW Creado el: 14…" at bounding box center [994, 443] width 1101 height 94
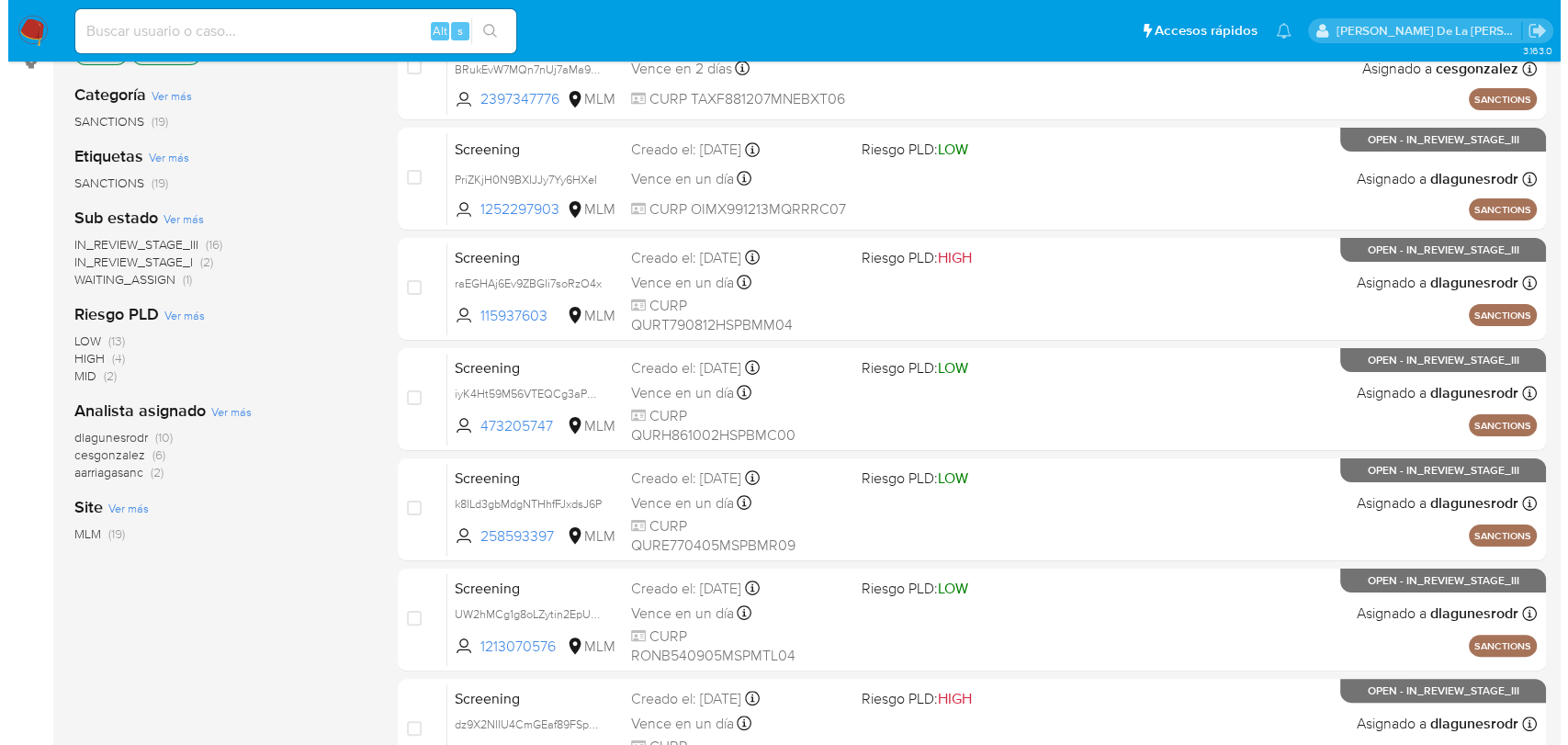
scroll to position [0, 0]
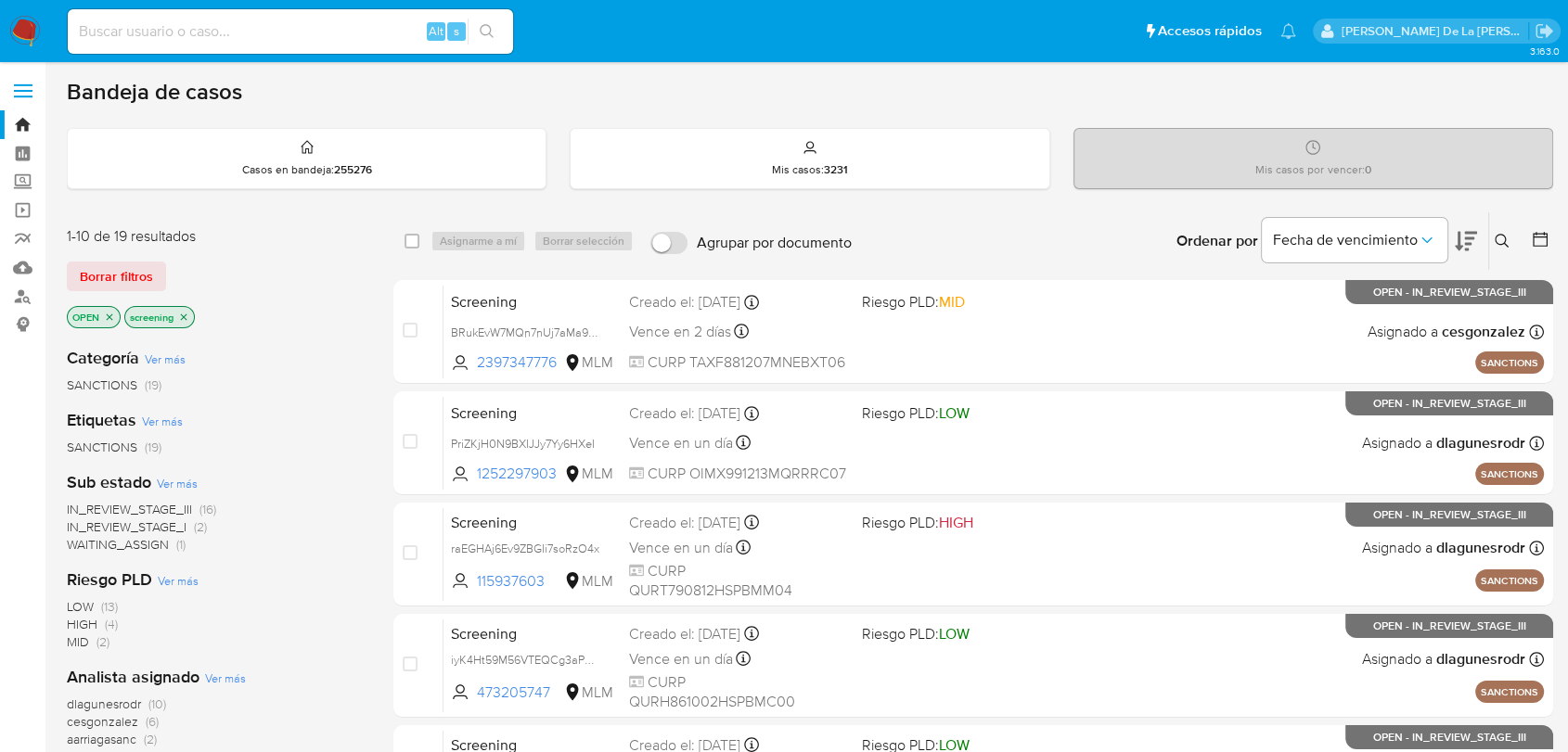
click at [1496, 237] on icon at bounding box center [1502, 241] width 15 height 15
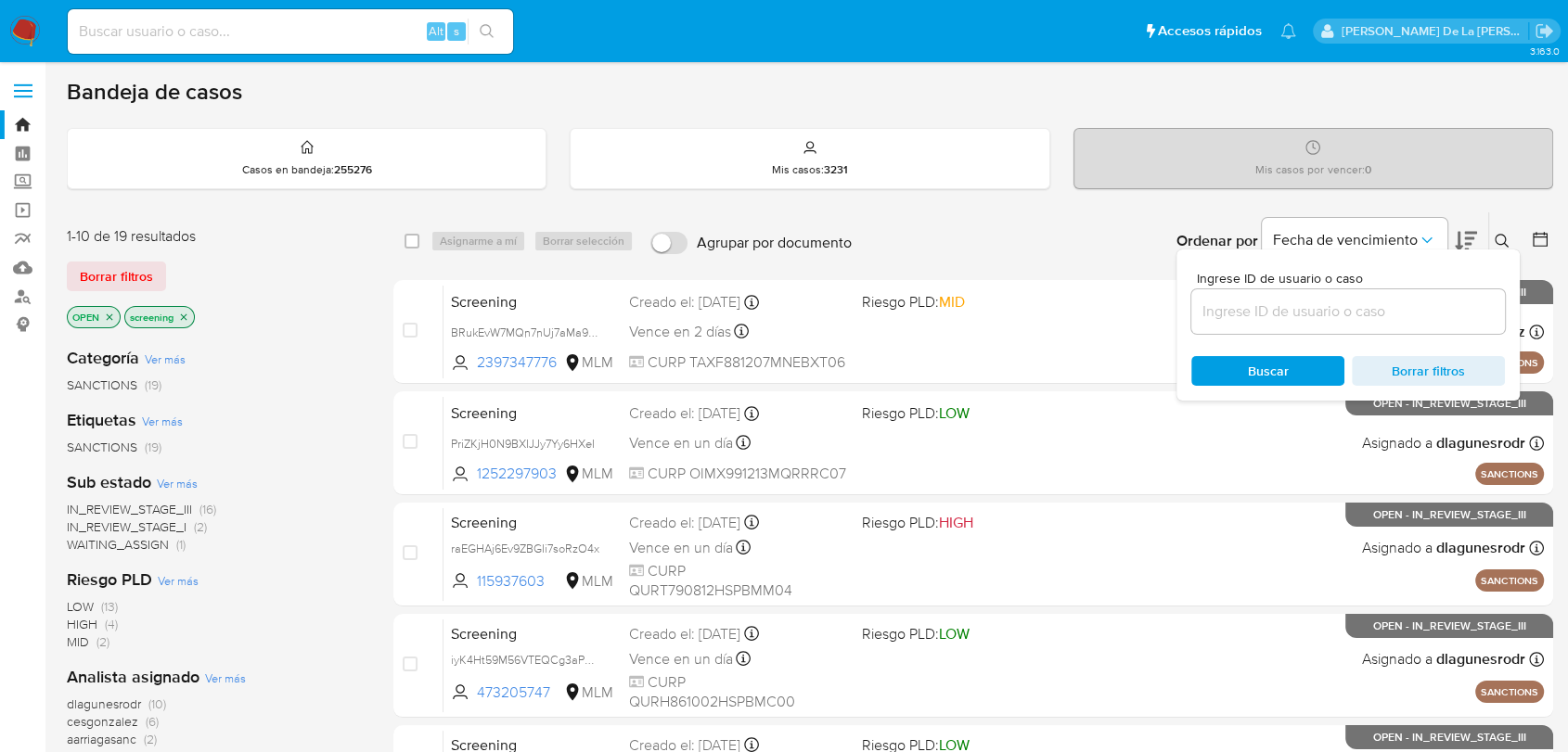
click at [1245, 318] on input at bounding box center [1347, 312] width 314 height 24
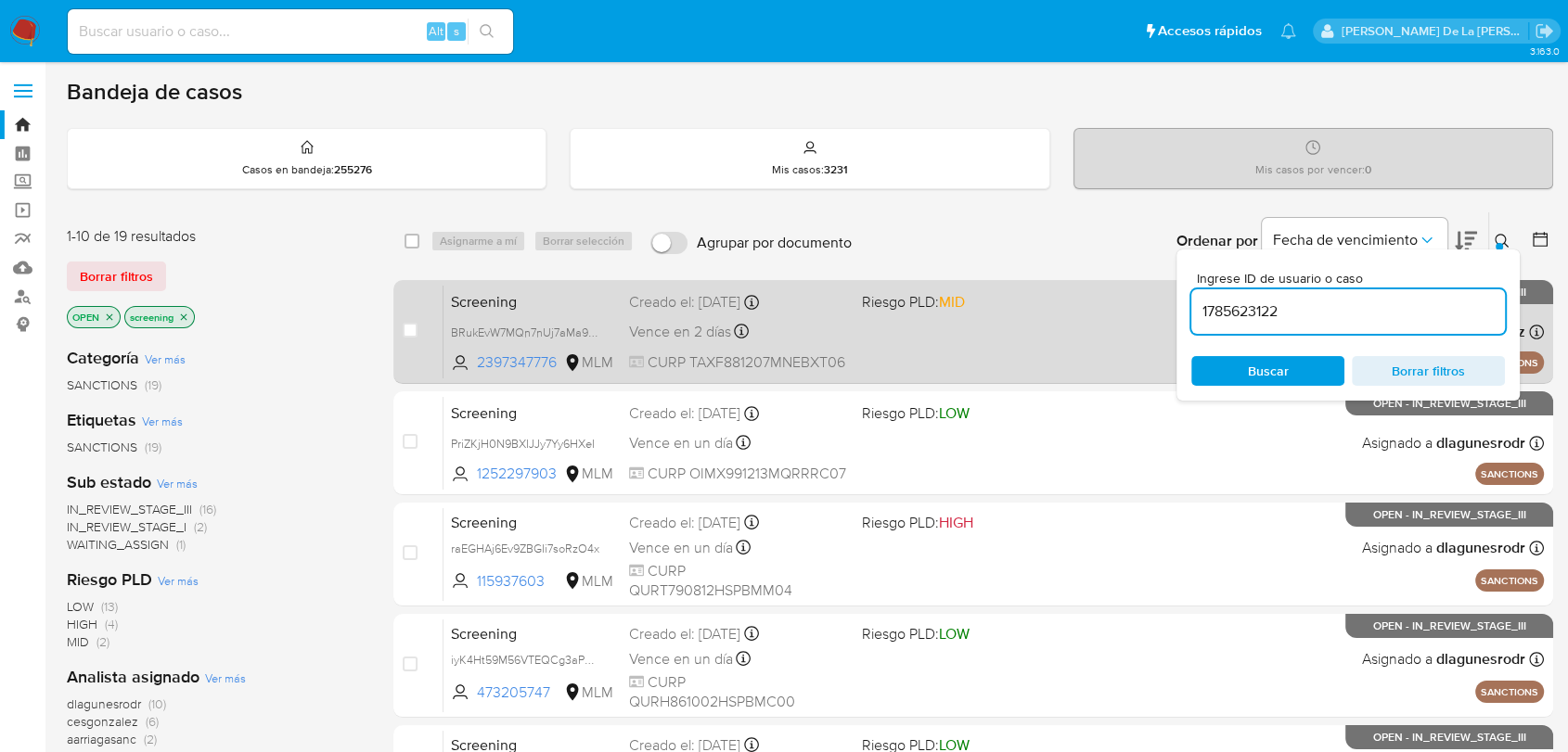
type input "1785623122"
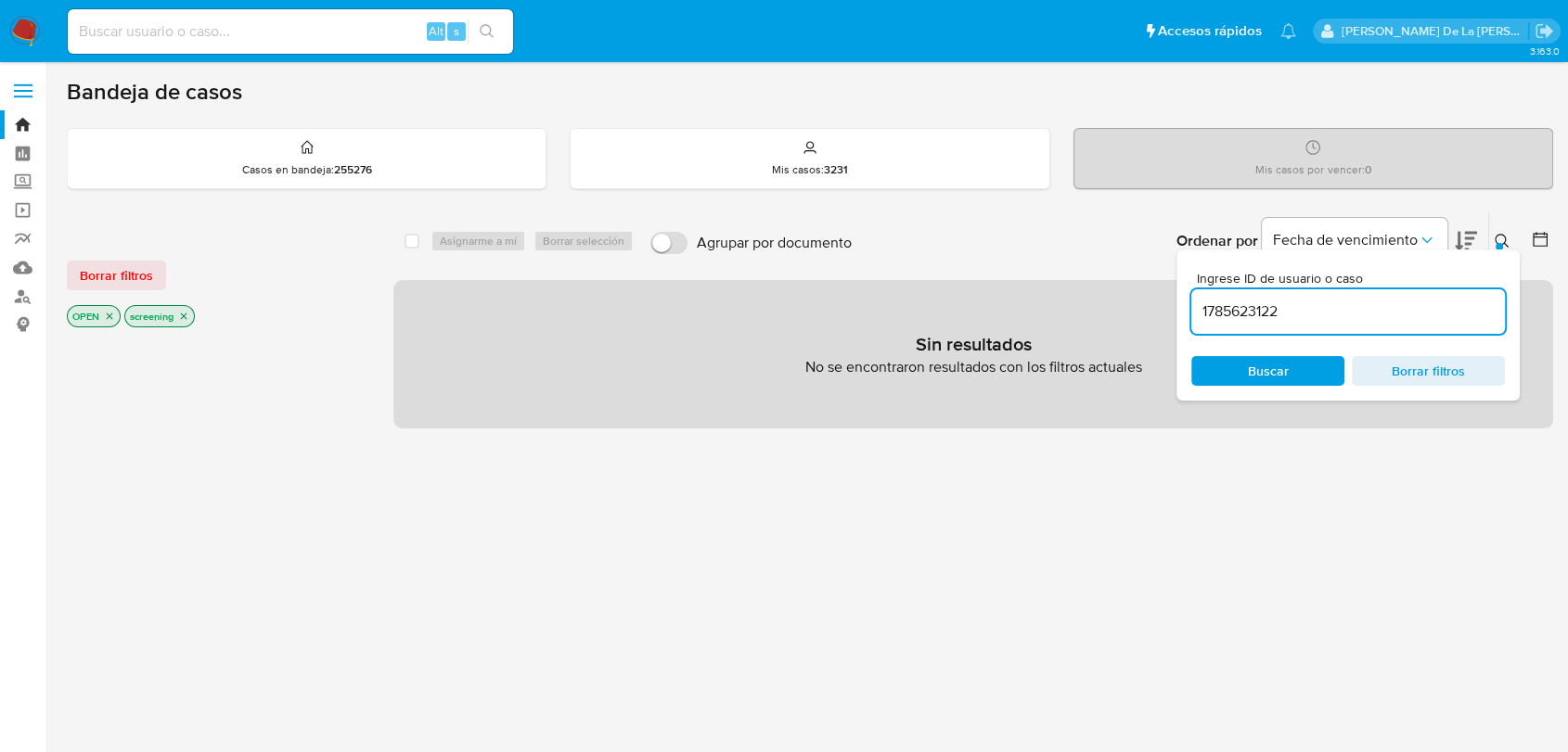
click at [109, 313] on icon "close-filter" at bounding box center [110, 316] width 11 height 11
click at [134, 318] on p "screening" at bounding box center [102, 316] width 69 height 20
click at [125, 316] on icon "close-filter" at bounding box center [127, 316] width 11 height 11
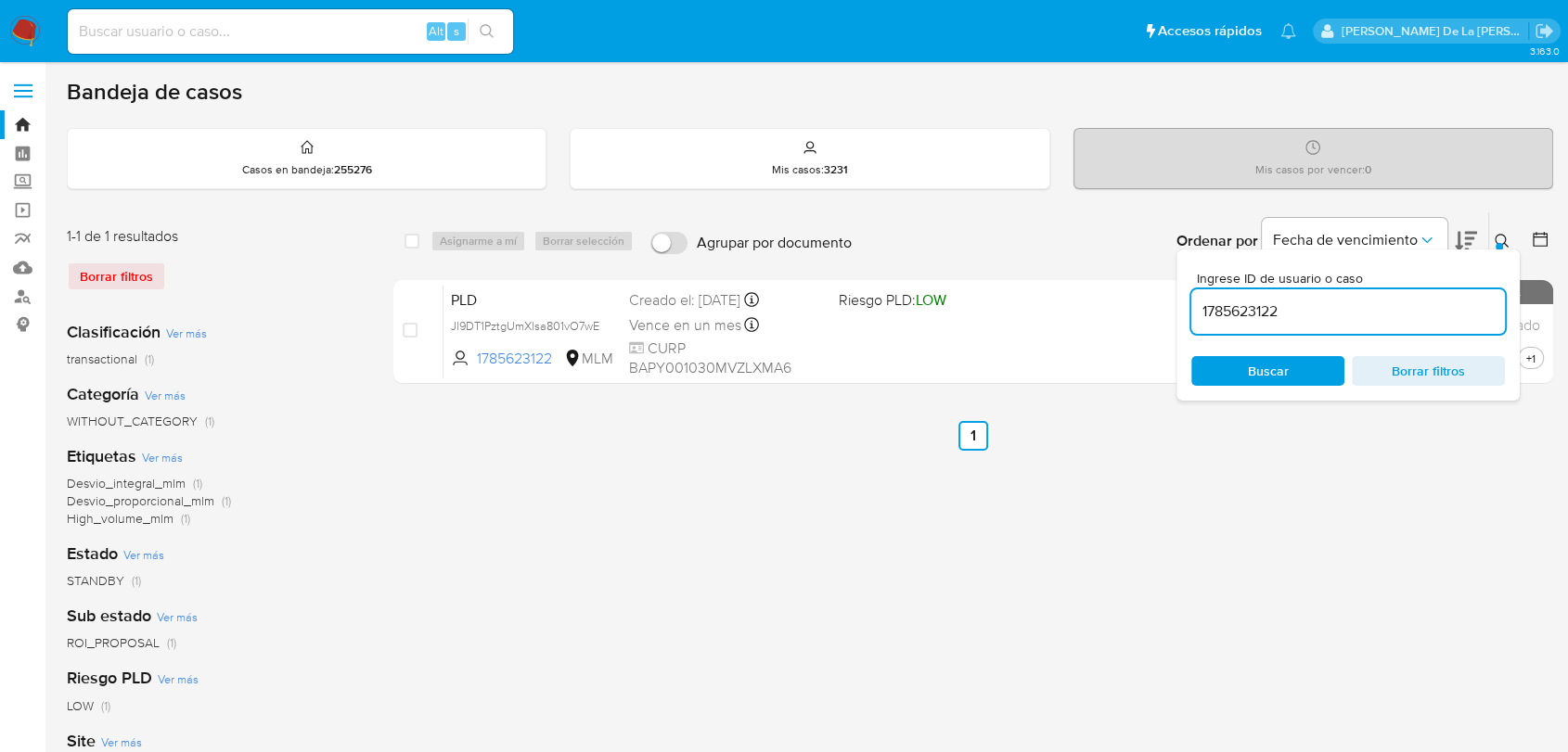
click at [814, 520] on div "select-all-cases-checkbox Asignarme a mí Borrar selección Agrupar por documento…" at bounding box center [972, 618] width 1159 height 814
click at [1504, 243] on icon at bounding box center [1502, 241] width 15 height 15
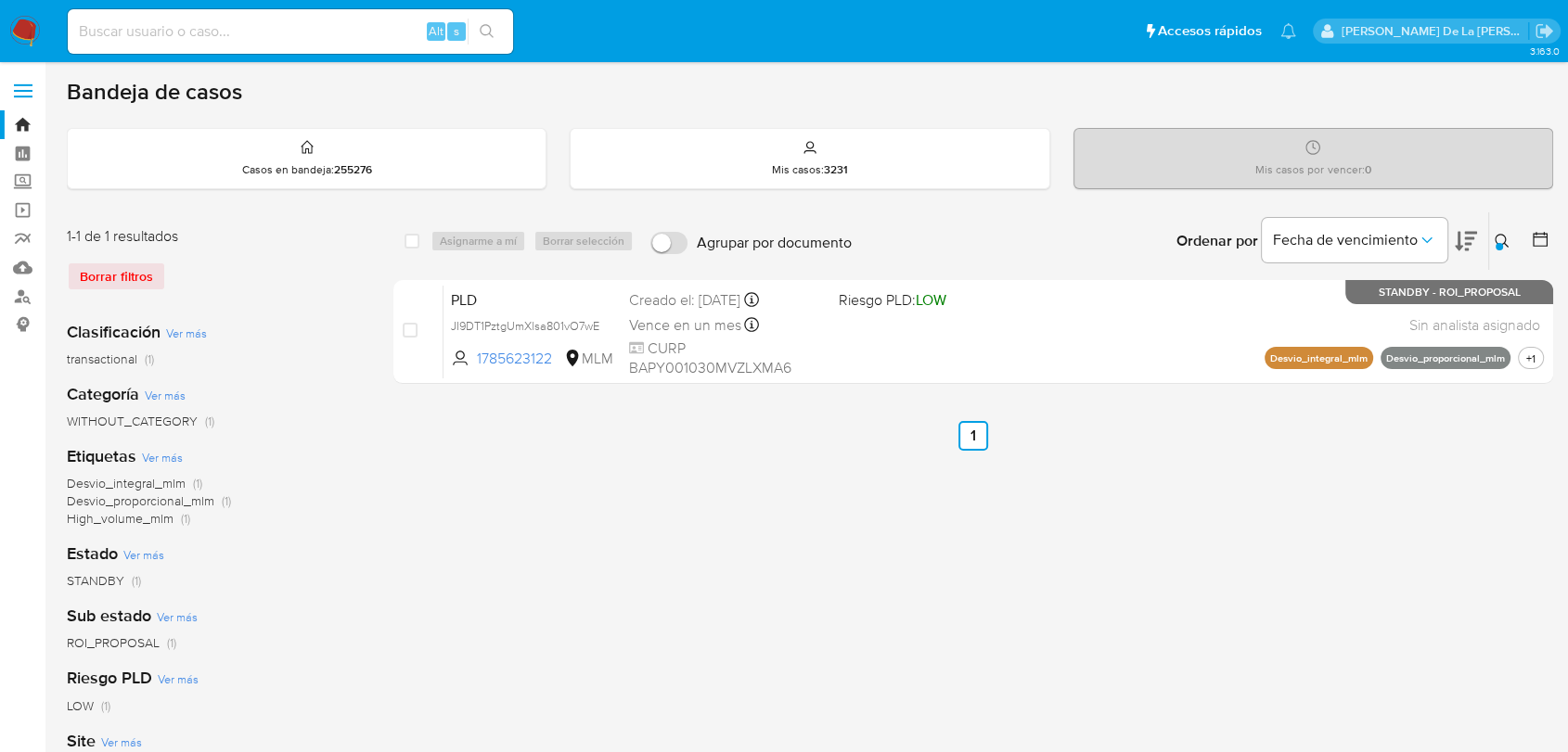
click at [1501, 237] on icon at bounding box center [1502, 241] width 15 height 15
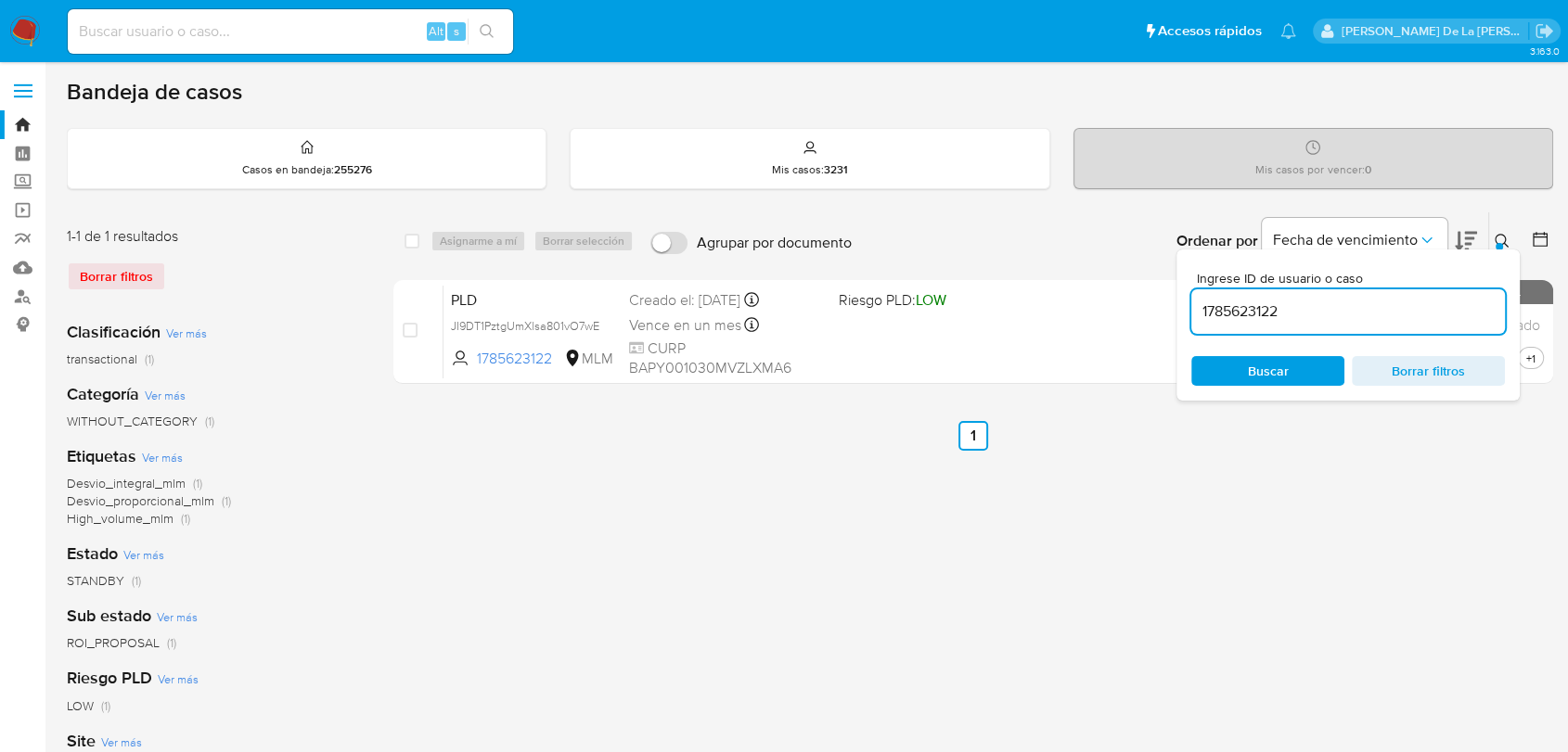
click at [1206, 300] on input "1785623122" at bounding box center [1347, 312] width 314 height 24
click at [1209, 300] on input "1785623122" at bounding box center [1347, 312] width 314 height 24
click at [1243, 312] on input "1785623122" at bounding box center [1347, 312] width 314 height 24
type input "2446575843"
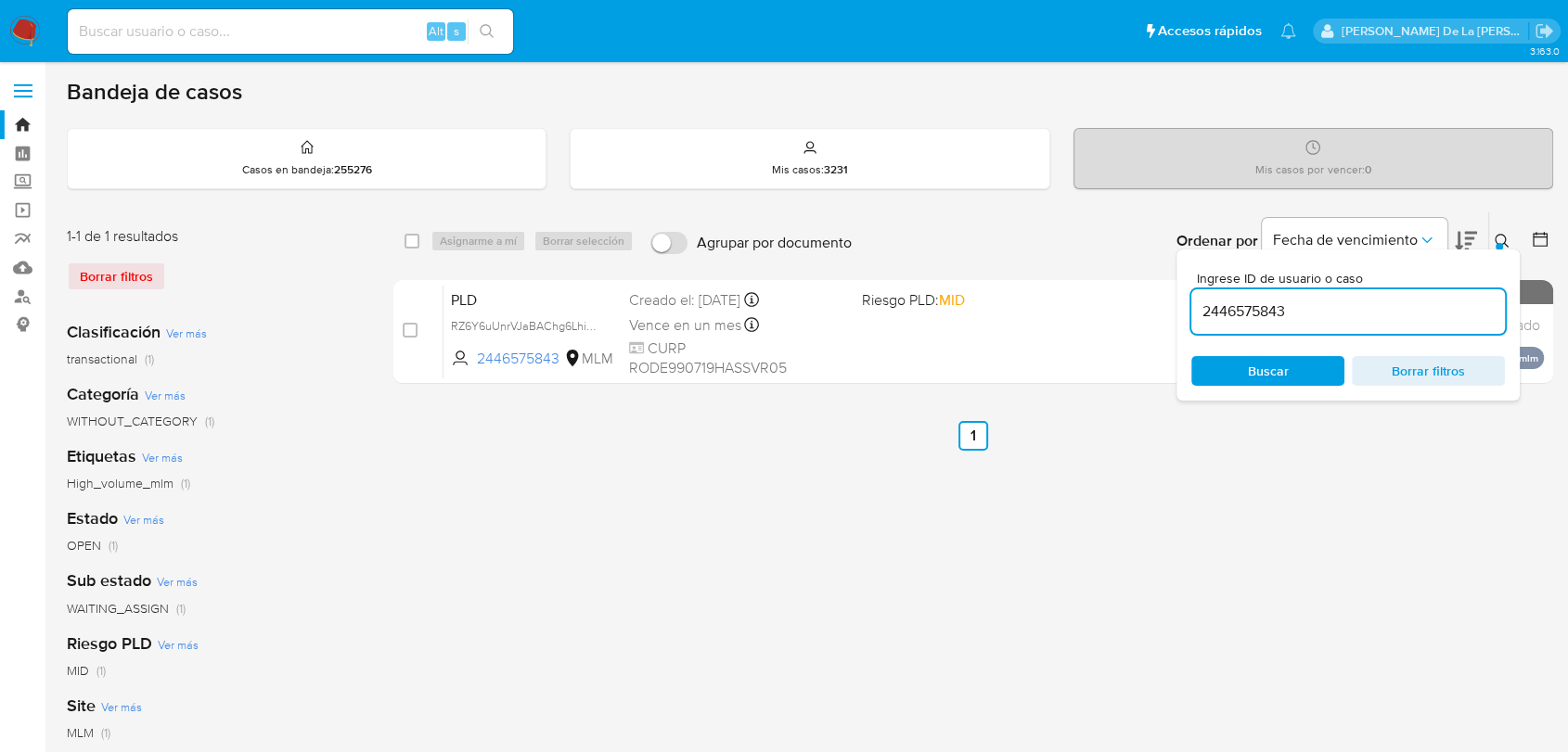
click at [616, 437] on ul "Anterior 1 Siguiente" at bounding box center [972, 436] width 1159 height 30
click at [1504, 235] on icon at bounding box center [1502, 241] width 15 height 15
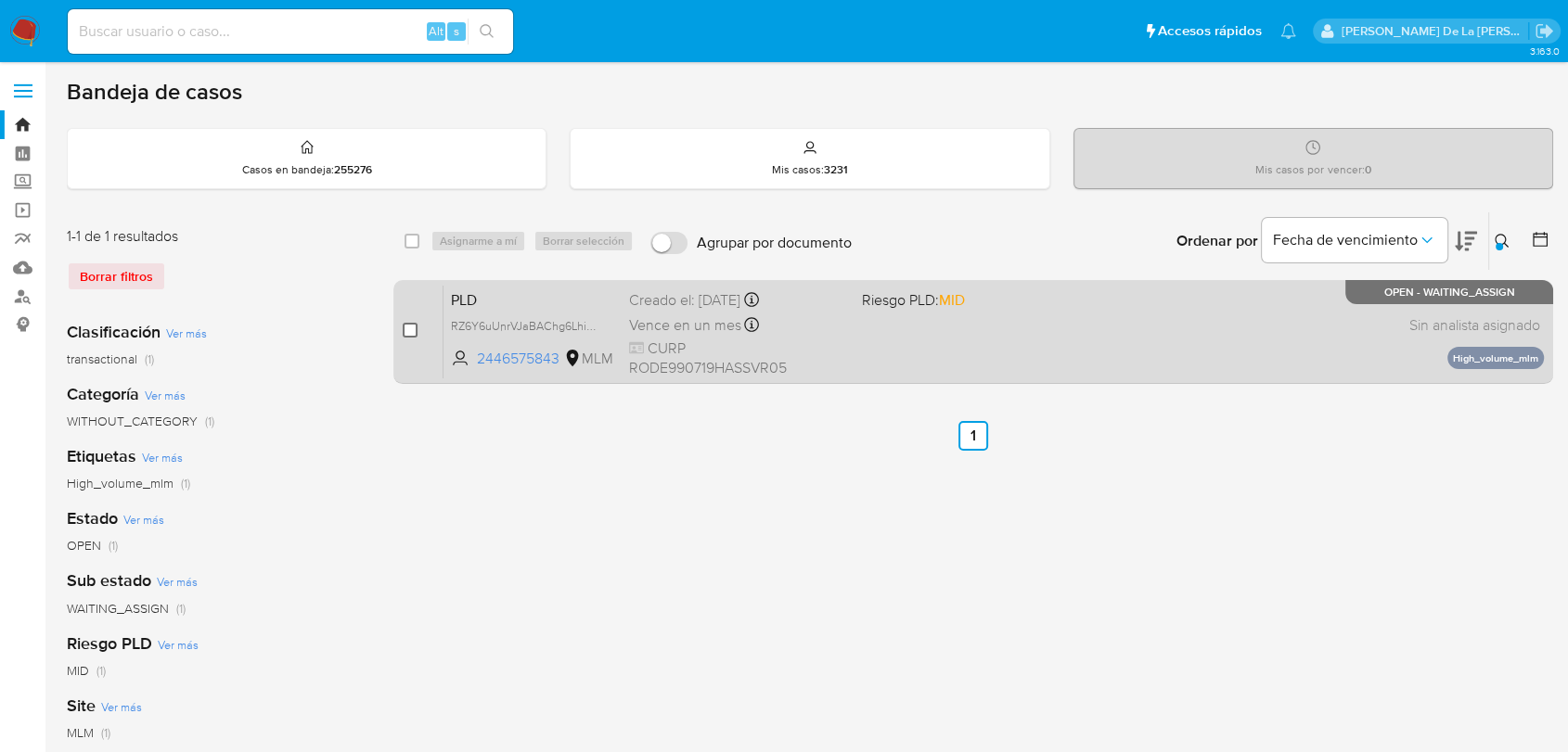
click at [414, 328] on input "checkbox" at bounding box center [410, 330] width 15 height 15
checkbox input "true"
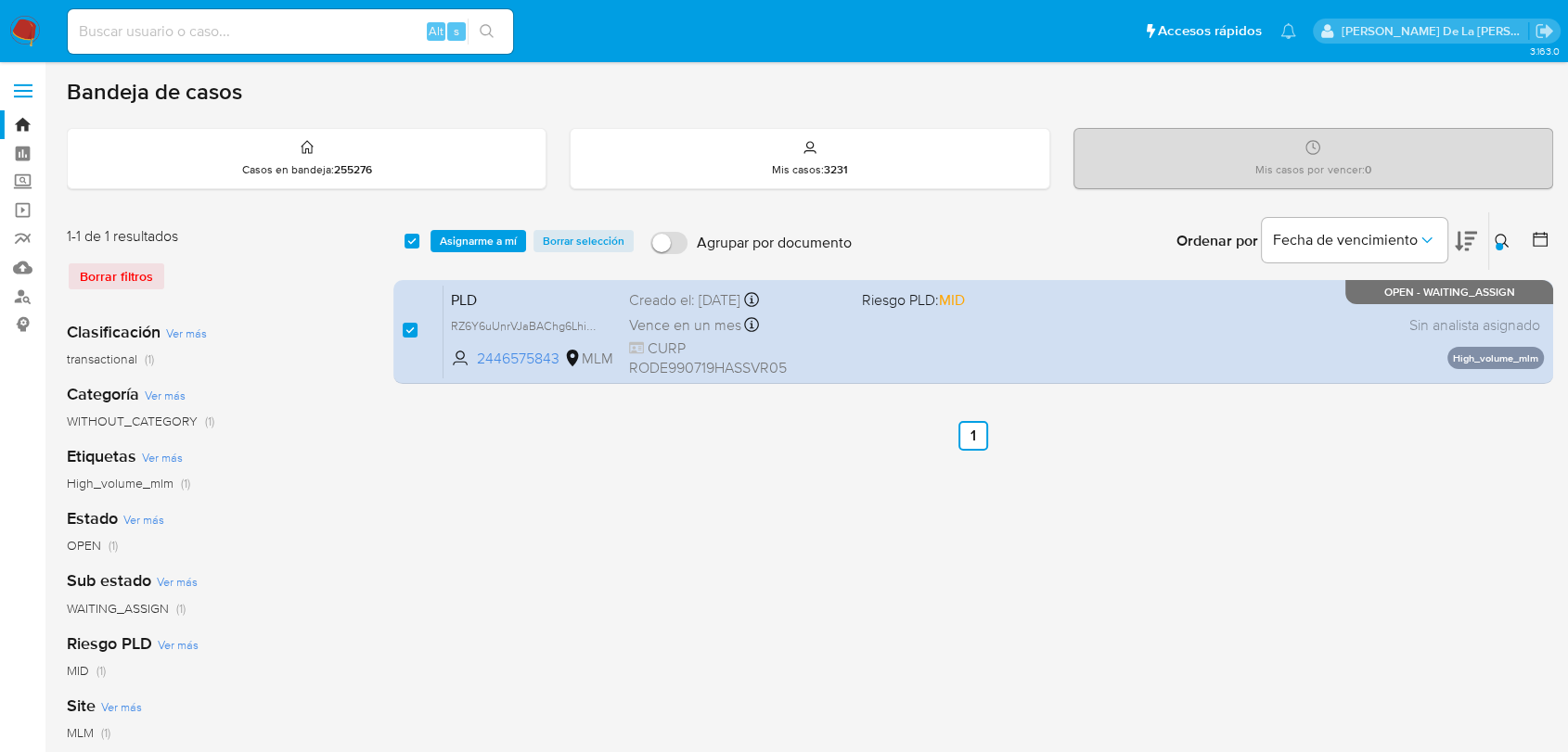
click at [1497, 246] on div at bounding box center [1499, 247] width 7 height 7
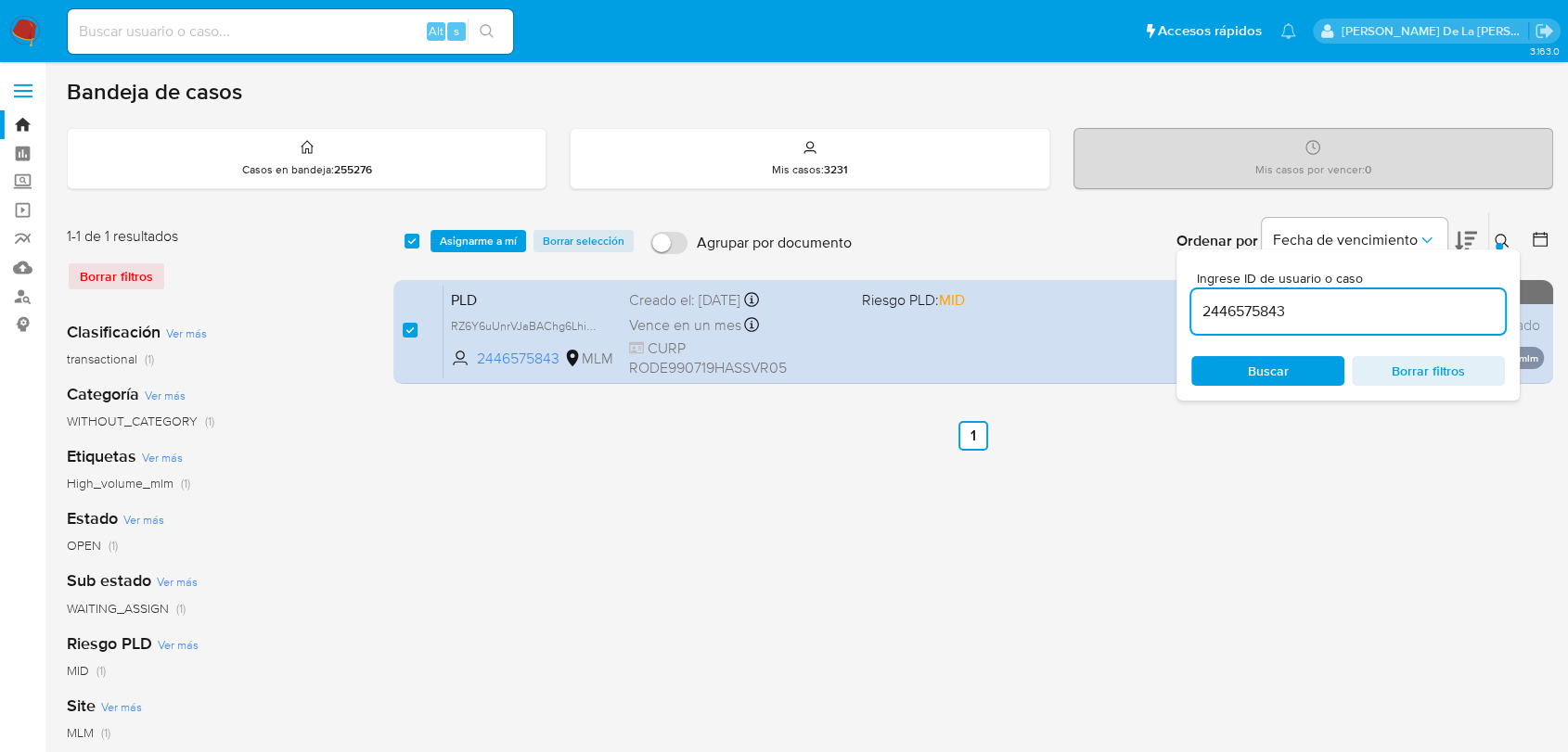
click at [1232, 312] on input "2446575843" at bounding box center [1347, 312] width 314 height 24
type input "2089147409"
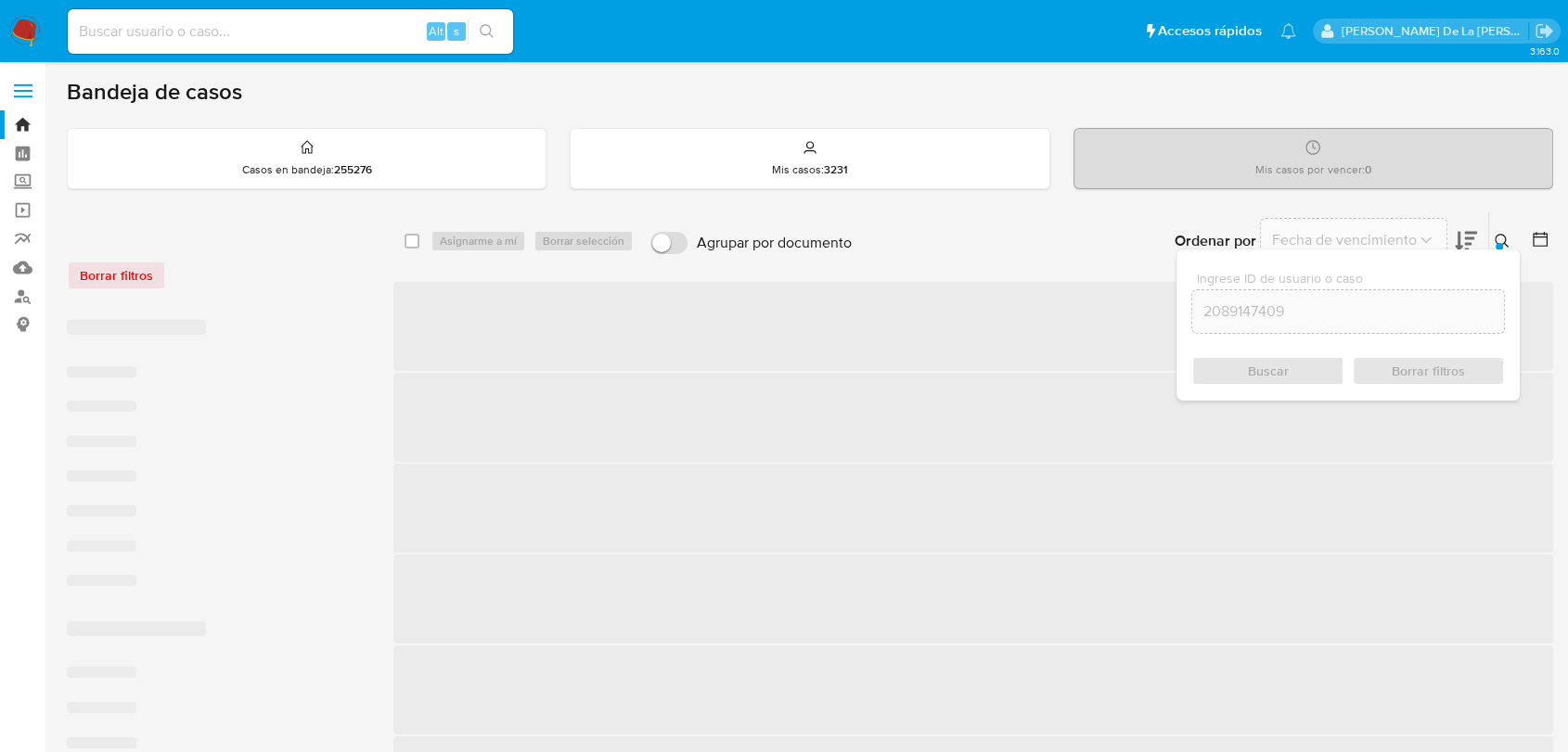
checkbox input "false"
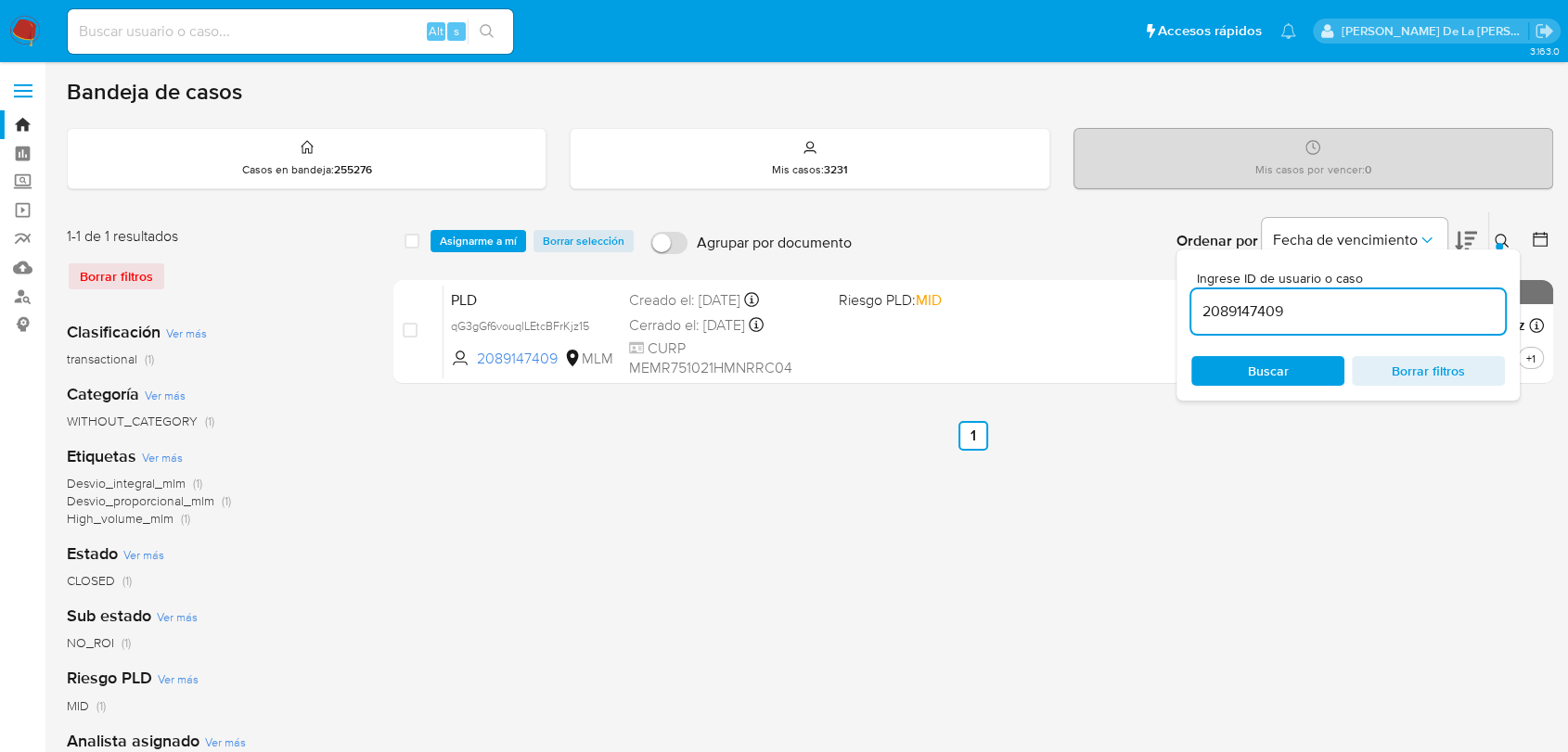
click at [764, 608] on div "select-all-cases-checkbox Asignarme a mí Borrar selección Agrupar por documento…" at bounding box center [972, 618] width 1159 height 814
click at [1499, 234] on icon at bounding box center [1502, 241] width 15 height 15
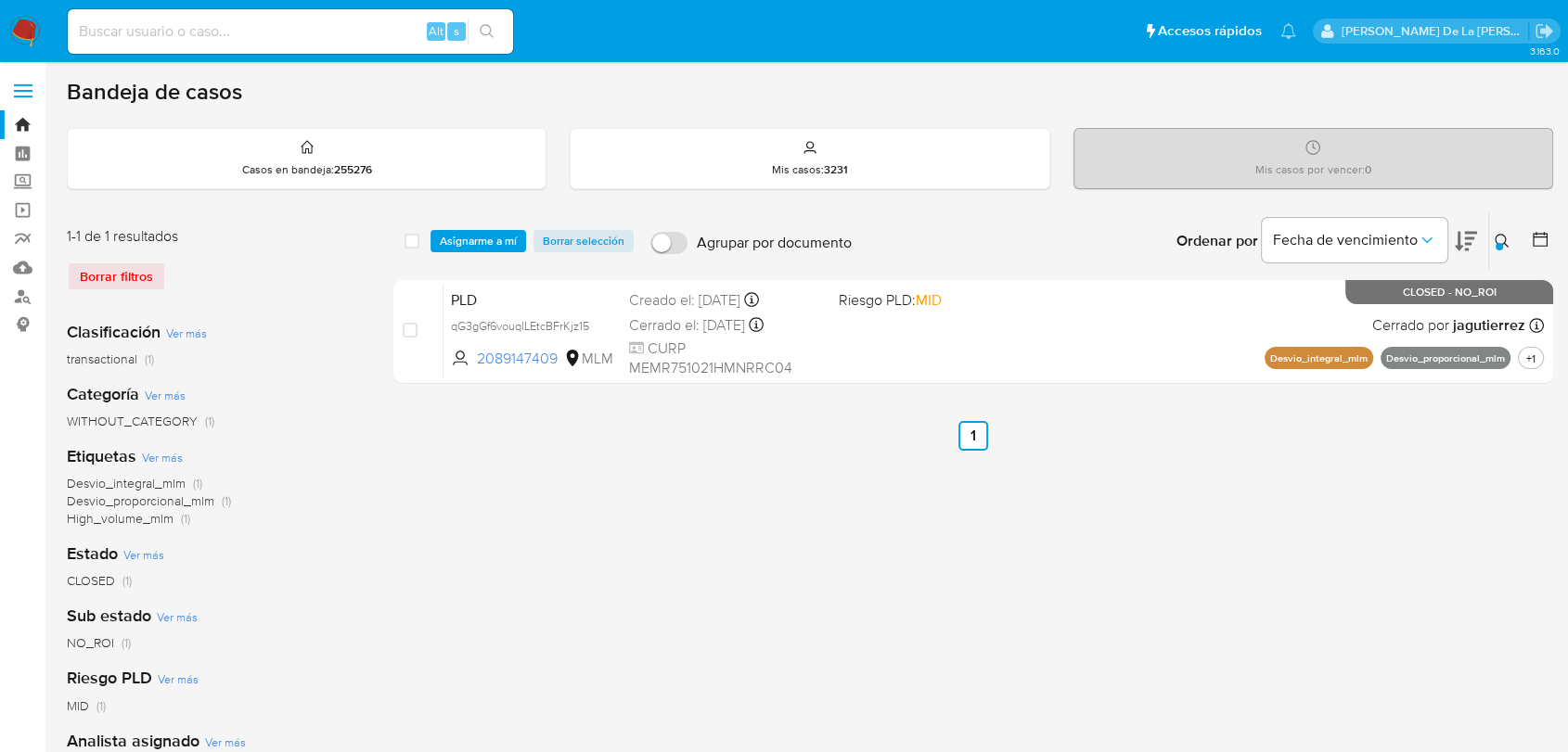
click at [1503, 234] on icon at bounding box center [1502, 241] width 15 height 15
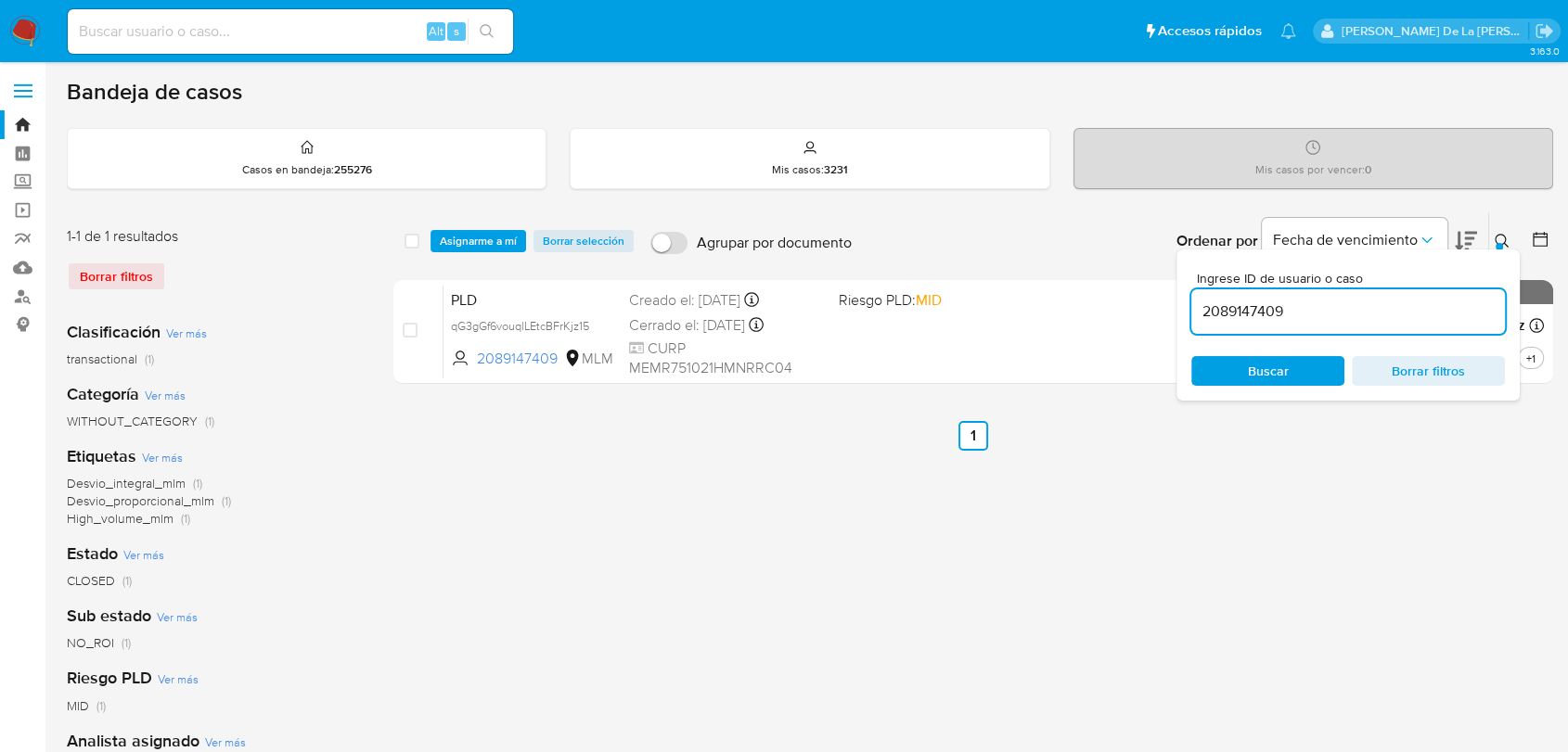
click at [1244, 313] on input "2089147409" at bounding box center [1347, 312] width 314 height 24
click at [1244, 312] on input "2089147409" at bounding box center [1347, 312] width 314 height 24
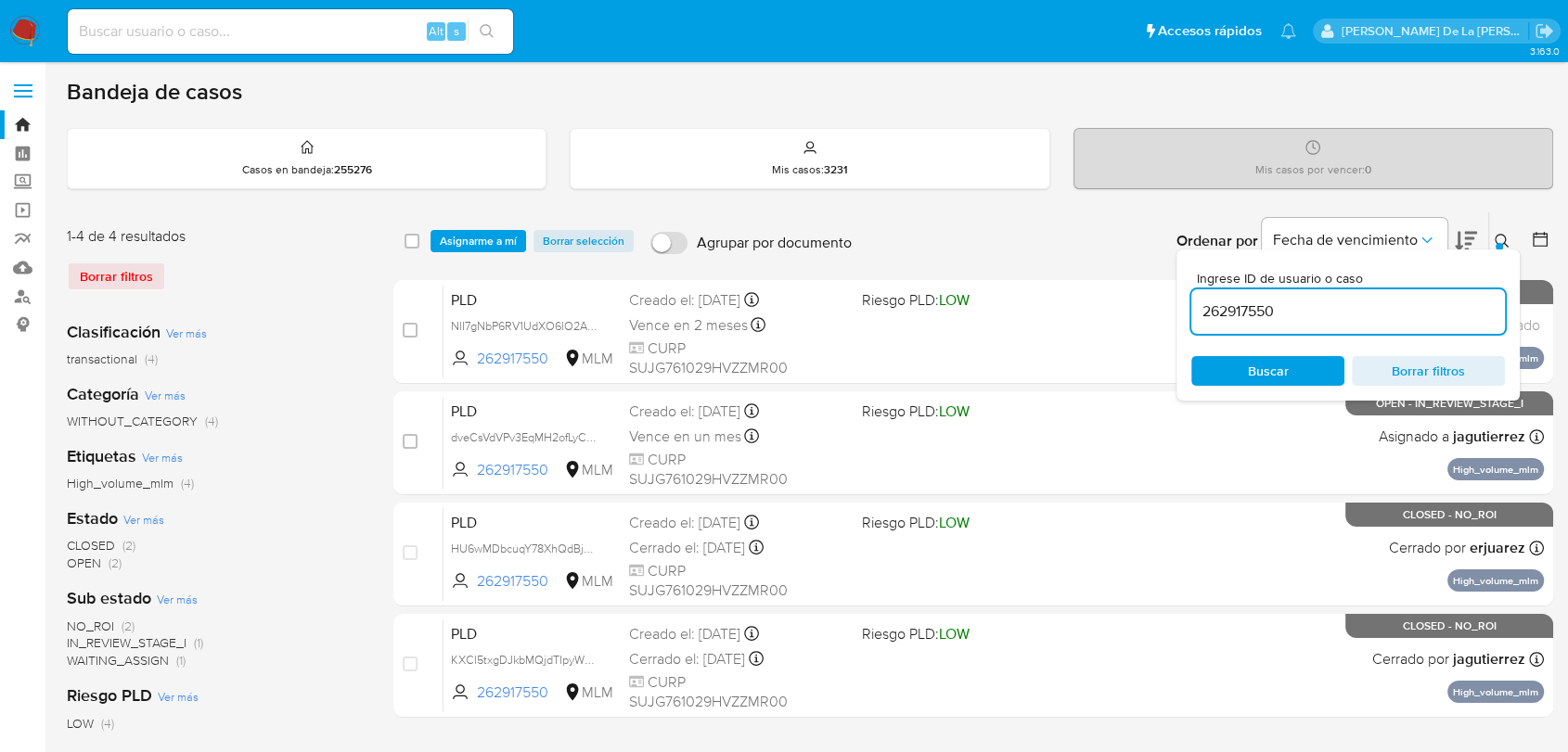
click at [1505, 234] on icon at bounding box center [1502, 241] width 15 height 15
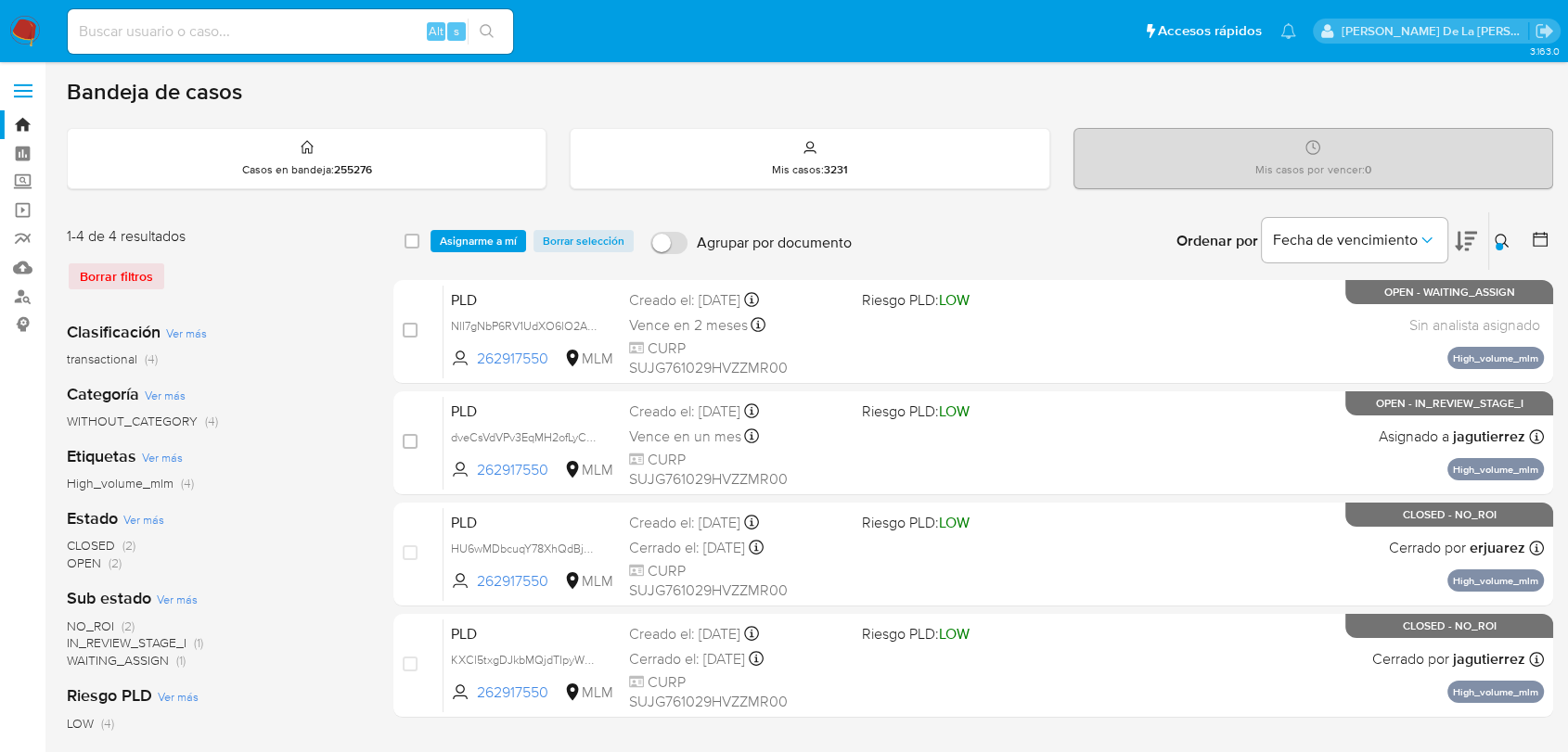
click at [1494, 239] on icon at bounding box center [1501, 240] width 14 height 14
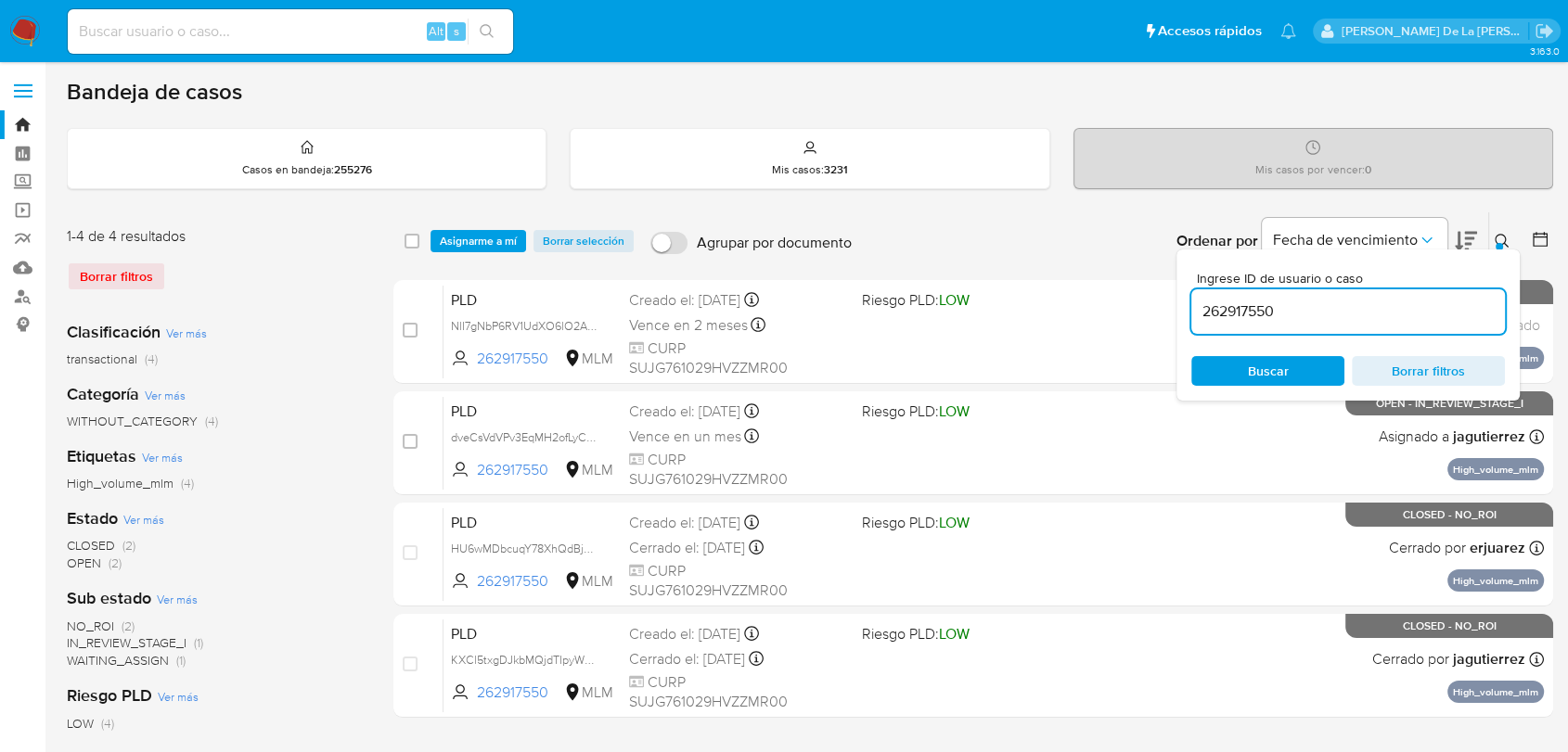
click at [1277, 329] on div "262917550" at bounding box center [1347, 312] width 314 height 45
click at [1272, 316] on input "262917550" at bounding box center [1347, 312] width 314 height 24
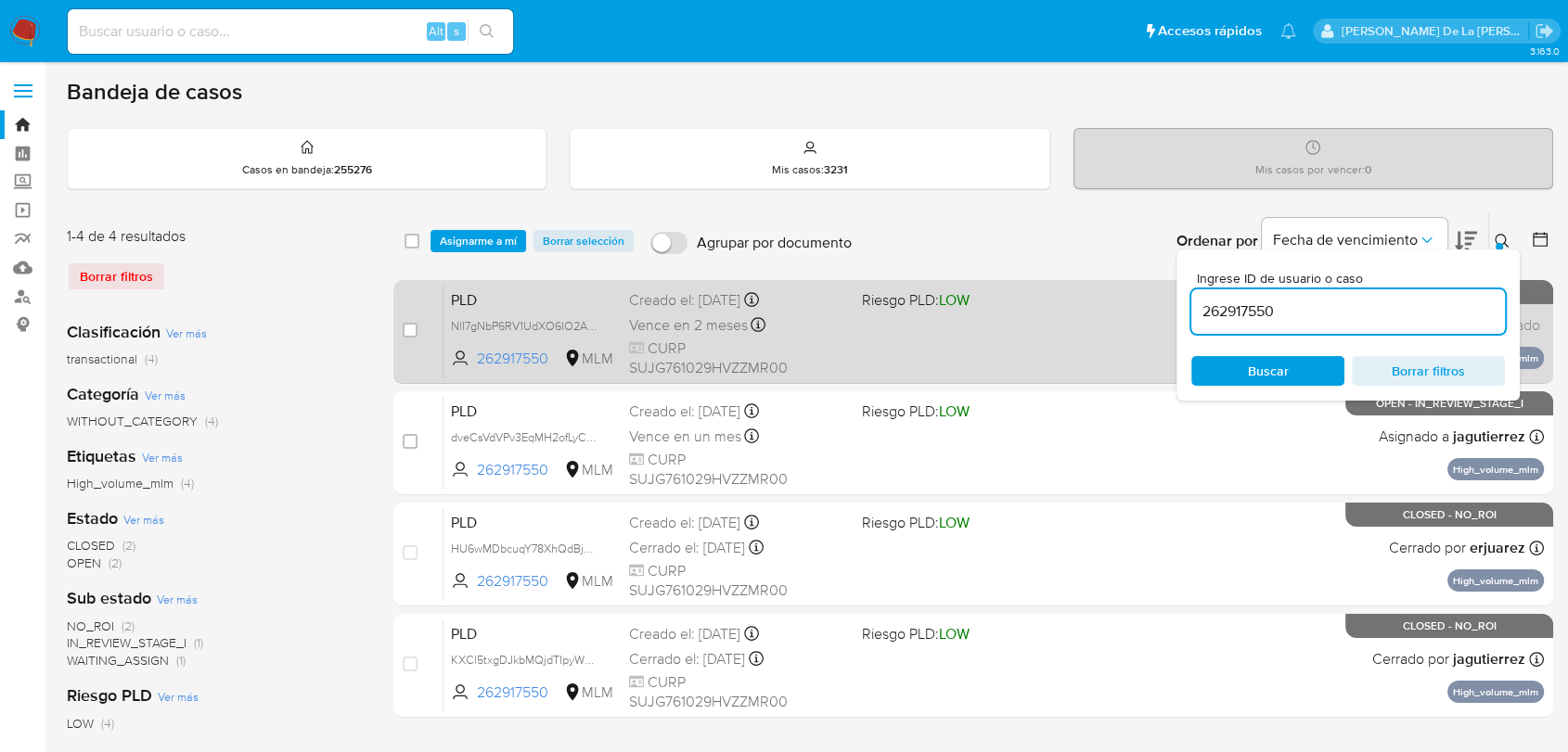
paste input "576842236"
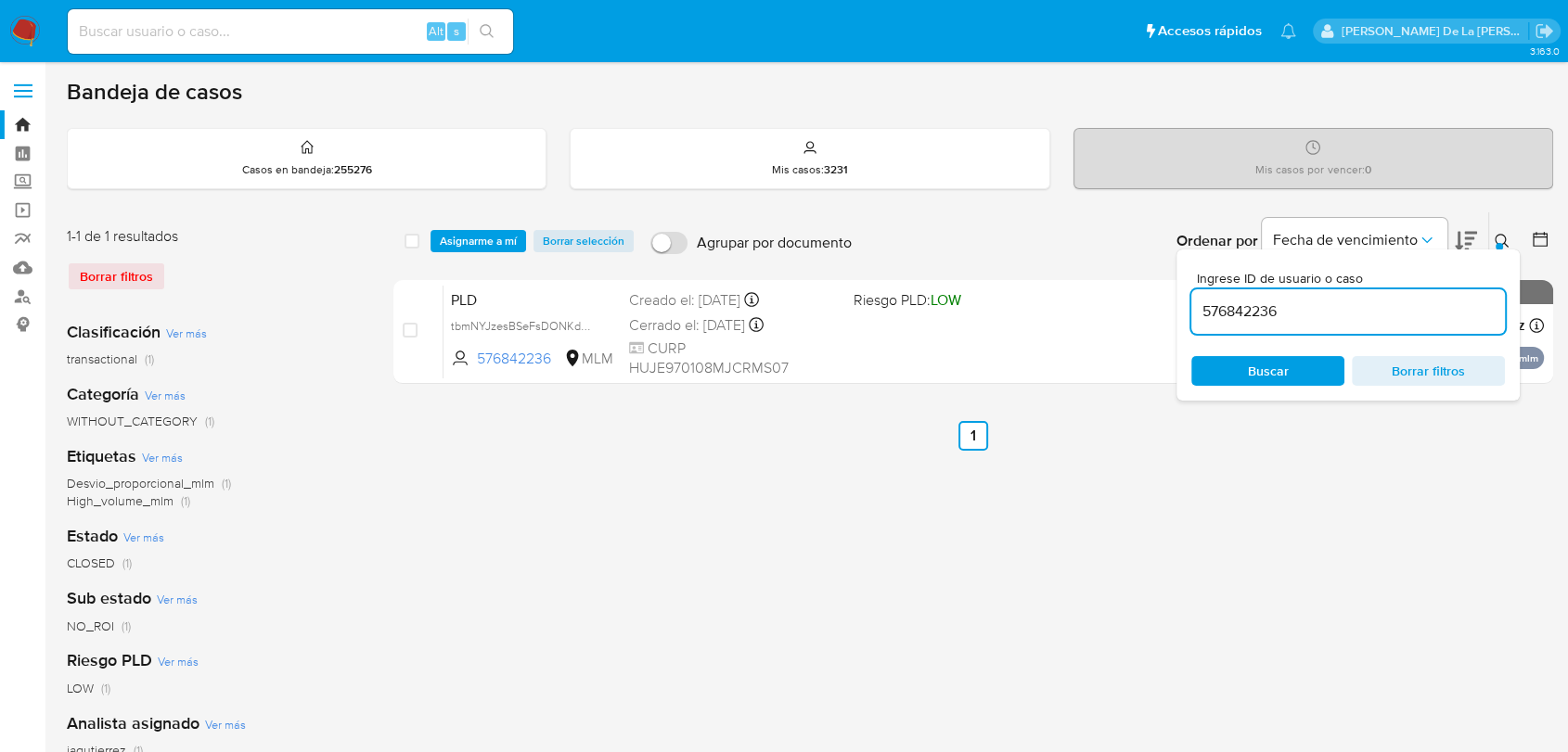
click at [696, 525] on div "select-all-cases-checkbox Asignarme a mí Borrar selección Agrupar por documento…" at bounding box center [972, 618] width 1159 height 814
click at [1497, 230] on button at bounding box center [1504, 241] width 31 height 22
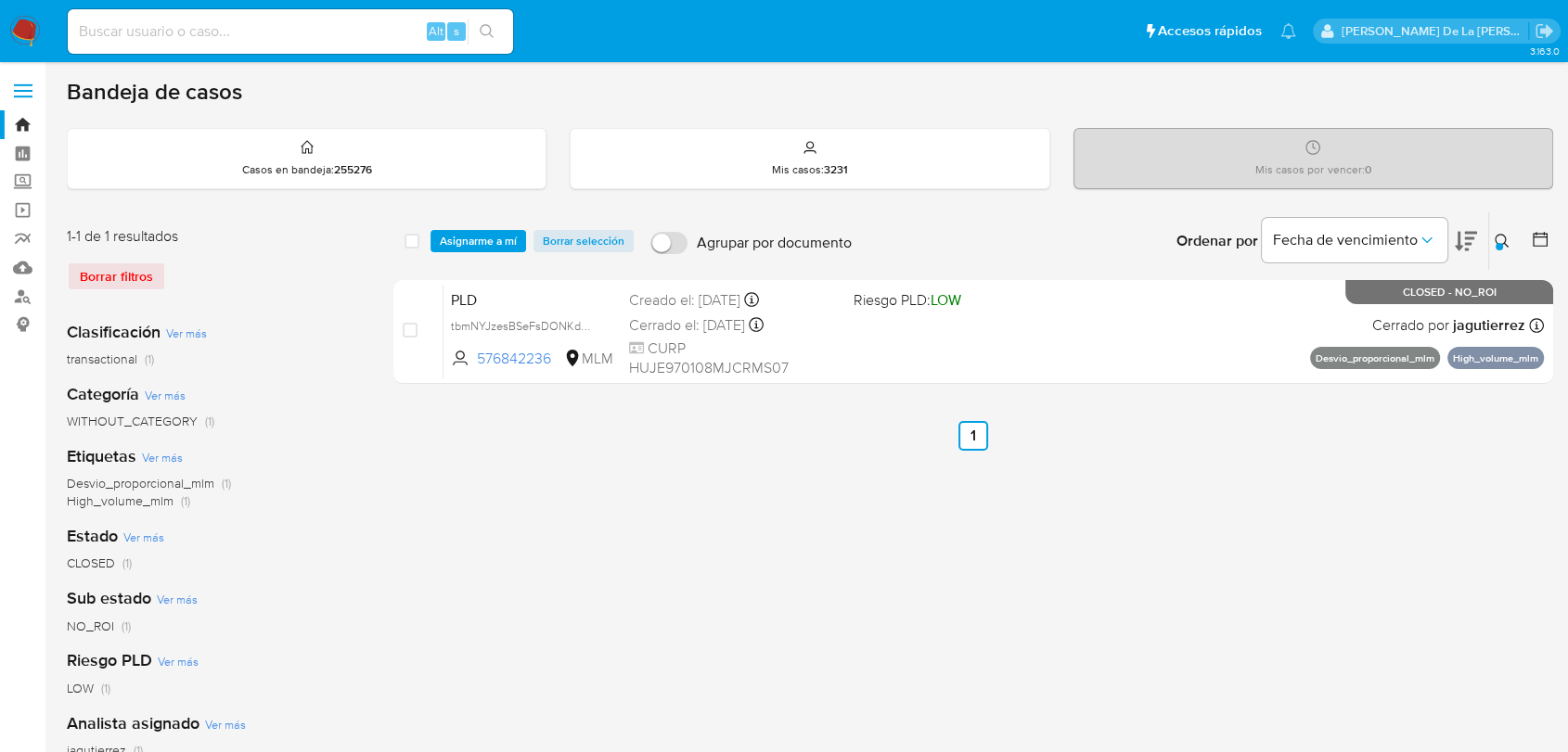
click at [1499, 237] on icon at bounding box center [1502, 241] width 15 height 15
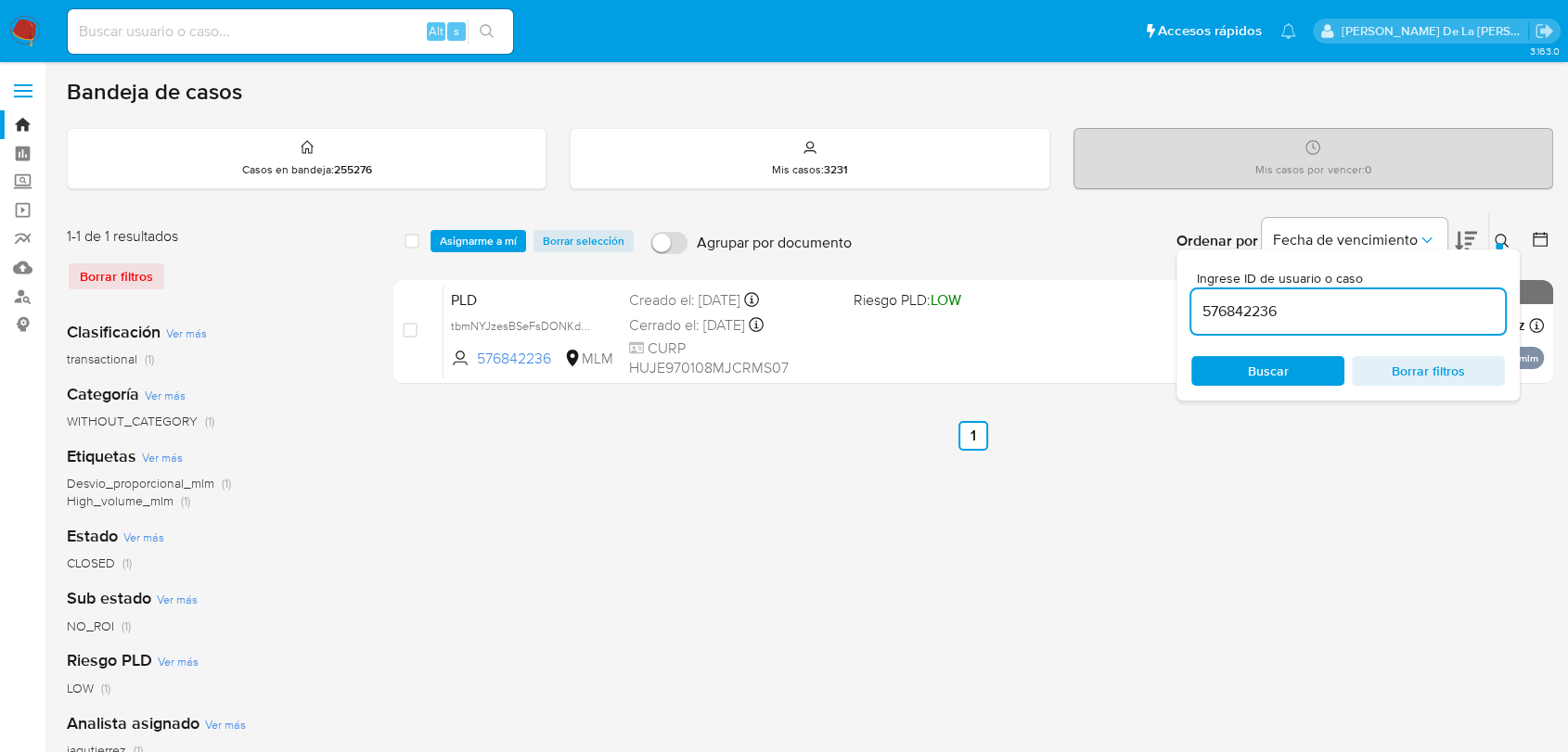
click at [1239, 303] on input "576842236" at bounding box center [1347, 312] width 314 height 24
type input "746617655"
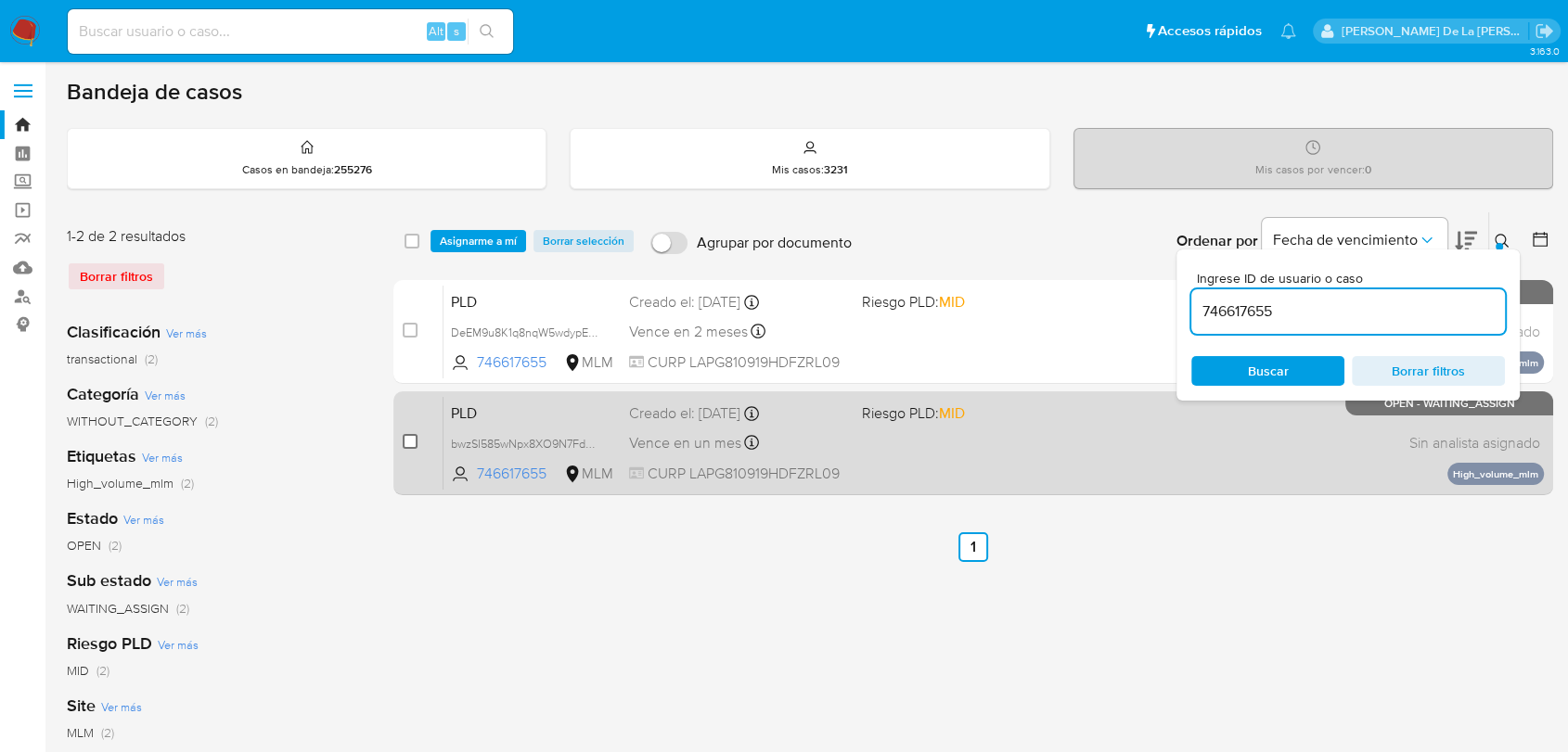
click at [405, 442] on input "checkbox" at bounding box center [410, 441] width 15 height 15
checkbox input "true"
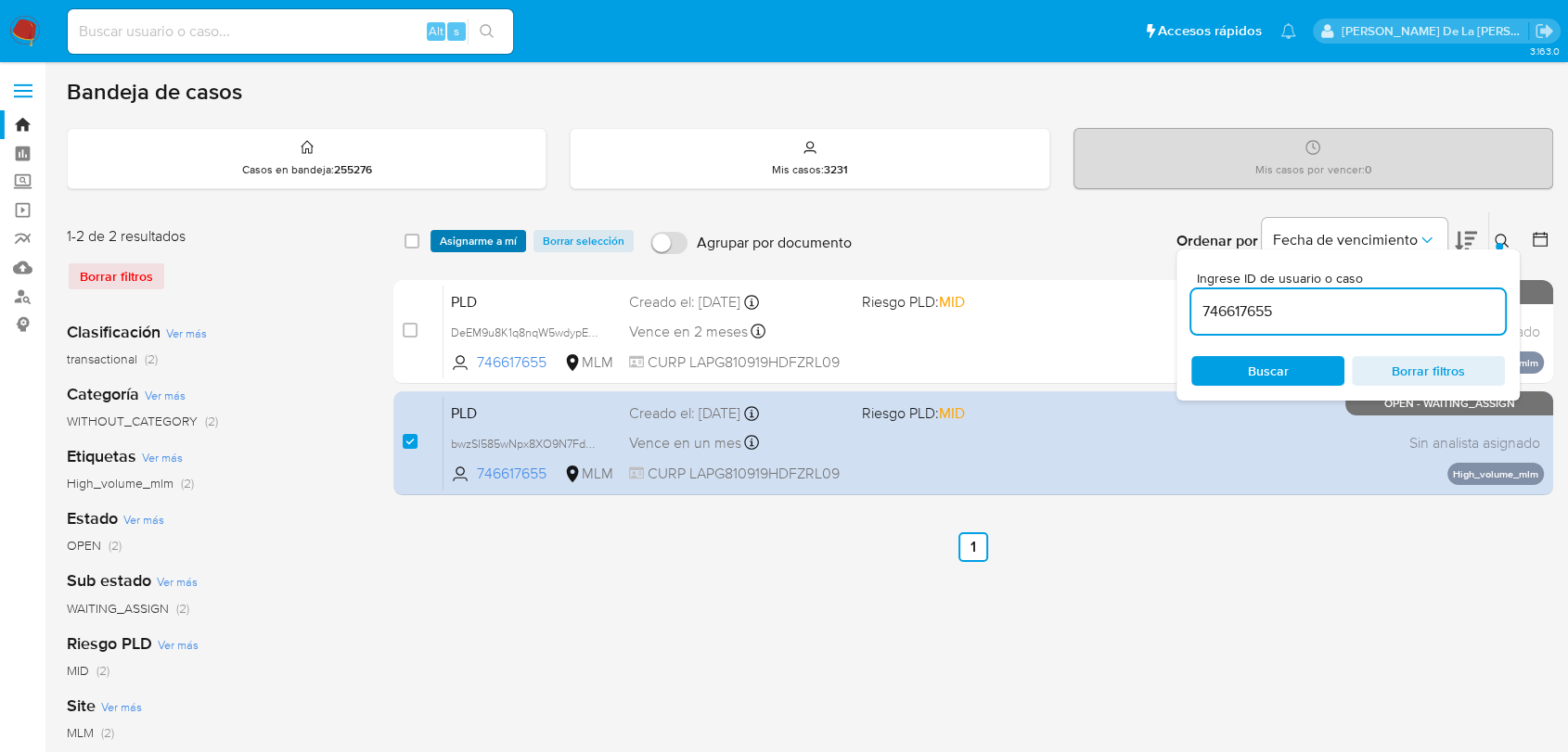
click at [486, 238] on span "Asignarme a mí" at bounding box center [478, 241] width 77 height 19
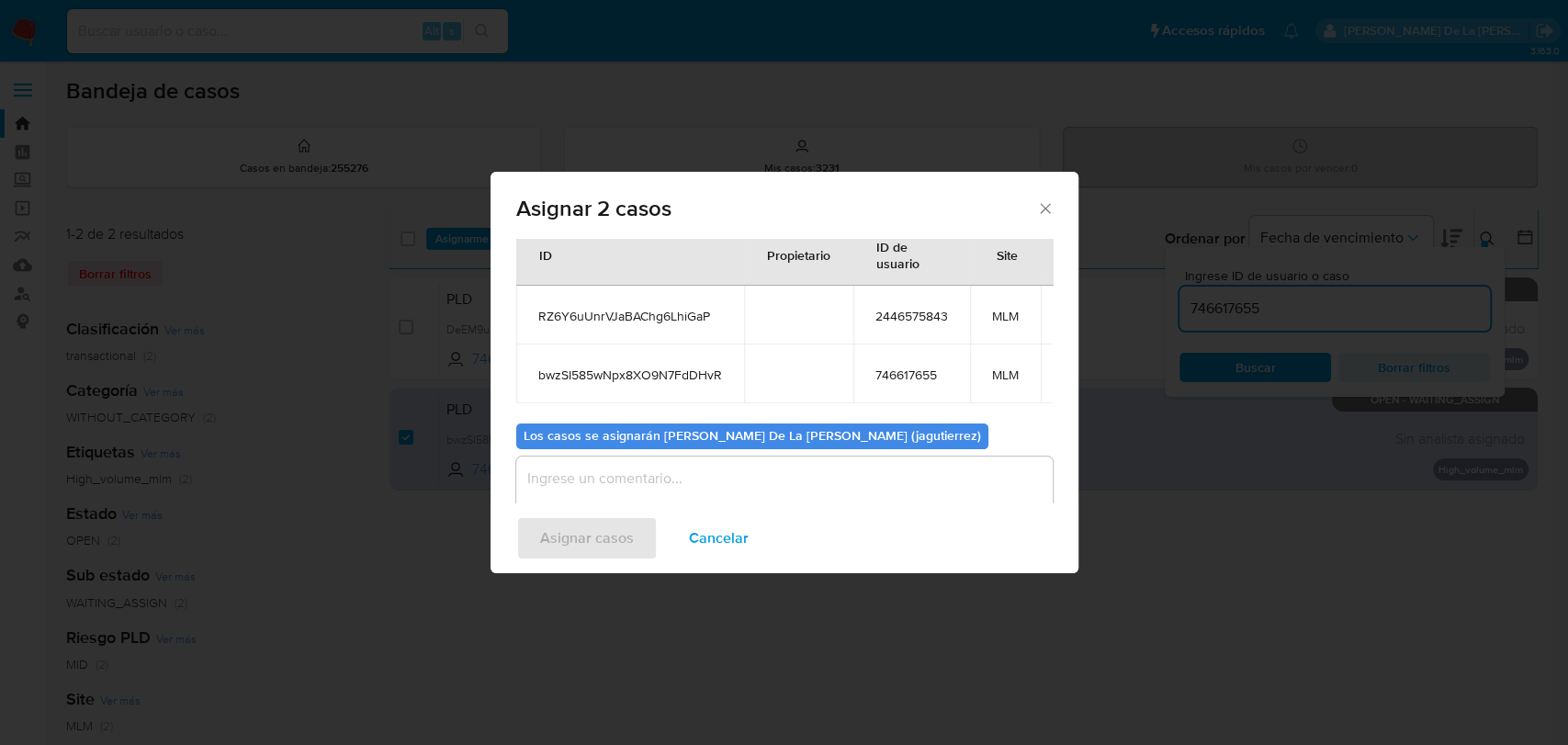
scroll to position [120, 0]
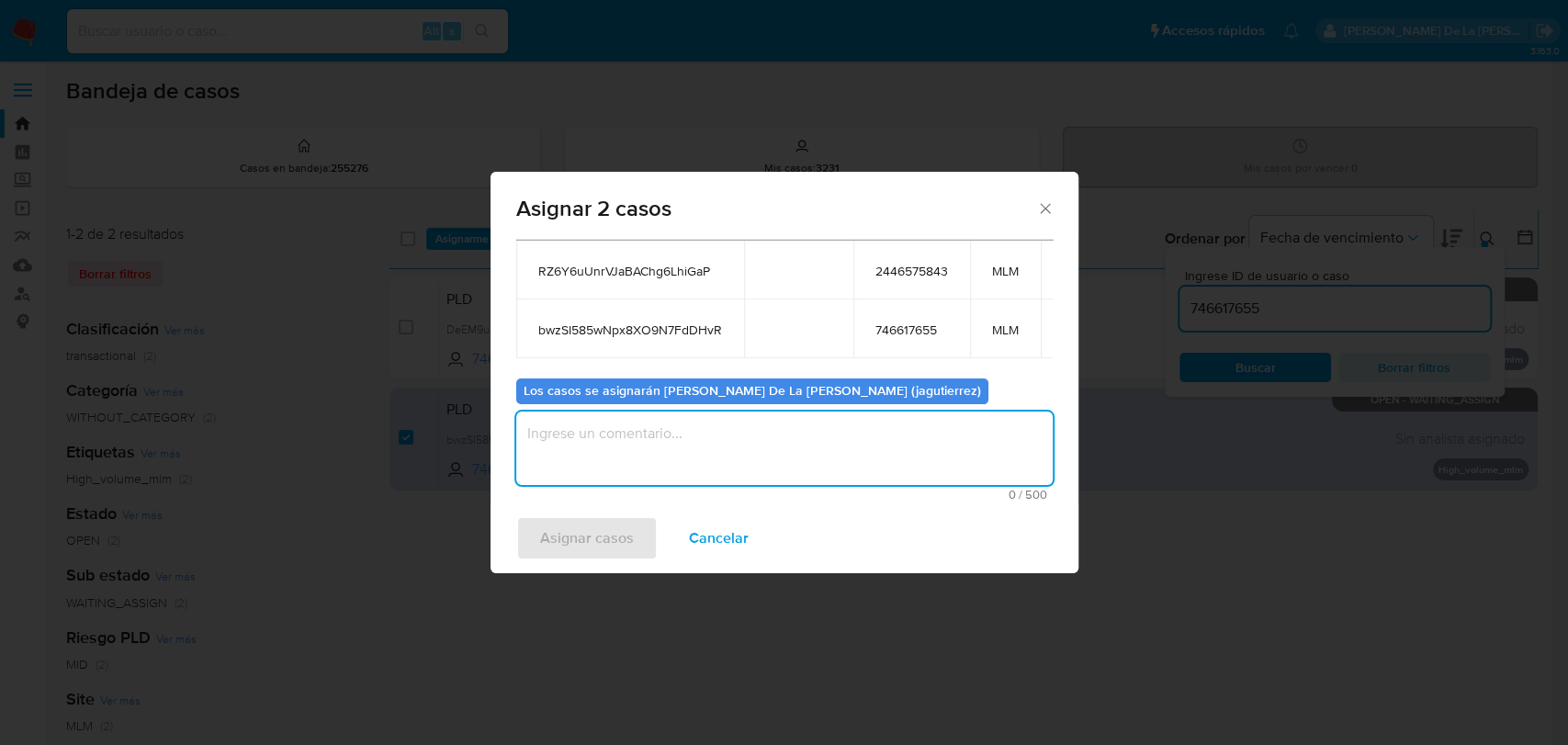
click at [619, 442] on textarea "assign-modal" at bounding box center [784, 448] width 536 height 74
type textarea "JG"
click at [594, 534] on span "Asignar casos" at bounding box center [587, 538] width 94 height 41
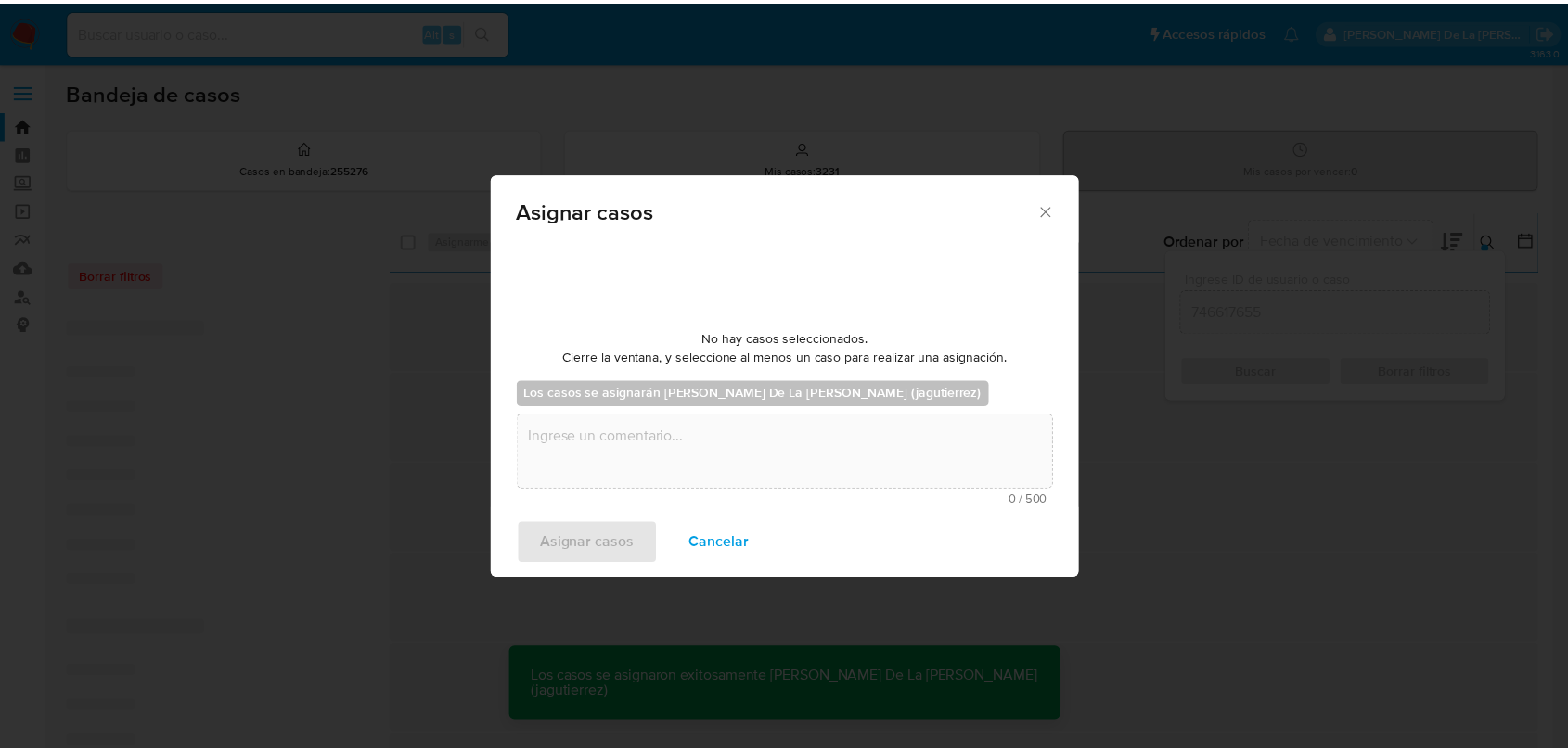
scroll to position [0, 0]
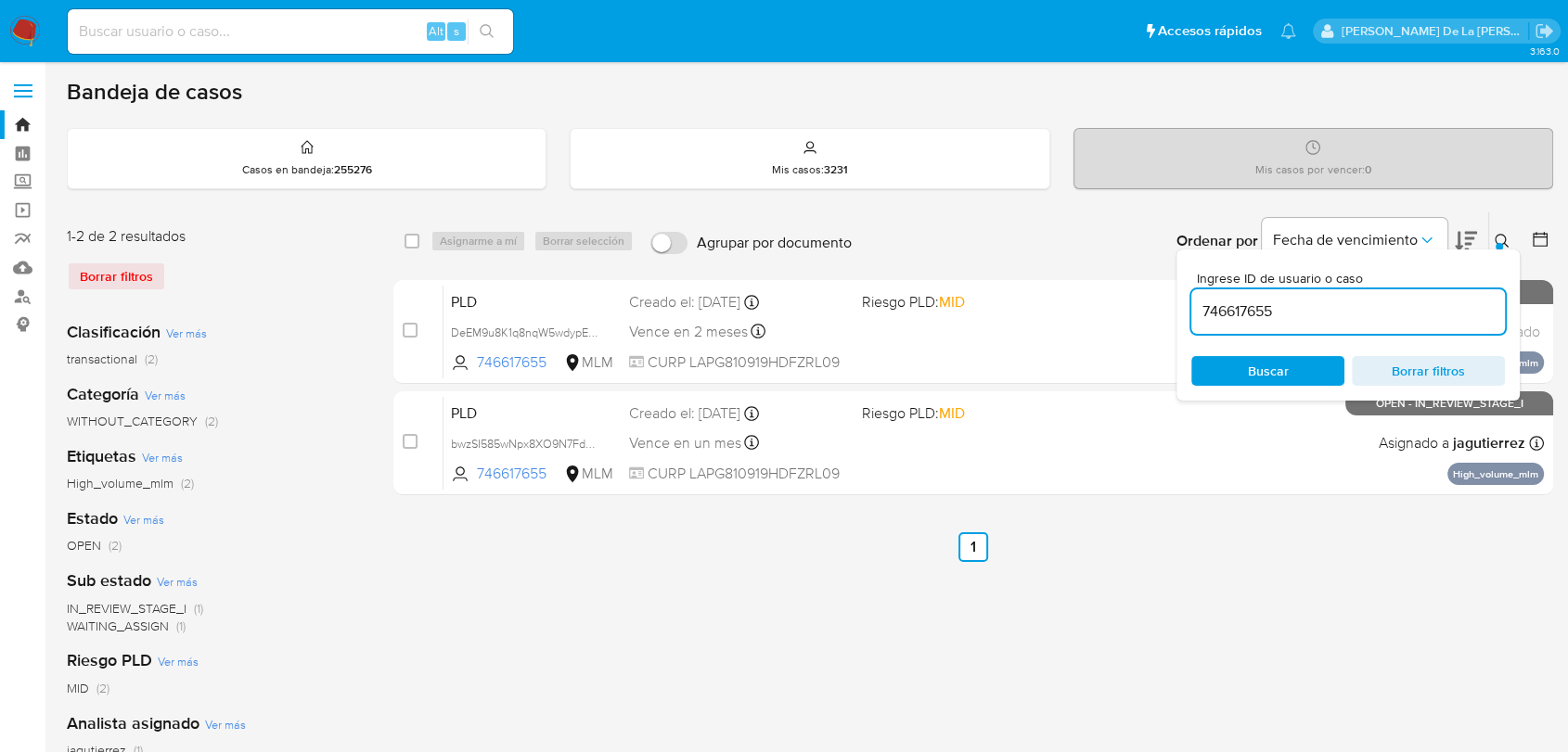
click at [31, 25] on img at bounding box center [25, 32] width 32 height 32
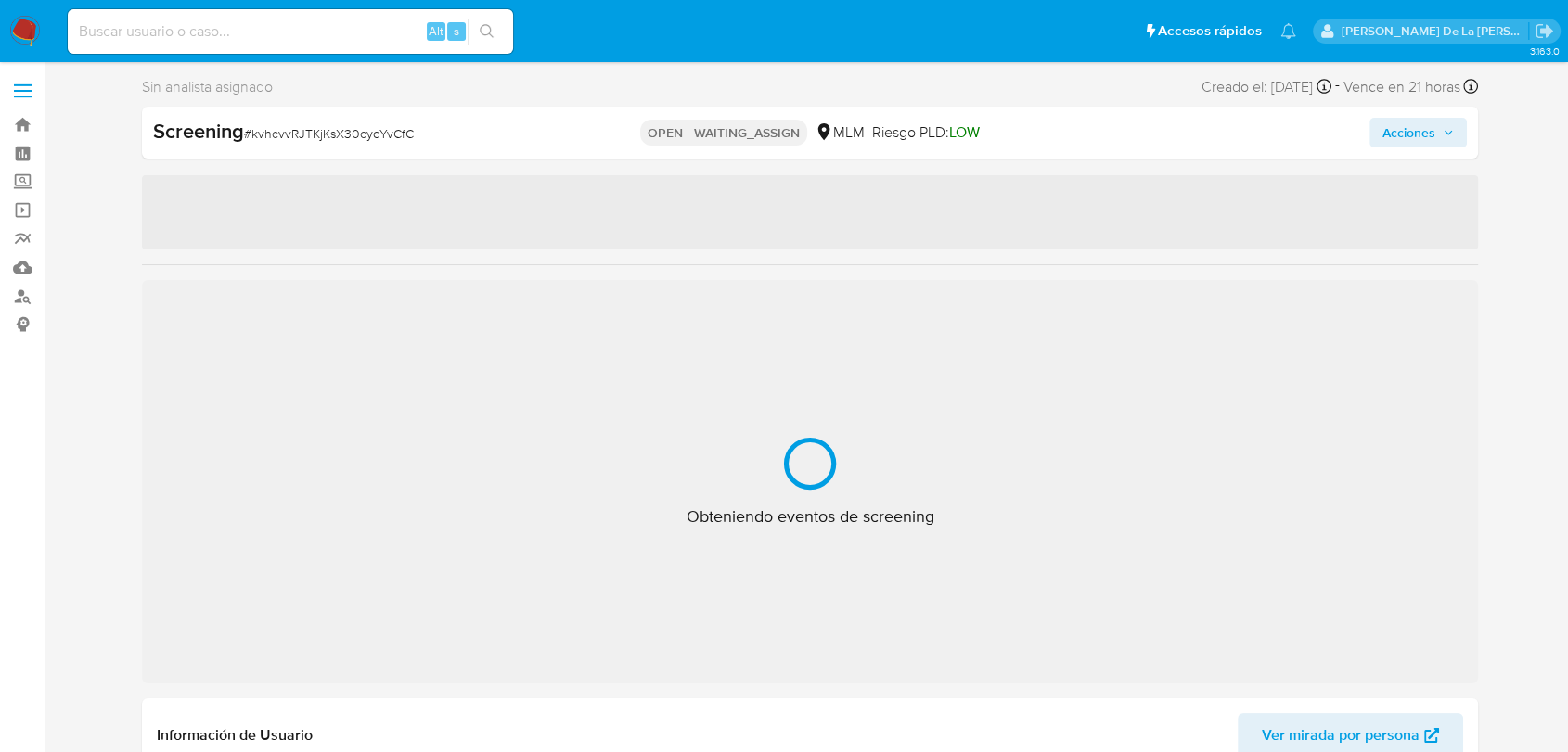
select select "10"
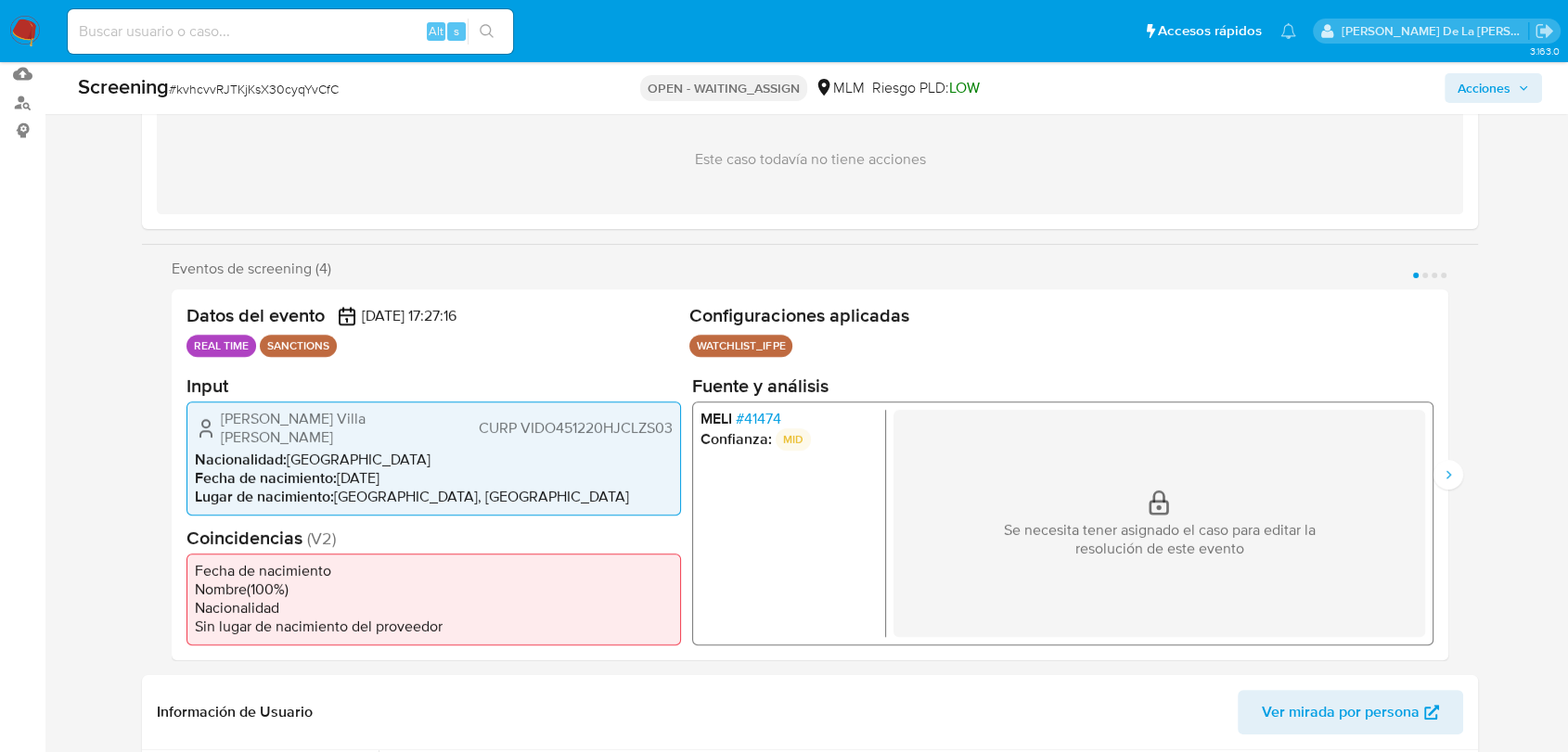
scroll to position [206, 0]
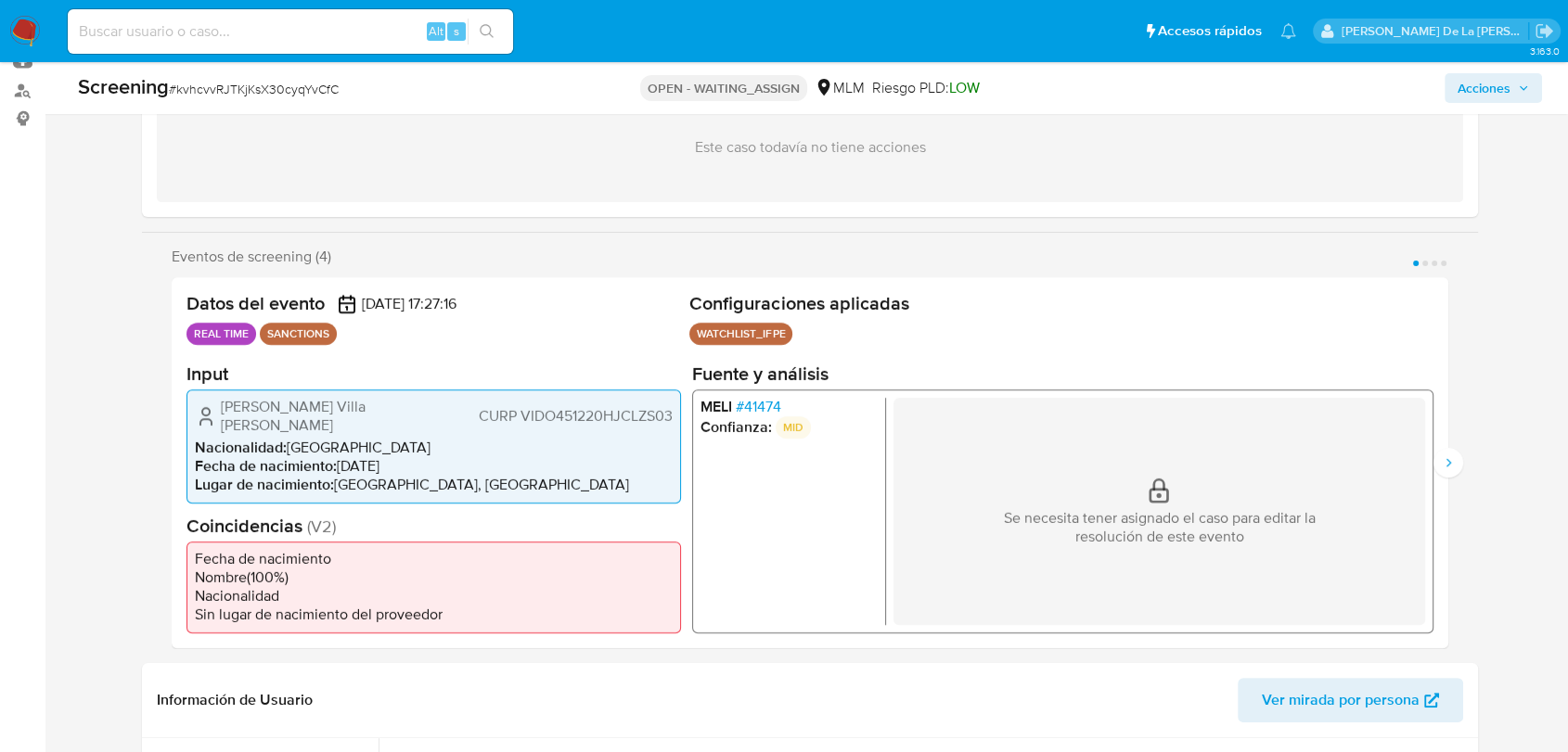
click at [760, 415] on span "# 41474" at bounding box center [758, 406] width 46 height 19
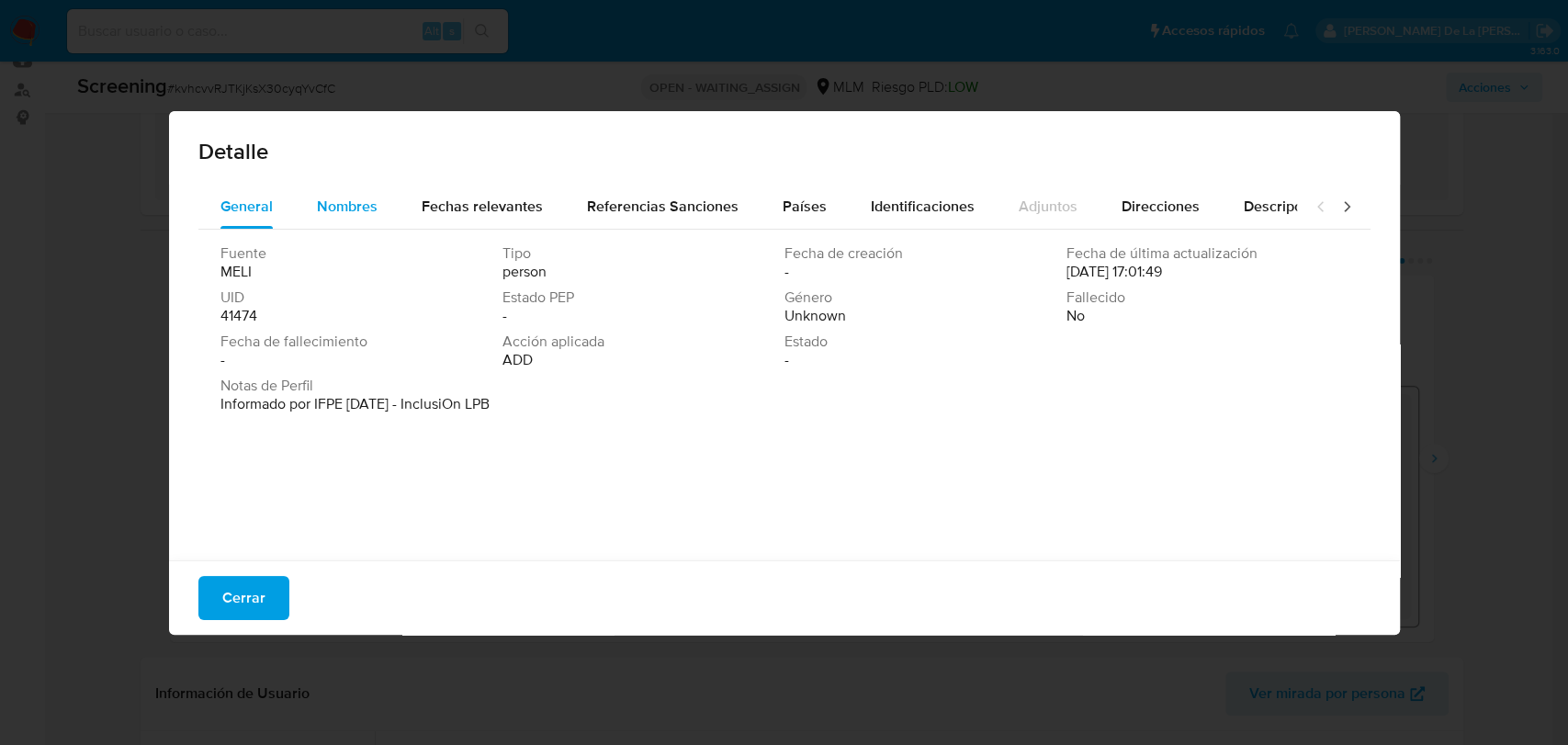
click at [342, 201] on span "Nombres" at bounding box center [348, 206] width 61 height 21
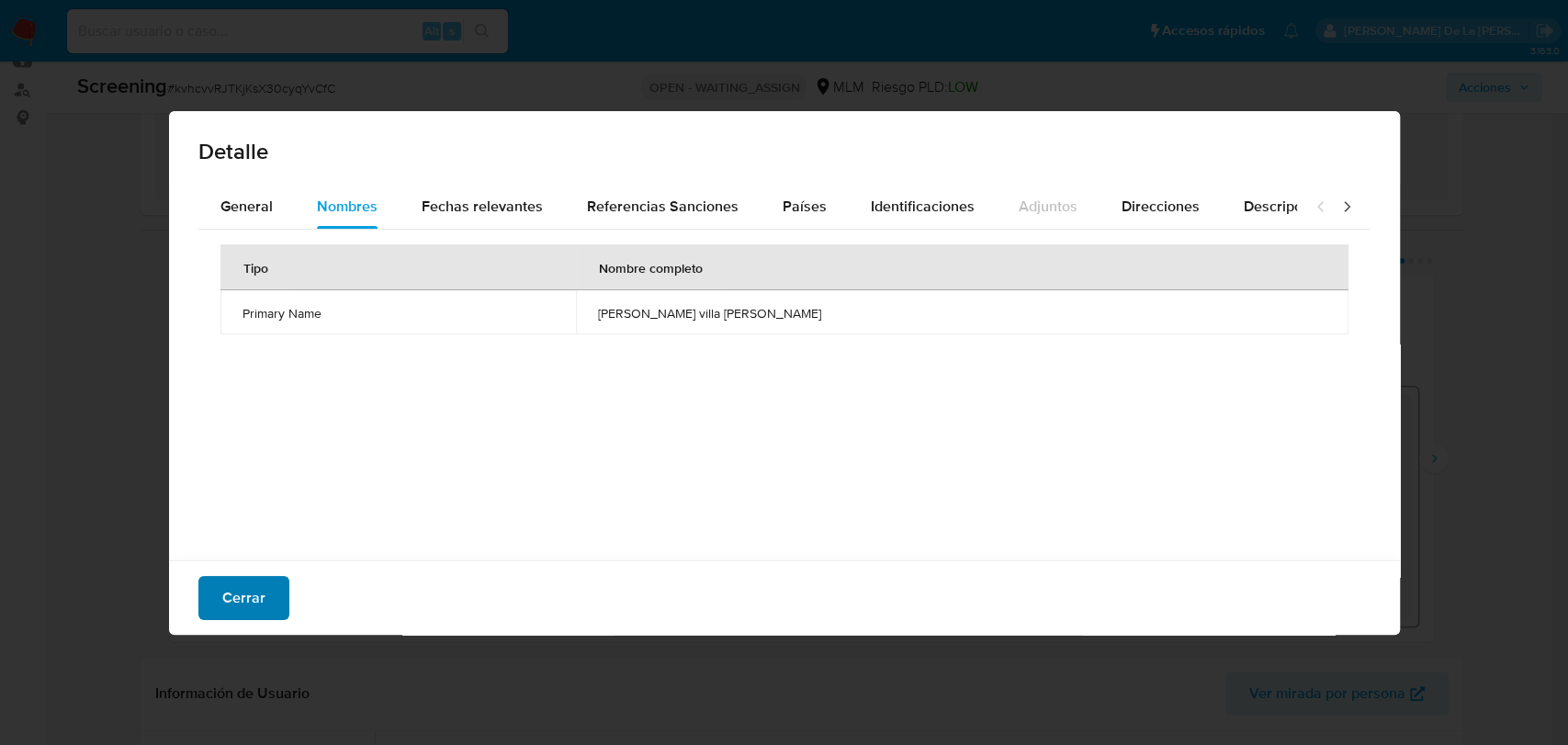
click at [250, 597] on span "Cerrar" at bounding box center [243, 598] width 43 height 41
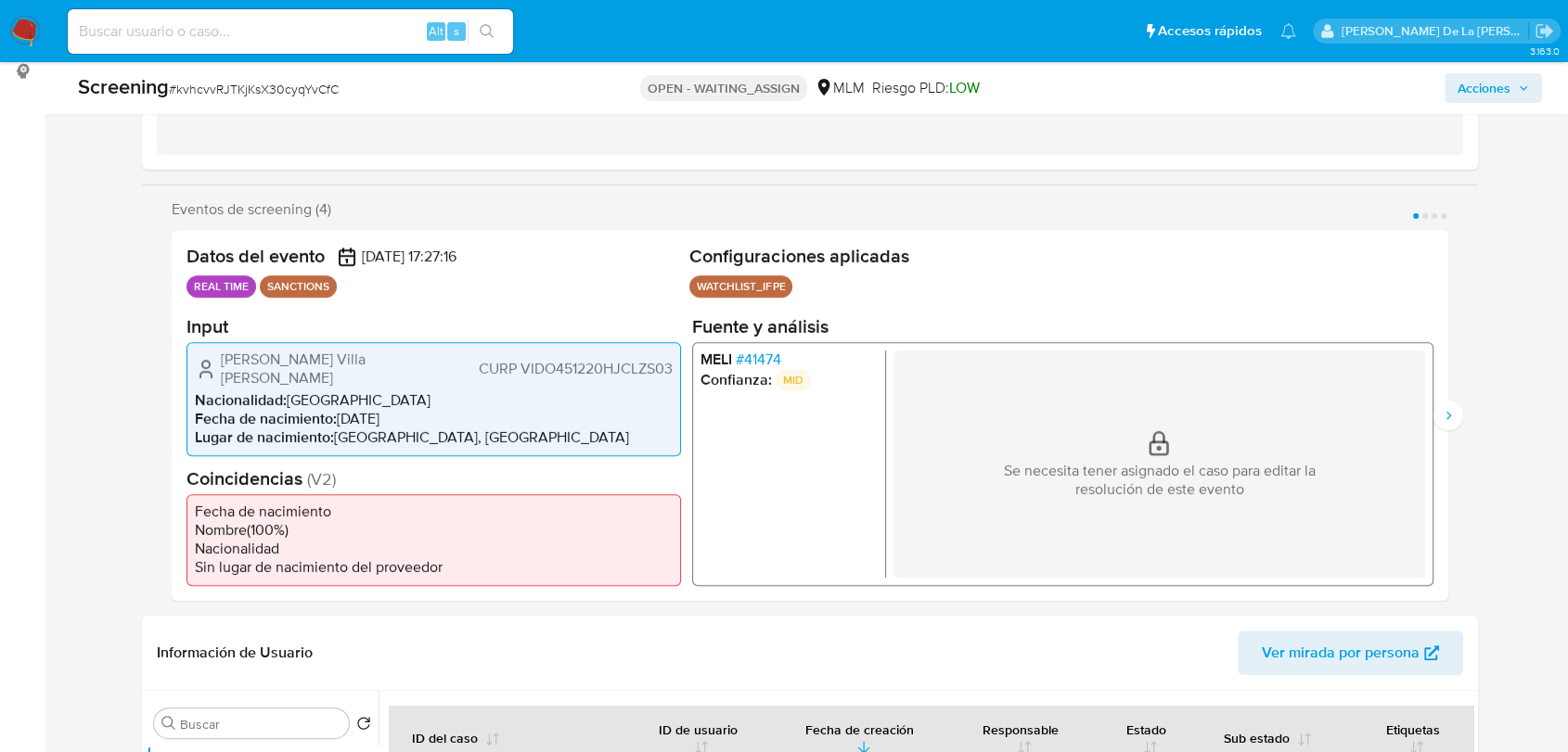
scroll to position [252, 0]
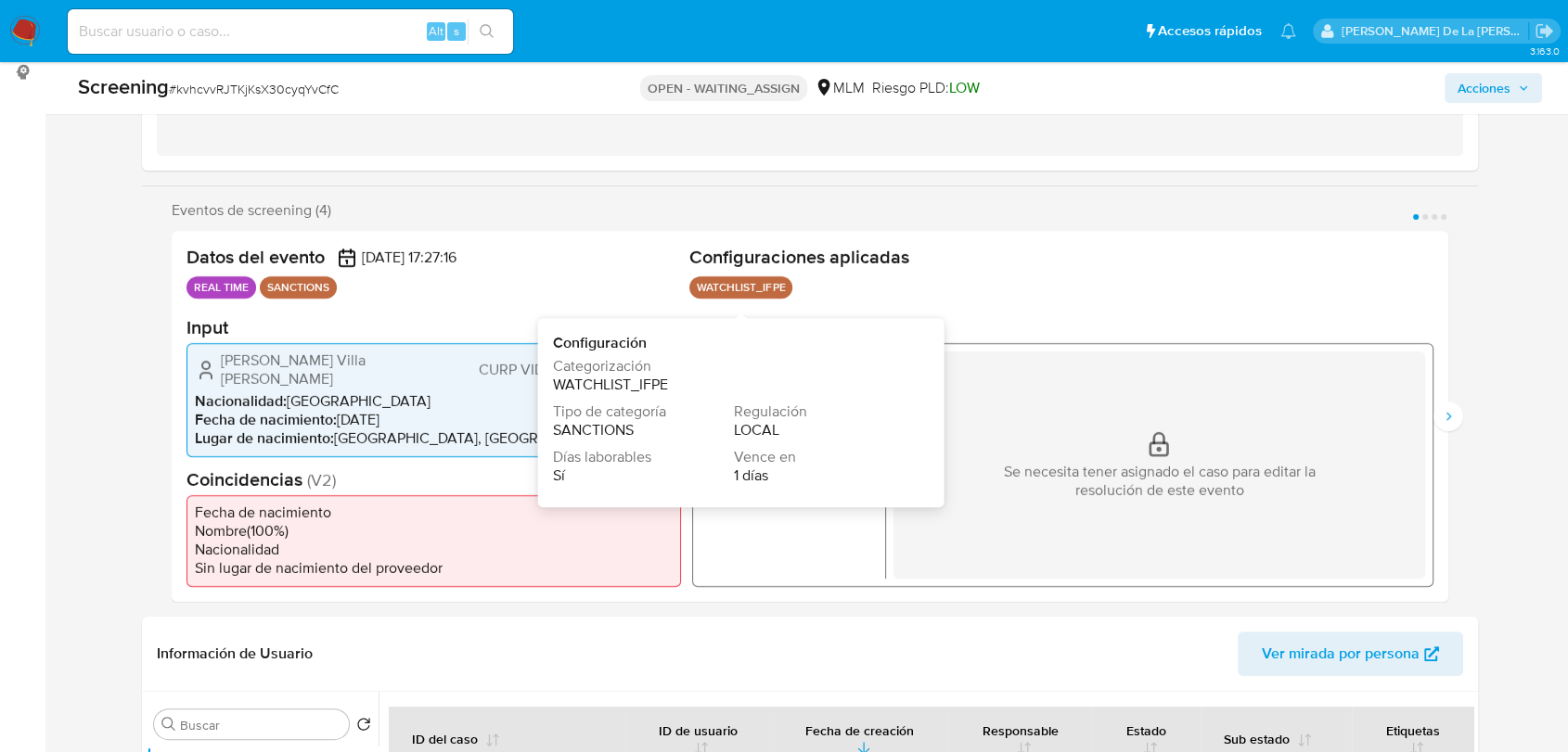
click at [764, 350] on span "Configuración" at bounding box center [734, 343] width 362 height 20
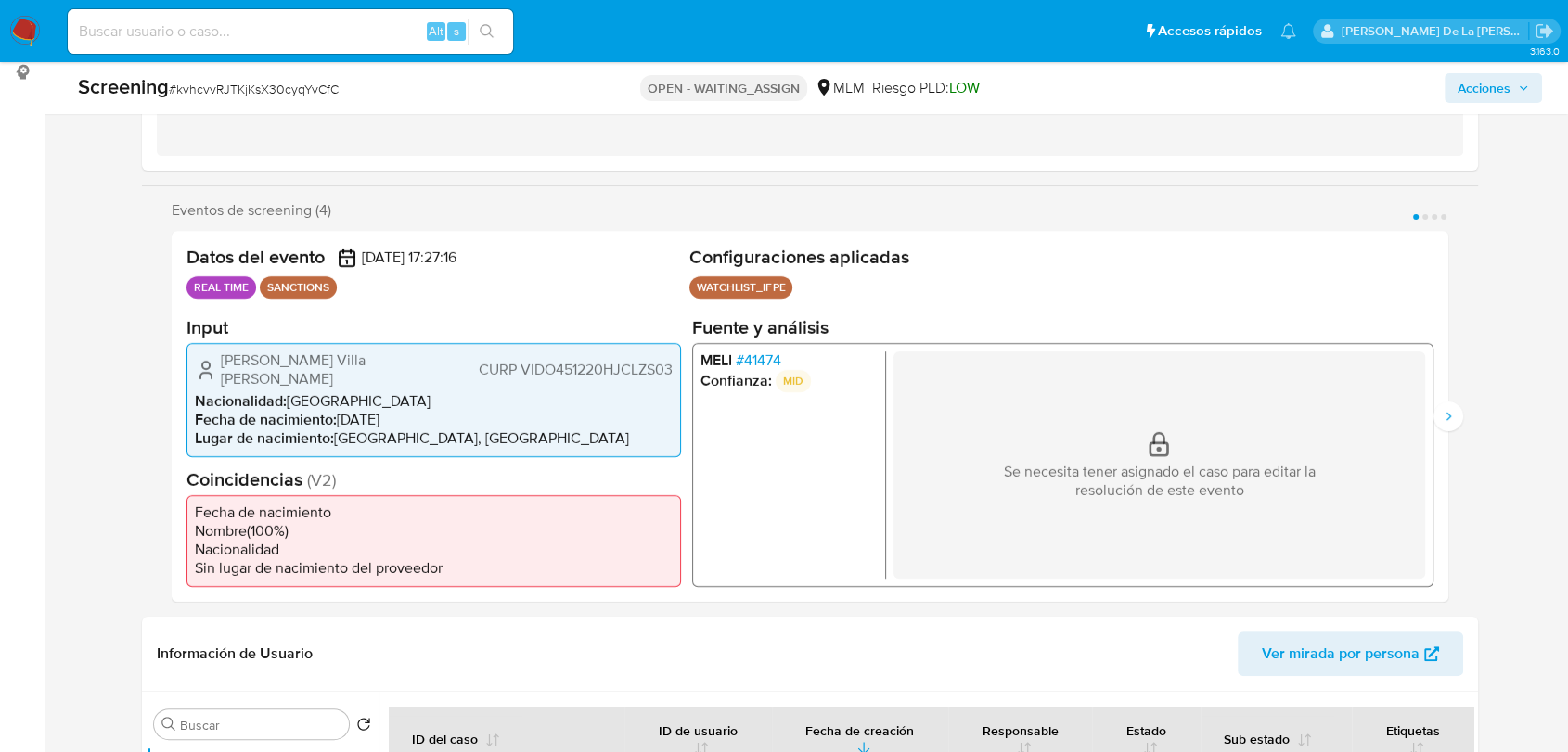
click at [761, 366] on span "# 41474" at bounding box center [758, 360] width 46 height 19
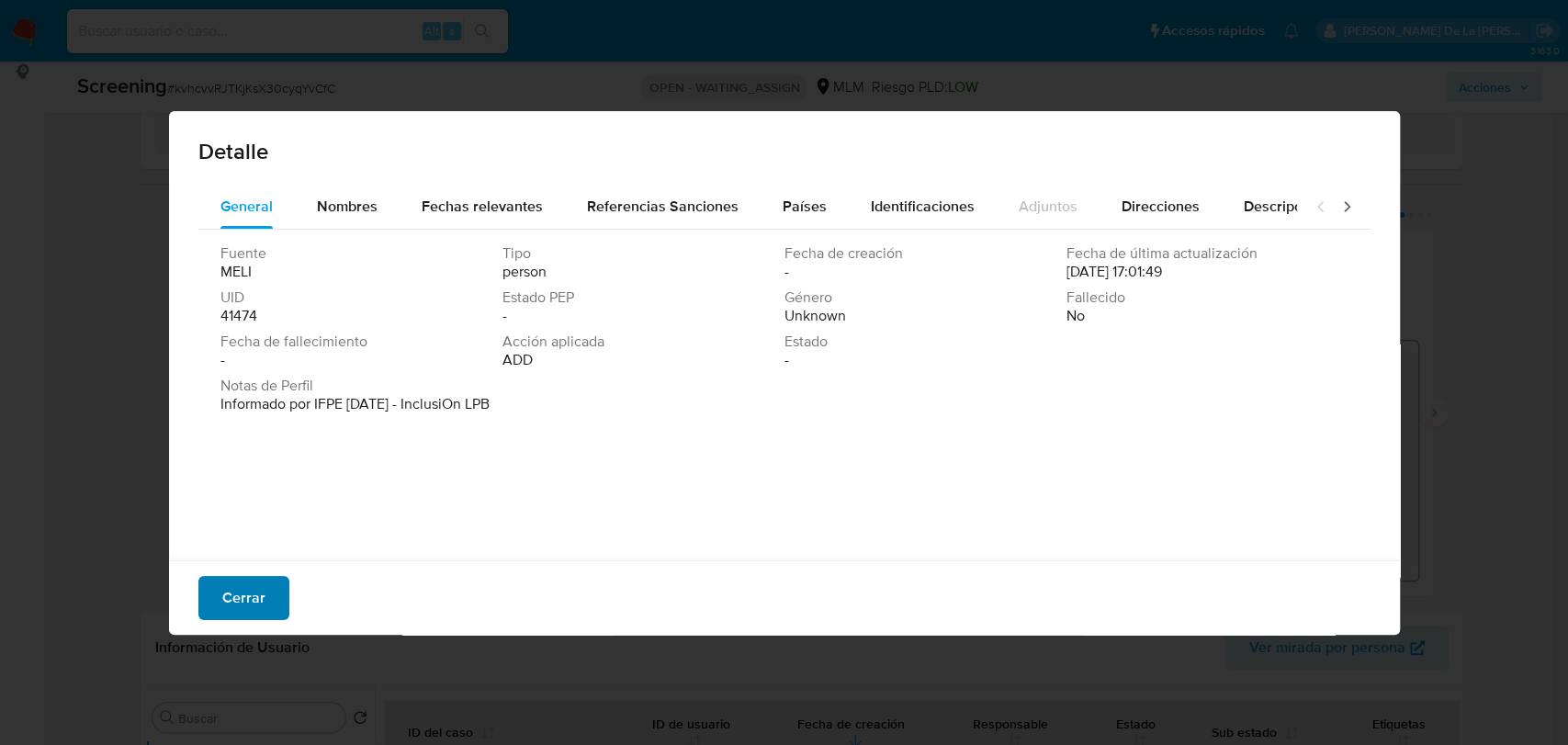
click at [265, 611] on button "Cerrar" at bounding box center [243, 598] width 91 height 44
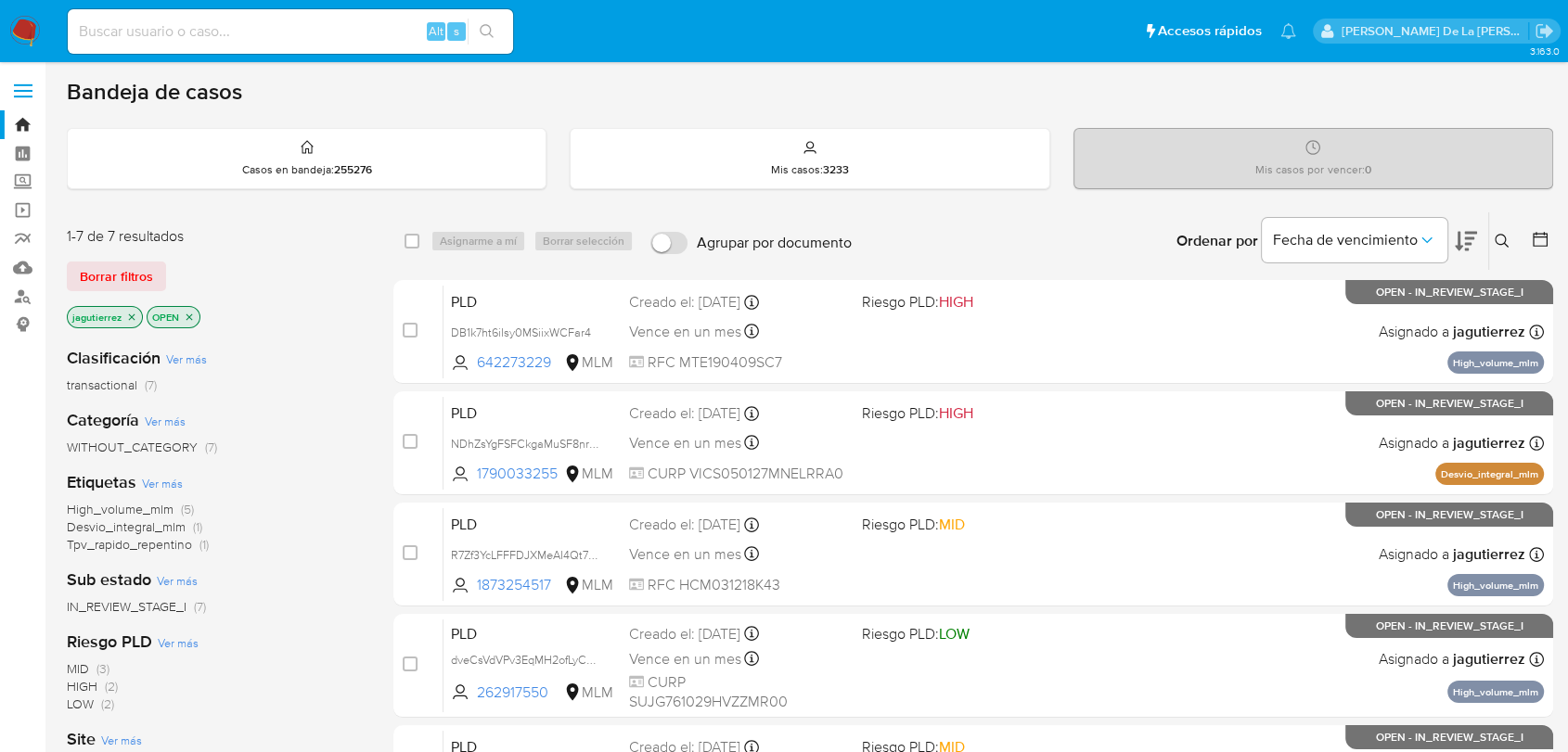
click at [148, 511] on span "High_volume_mlm" at bounding box center [120, 509] width 107 height 19
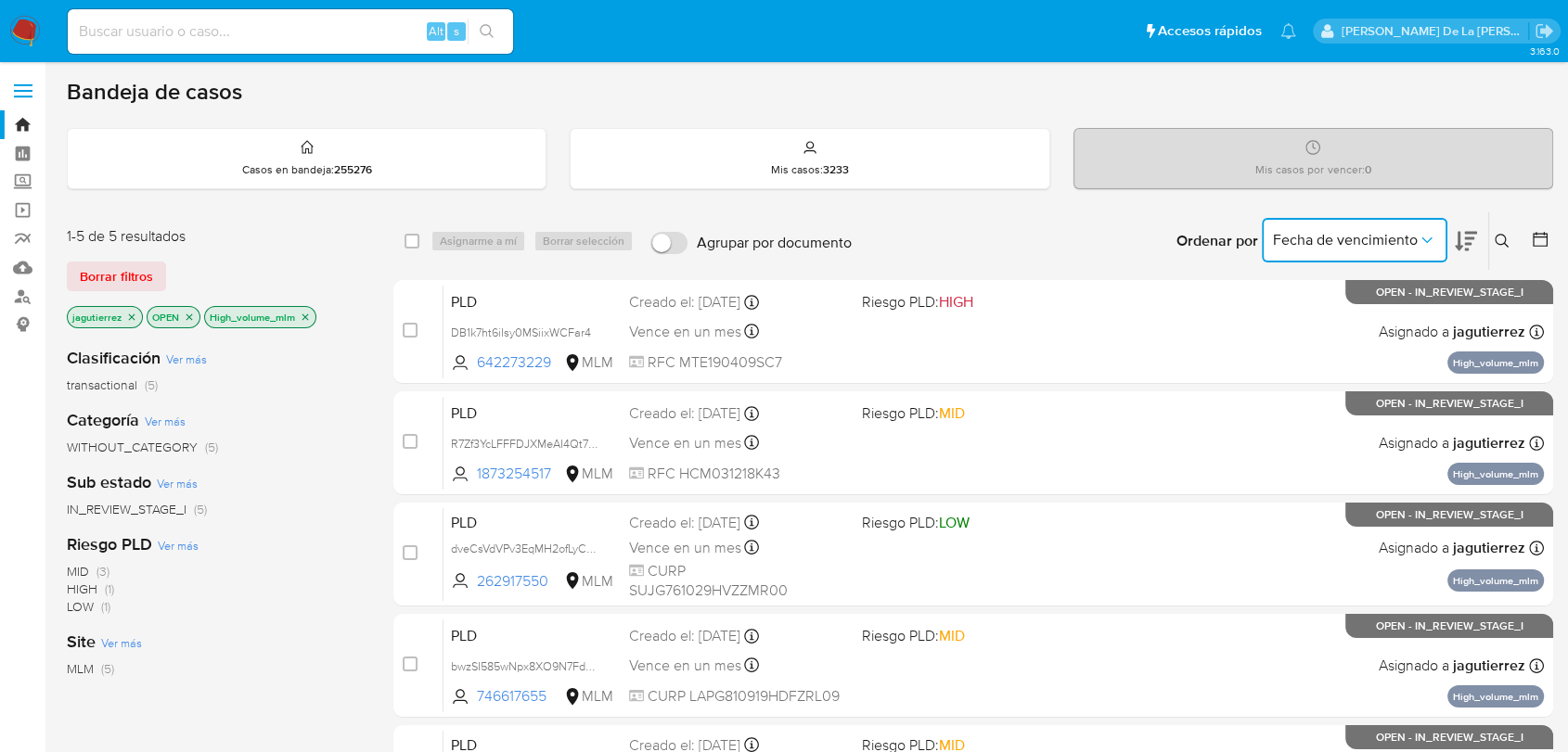
click at [1410, 224] on button "Fecha de vencimiento" at bounding box center [1354, 240] width 185 height 45
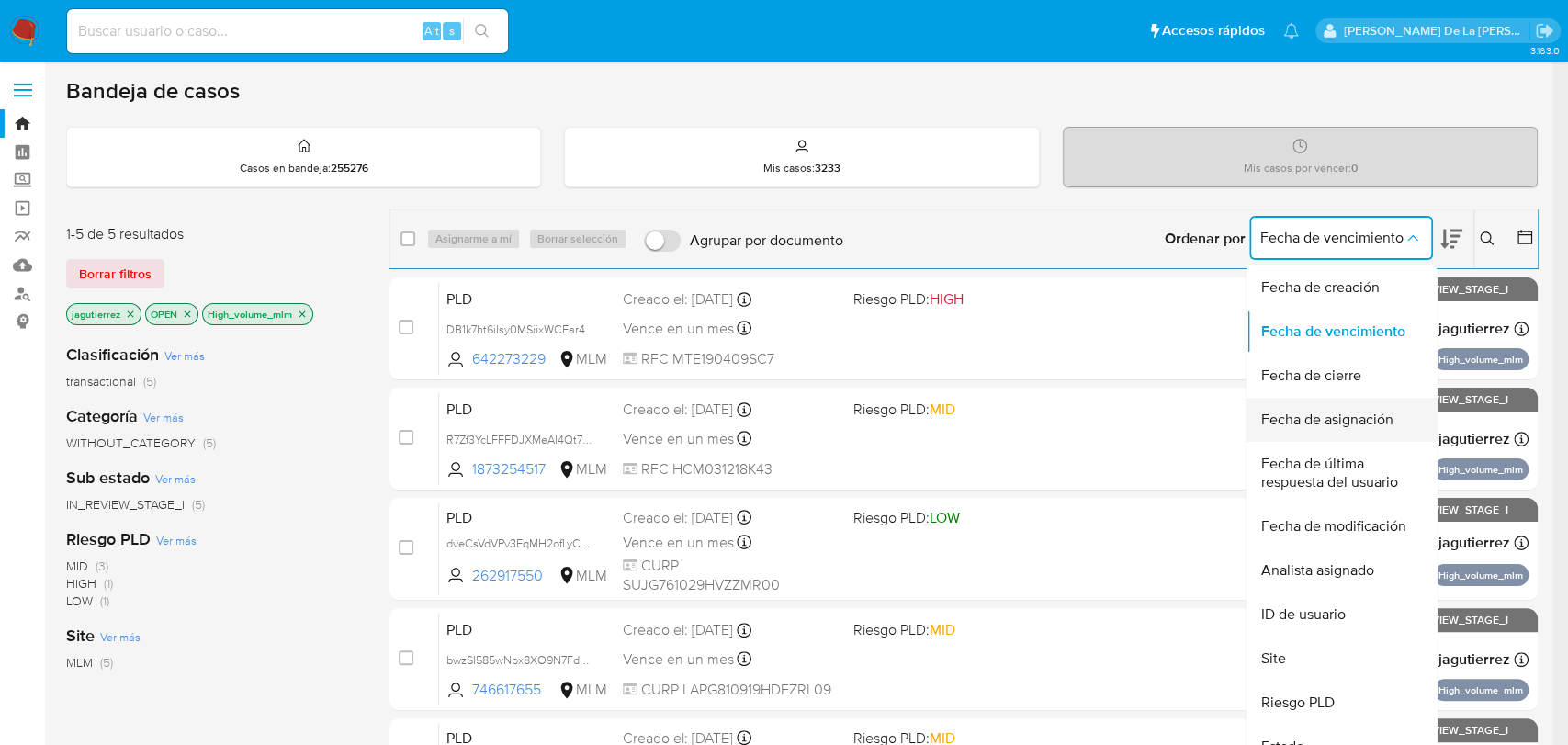
click at [1358, 420] on span "Fecha de asignación" at bounding box center [1326, 420] width 132 height 18
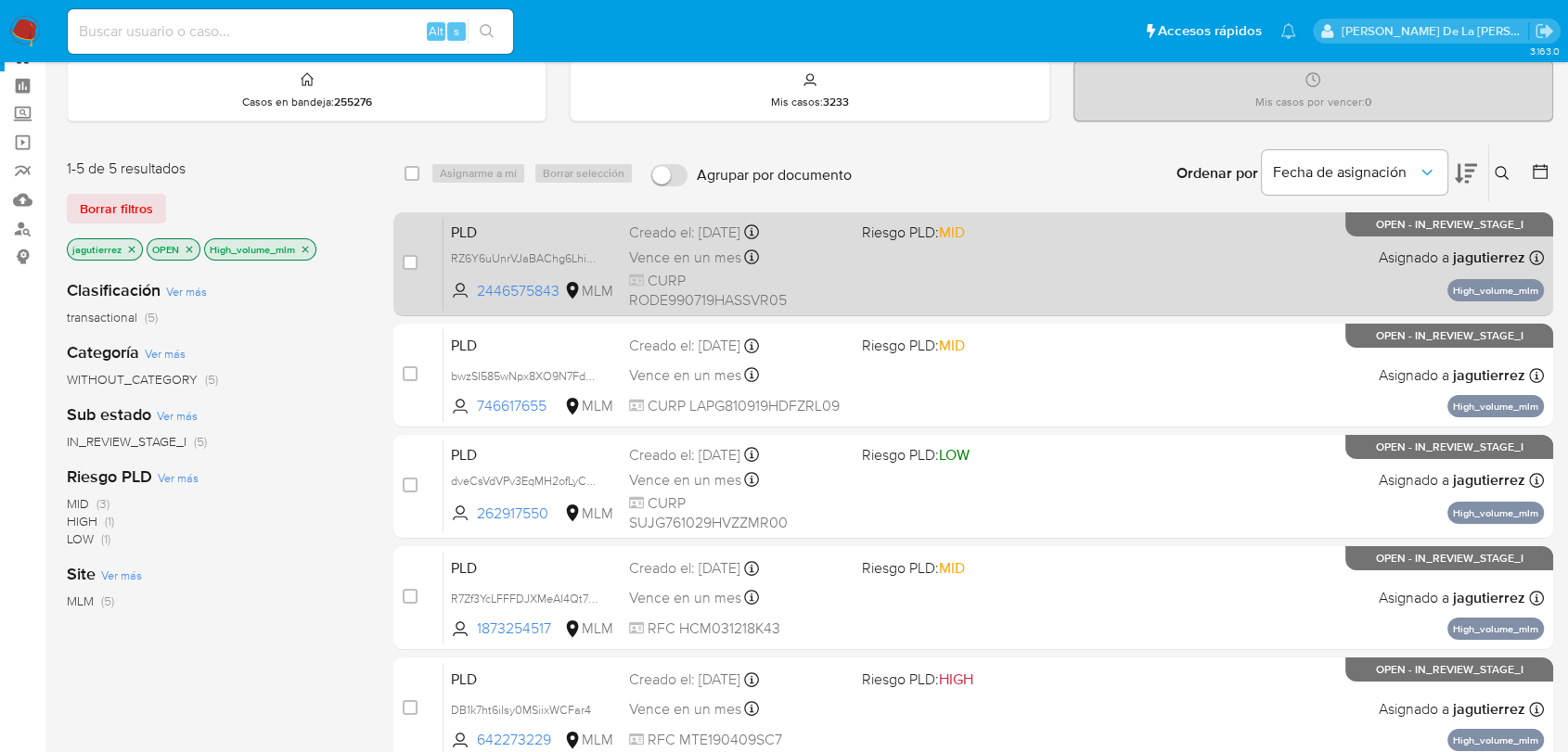
scroll to position [103, 0]
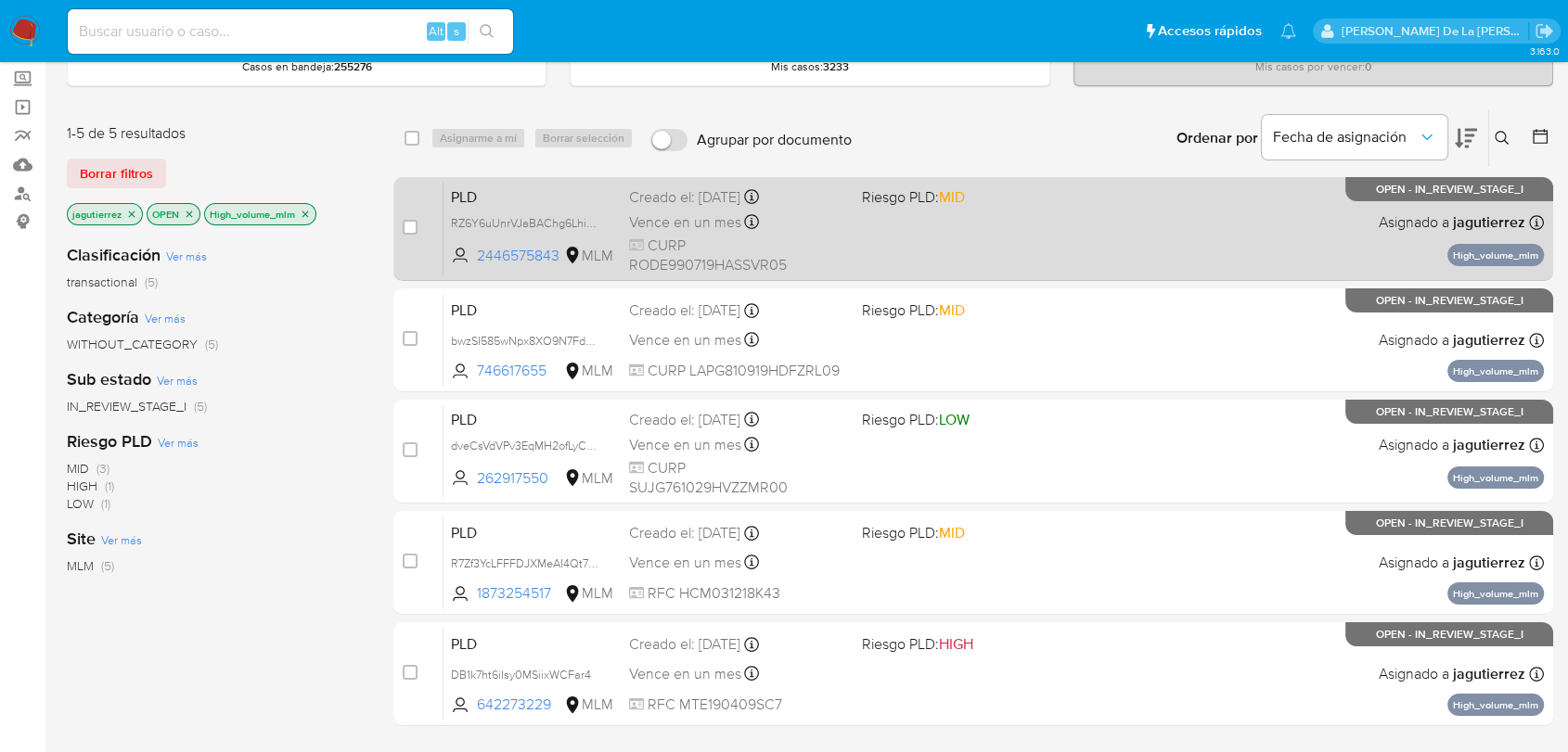
click at [1046, 216] on div "PLD RZ6Y6uUnrVJaBAChg6LhiGaP 2446575843 MLM Riesgo PLD: MID Creado el: [DATE] C…" at bounding box center [994, 228] width 1101 height 94
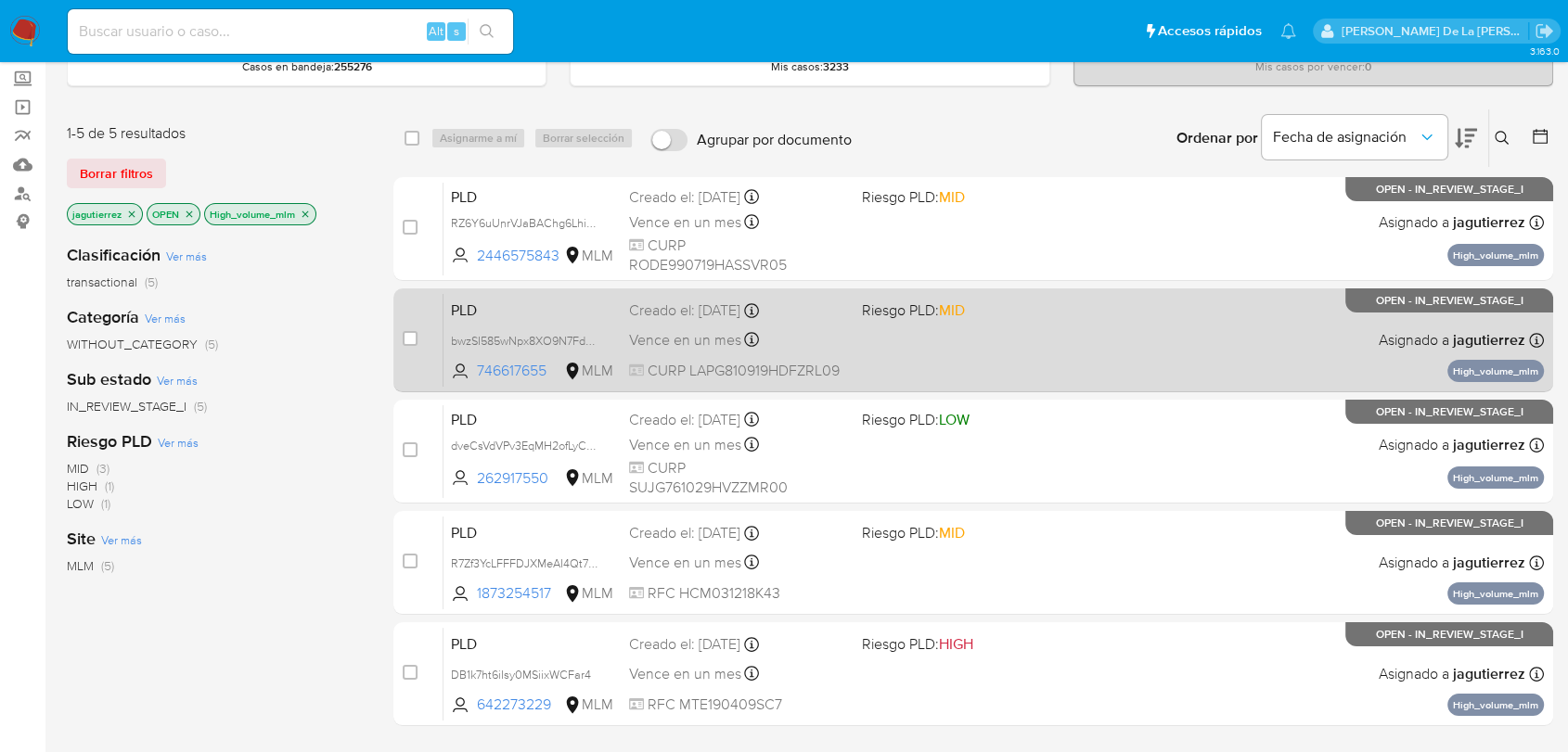
click at [979, 341] on div "PLD bwzSI585wNpx8XO9N7FdDHvR 746617655 MLM Riesgo PLD: MID Creado el: [DATE] Cr…" at bounding box center [994, 340] width 1101 height 94
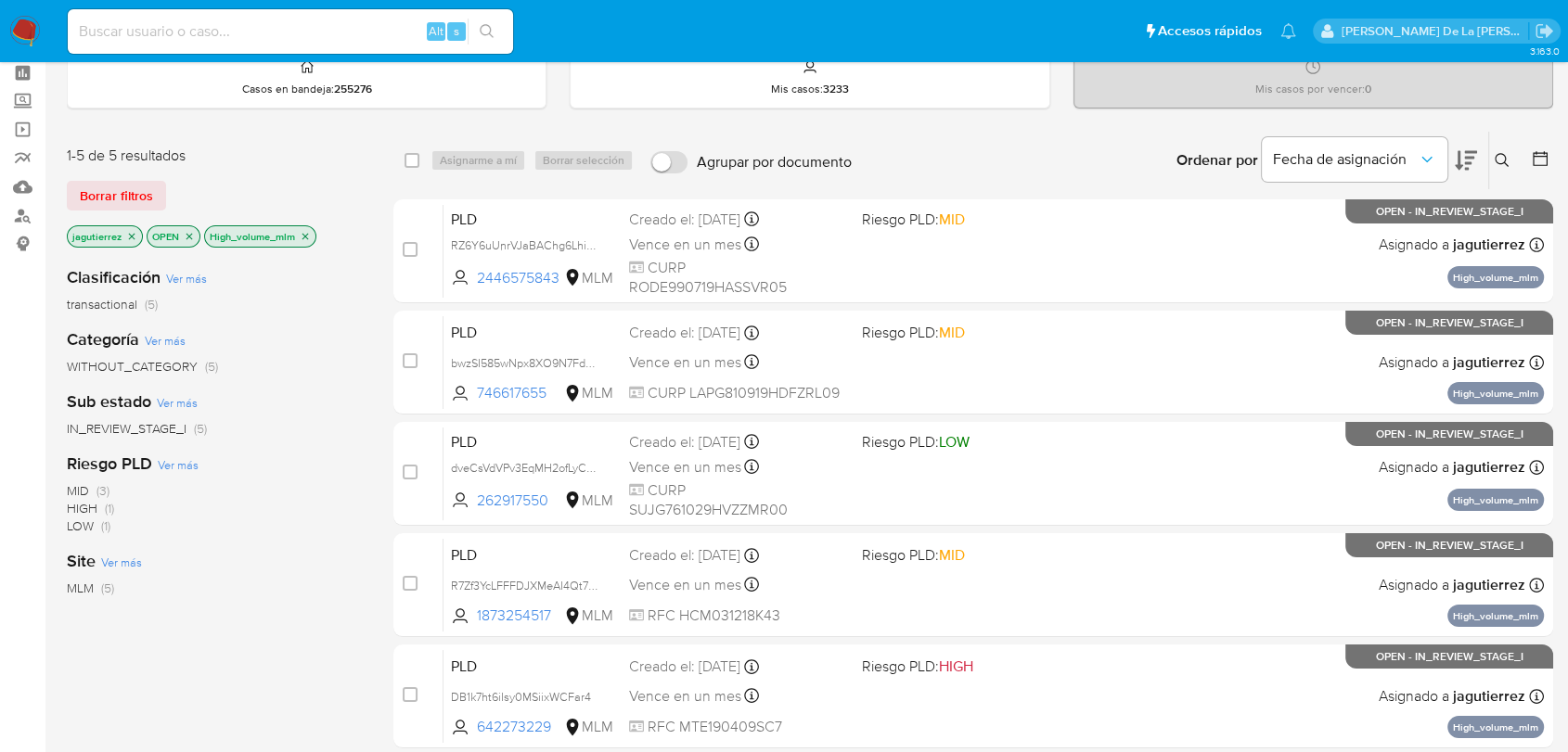
scroll to position [0, 0]
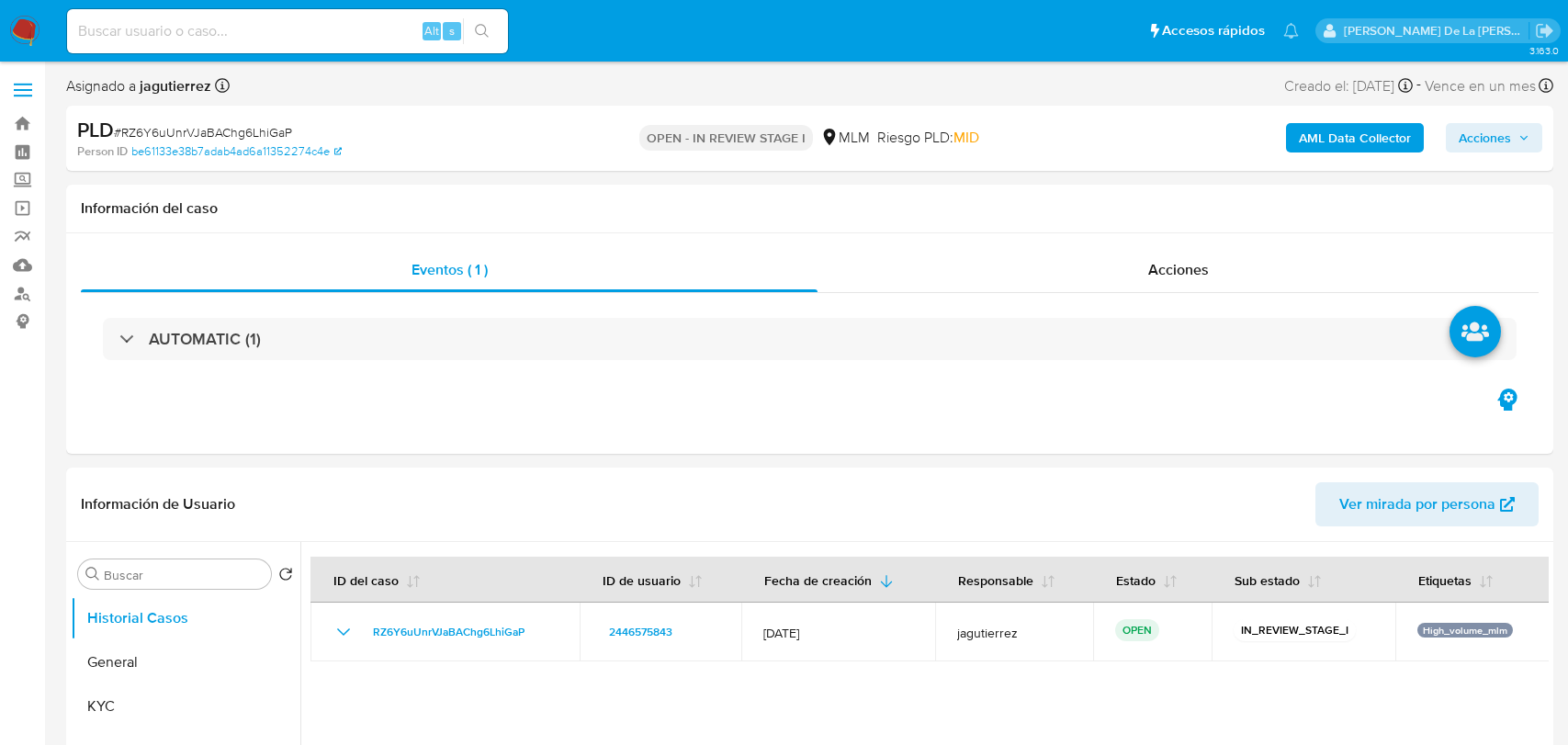
select select "10"
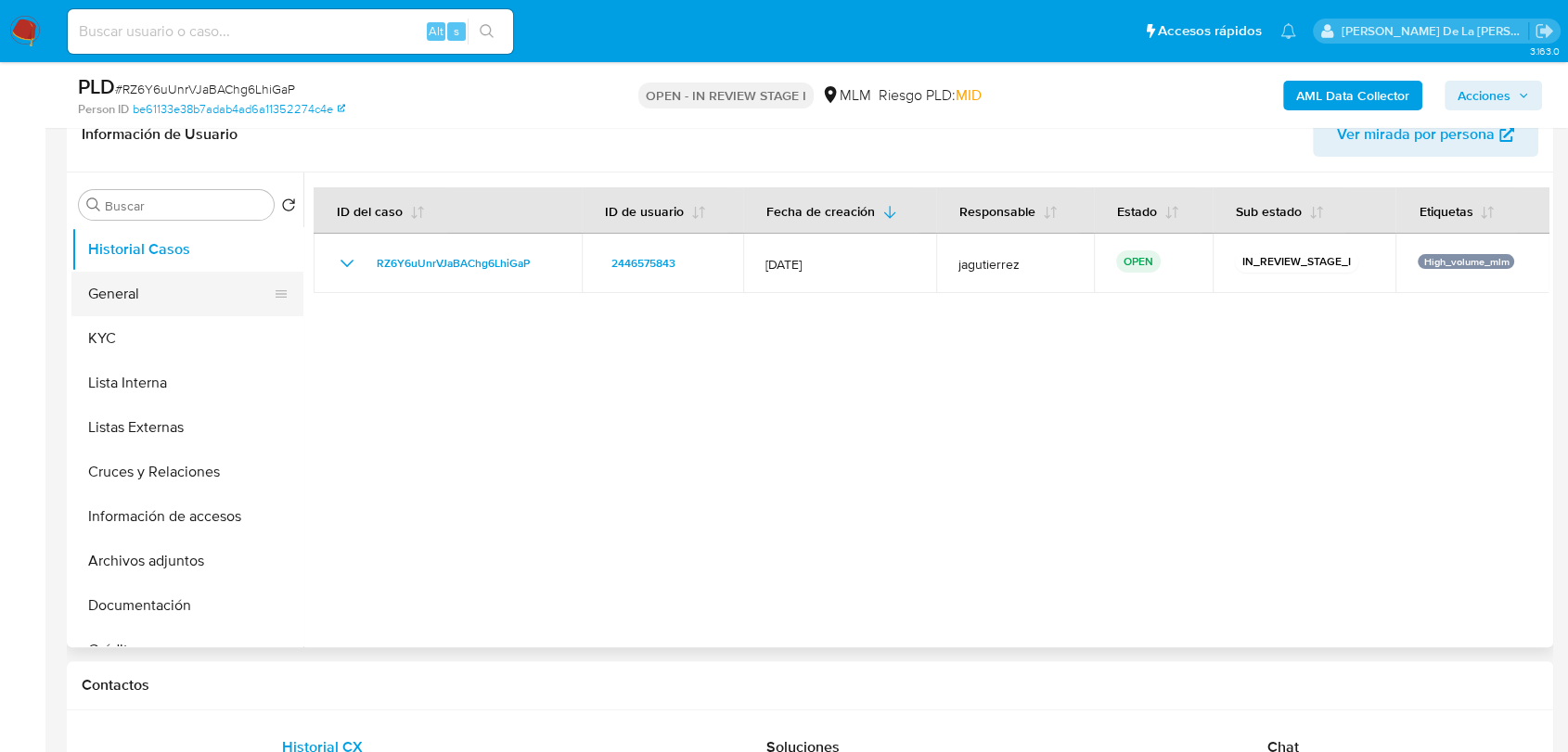
click at [150, 295] on button "General" at bounding box center [180, 294] width 217 height 45
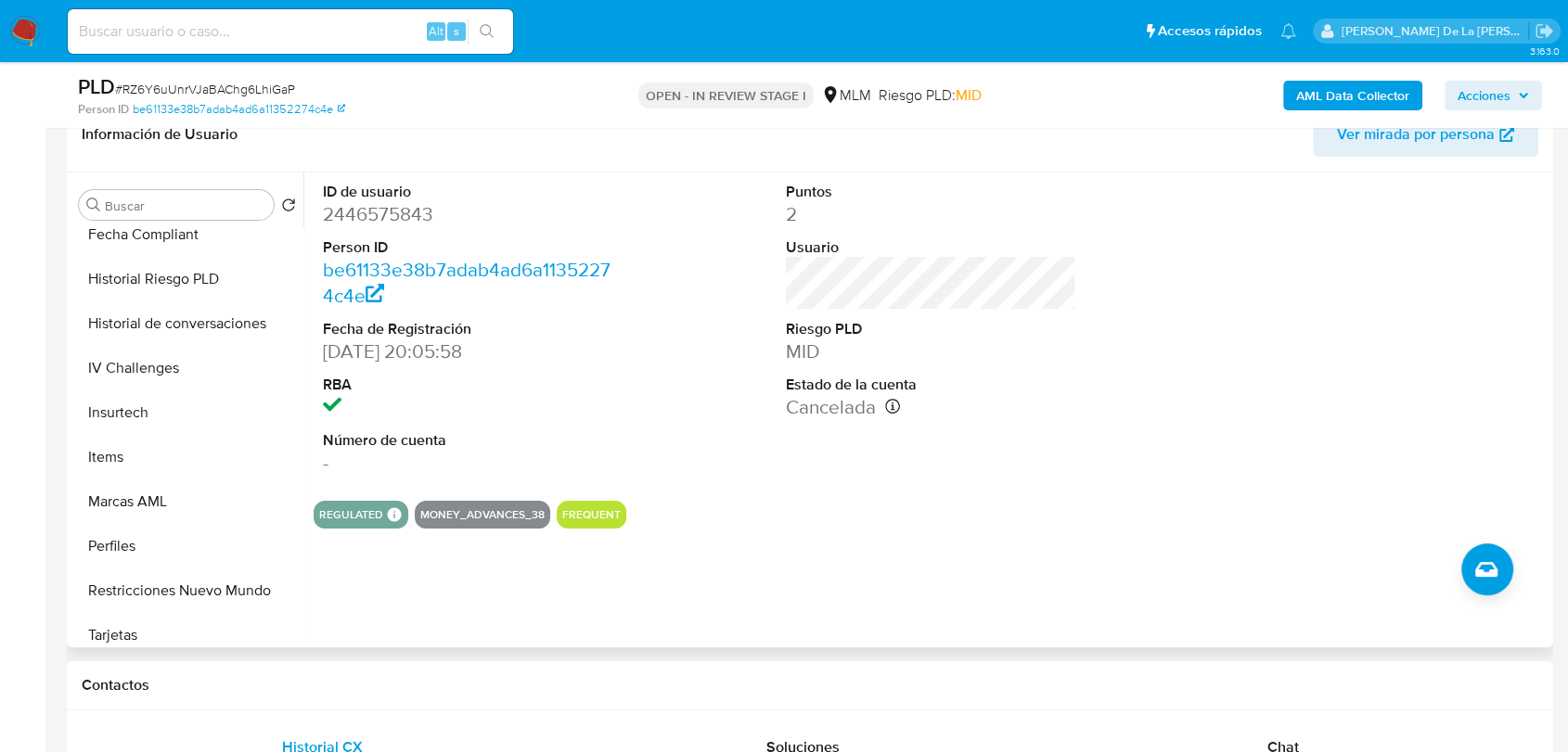
scroll to position [917, 0]
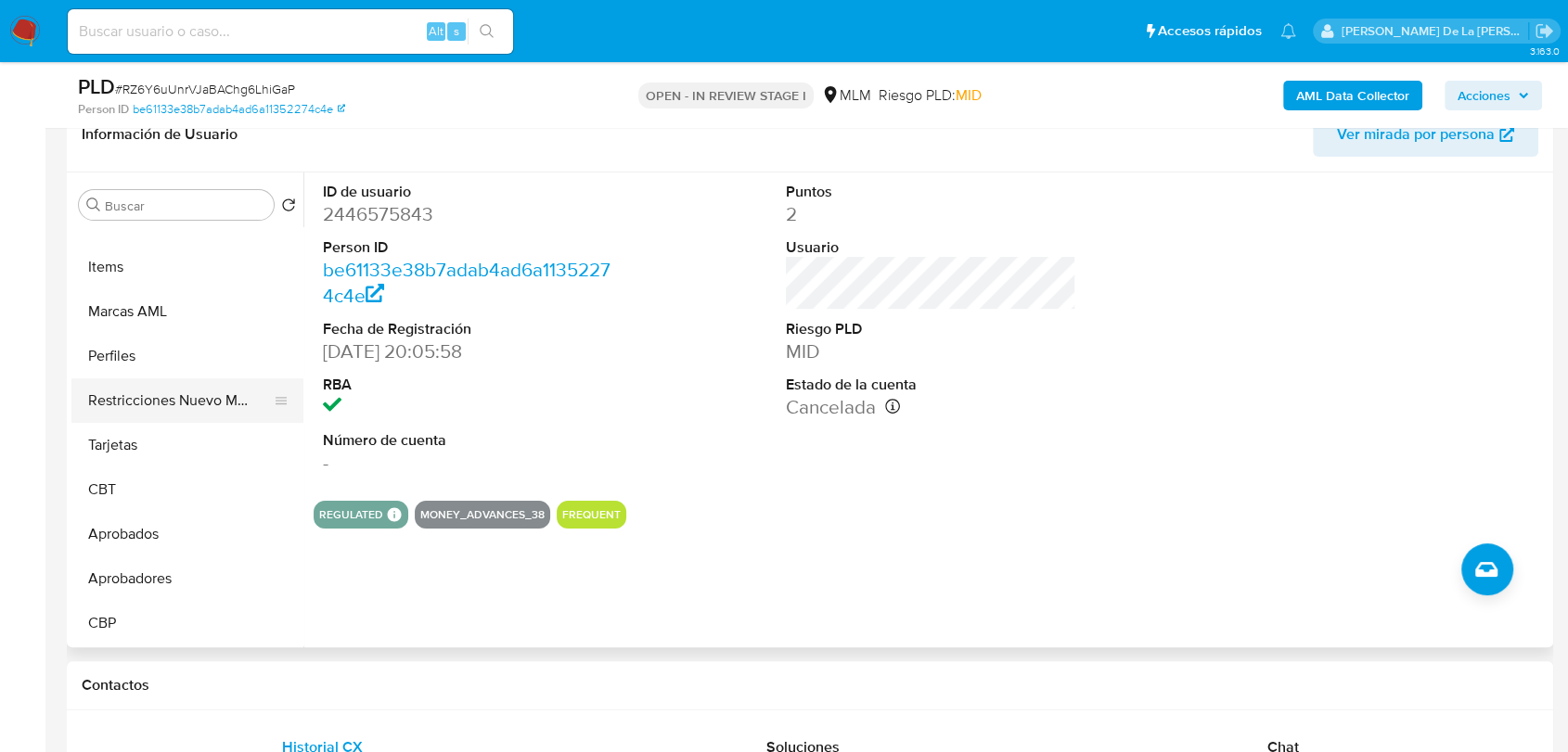
click at [192, 415] on button "Restricciones Nuevo Mundo" at bounding box center [180, 401] width 217 height 45
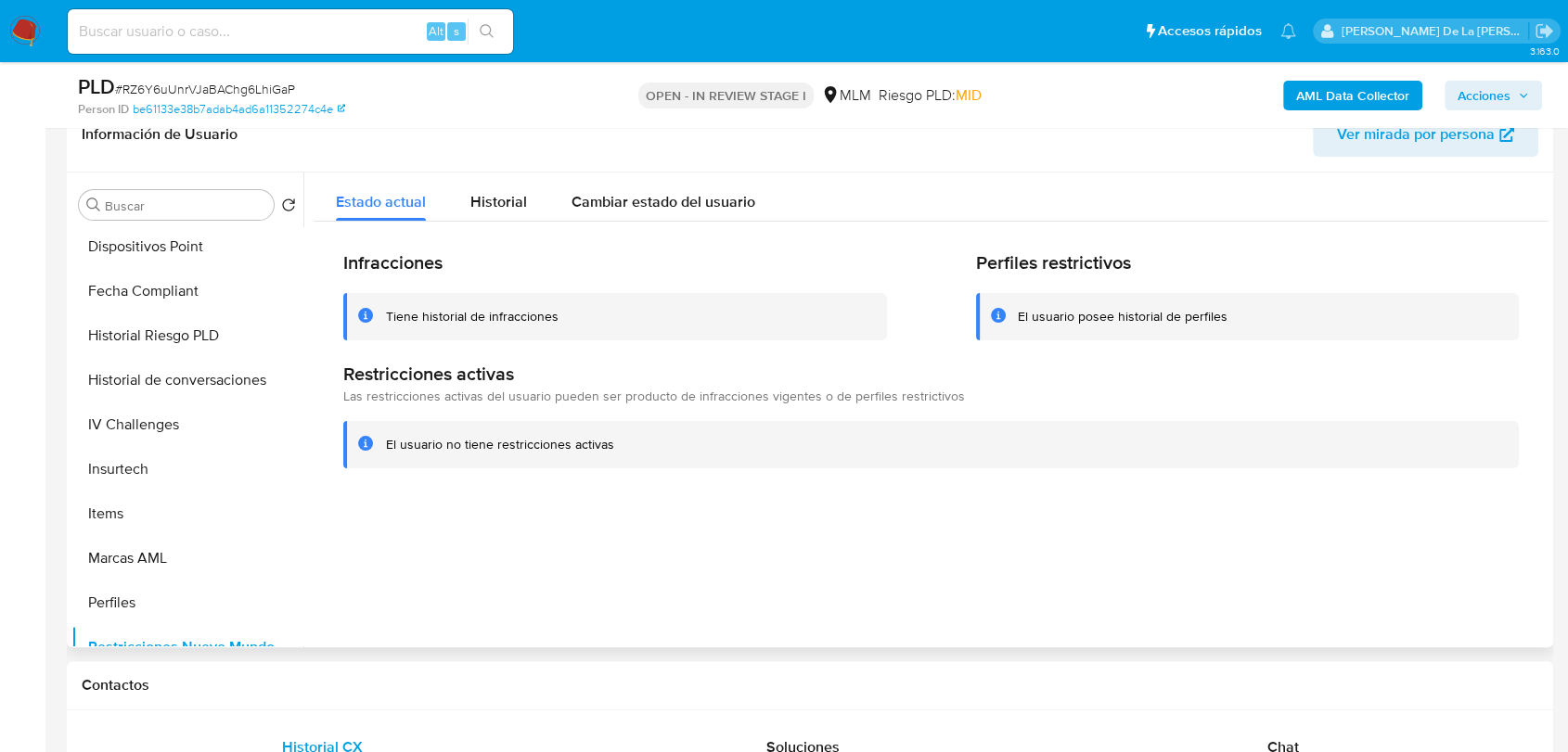
scroll to position [609, 0]
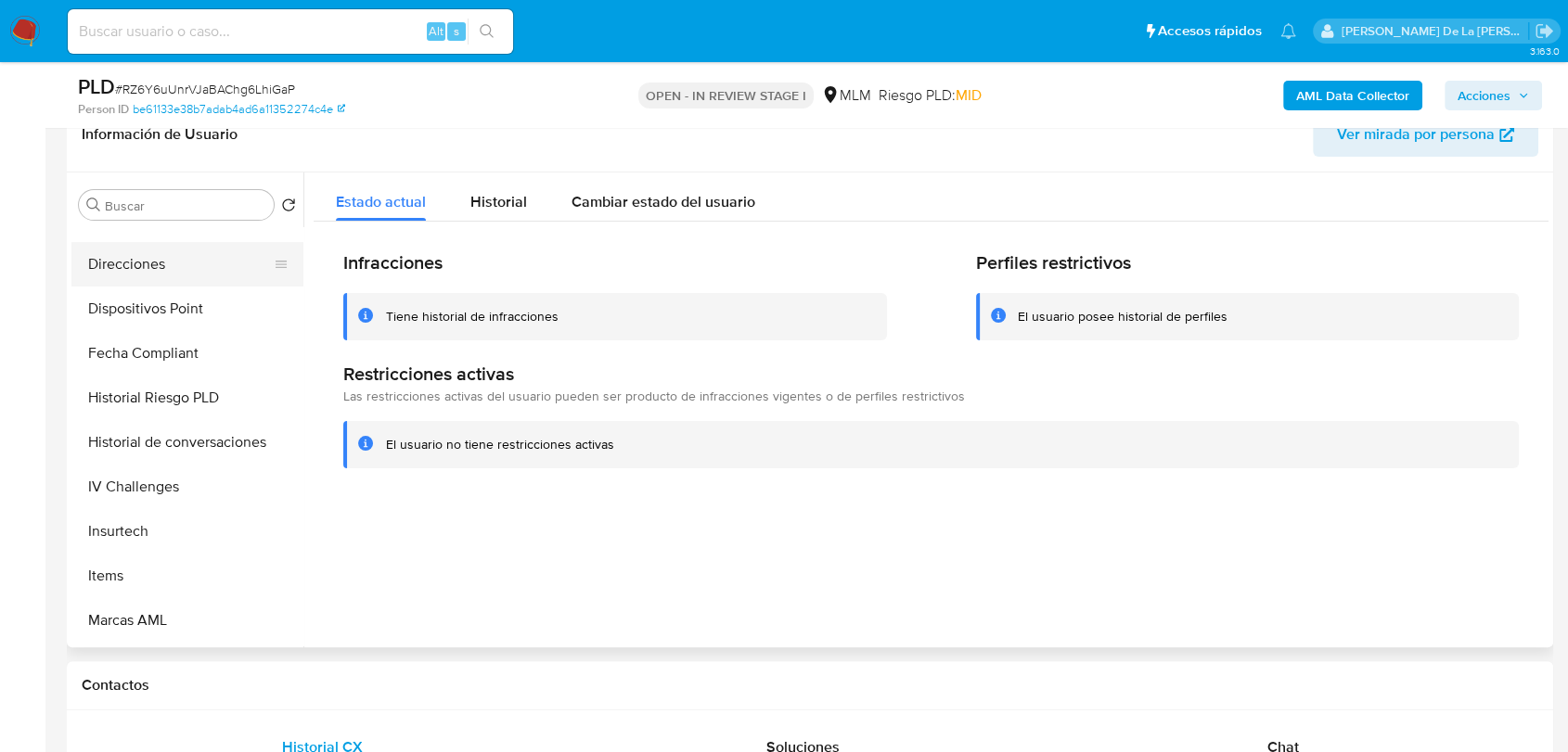
click at [164, 267] on button "Direcciones" at bounding box center [180, 264] width 217 height 45
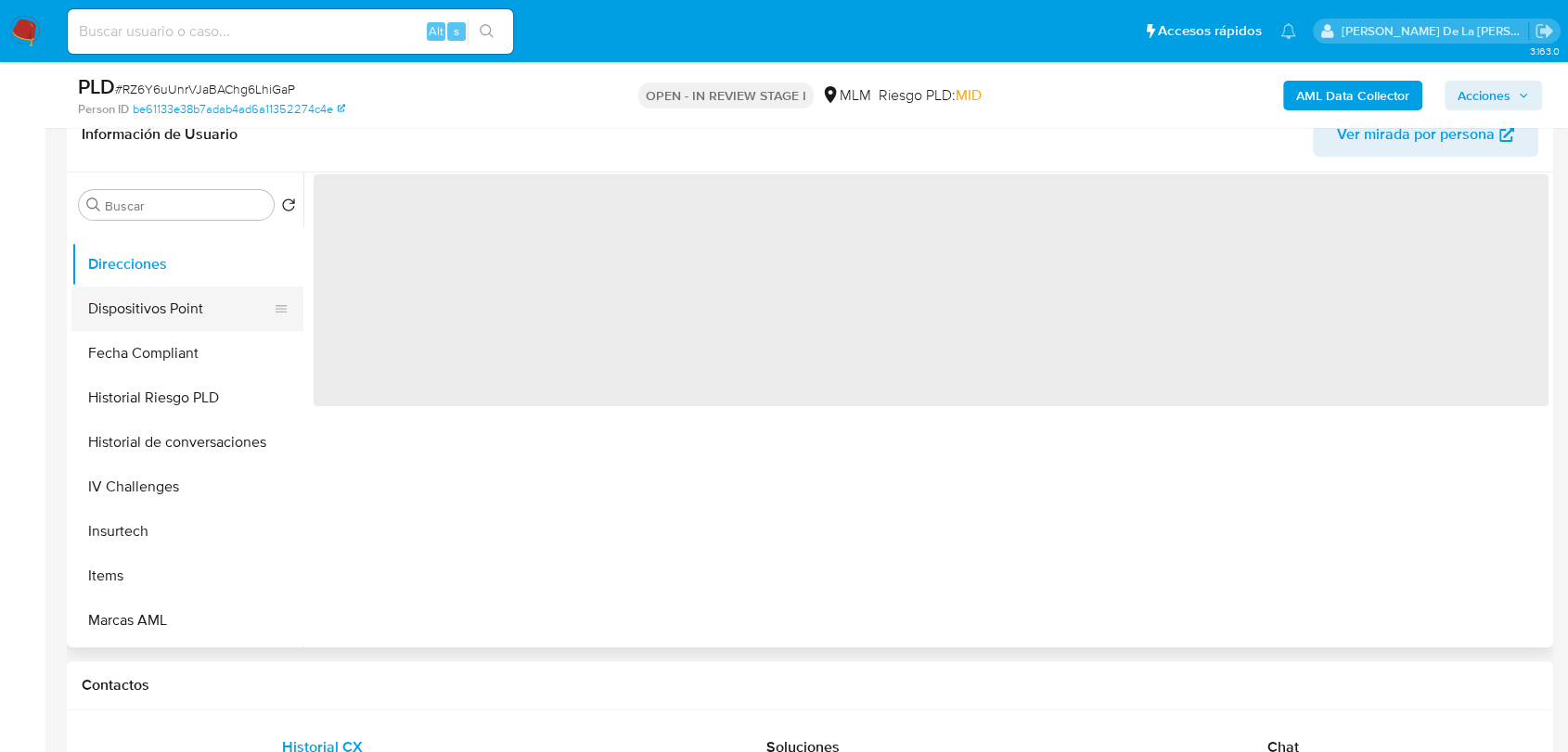
scroll to position [93, 0]
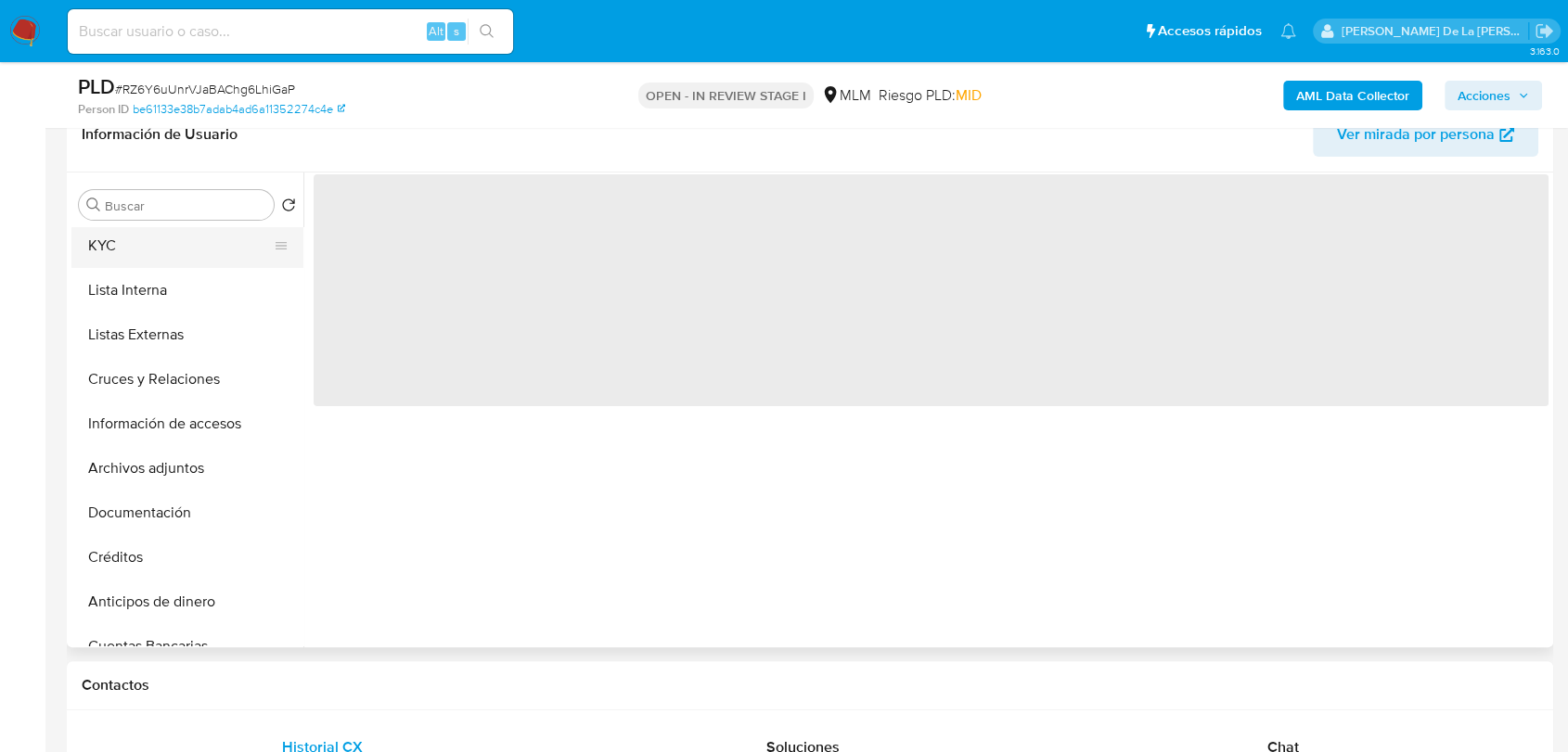
click at [209, 262] on button "KYC" at bounding box center [180, 246] width 217 height 45
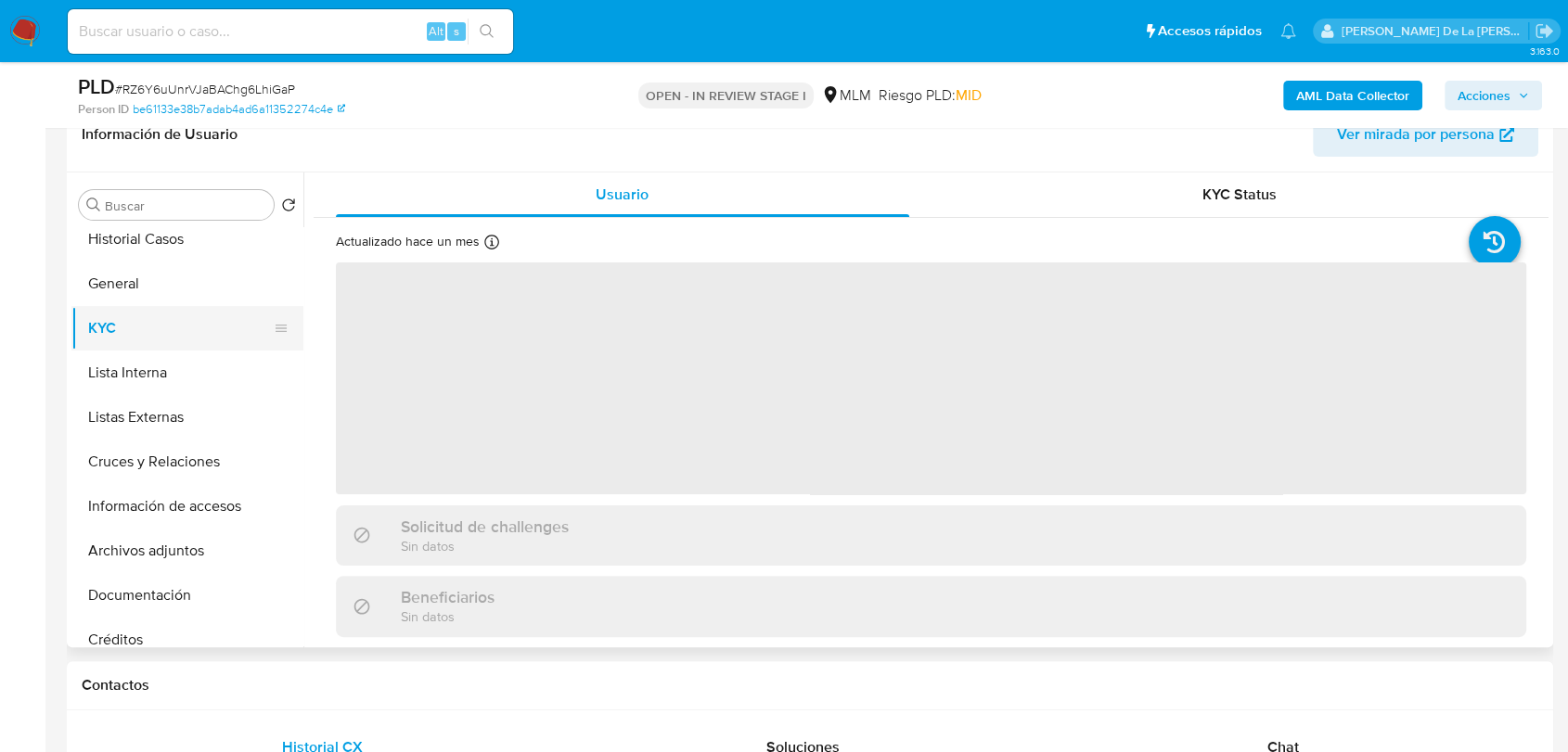
scroll to position [0, 0]
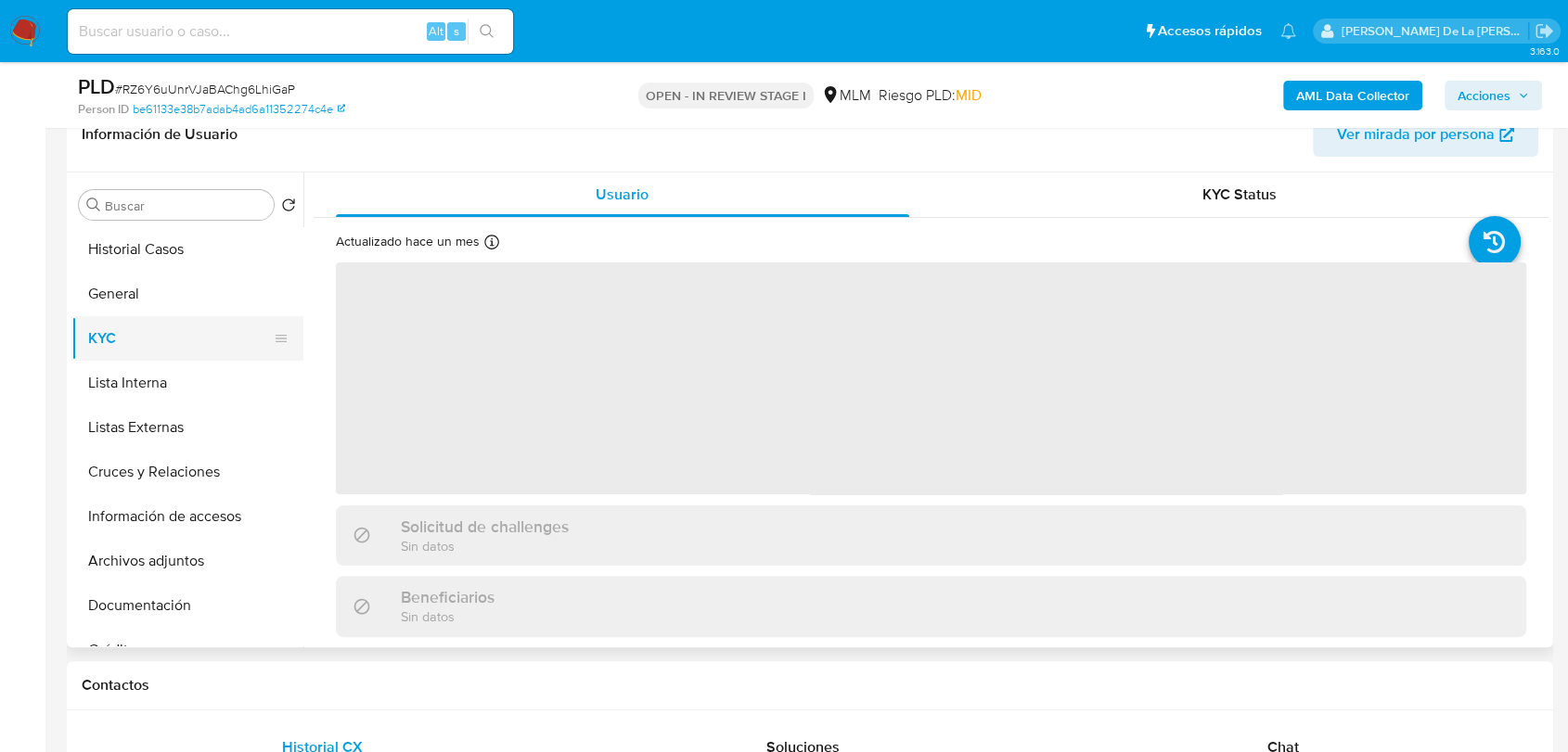
click at [209, 263] on button "Historial Casos" at bounding box center [187, 249] width 232 height 45
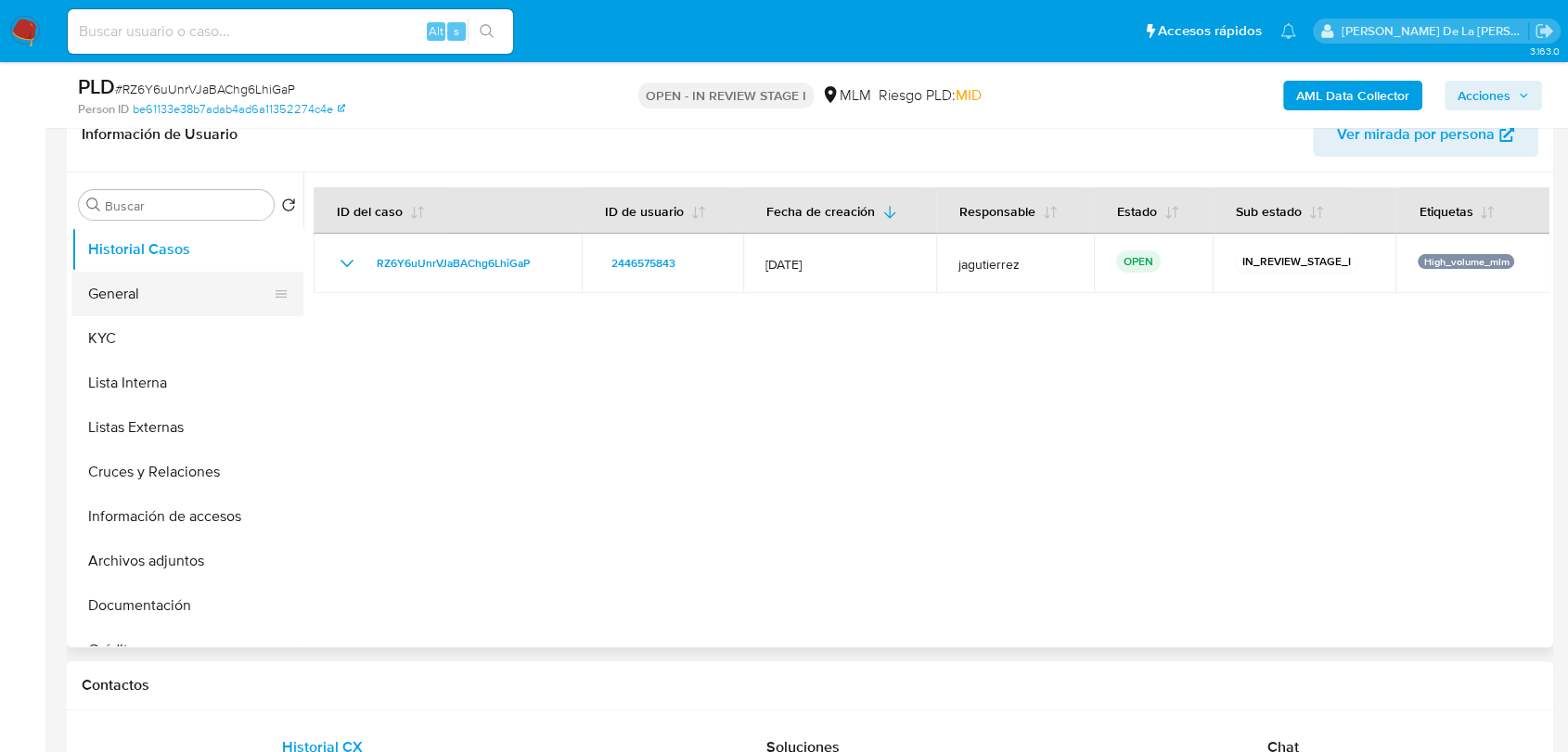
click at [119, 302] on button "General" at bounding box center [180, 294] width 217 height 45
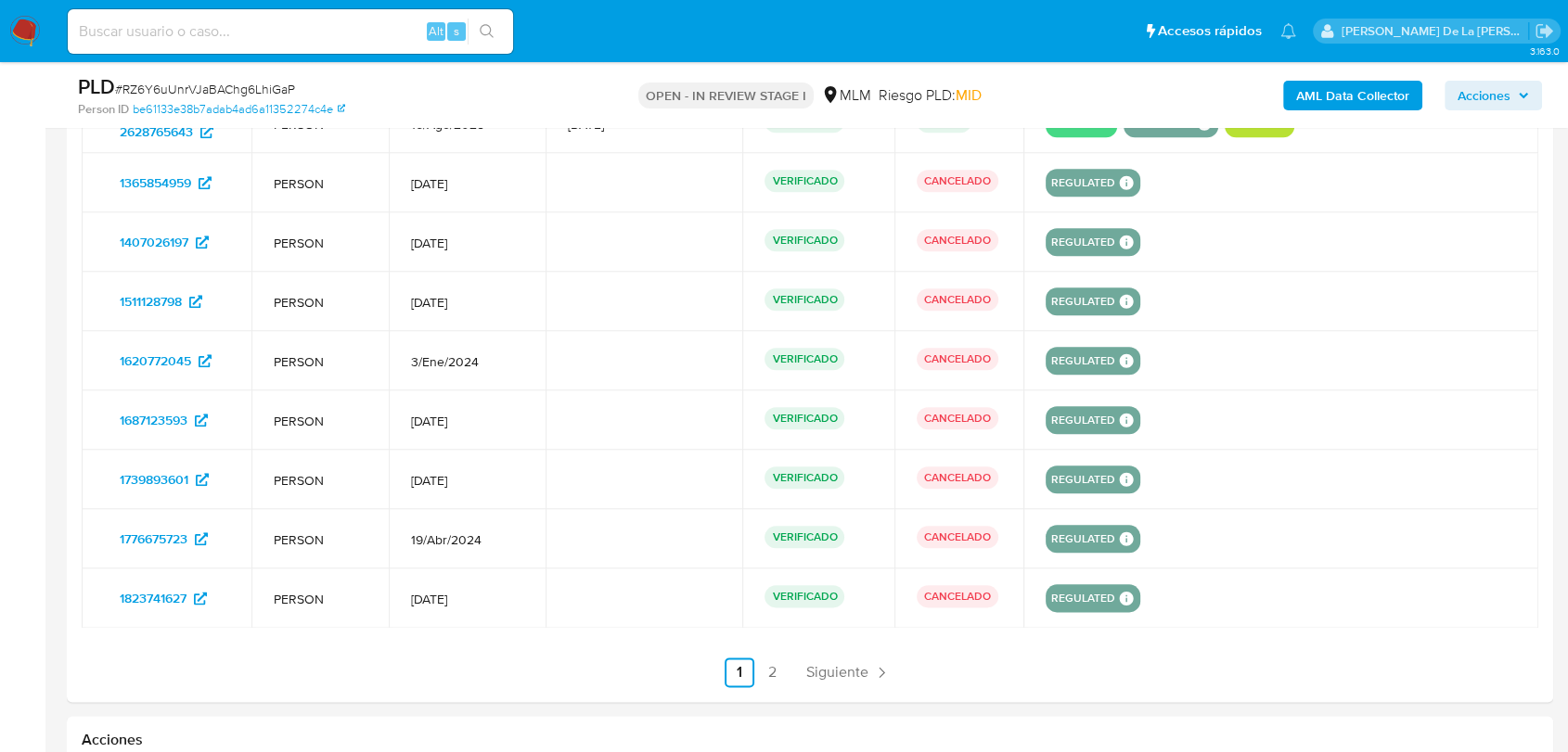
scroll to position [2061, 0]
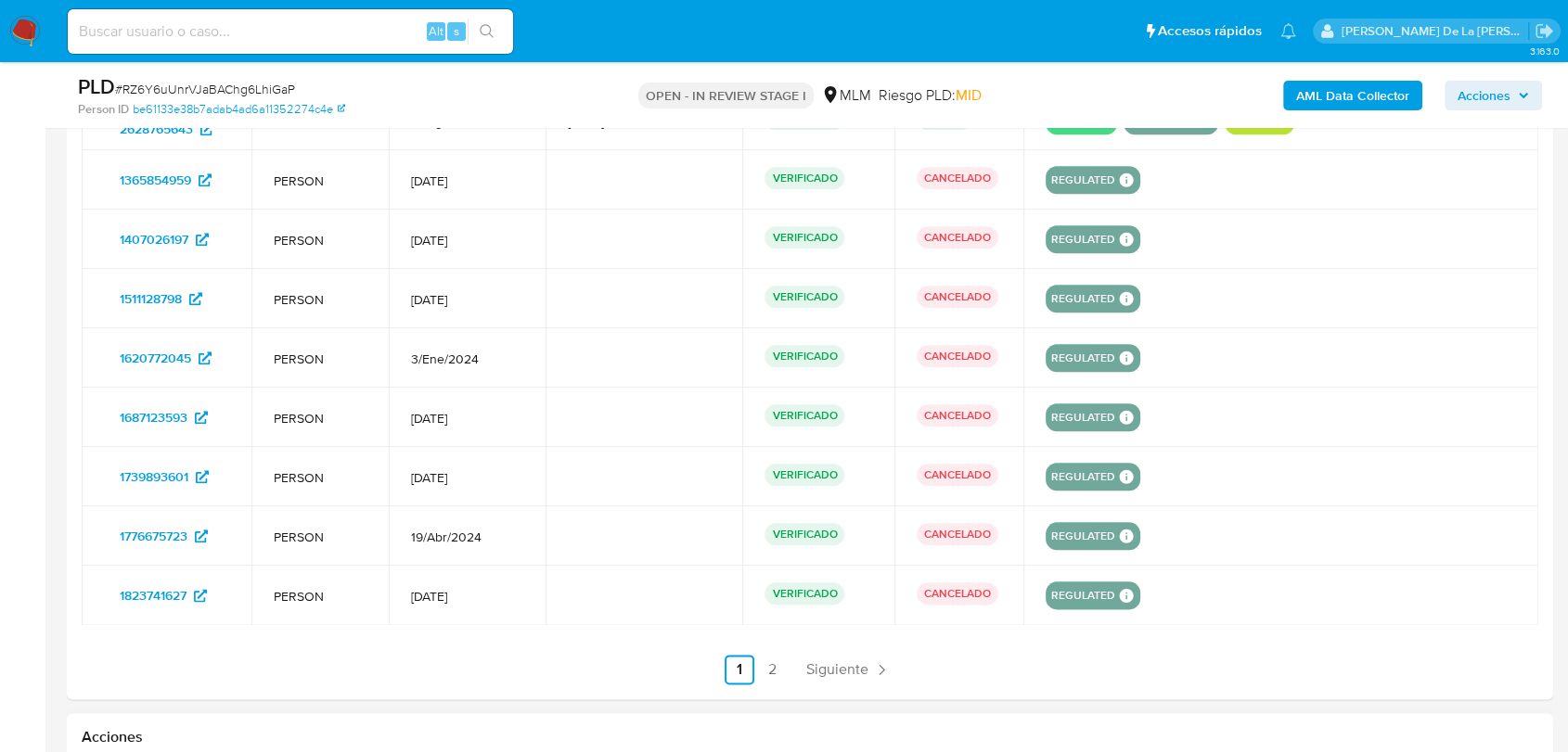
click at [855, 655] on link "Siguiente" at bounding box center [848, 669] width 100 height 30
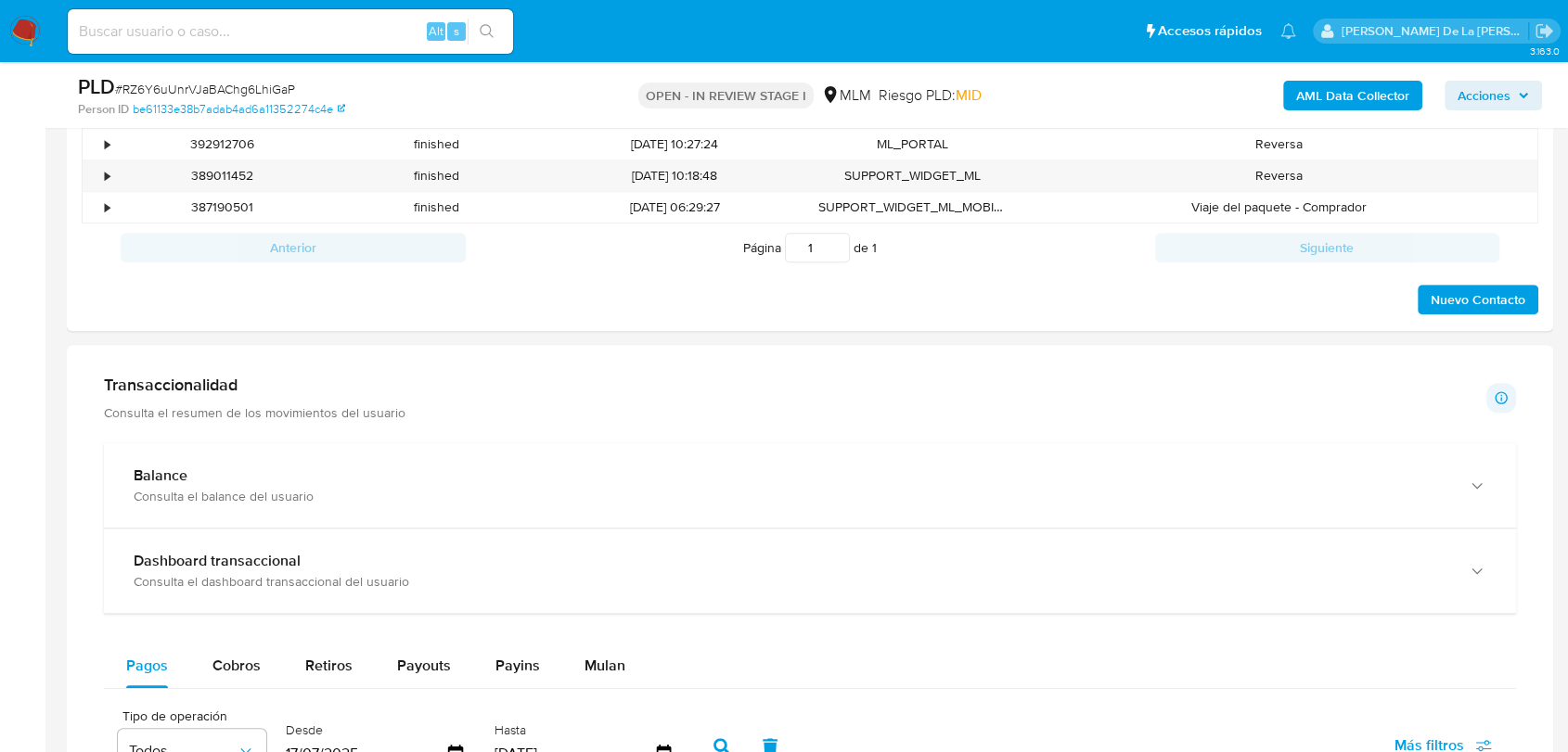
scroll to position [1236, 0]
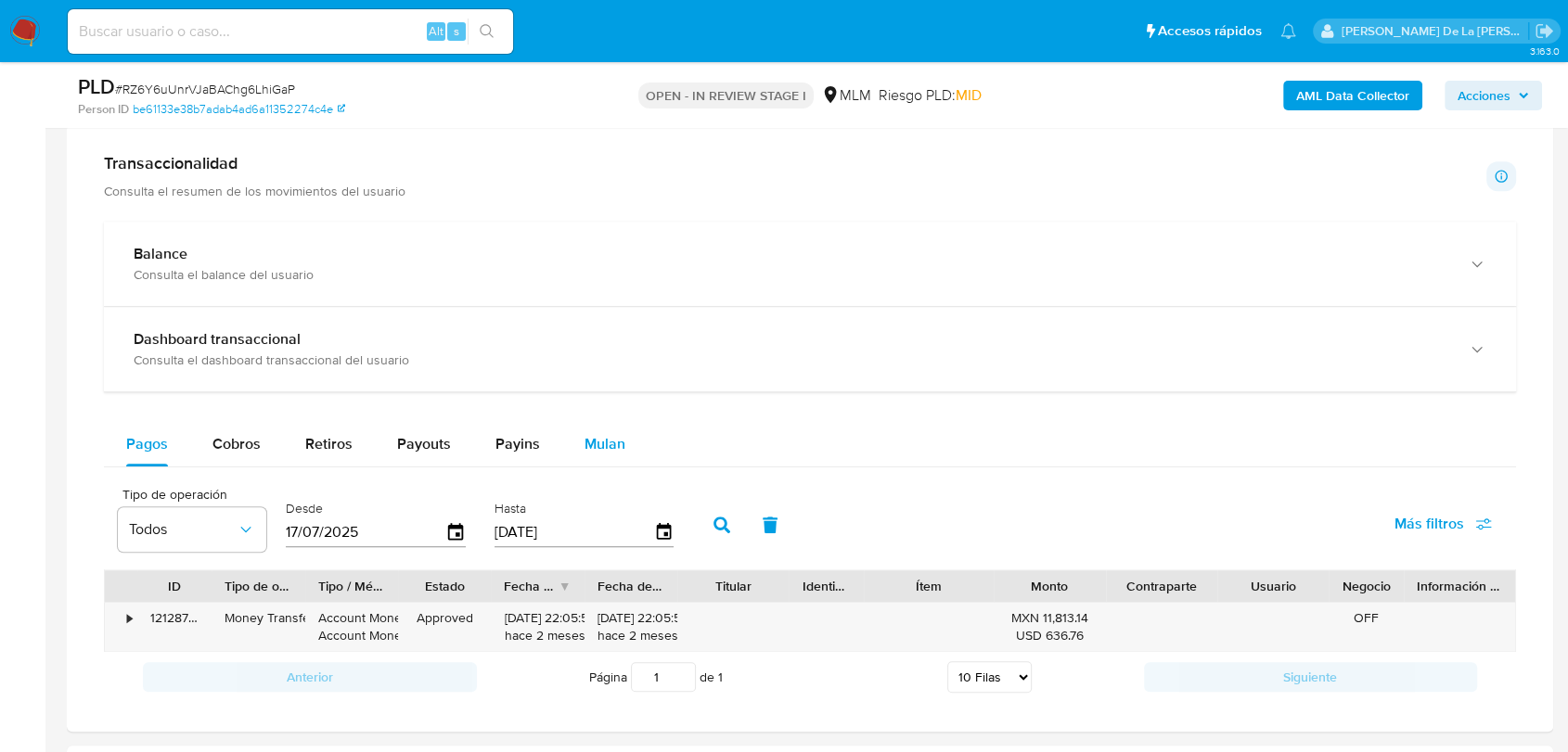
click at [615, 448] on span "Mulan" at bounding box center [605, 443] width 41 height 21
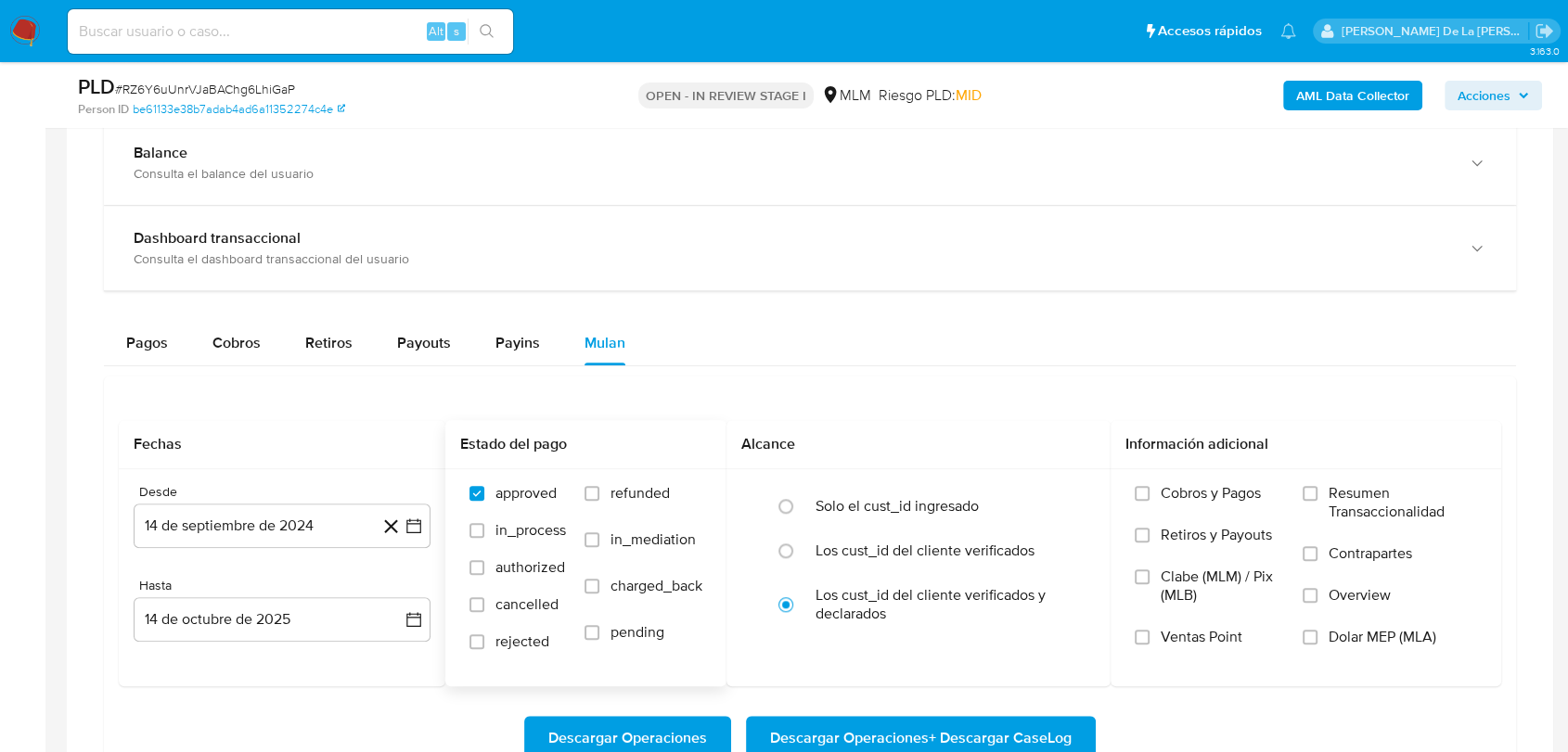
scroll to position [1442, 0]
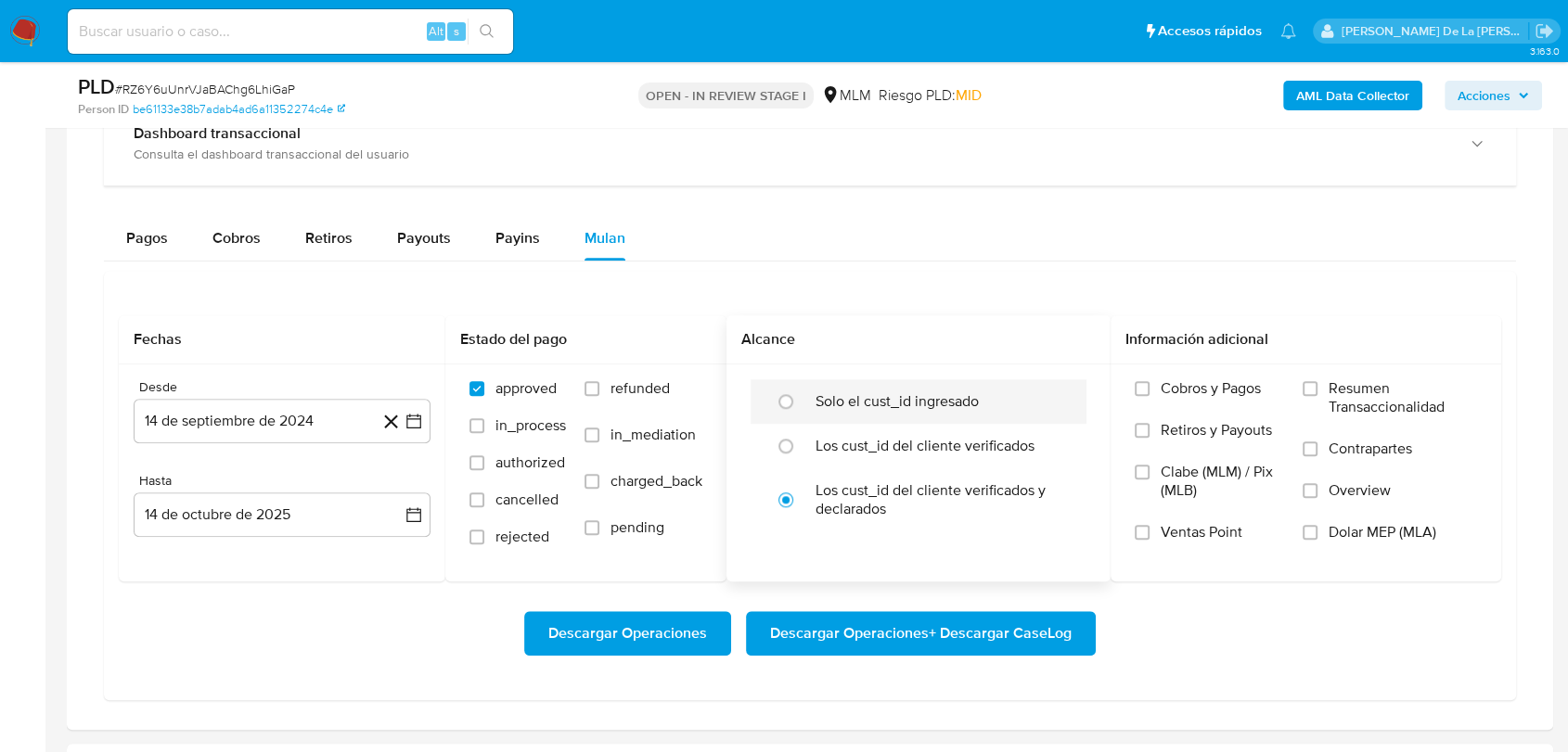
click at [836, 385] on div "Solo el cust_id ingresado" at bounding box center [938, 401] width 245 height 45
radio input "true"
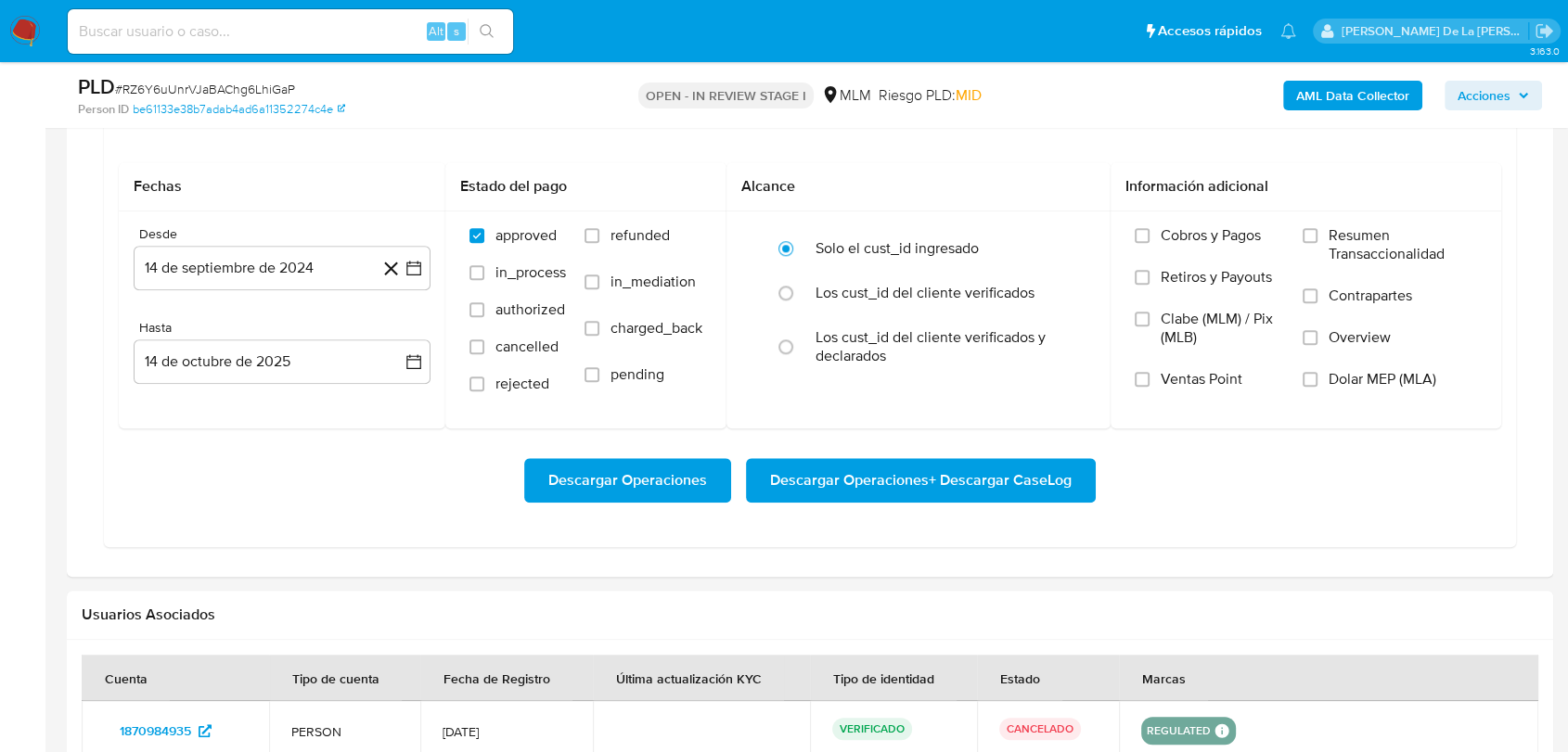
scroll to position [1647, 0]
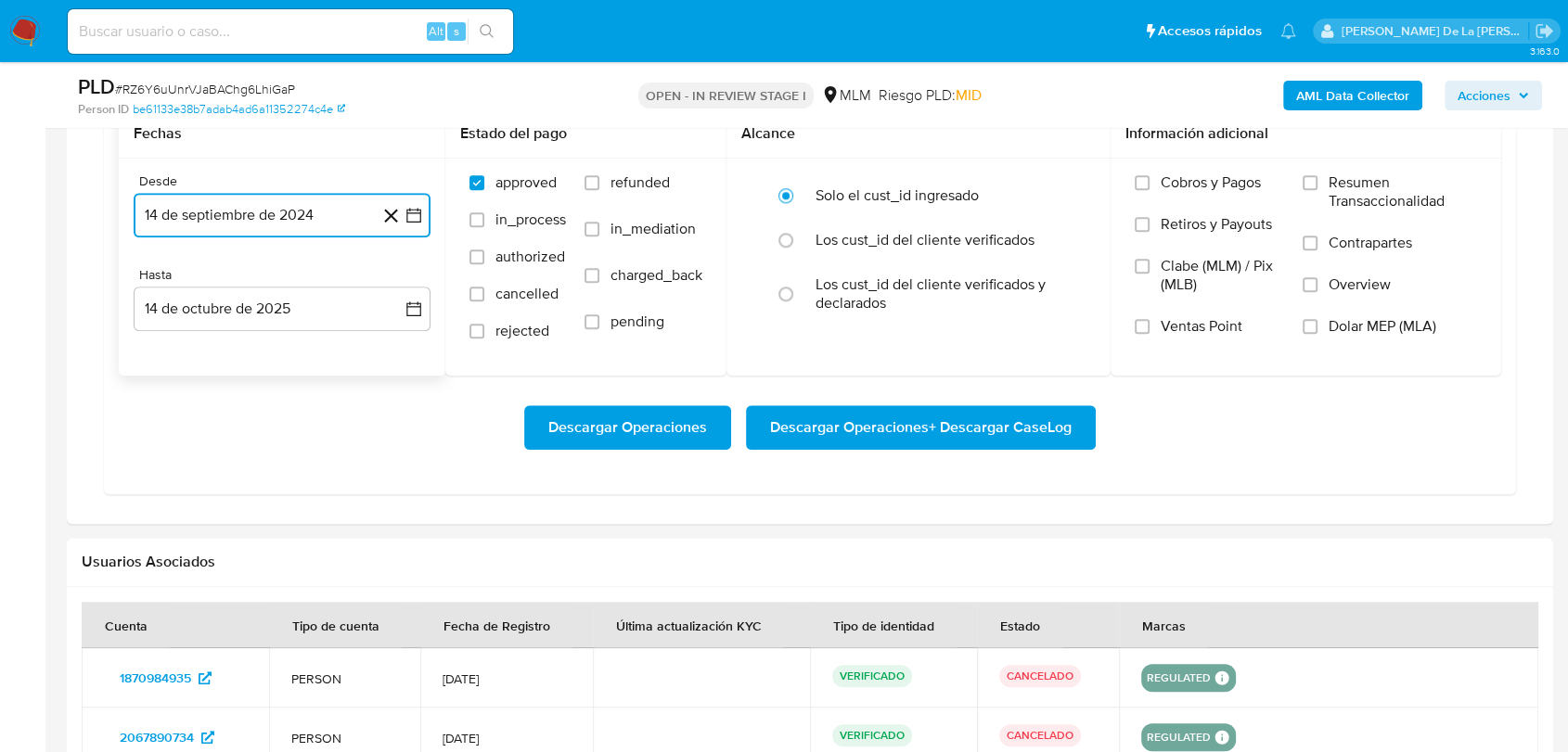
click at [410, 206] on icon "button" at bounding box center [413, 215] width 19 height 19
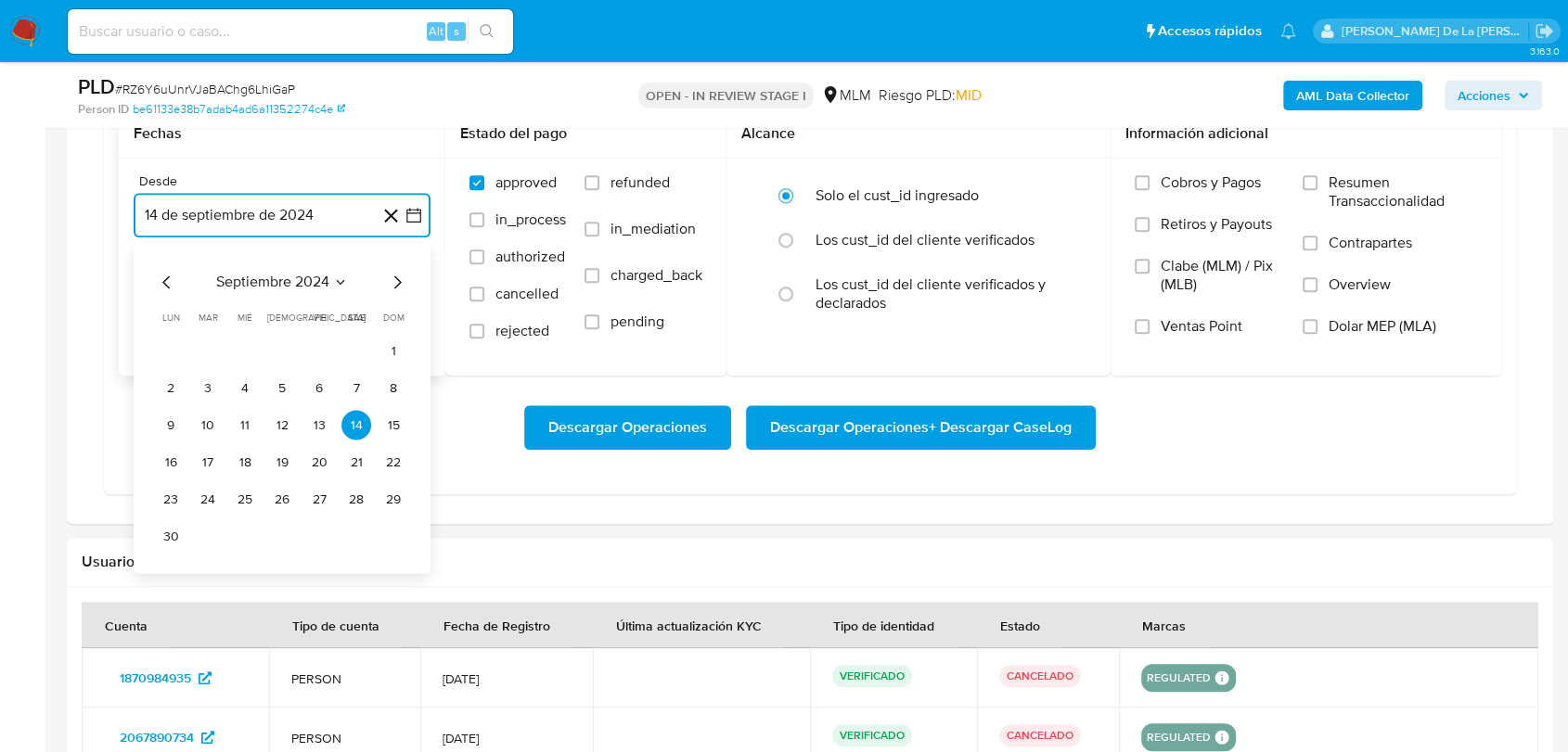
click at [397, 278] on icon "Mes siguiente" at bounding box center [397, 282] width 22 height 22
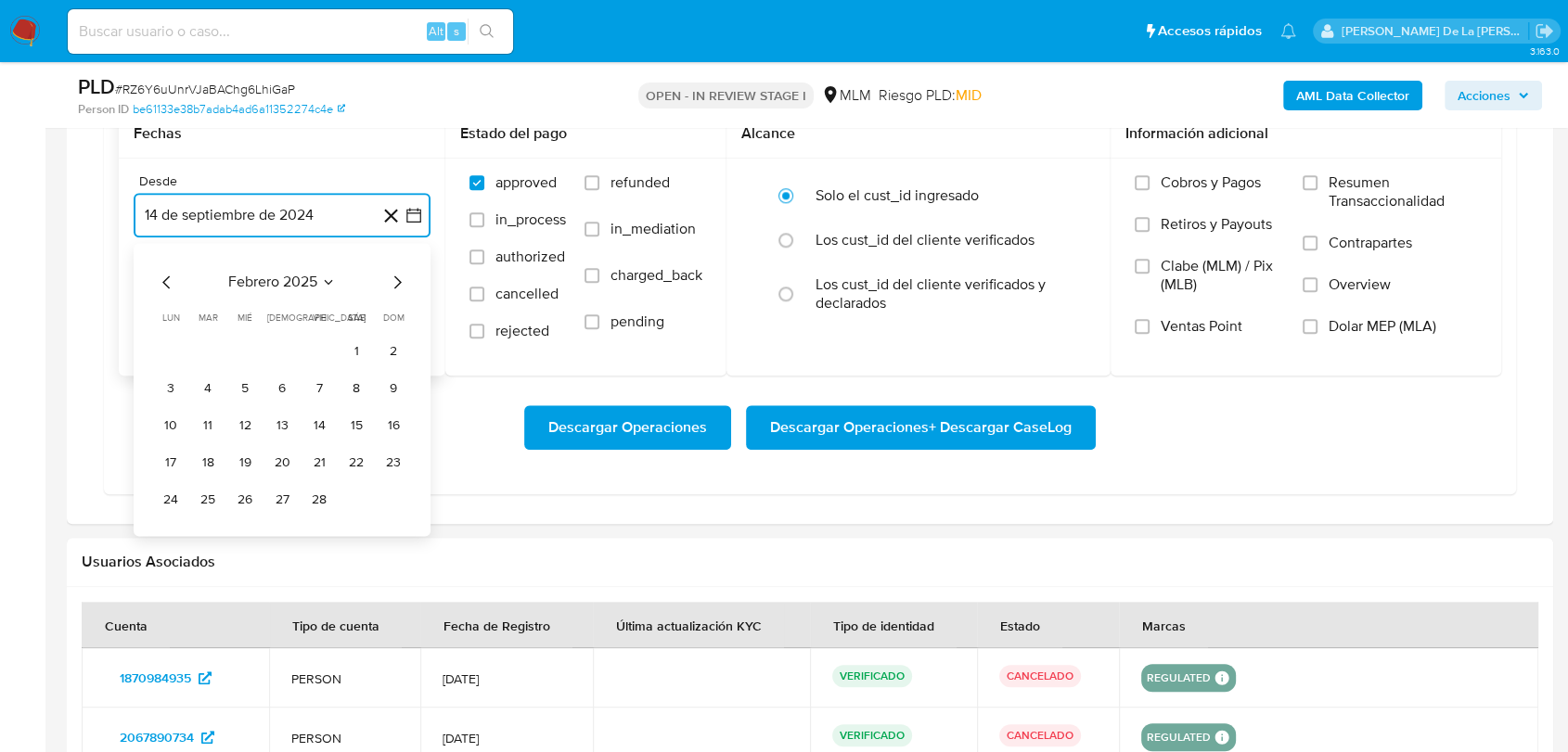
click at [401, 283] on icon "Mes siguiente" at bounding box center [397, 282] width 22 height 22
click at [355, 347] on button "1" at bounding box center [357, 351] width 30 height 30
drag, startPoint x: 334, startPoint y: 289, endPoint x: 306, endPoint y: 304, distance: 31.8
click at [333, 289] on button "14 de octubre de 2025" at bounding box center [281, 309] width 297 height 45
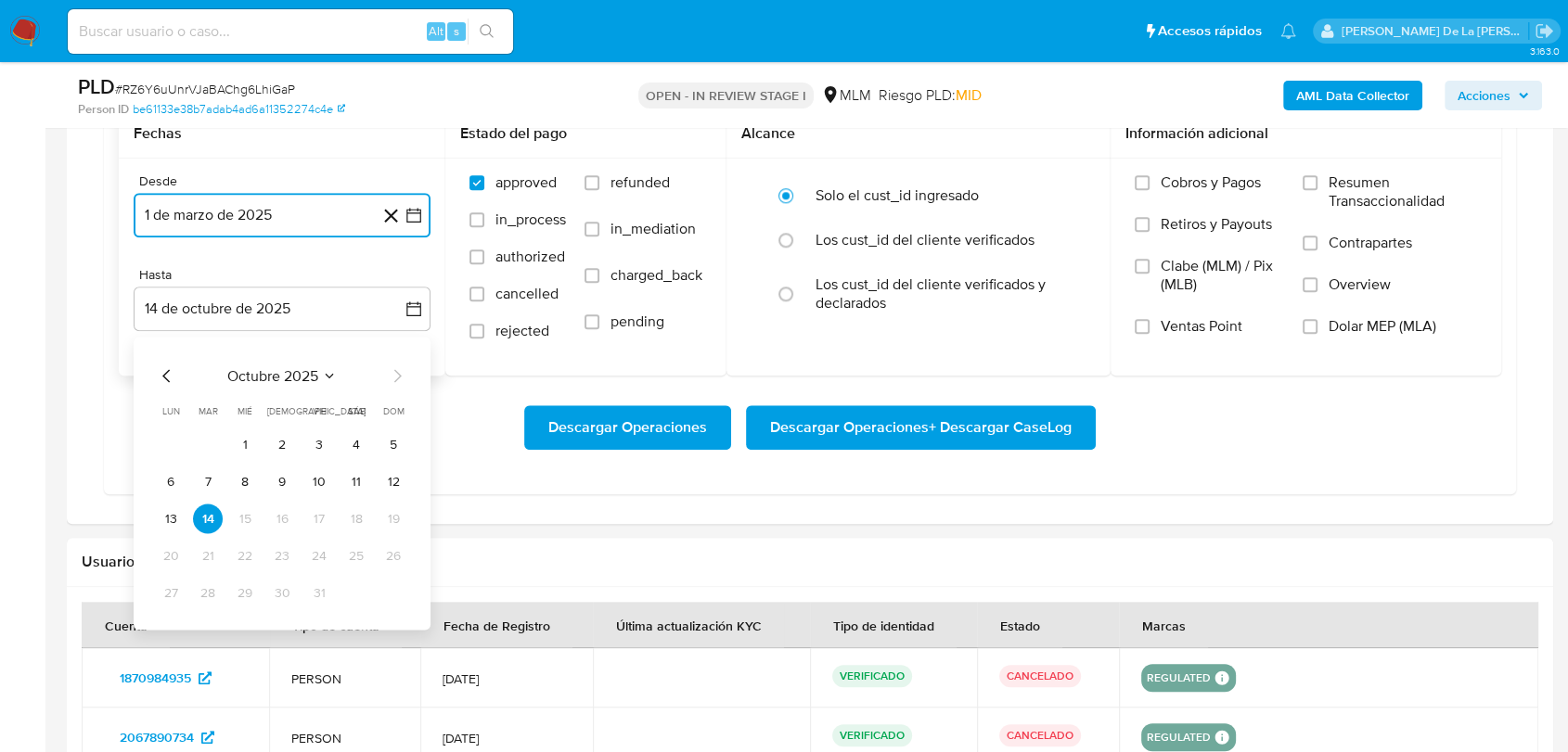
click at [169, 371] on icon "Mes anterior" at bounding box center [167, 376] width 22 height 22
click at [166, 371] on icon "Mes anterior" at bounding box center [166, 376] width 7 height 13
click at [405, 581] on td "31" at bounding box center [394, 593] width 30 height 30
click at [401, 583] on button "31" at bounding box center [394, 593] width 30 height 30
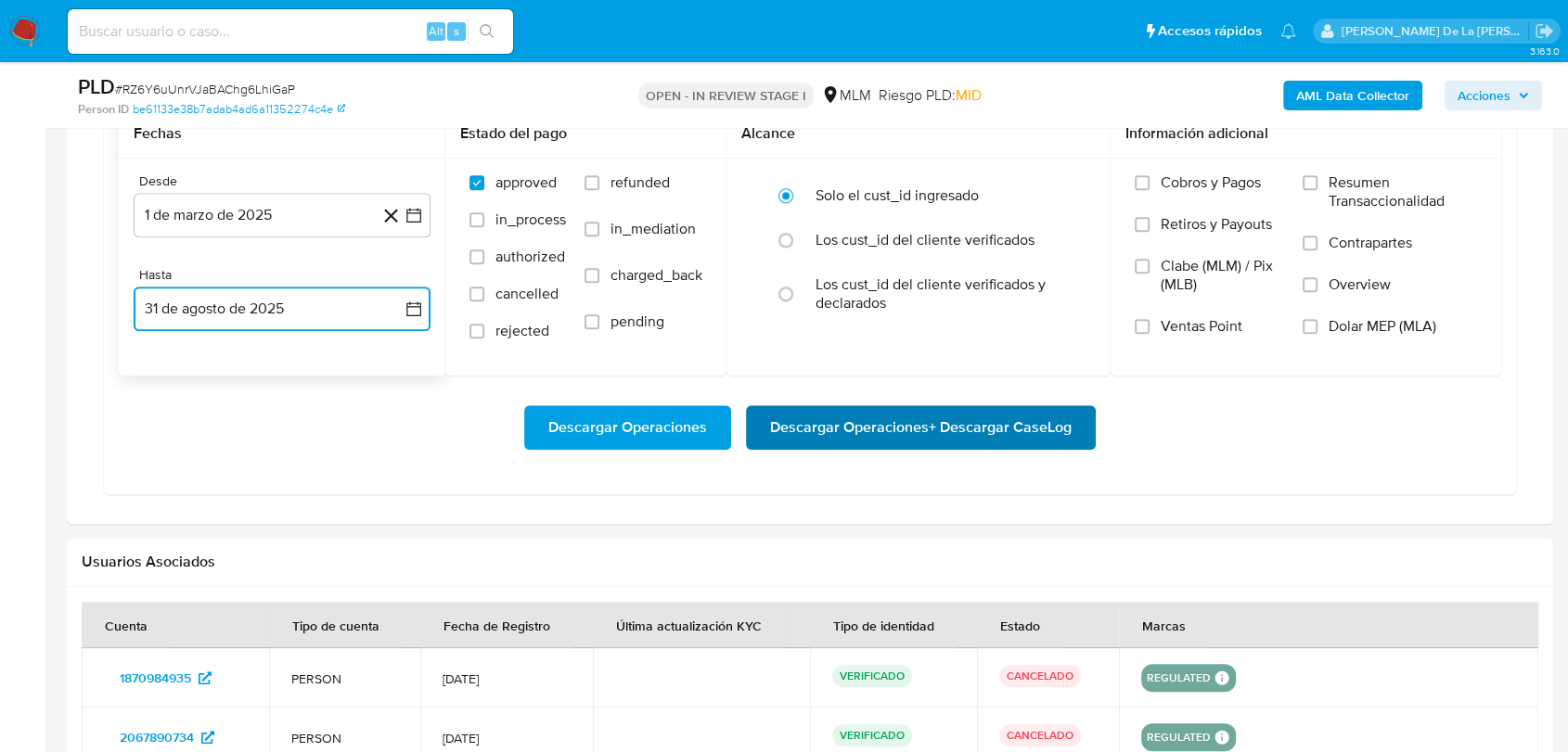
click at [934, 408] on span "Descargar Operaciones + Descargar CaseLog" at bounding box center [921, 427] width 302 height 41
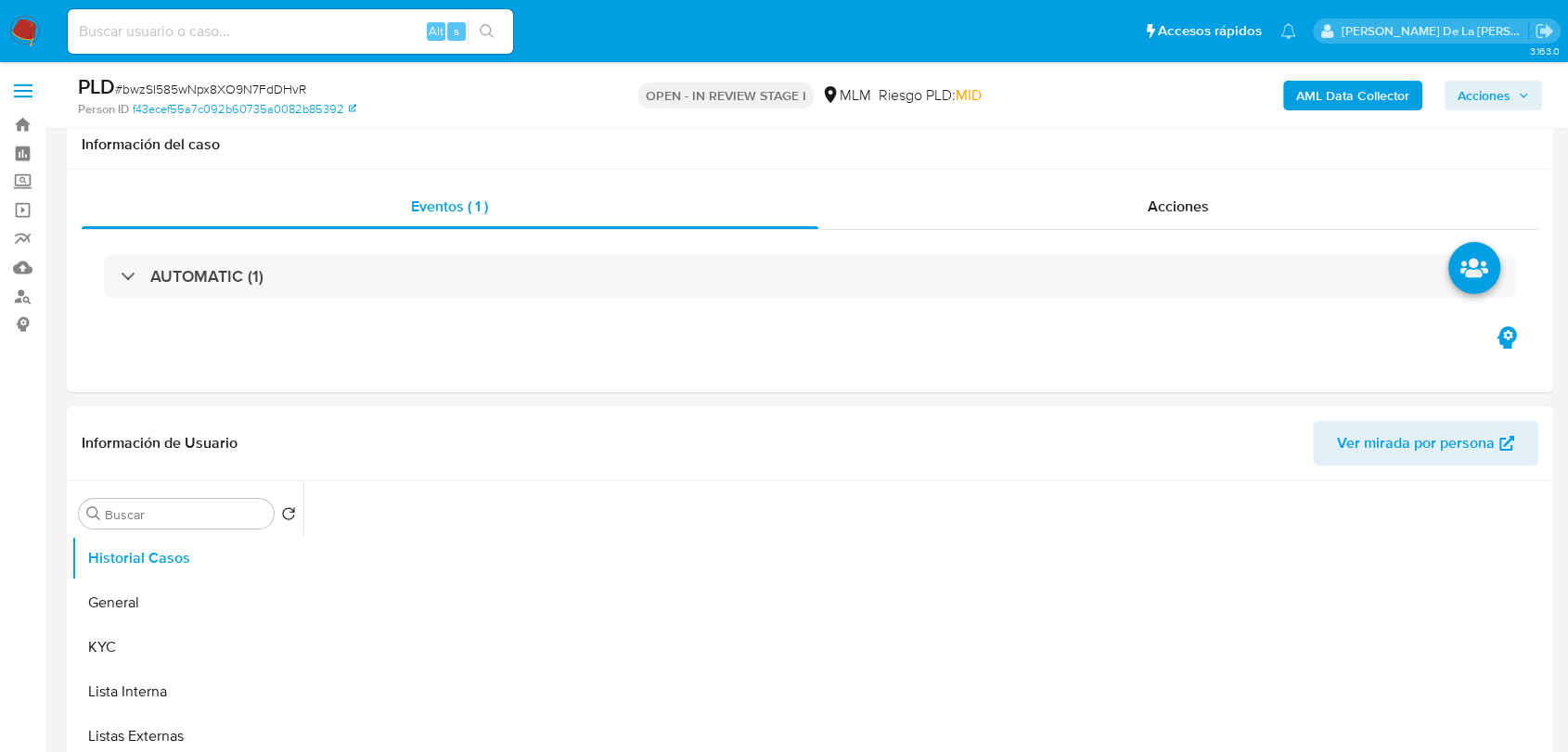
select select "10"
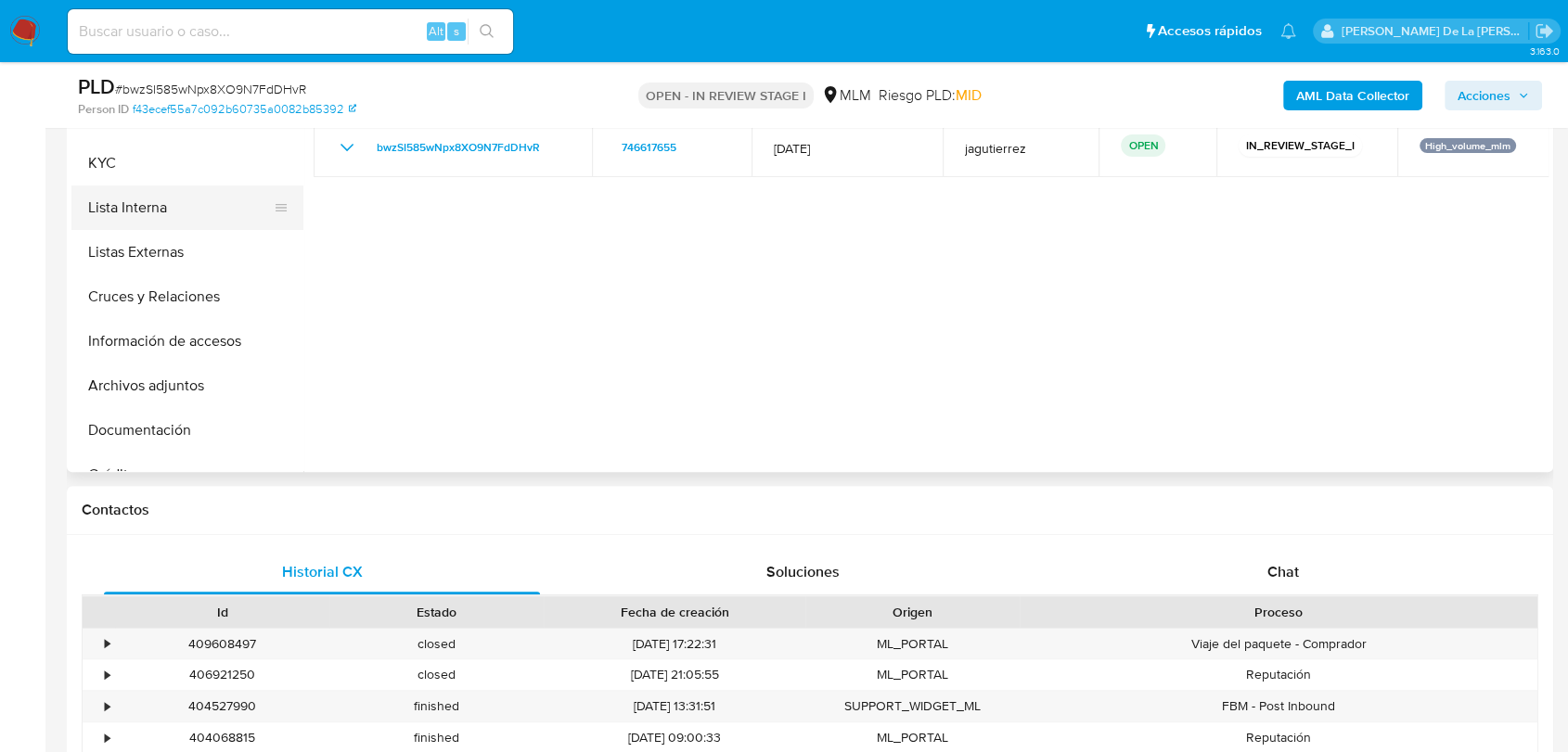
scroll to position [309, 0]
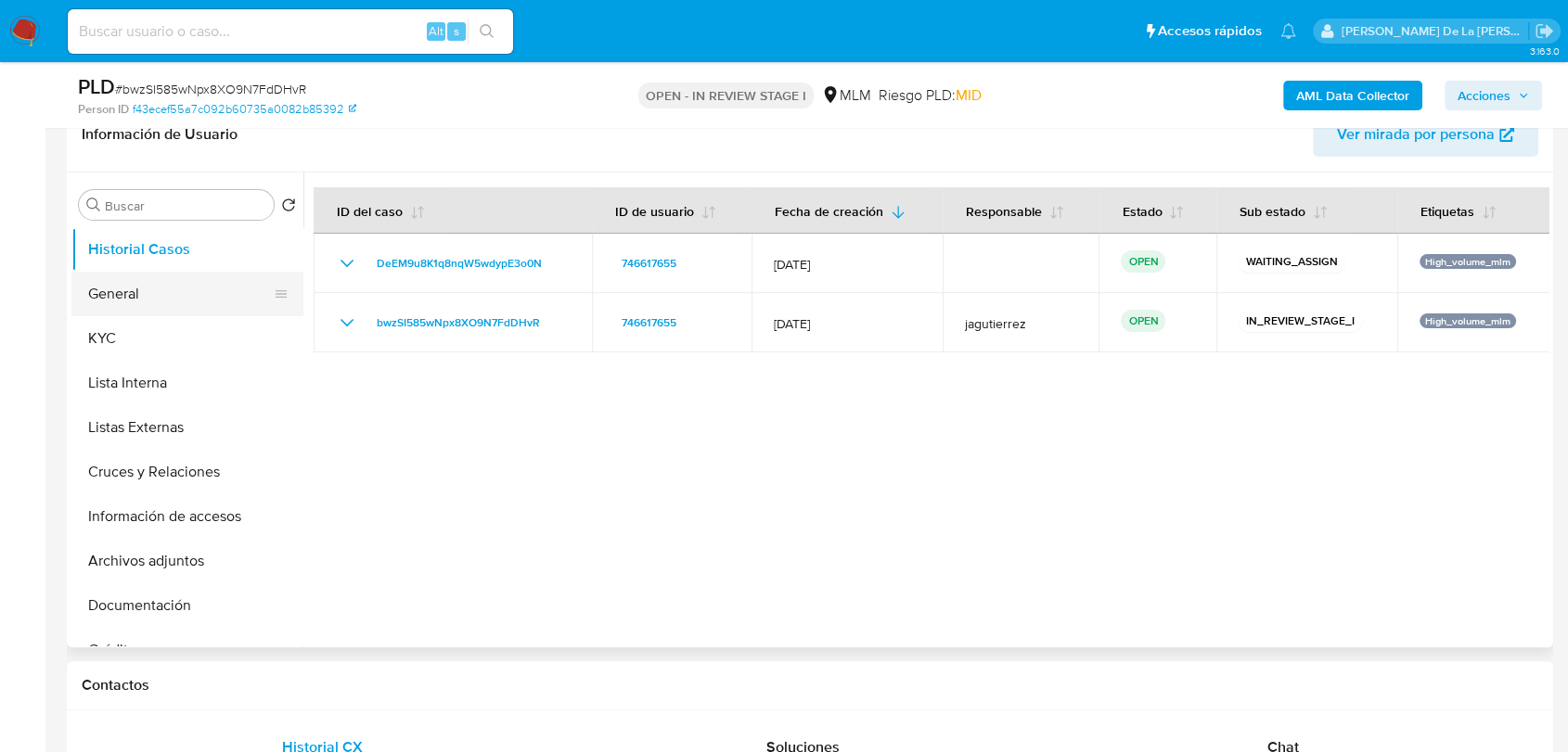
click at [123, 306] on button "General" at bounding box center [180, 294] width 217 height 45
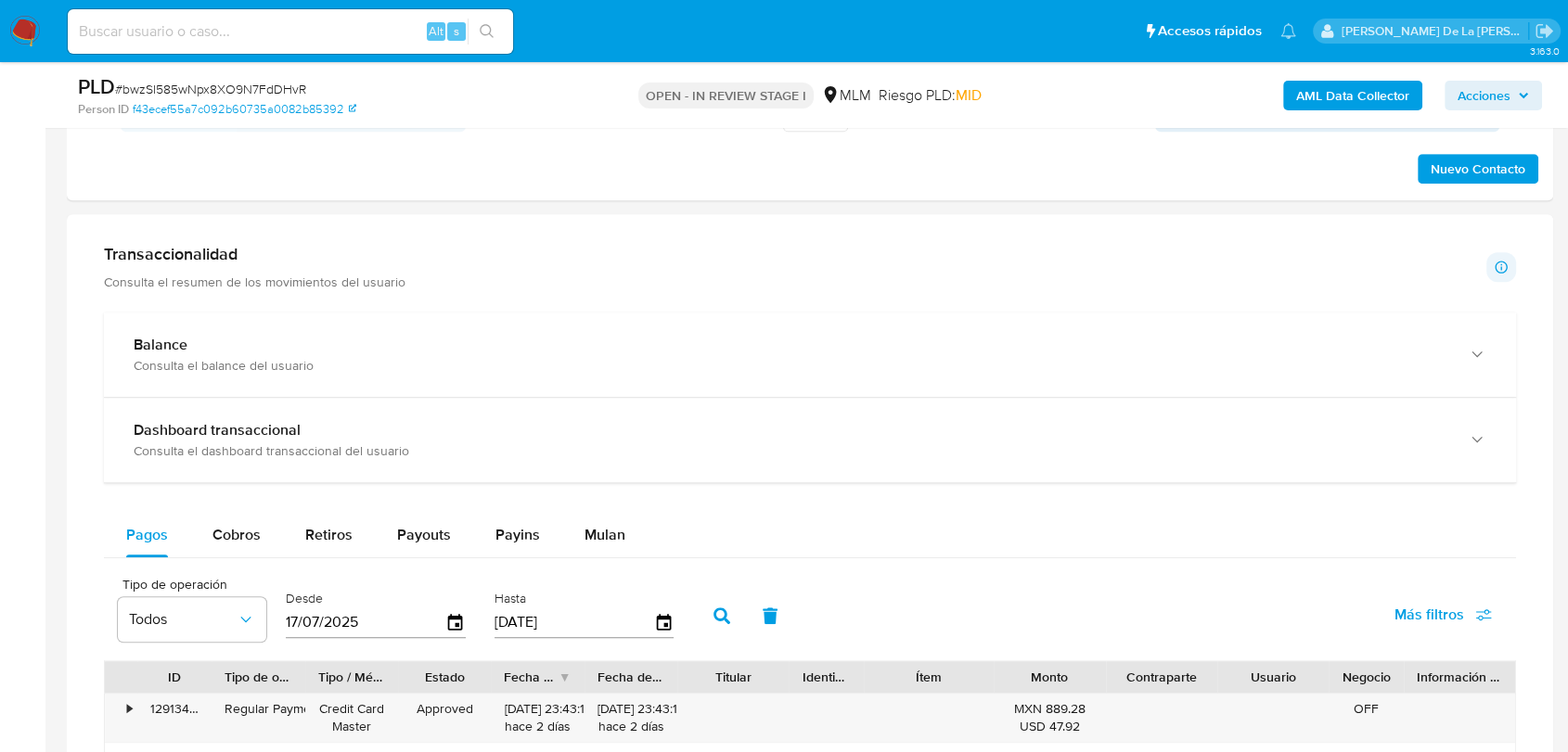
scroll to position [1339, 0]
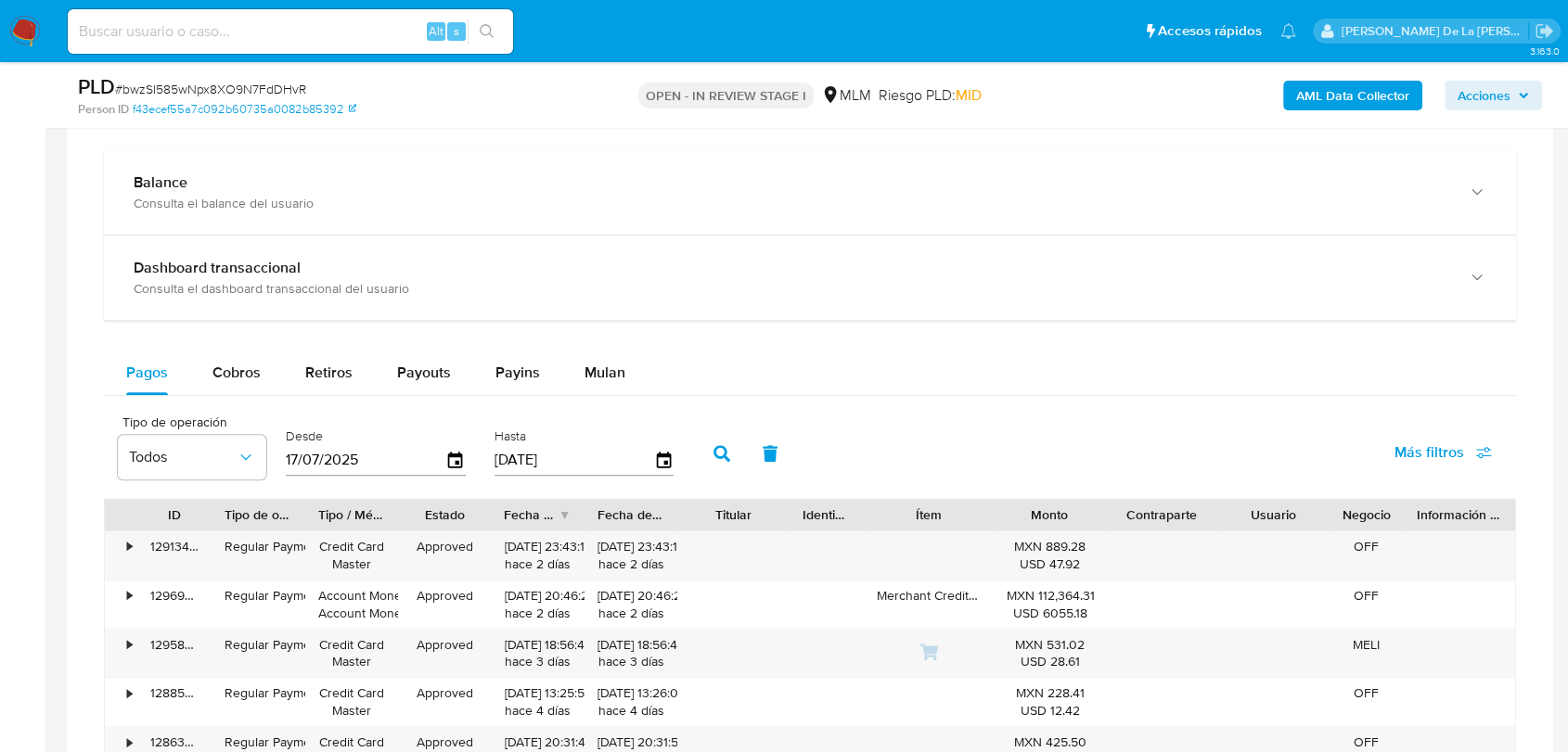
drag, startPoint x: 609, startPoint y: 357, endPoint x: 779, endPoint y: 335, distance: 171.4
click at [609, 356] on div "Mulan" at bounding box center [605, 373] width 41 height 45
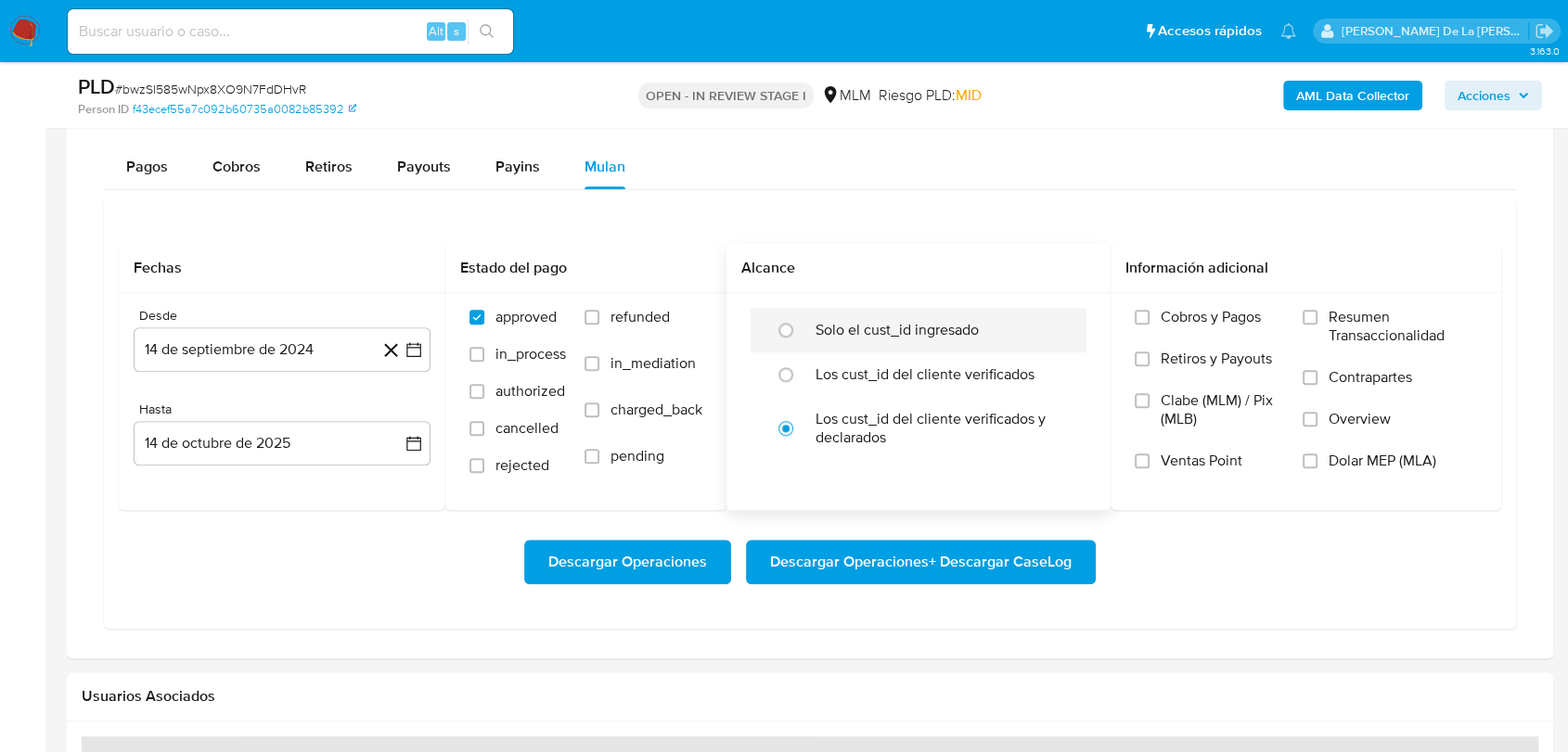
click at [897, 337] on label "Solo el cust_id ingresado" at bounding box center [897, 330] width 163 height 19
click at [801, 337] on input "radio" at bounding box center [786, 330] width 30 height 30
radio input "true"
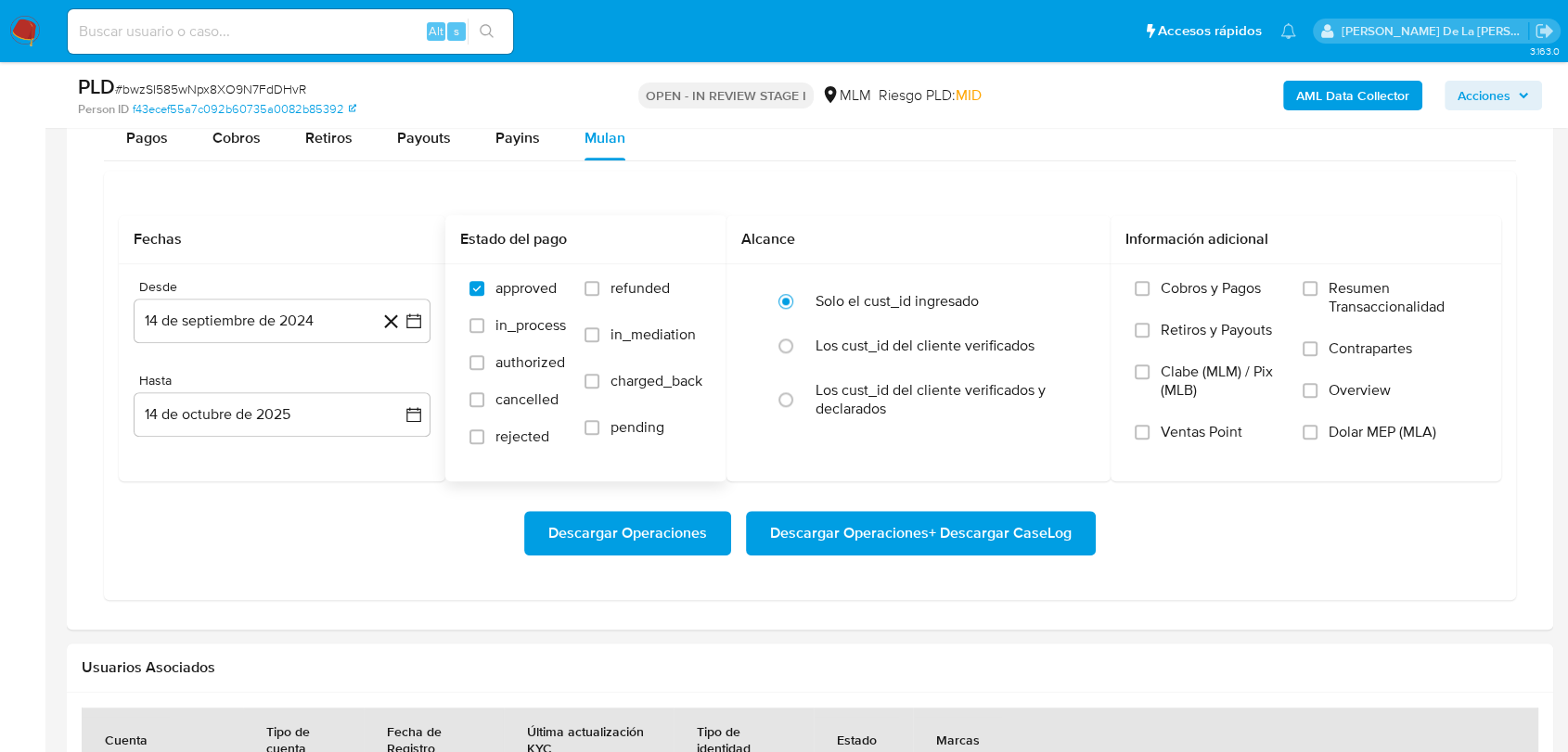
scroll to position [1545, 0]
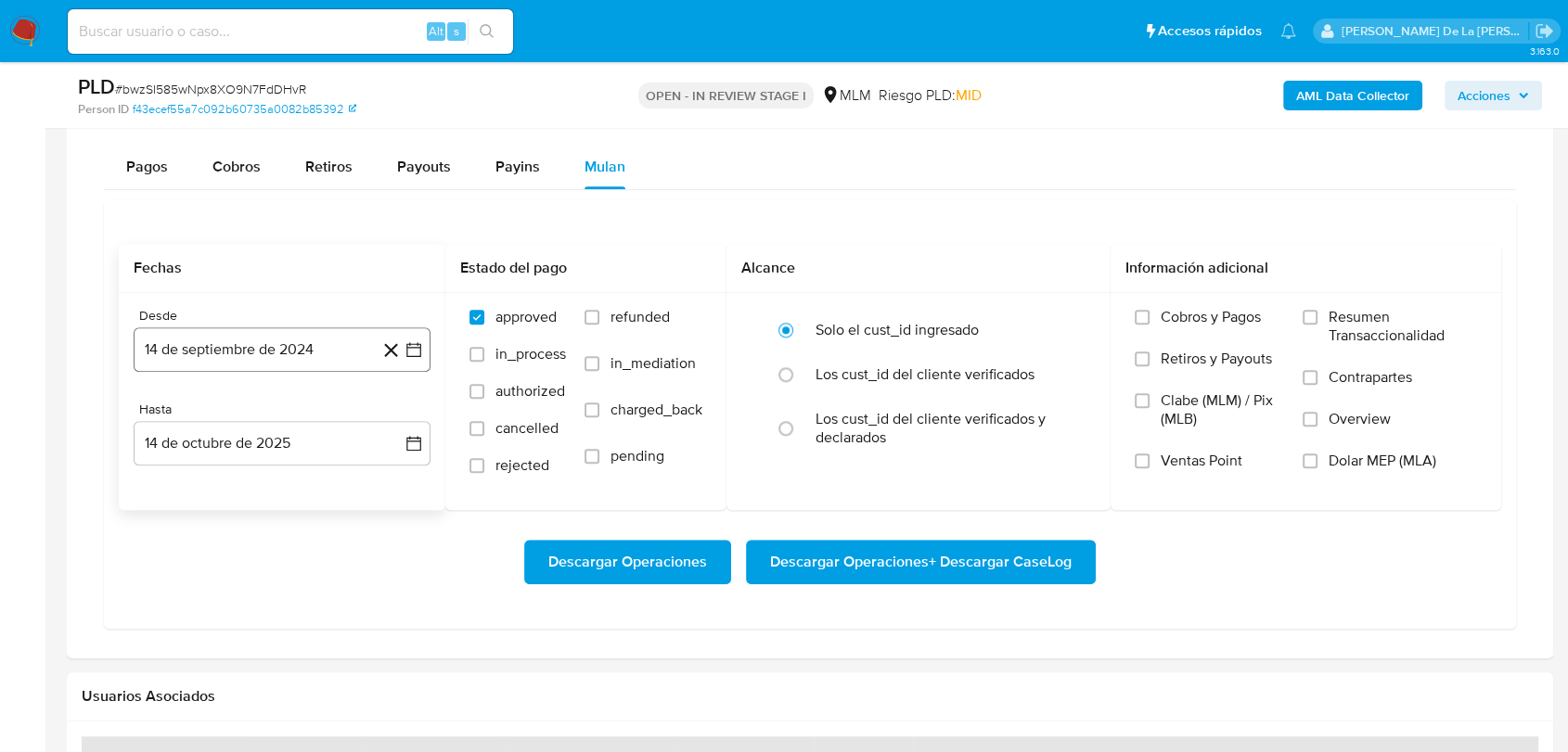
click at [403, 331] on button "14 de septiembre de 2024" at bounding box center [281, 350] width 297 height 45
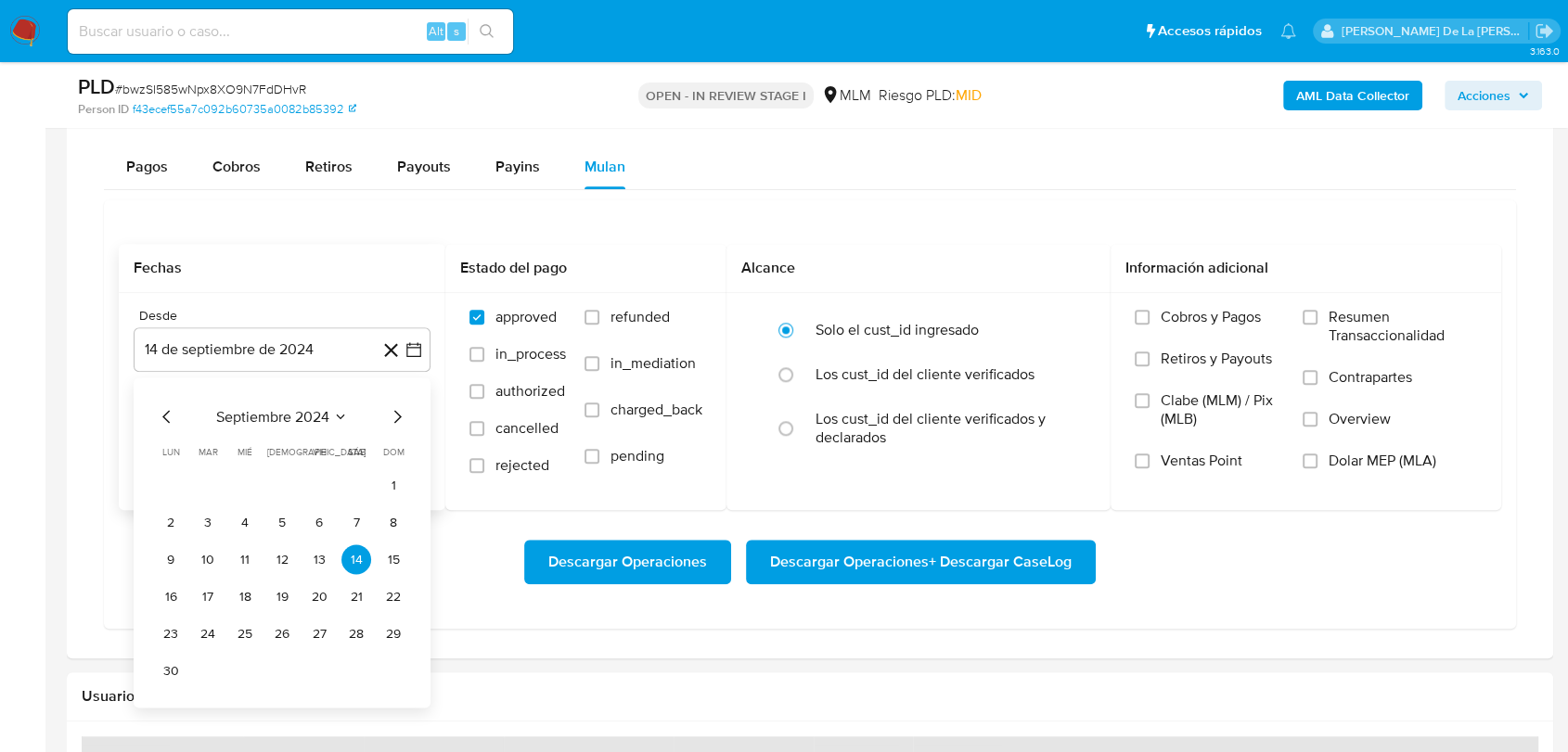
click at [398, 416] on icon "Mes siguiente" at bounding box center [397, 416] width 22 height 22
click at [399, 416] on icon "Mes siguiente" at bounding box center [397, 416] width 22 height 22
click at [399, 416] on icon "Mes siguiente" at bounding box center [398, 416] width 7 height 13
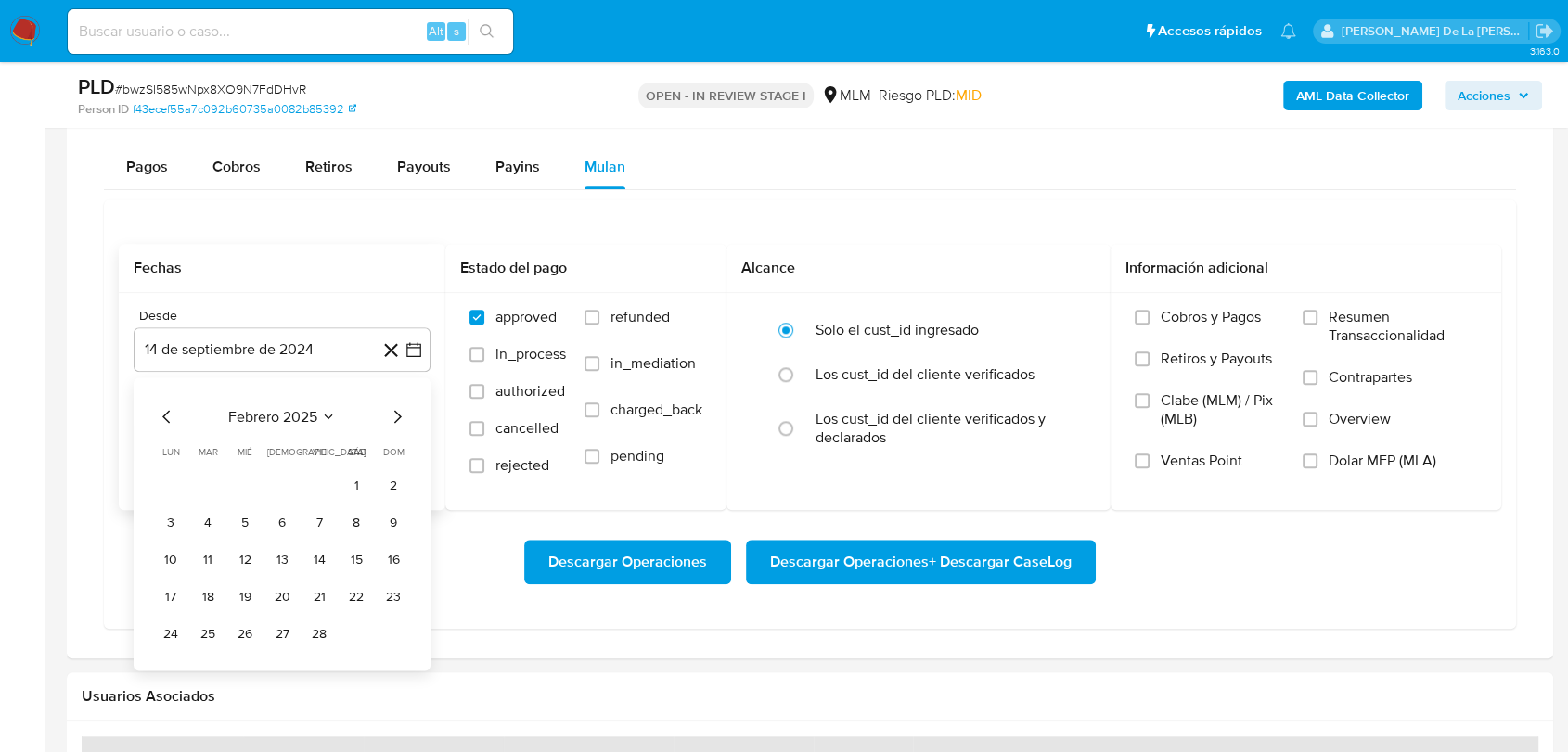
click at [399, 416] on icon "Mes siguiente" at bounding box center [398, 416] width 7 height 13
click at [347, 487] on button "1" at bounding box center [357, 485] width 30 height 30
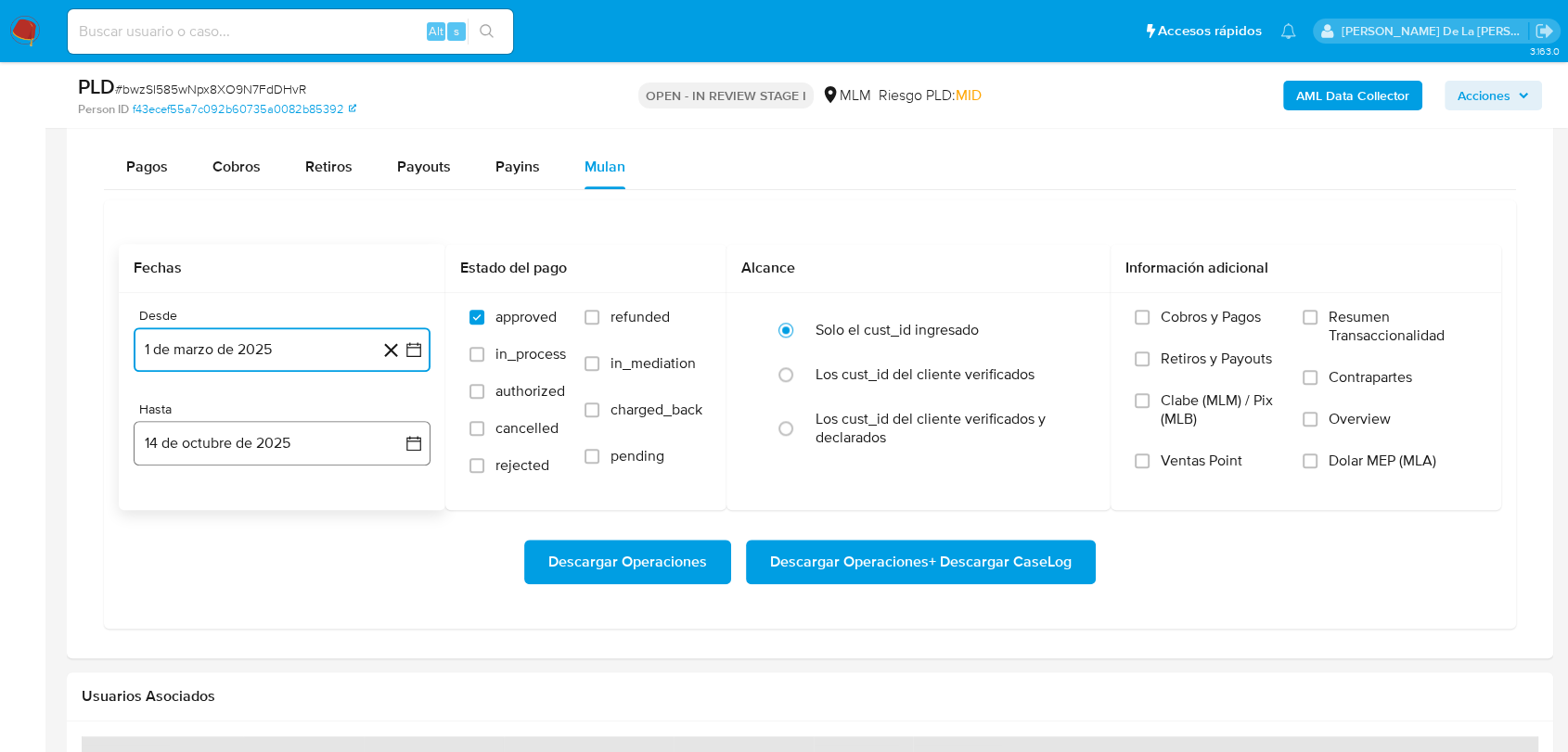
click at [305, 442] on button "14 de octubre de 2025" at bounding box center [281, 443] width 297 height 45
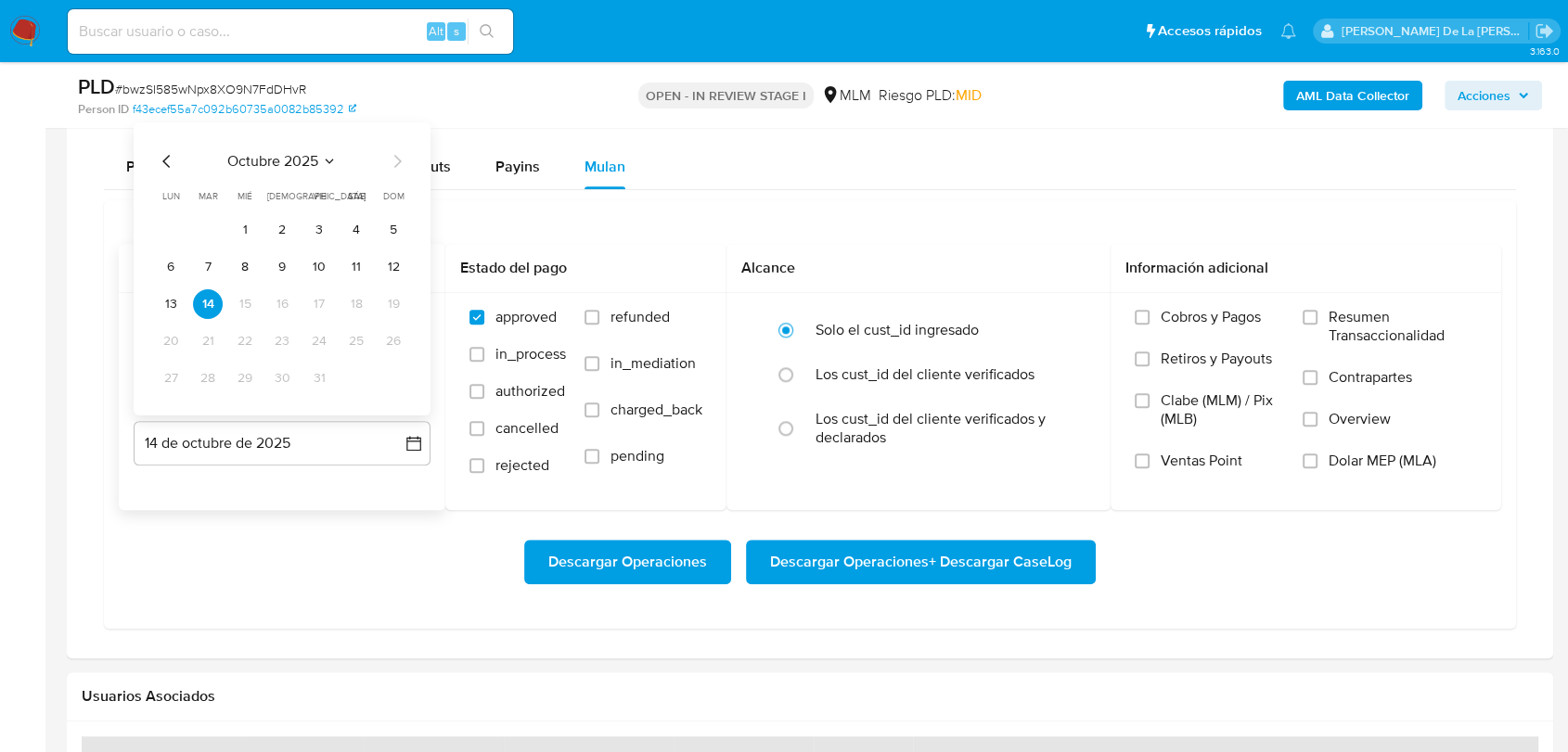
click at [159, 142] on div "octubre 2025 octubre 2025 lun lunes mar martes mié miércoles jue jueves vie vie…" at bounding box center [281, 269] width 297 height 293
click at [159, 143] on div "octubre 2025 octubre 2025 lun lunes mar martes mié miércoles jue jueves vie vie…" at bounding box center [281, 269] width 297 height 293
click at [160, 145] on div "octubre 2025 octubre 2025 lun lunes mar martes mié miércoles jue jueves vie vie…" at bounding box center [281, 269] width 297 height 293
click at [162, 157] on icon "Mes anterior" at bounding box center [167, 161] width 22 height 22
click at [162, 158] on icon "Mes anterior" at bounding box center [167, 161] width 22 height 22
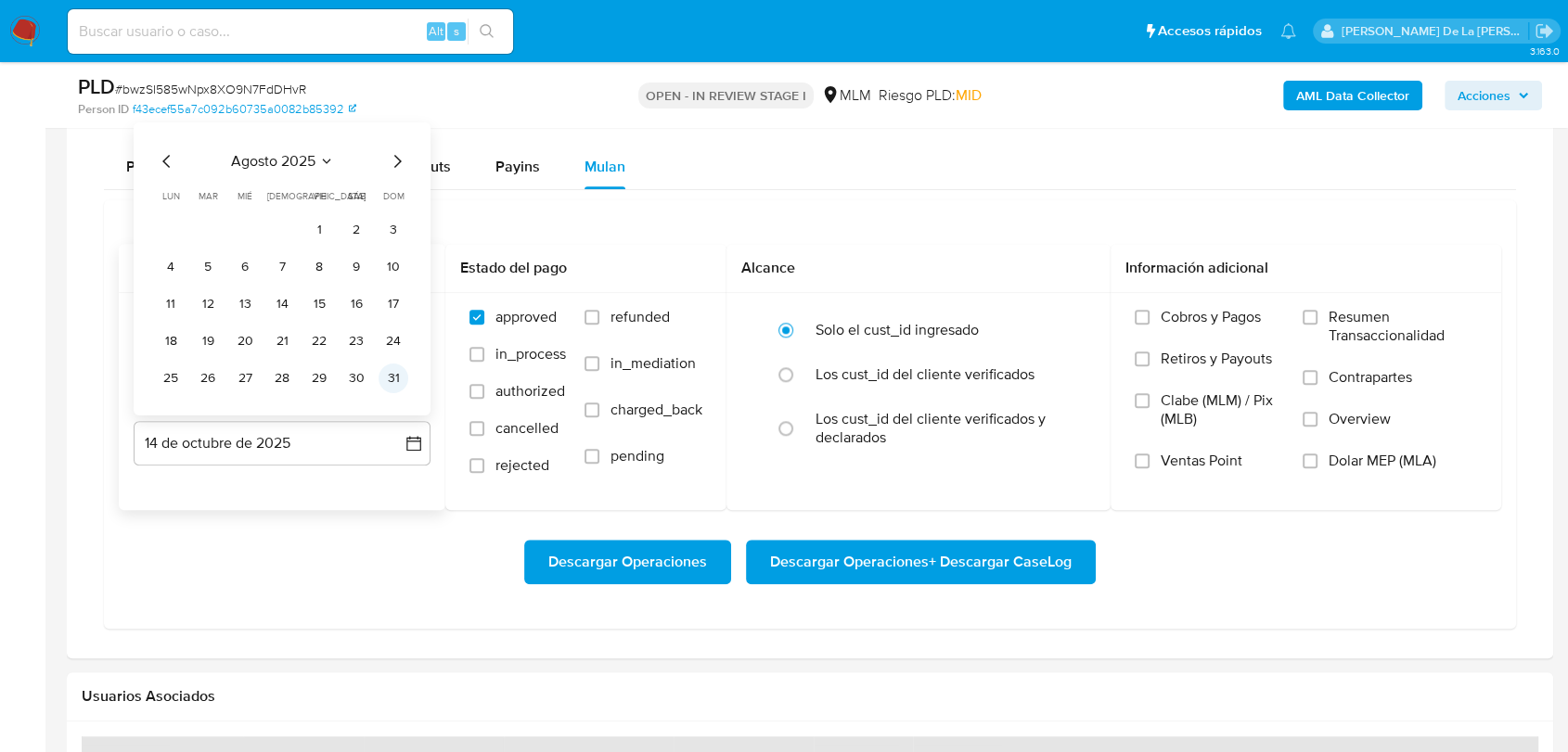
click at [385, 380] on button "31" at bounding box center [394, 379] width 30 height 30
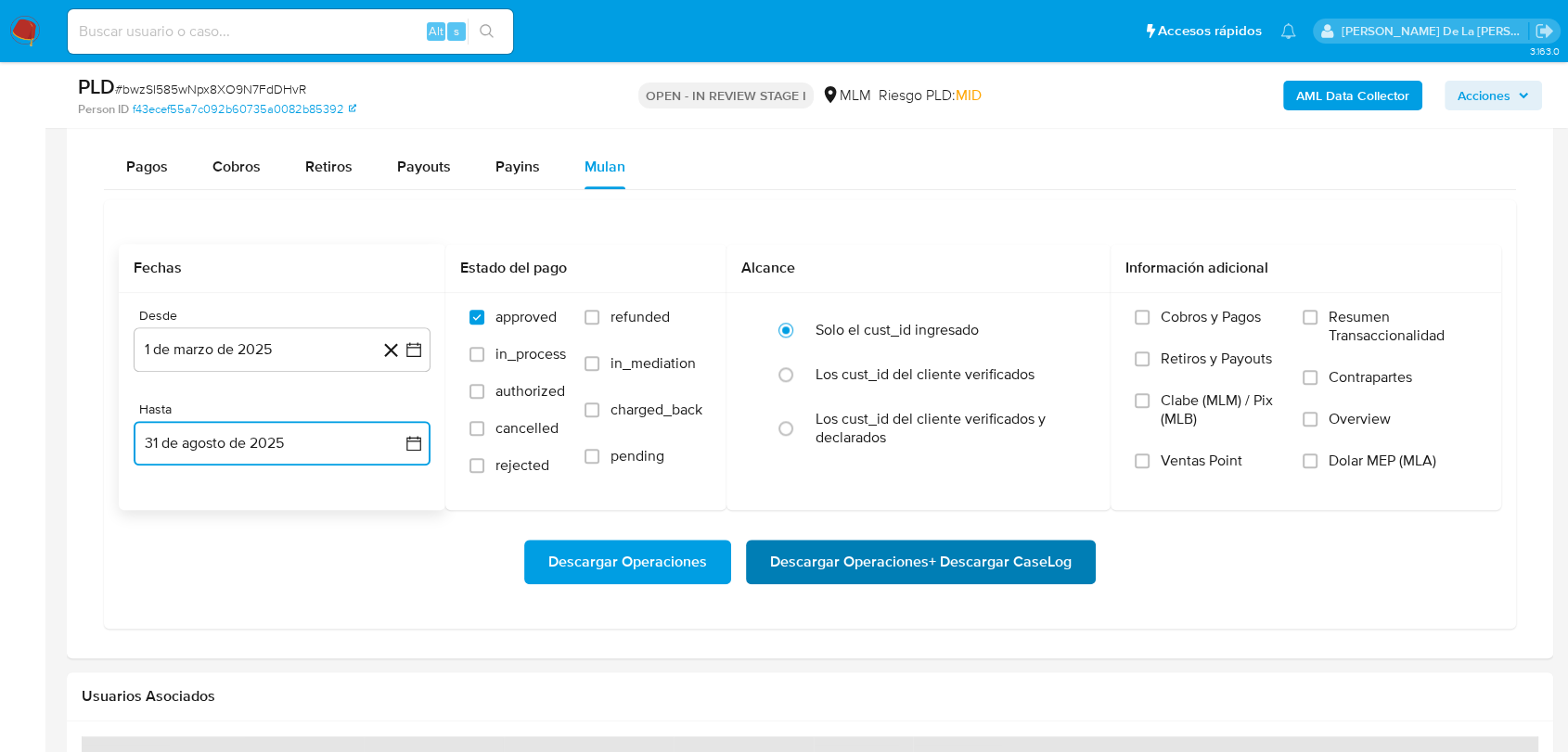
click at [923, 559] on span "Descargar Operaciones + Descargar CaseLog" at bounding box center [921, 562] width 302 height 41
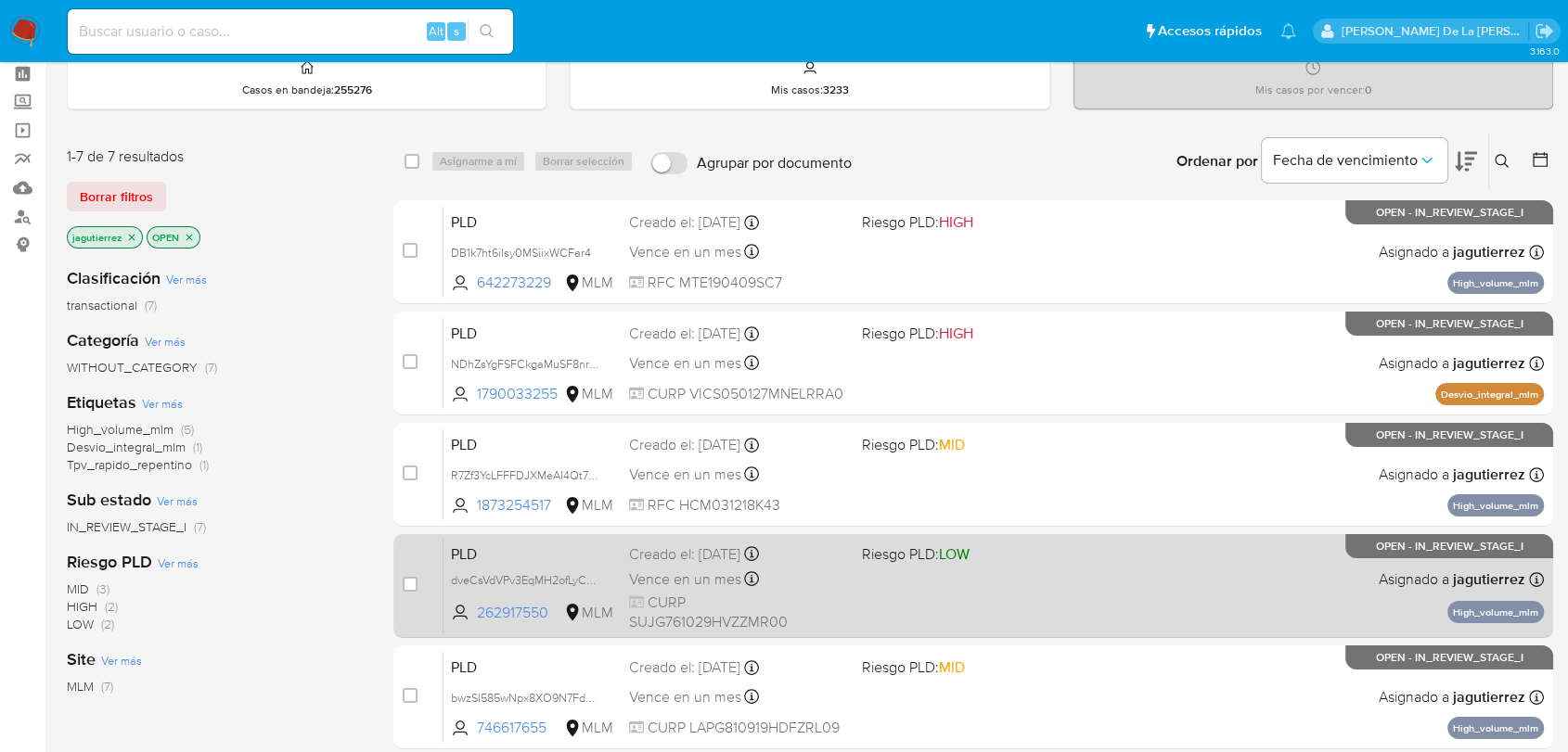
scroll to position [103, 0]
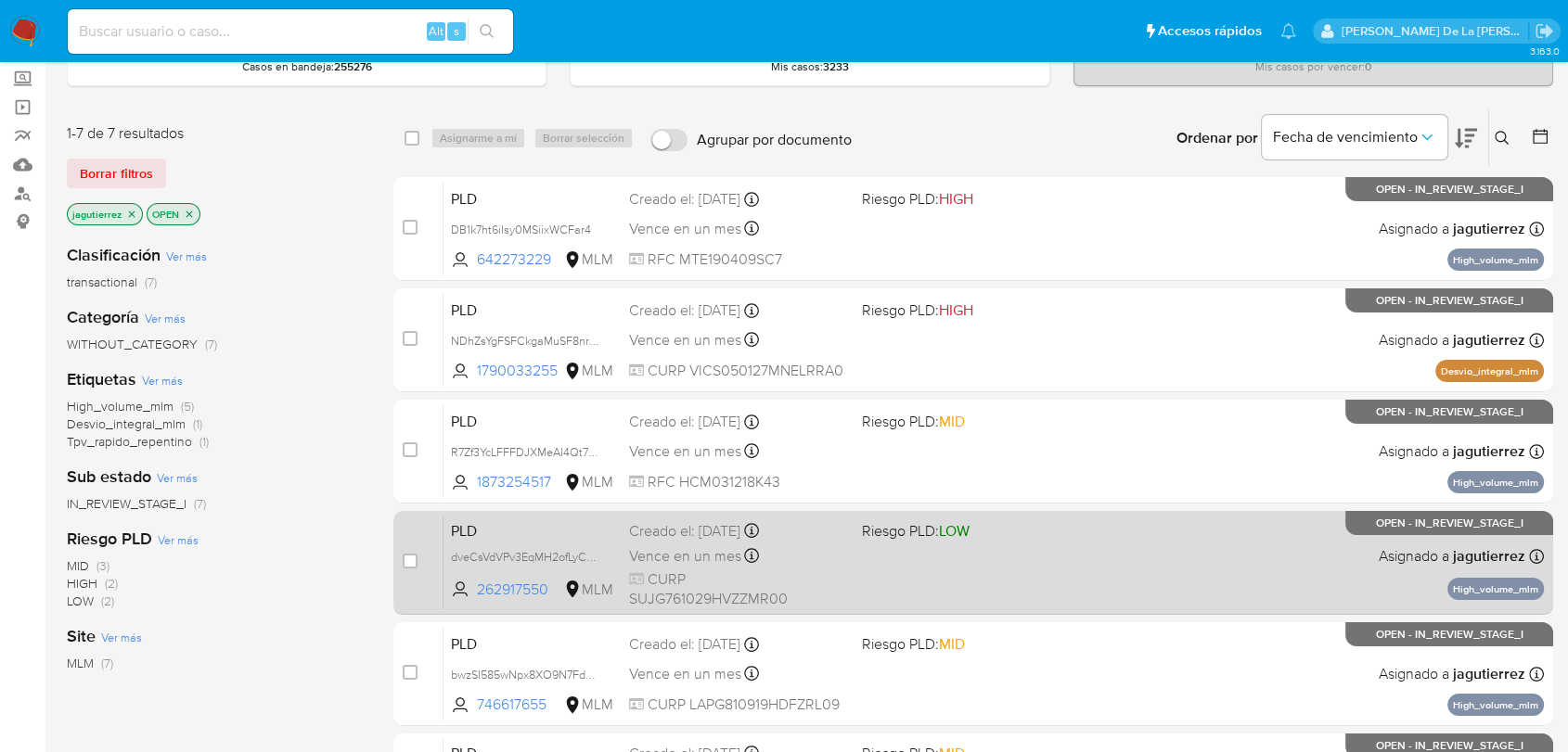
click at [1019, 565] on div "PLD dveCsVdVPv3EqMH2ofLyC51Z 262917550 MLM Riesgo PLD: LOW Creado el: [DATE] Cr…" at bounding box center [994, 562] width 1101 height 94
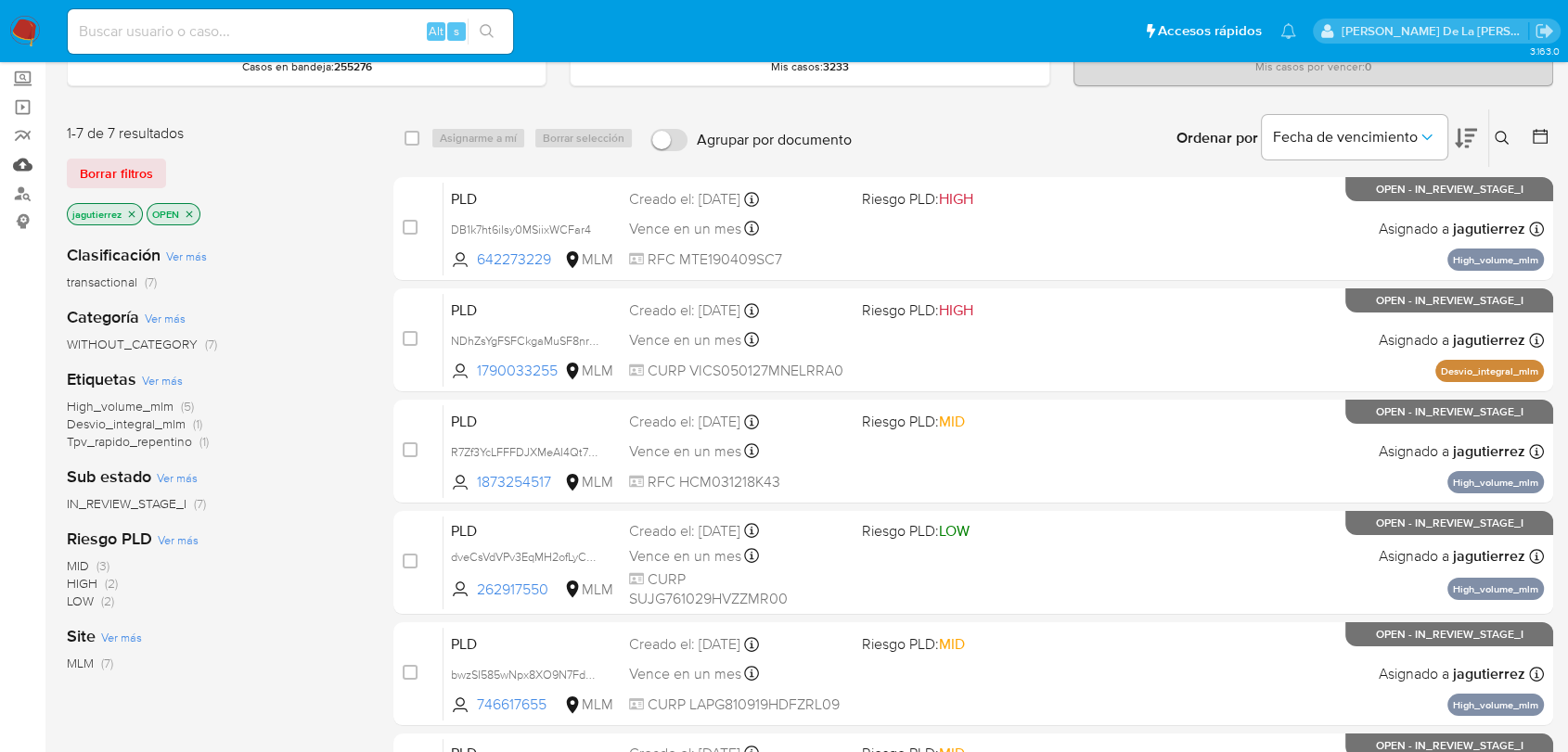
click at [15, 160] on link "Mulan" at bounding box center [110, 164] width 221 height 29
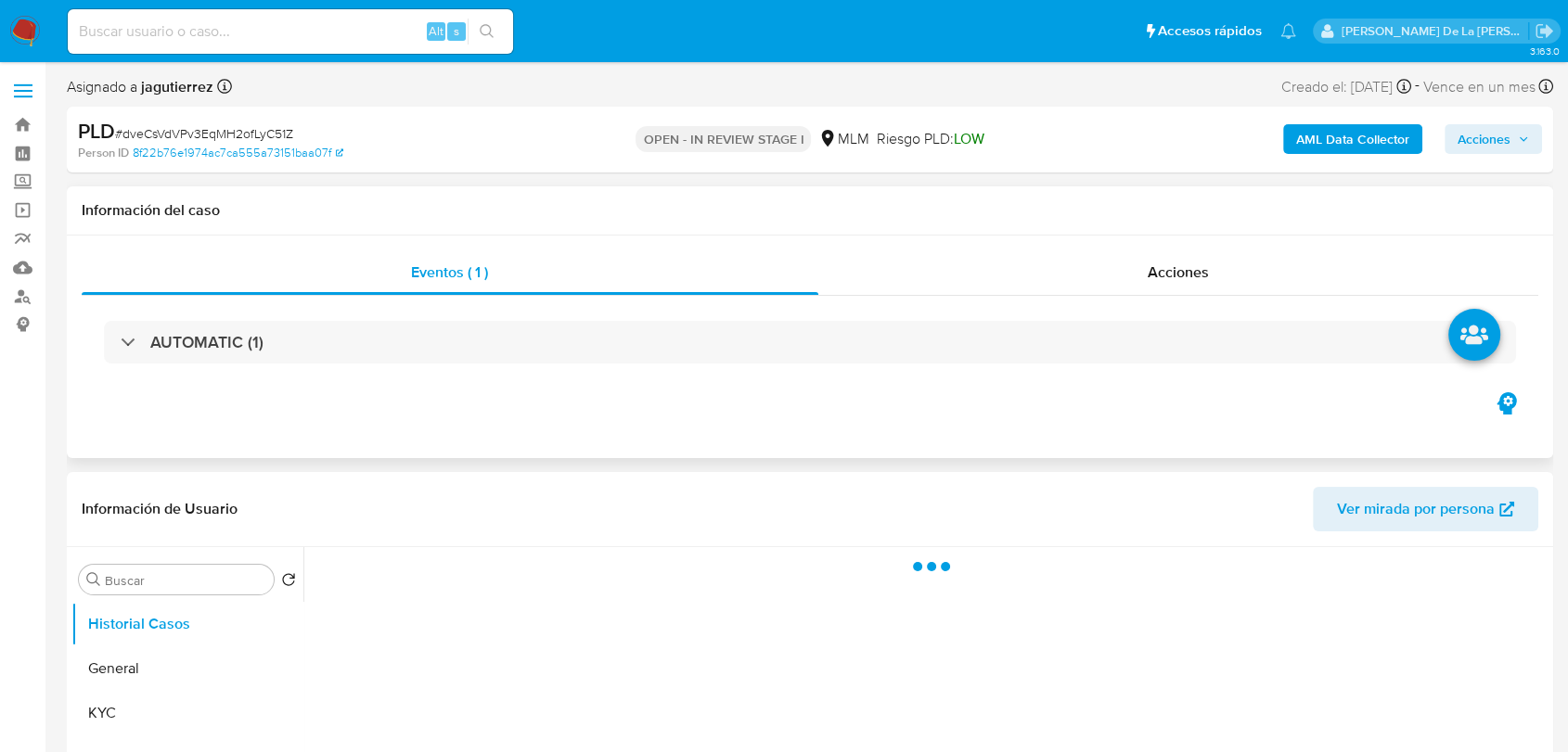
select select "10"
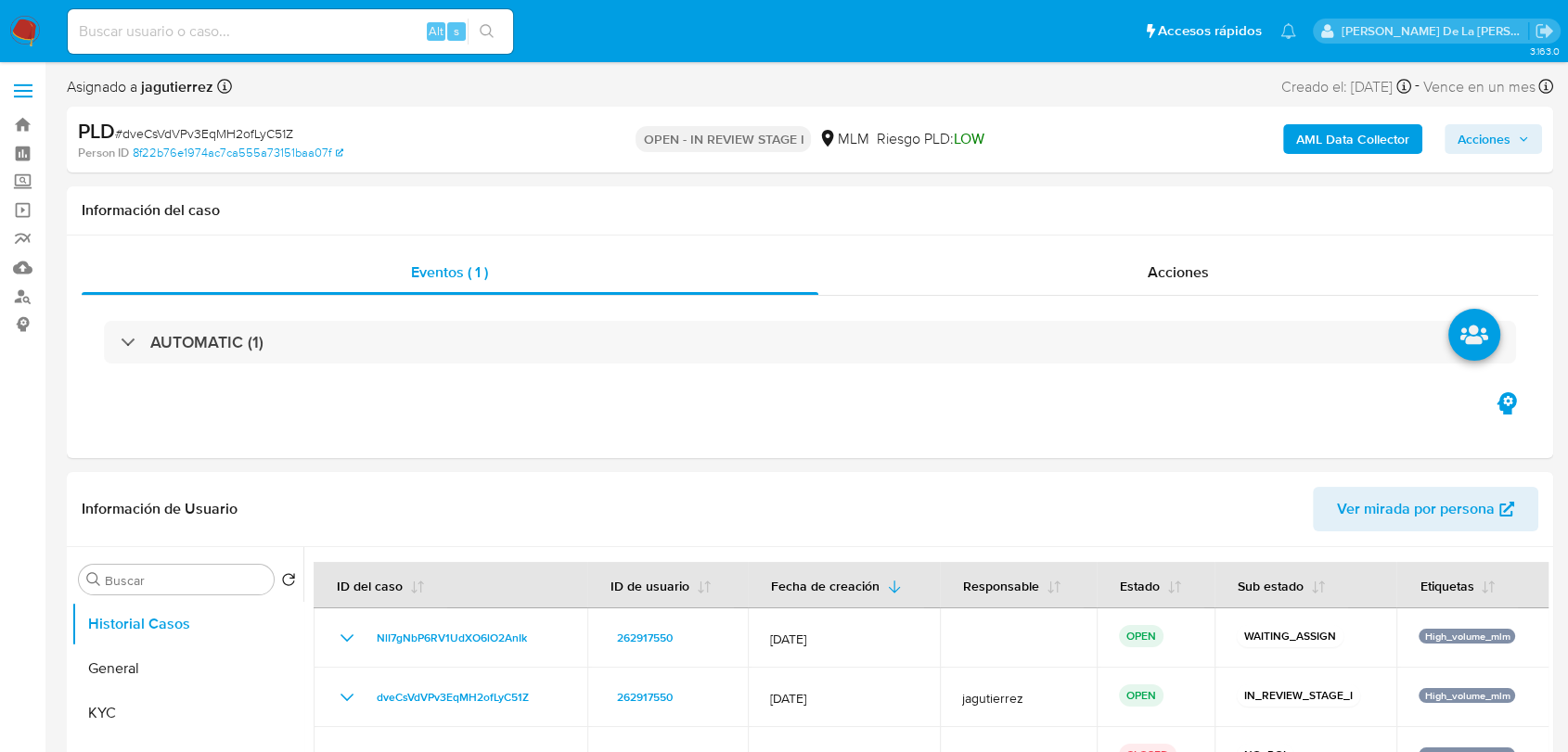
click at [1515, 122] on div "AML Data Collector Acciones" at bounding box center [1300, 140] width 483 height 44
click at [1497, 149] on span "Acciones" at bounding box center [1483, 140] width 53 height 30
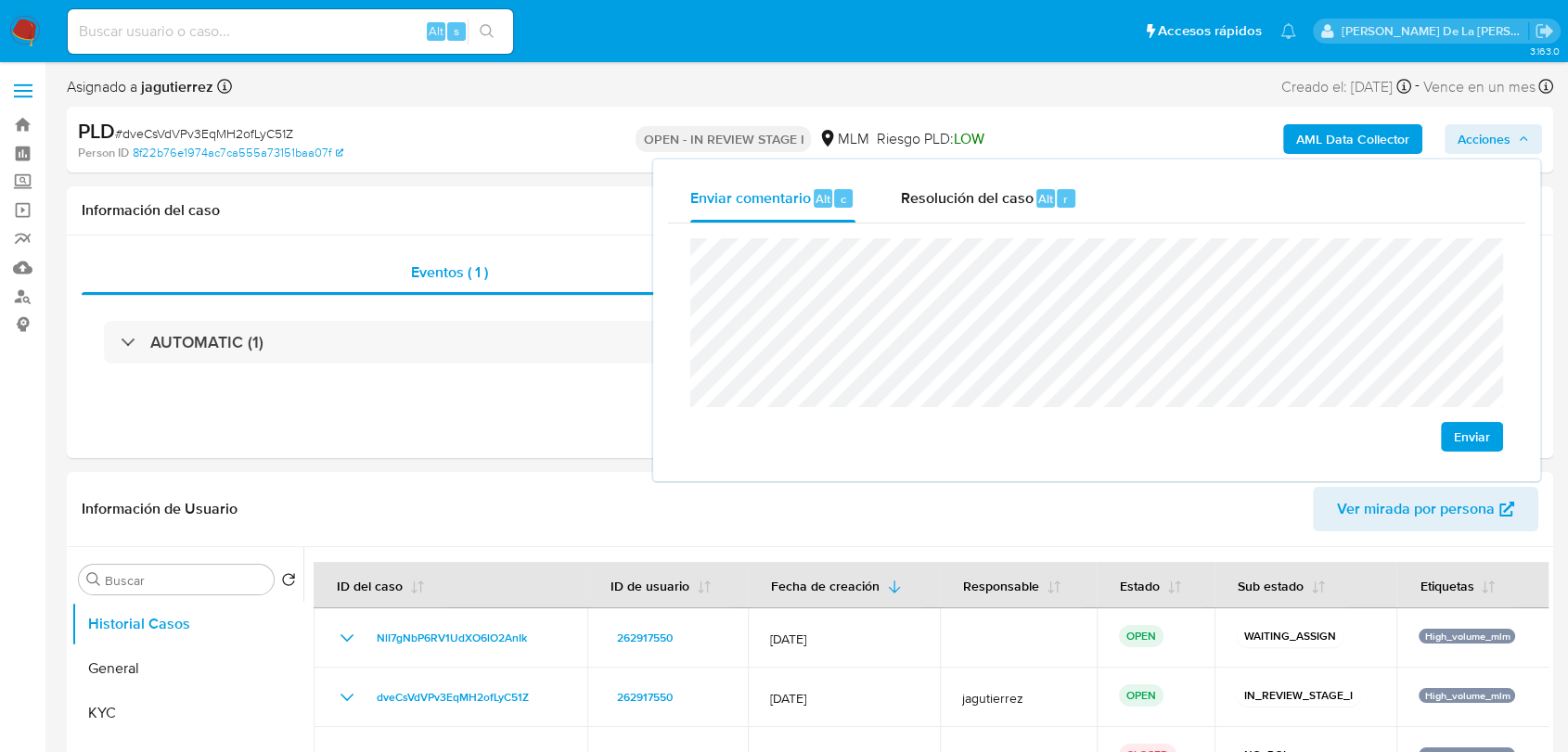
click at [1467, 449] on span "Enviar" at bounding box center [1471, 436] width 36 height 26
click at [525, 389] on div "Eventos ( 1 ) Acciones AUTOMATIC (1)" at bounding box center [810, 346] width 1486 height 222
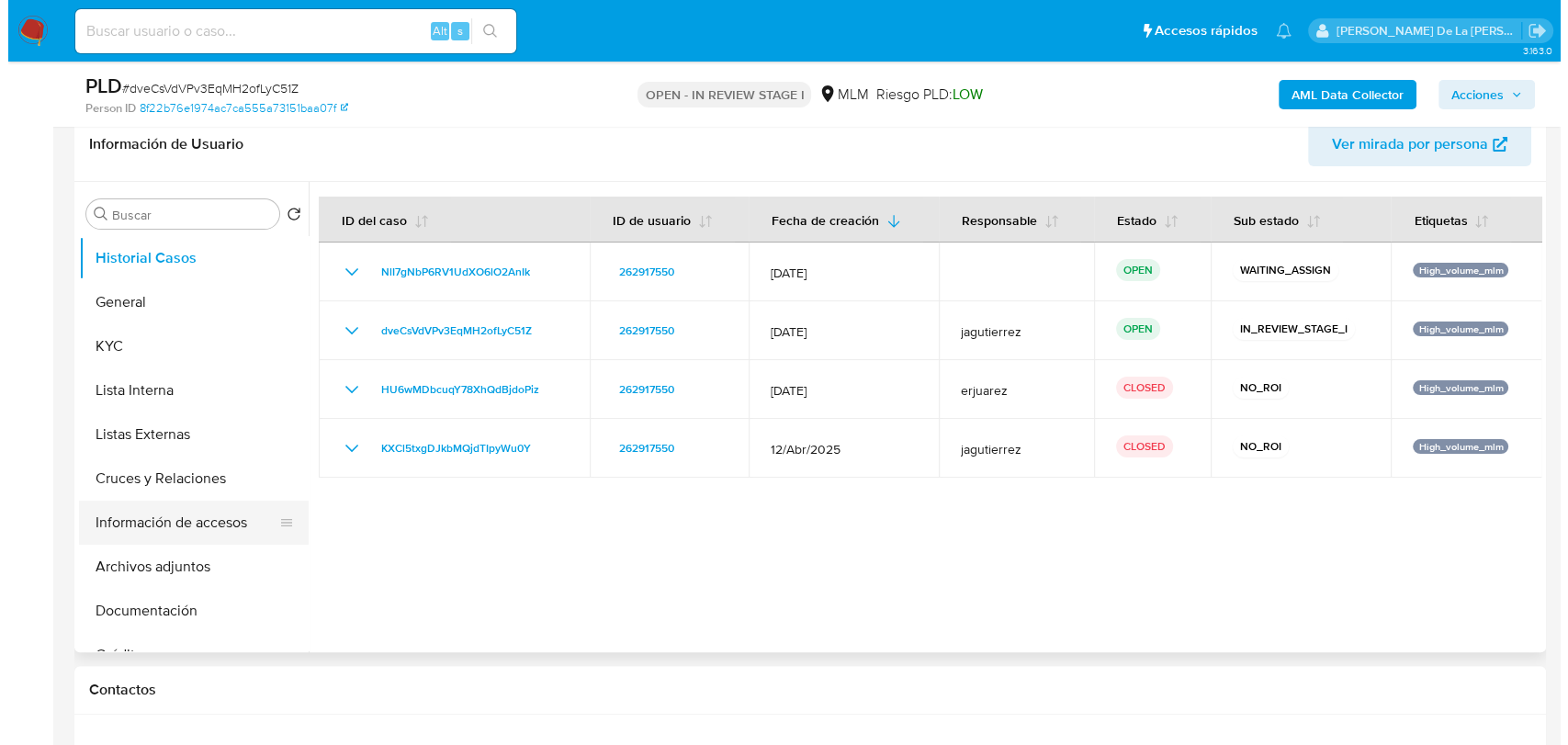
scroll to position [306, 0]
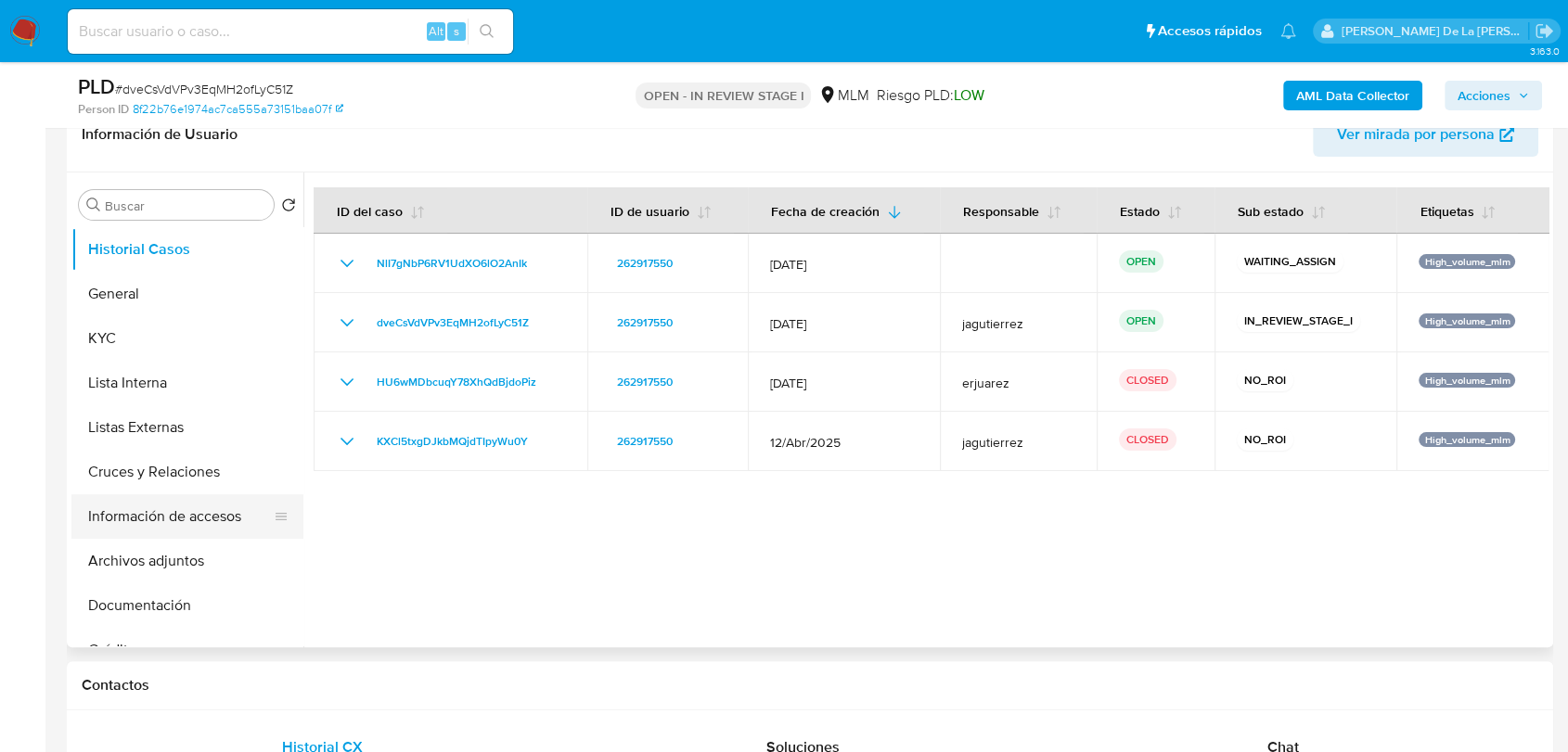
click at [148, 508] on button "Información de accesos" at bounding box center [180, 517] width 217 height 45
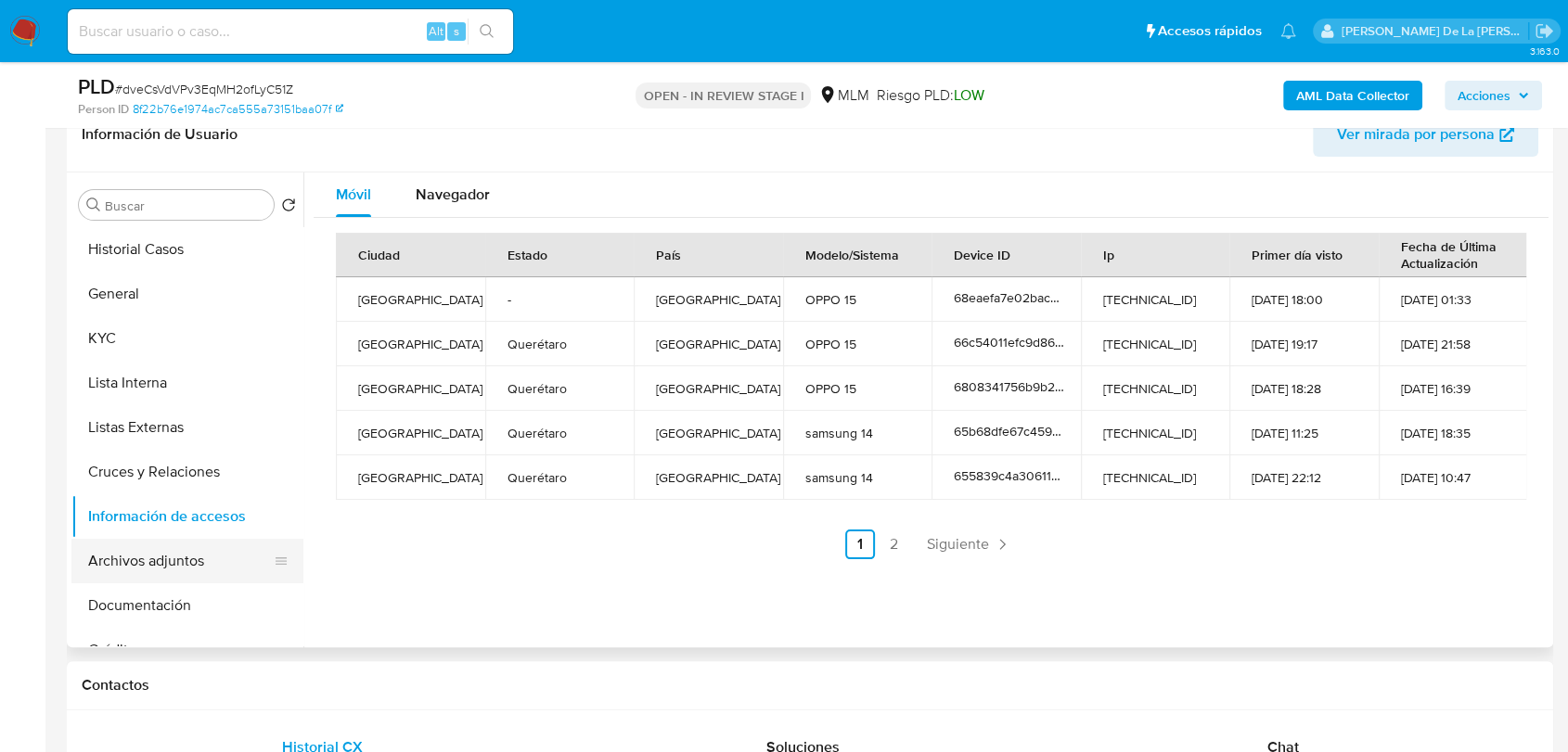
click at [180, 566] on button "Archivos adjuntos" at bounding box center [180, 561] width 217 height 45
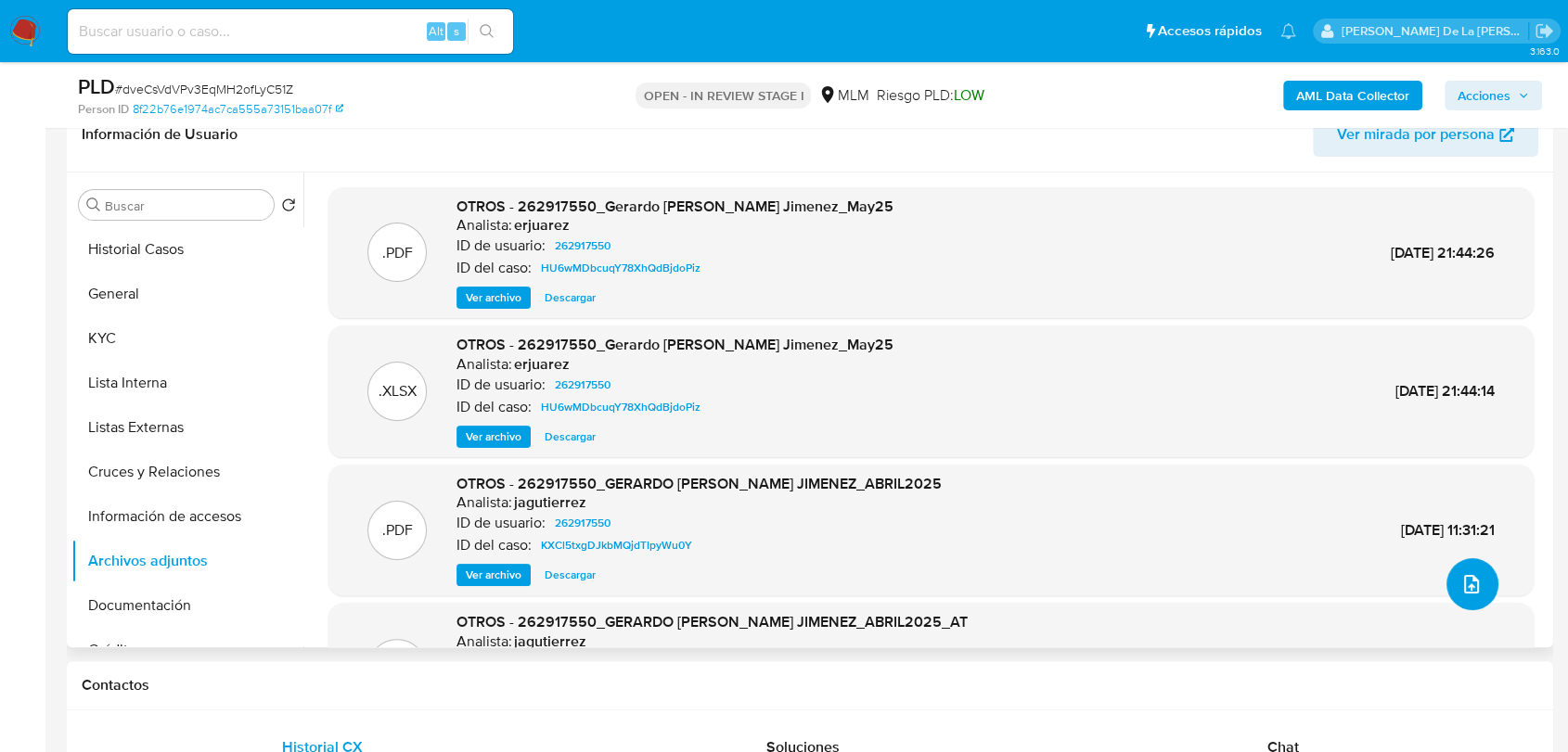
click at [1446, 570] on button "upload-file" at bounding box center [1472, 584] width 52 height 52
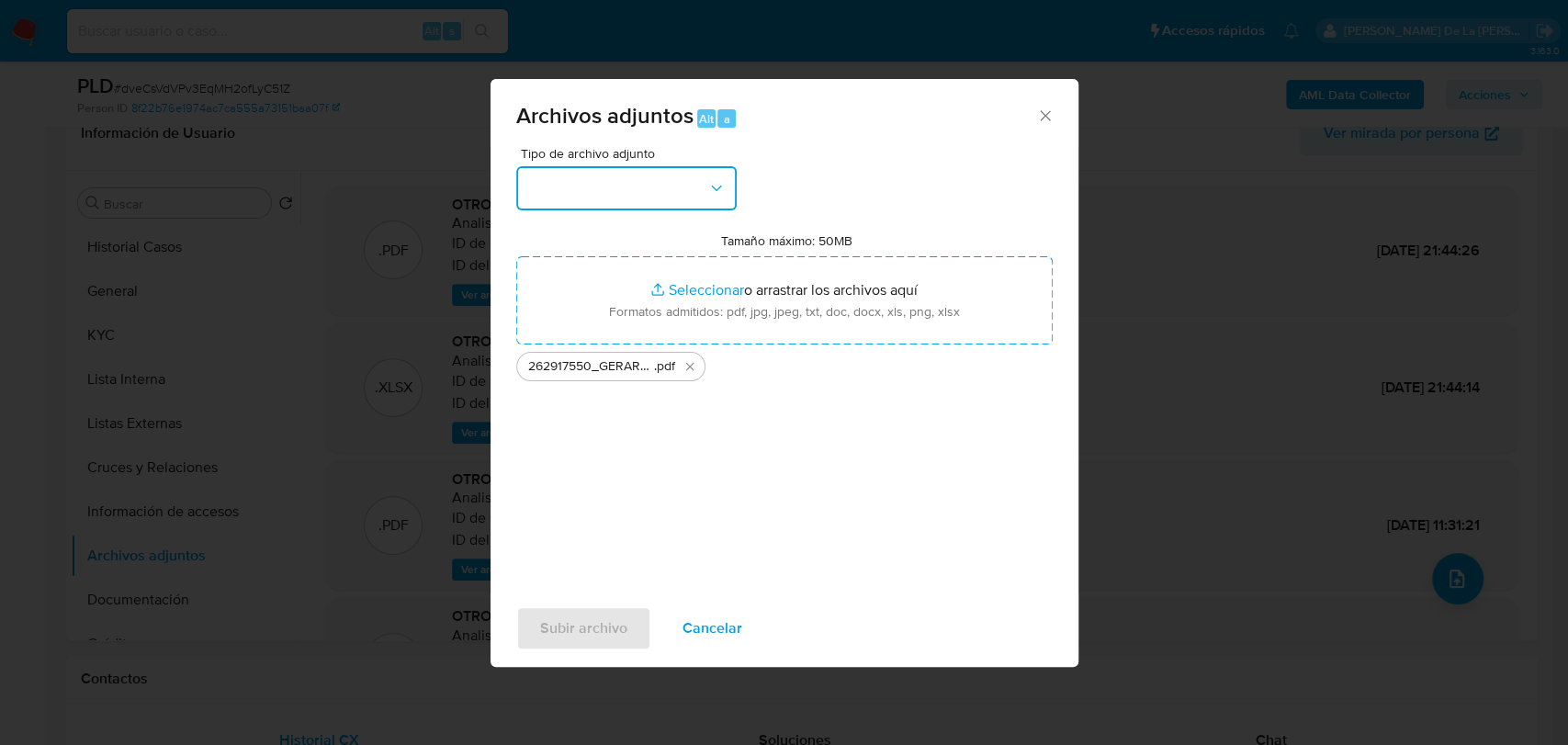
click at [610, 198] on button "button" at bounding box center [626, 188] width 220 height 44
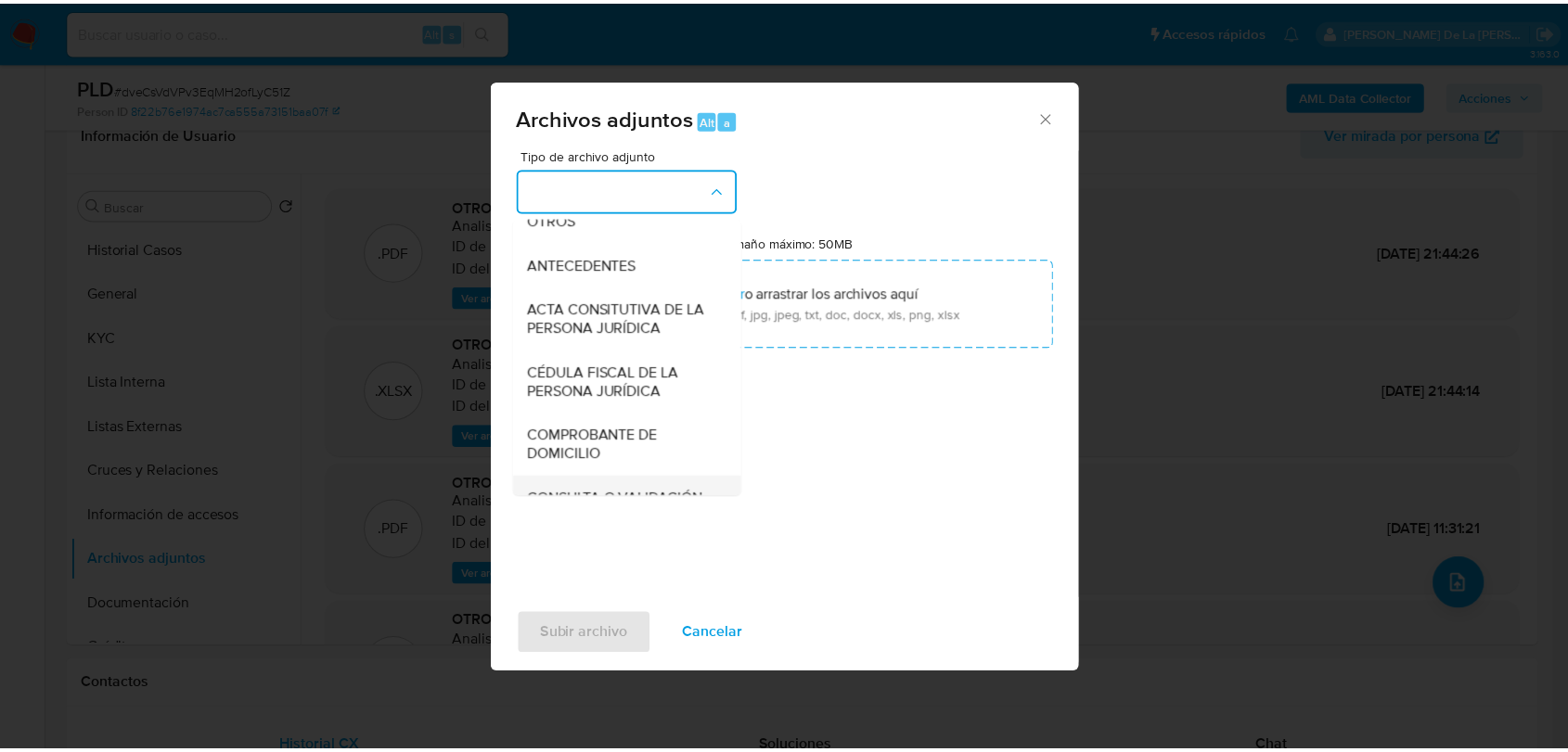
scroll to position [206, 0]
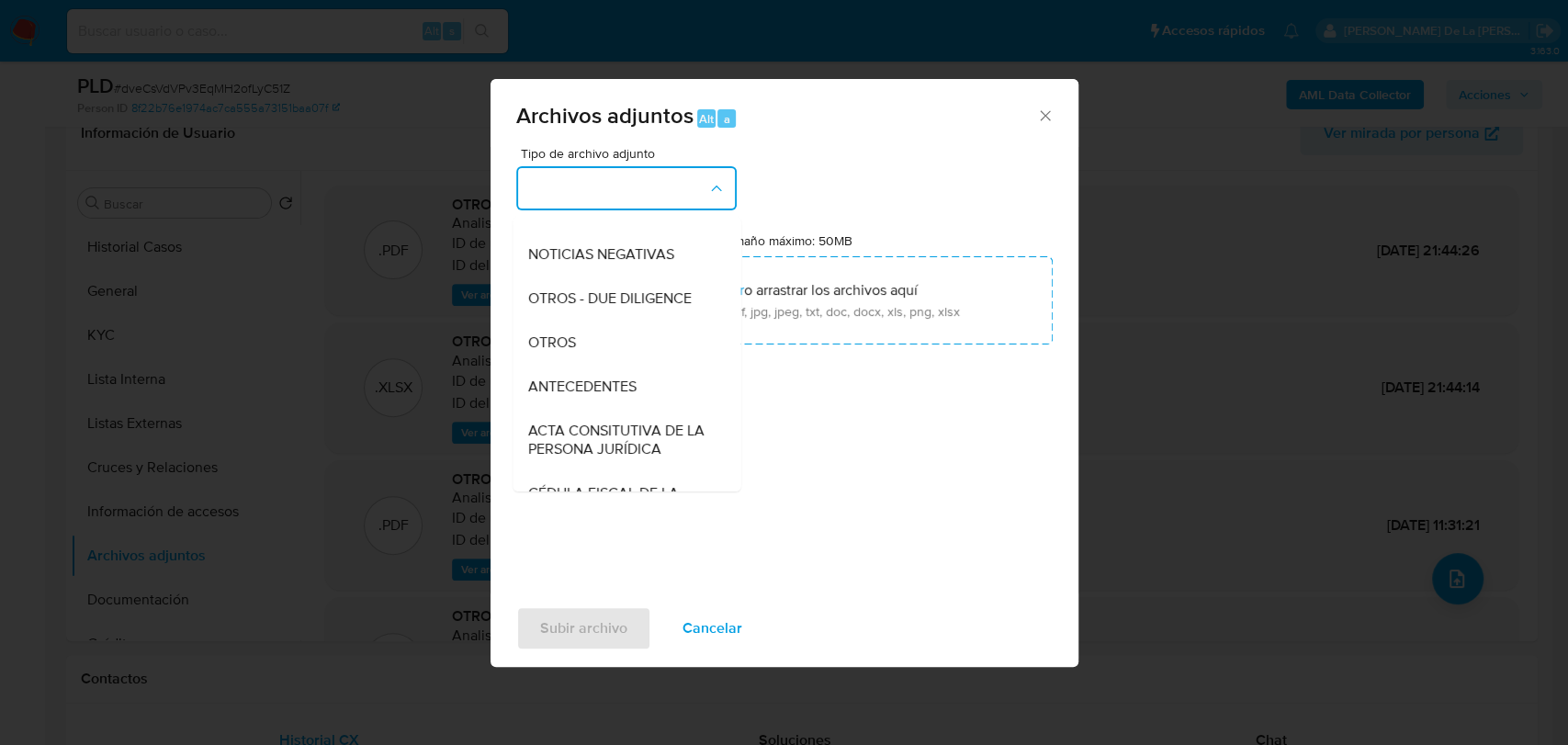
drag, startPoint x: 591, startPoint y: 354, endPoint x: 584, endPoint y: 393, distance: 39.6
click at [591, 354] on div "OTROS" at bounding box center [620, 343] width 187 height 44
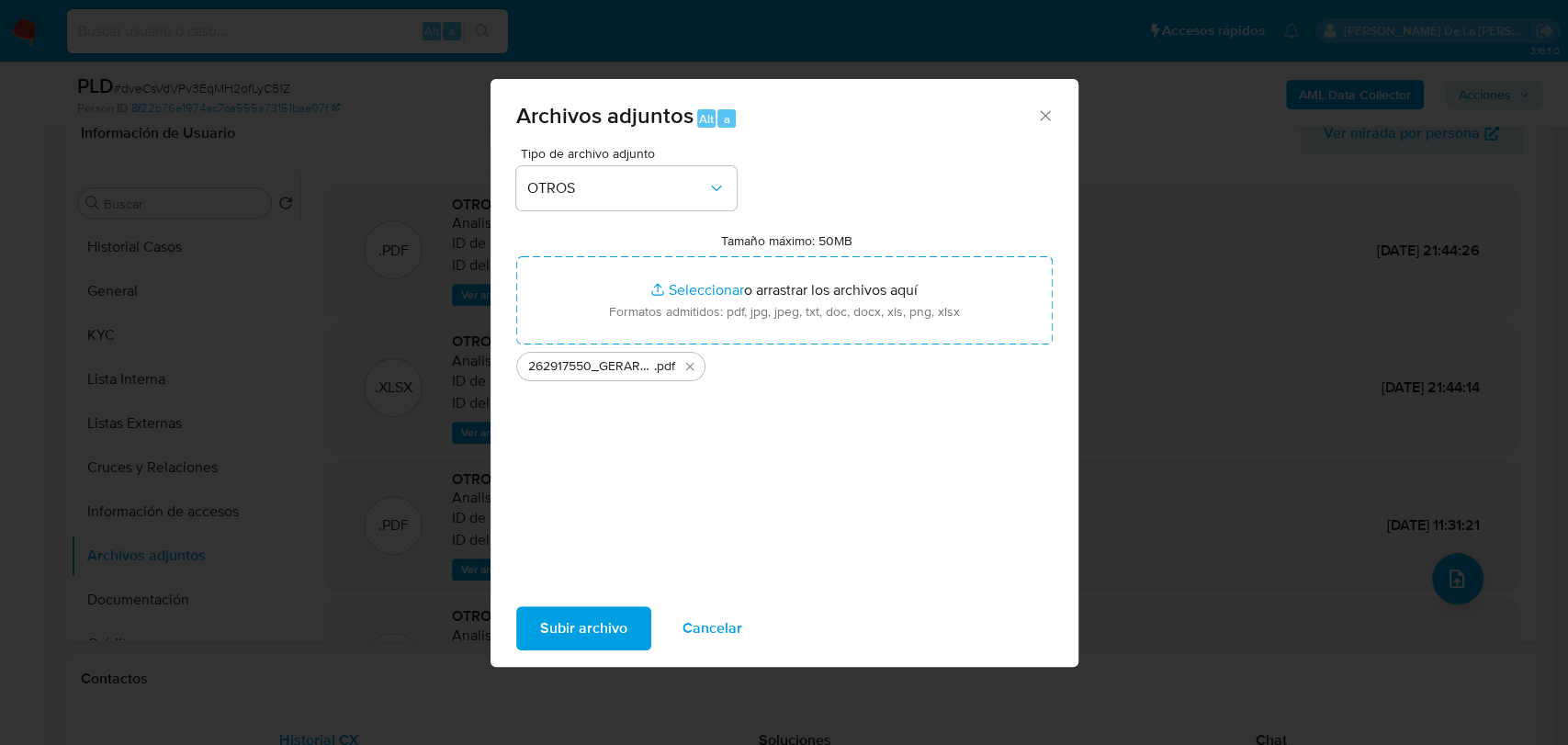
click at [595, 627] on span "Subir archivo" at bounding box center [584, 629] width 88 height 41
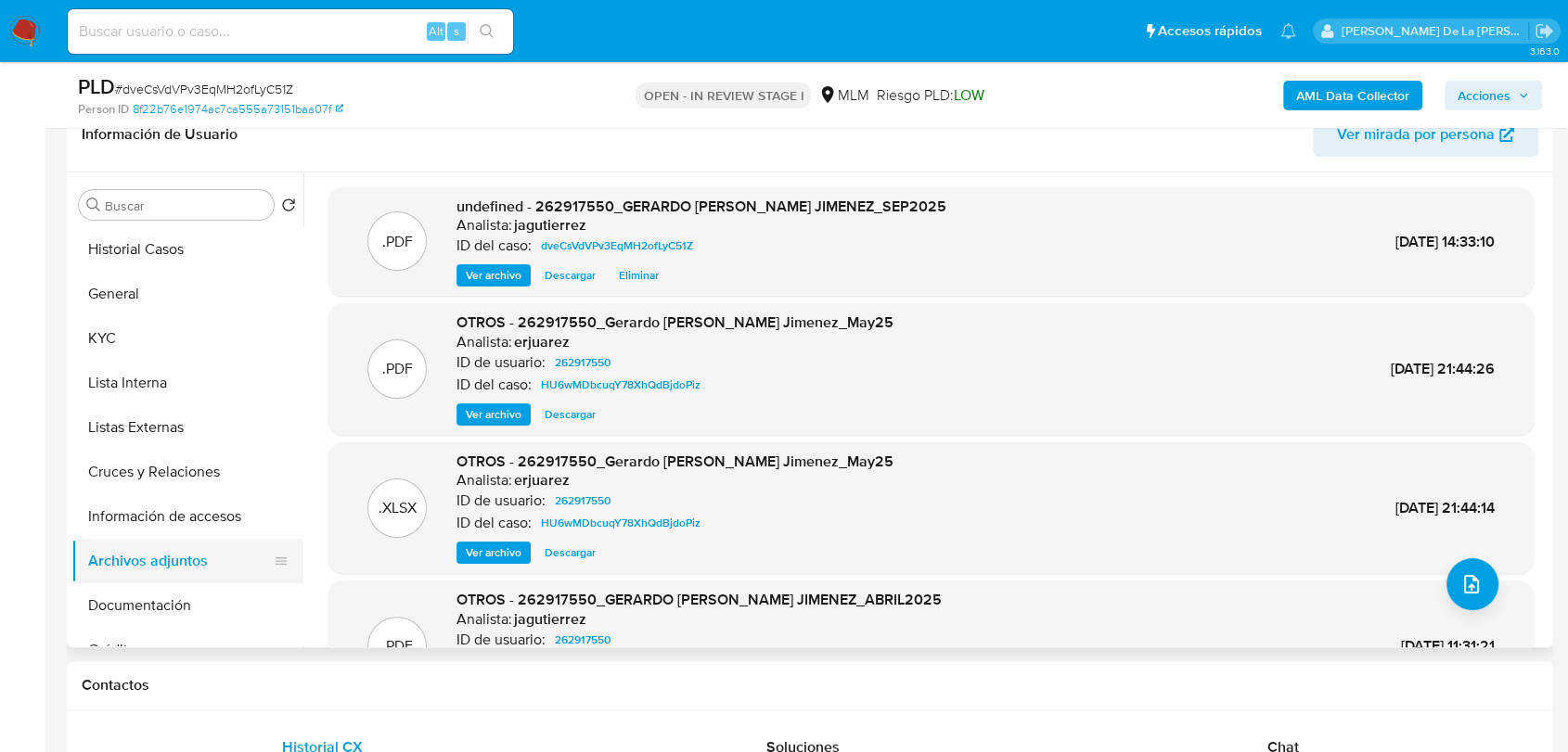
click at [148, 556] on button "Archivos adjuntos" at bounding box center [180, 561] width 217 height 45
click at [170, 508] on button "Información de accesos" at bounding box center [180, 517] width 217 height 45
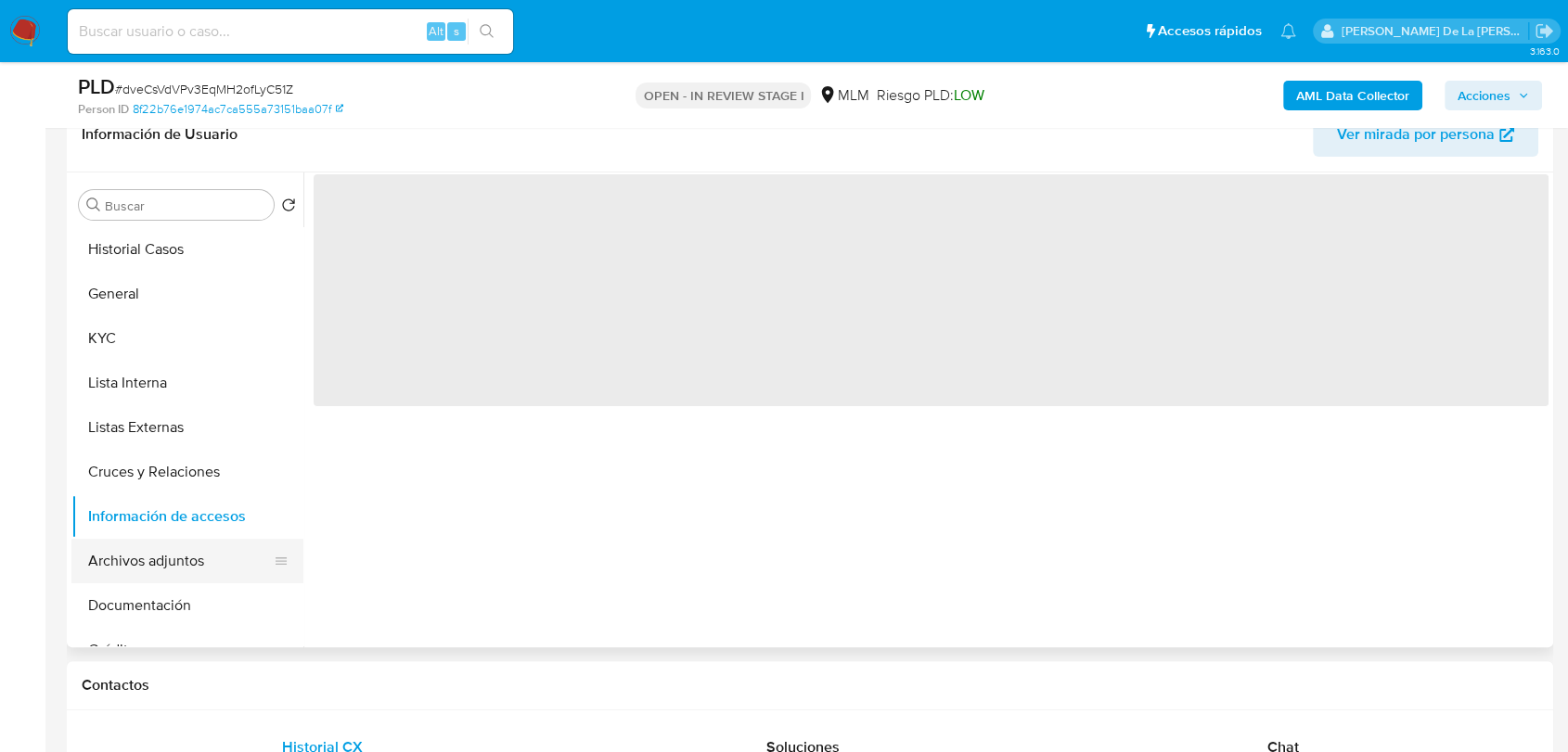
click at [155, 555] on button "Archivos adjuntos" at bounding box center [180, 561] width 217 height 45
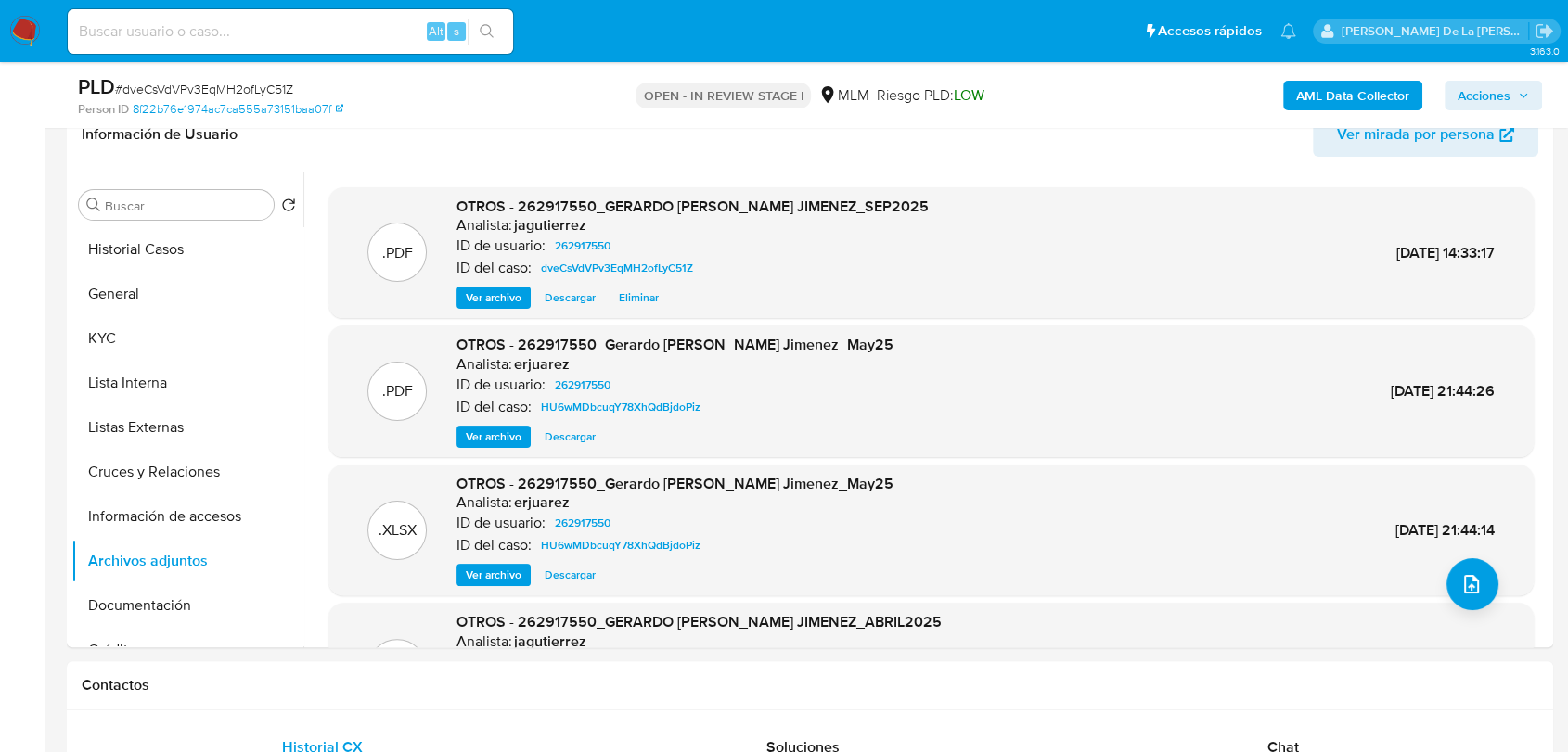
click at [1512, 91] on span "Acciones" at bounding box center [1493, 96] width 72 height 26
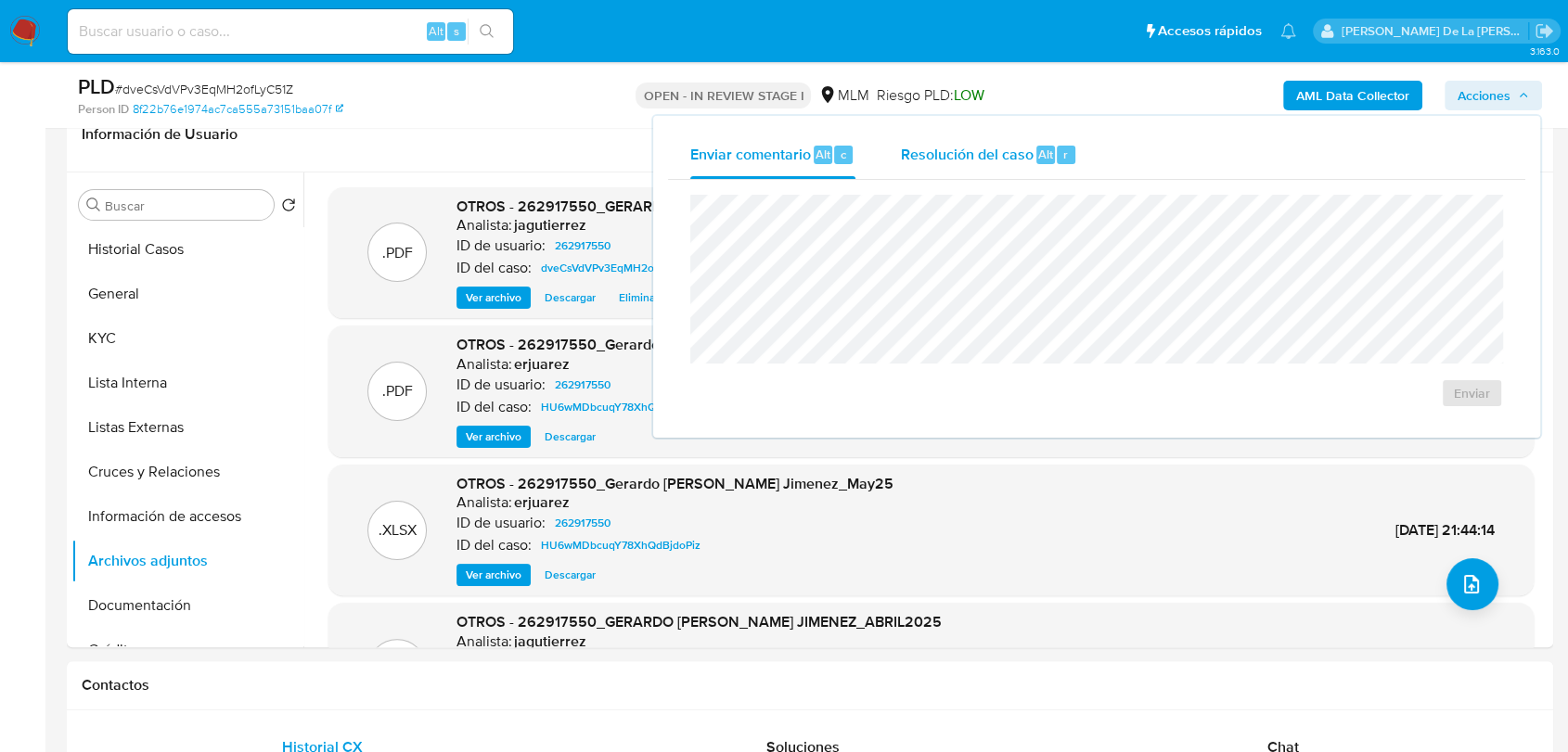
click at [939, 168] on div "Resolución del caso Alt r" at bounding box center [988, 154] width 177 height 48
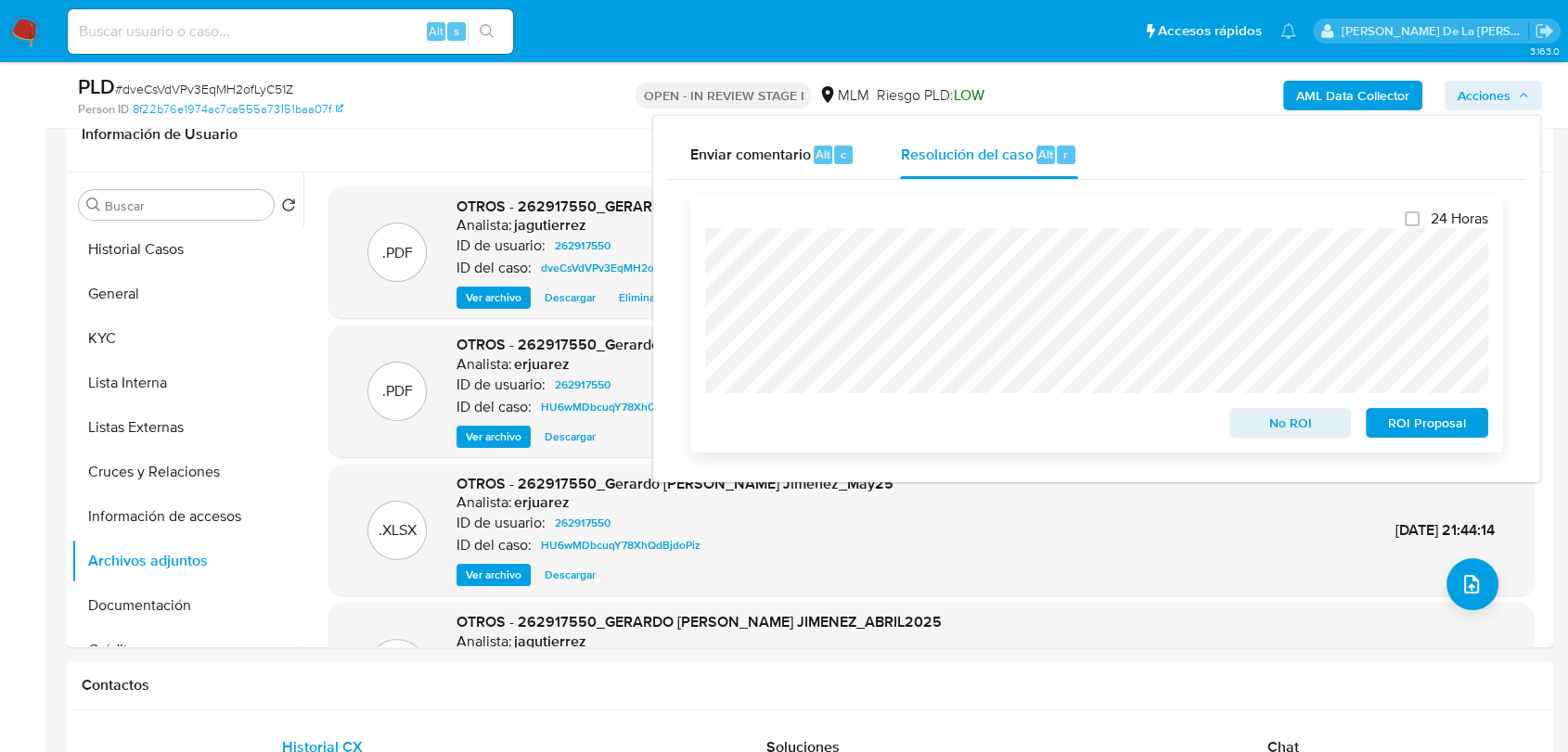
click at [1299, 426] on span "No ROI" at bounding box center [1291, 423] width 97 height 26
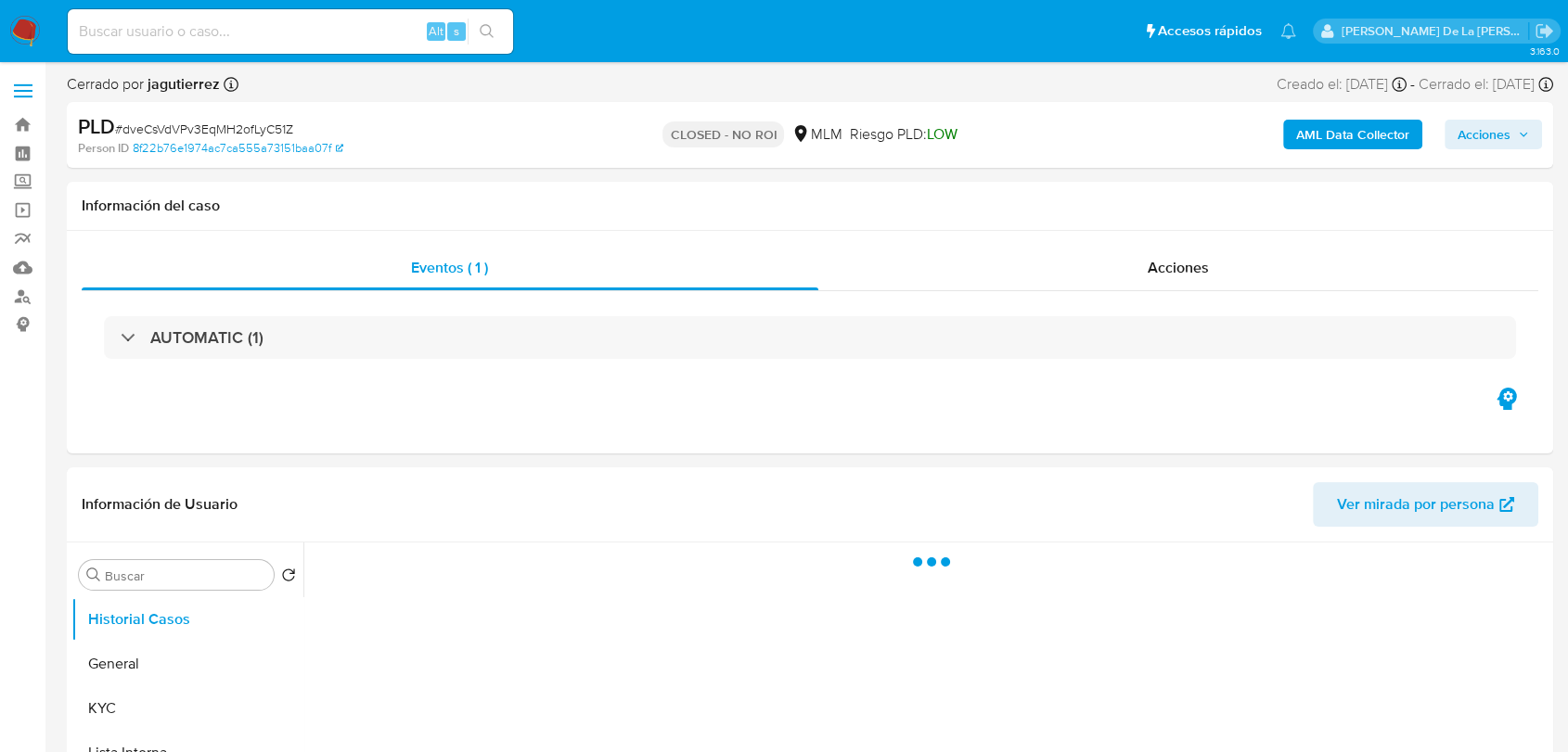
select select "10"
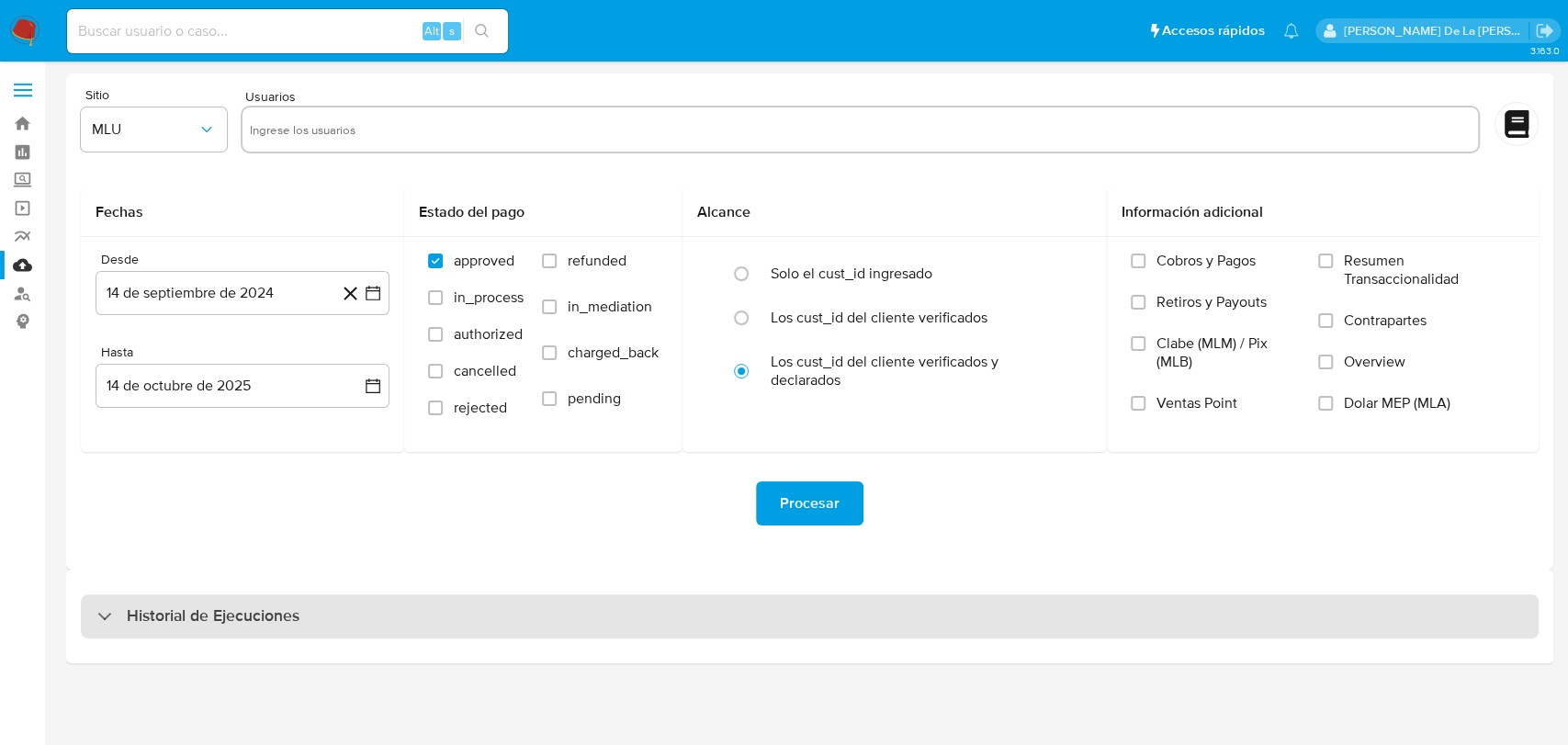
click at [372, 628] on div "Historial de Ejecuciones" at bounding box center [809, 617] width 1457 height 44
select select "10"
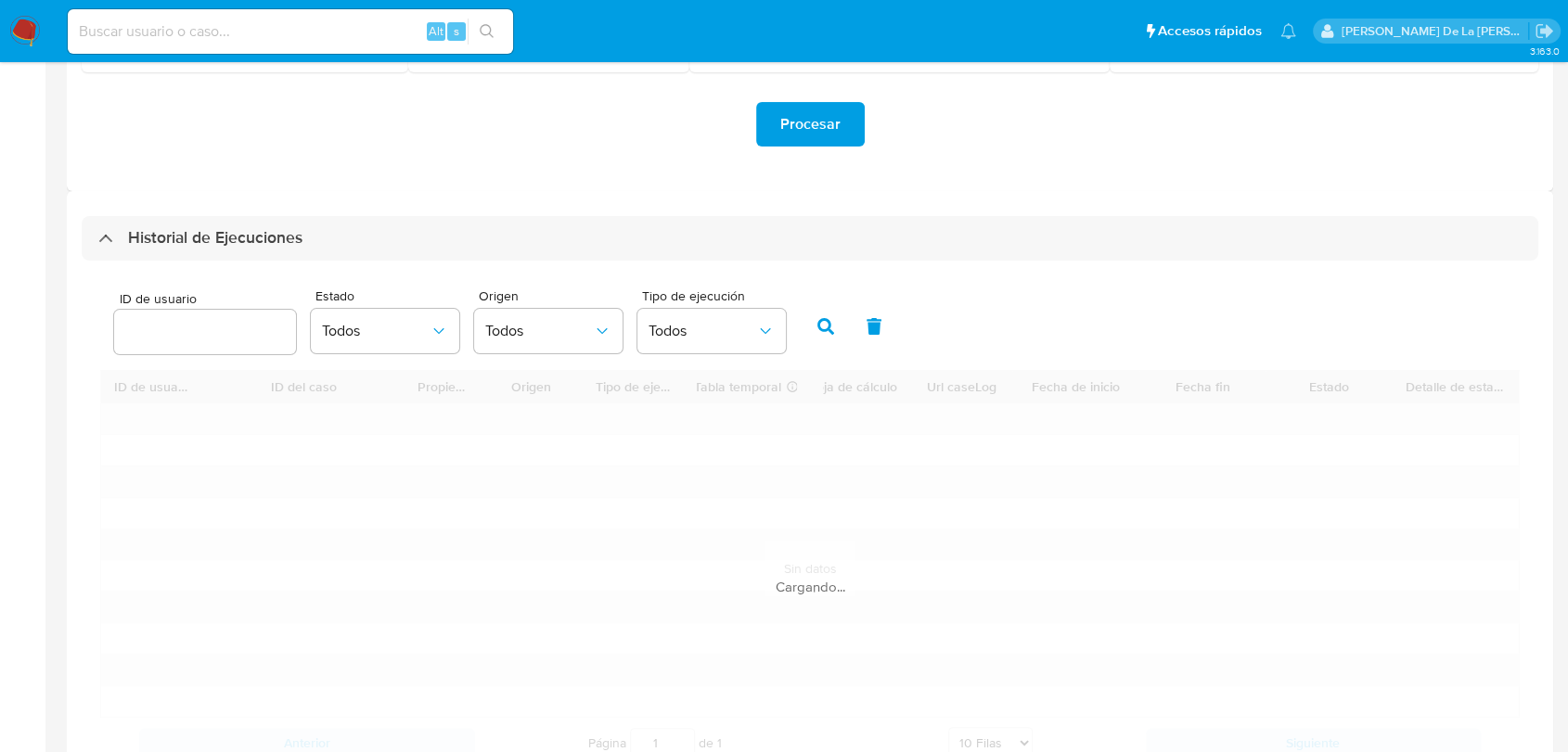
scroll to position [411, 0]
